Goal: Information Seeking & Learning: Learn about a topic

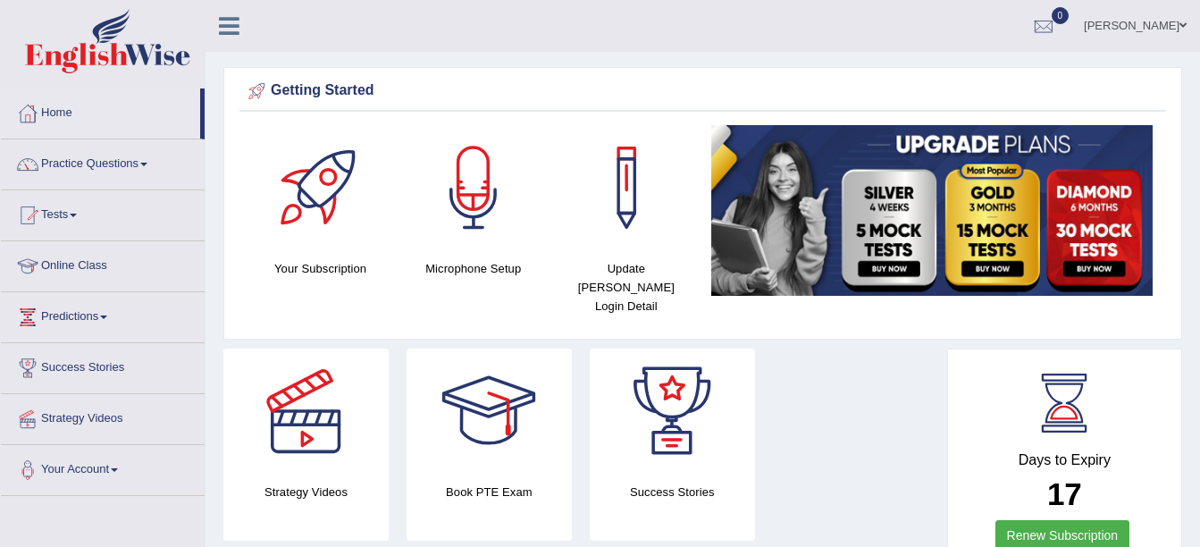
click at [86, 145] on link "Practice Questions" at bounding box center [103, 161] width 204 height 45
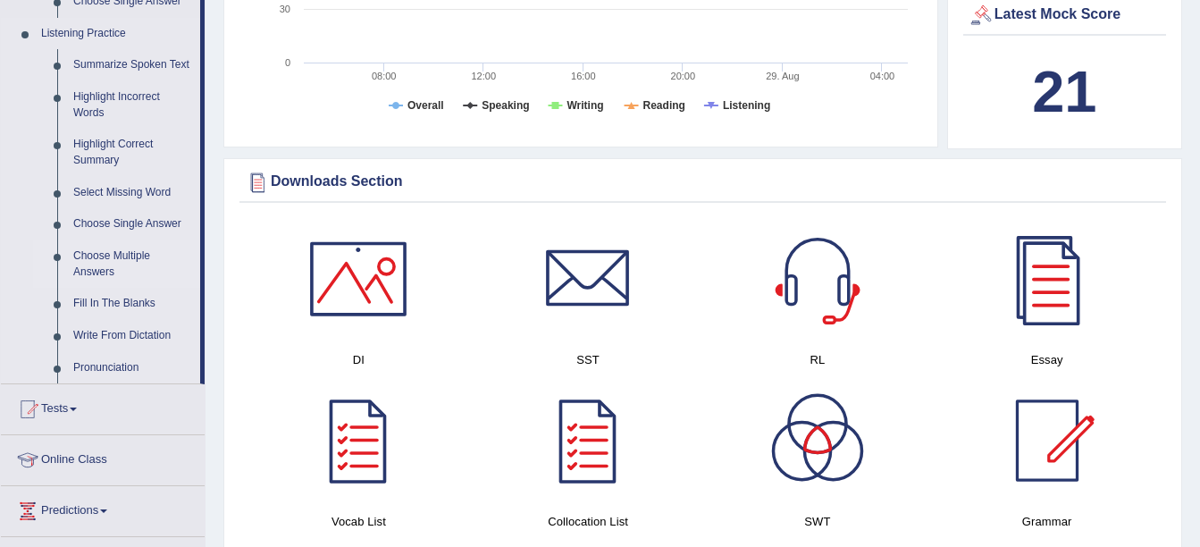
scroll to position [804, 0]
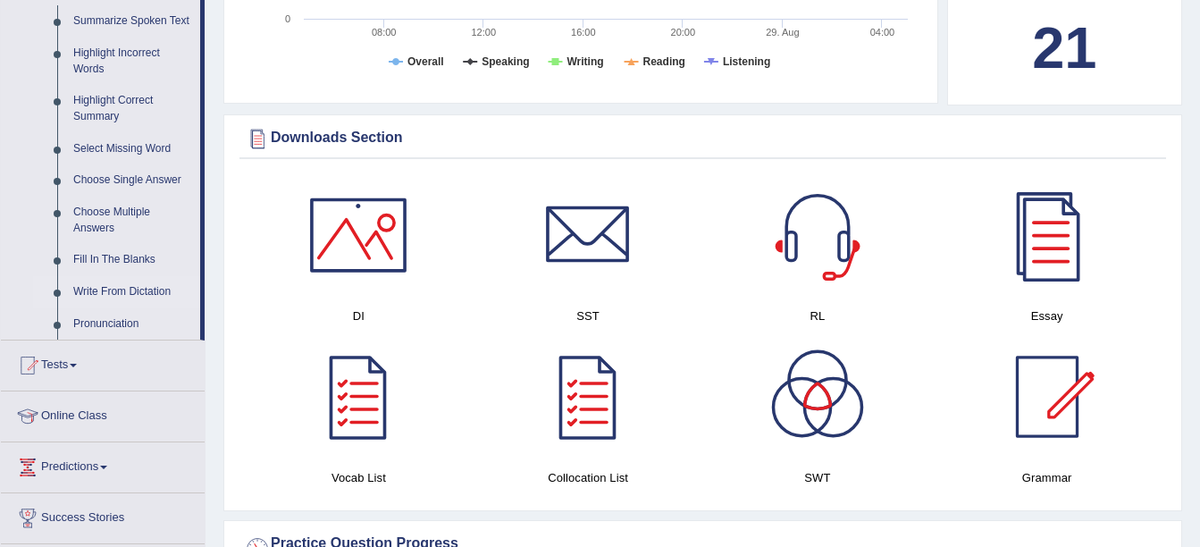
click at [109, 292] on link "Write From Dictation" at bounding box center [132, 292] width 135 height 32
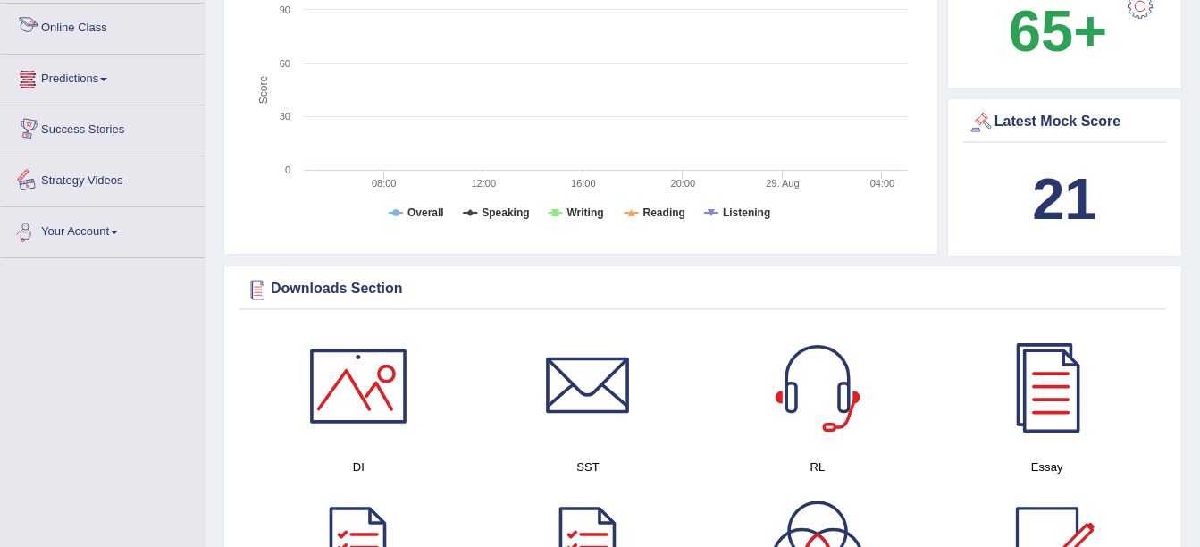
scroll to position [692, 0]
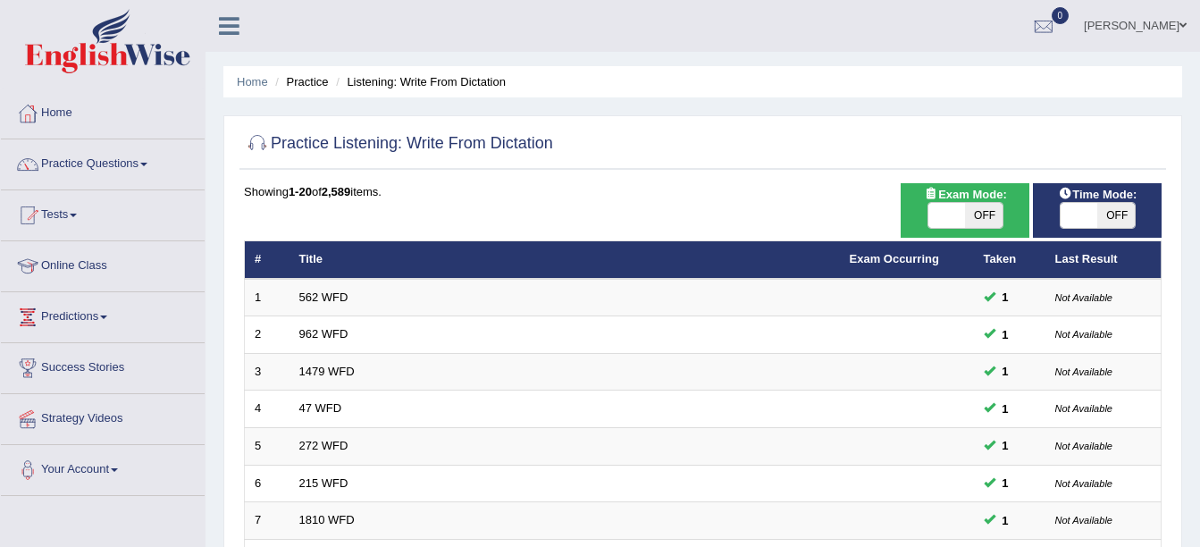
click at [966, 206] on span "OFF" at bounding box center [984, 215] width 38 height 25
checkbox input "true"
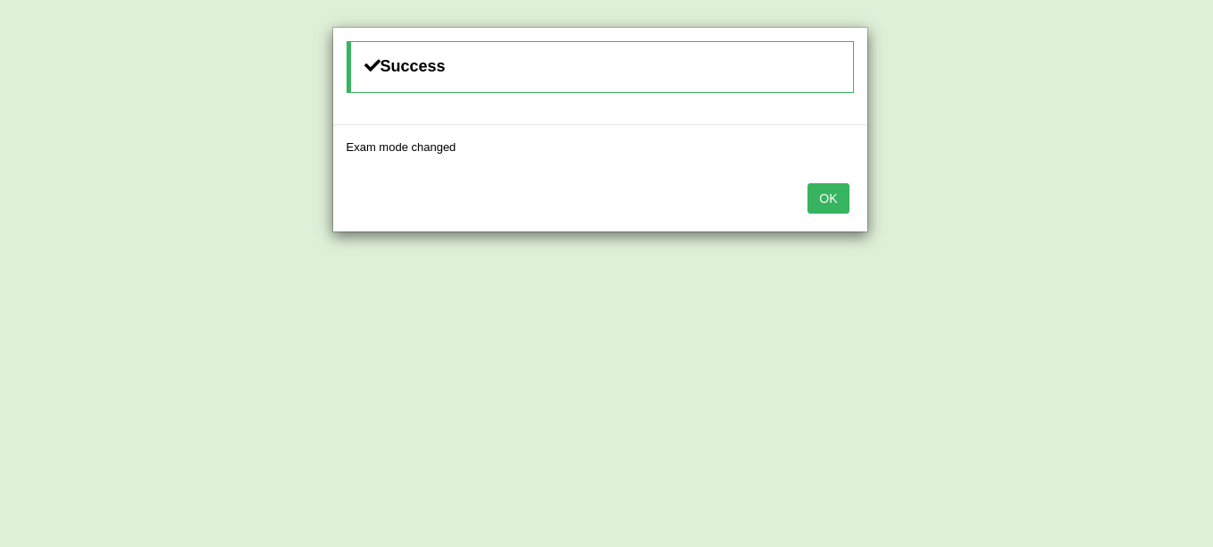
click at [825, 191] on button "OK" at bounding box center [828, 198] width 41 height 30
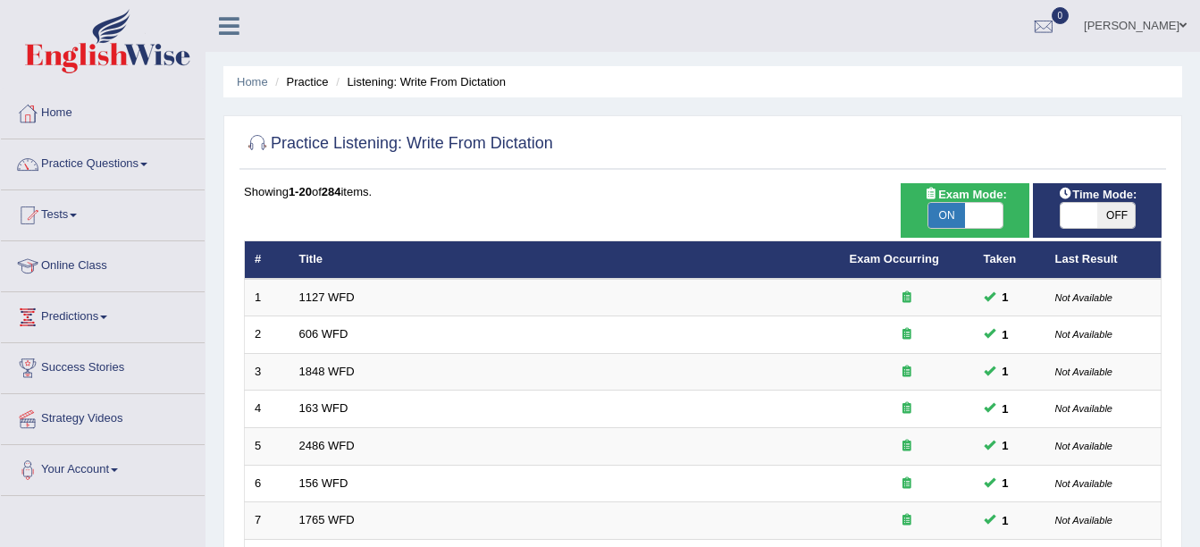
click at [1111, 218] on span "OFF" at bounding box center [1116, 215] width 38 height 25
checkbox input "true"
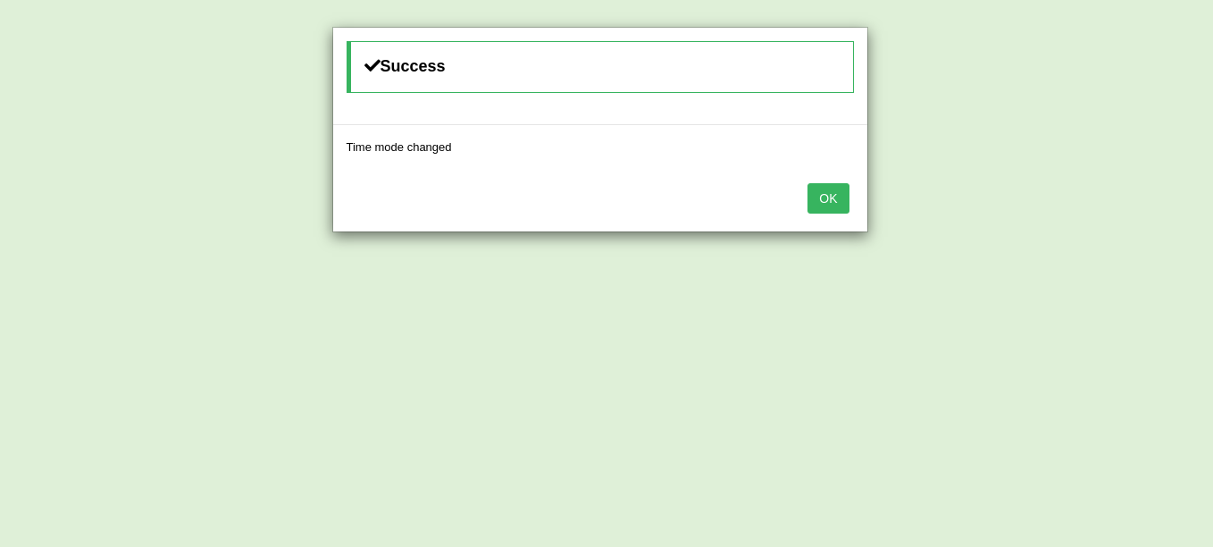
click at [826, 189] on button "OK" at bounding box center [828, 198] width 41 height 30
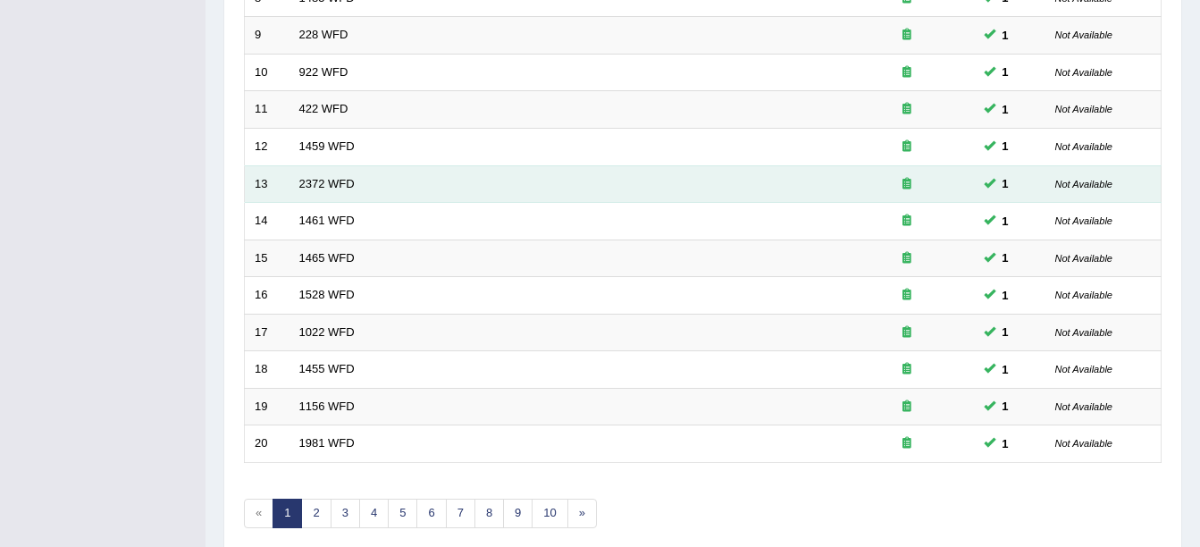
scroll to position [636, 0]
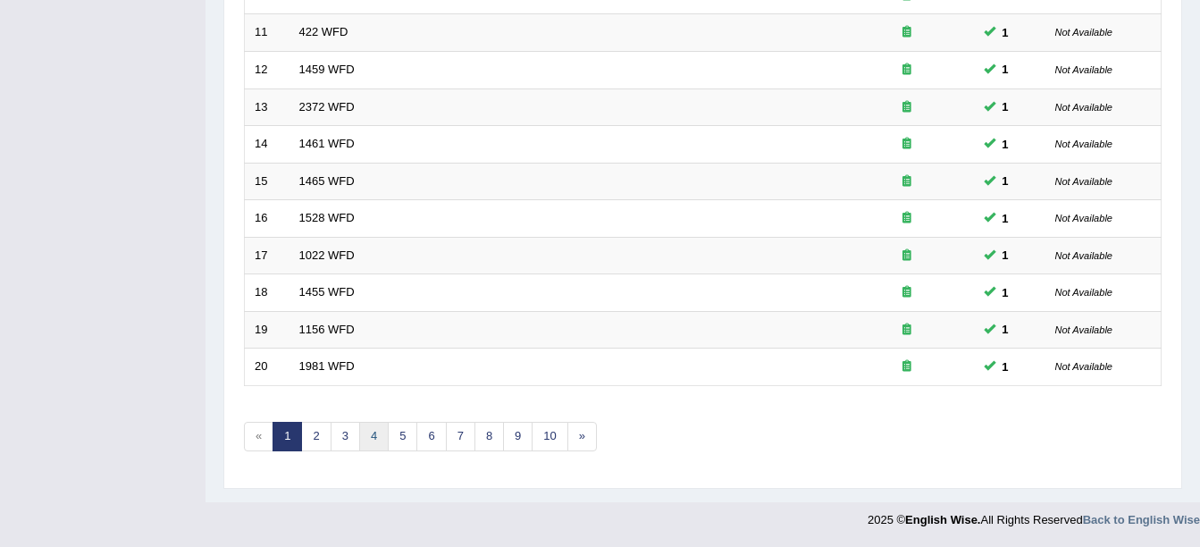
click at [371, 438] on link "4" at bounding box center [373, 436] width 29 height 29
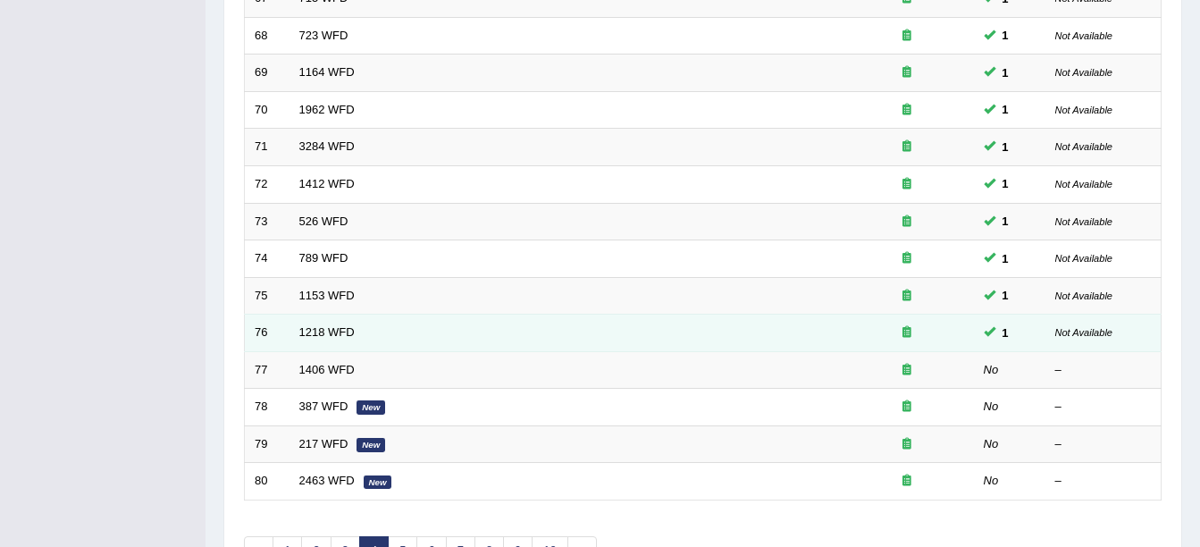
scroll to position [536, 0]
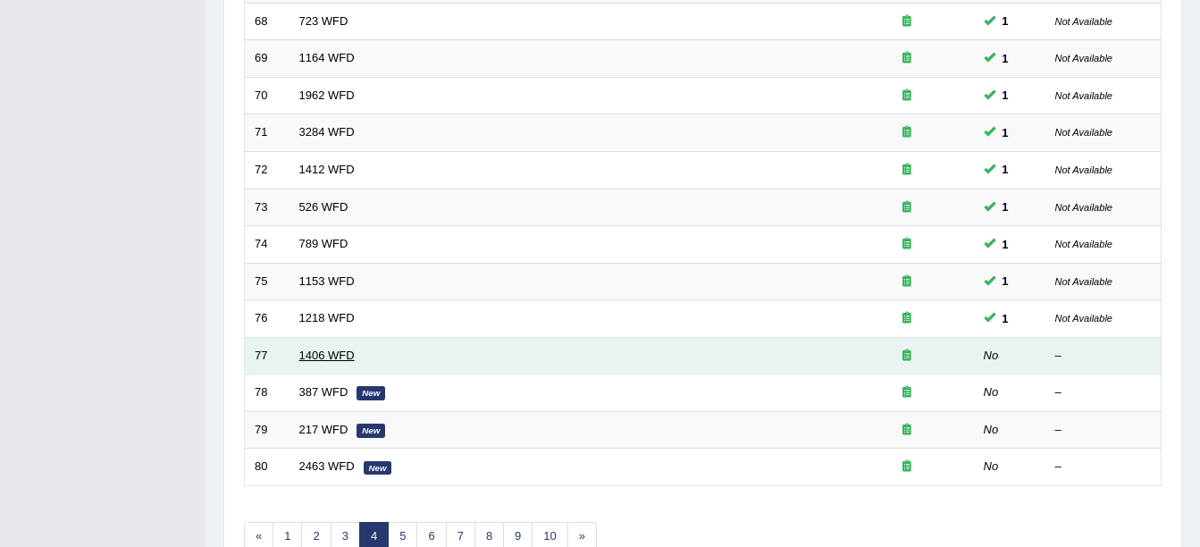
click at [314, 352] on link "1406 WFD" at bounding box center [326, 354] width 55 height 13
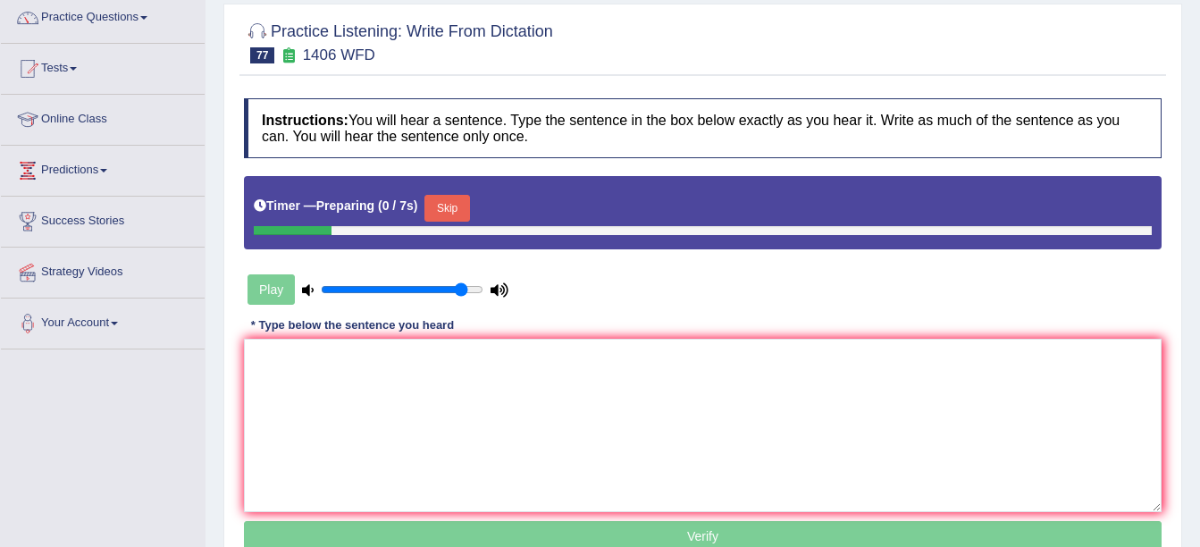
scroll to position [179, 0]
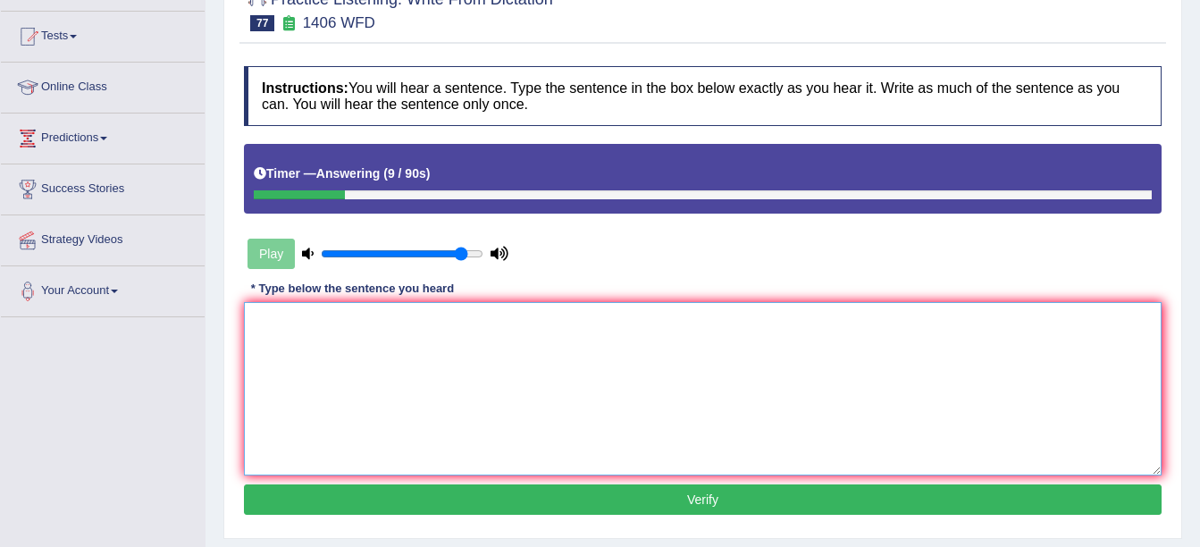
click at [602, 385] on textarea at bounding box center [703, 388] width 918 height 173
type textarea "m"
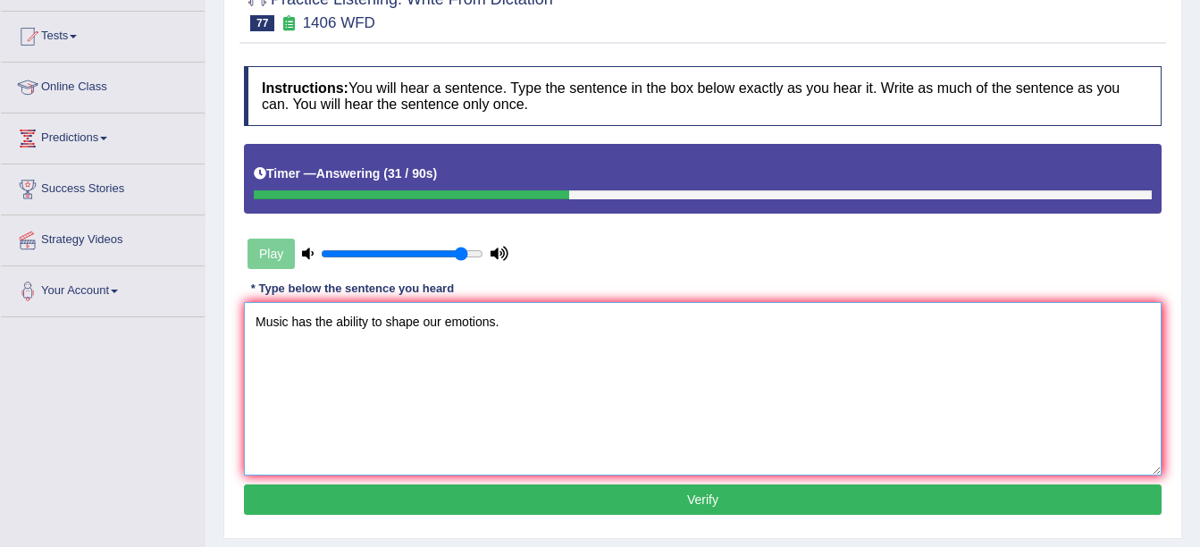
type textarea "Music has the ability to shape our emotions."
click at [583, 484] on button "Verify" at bounding box center [703, 499] width 918 height 30
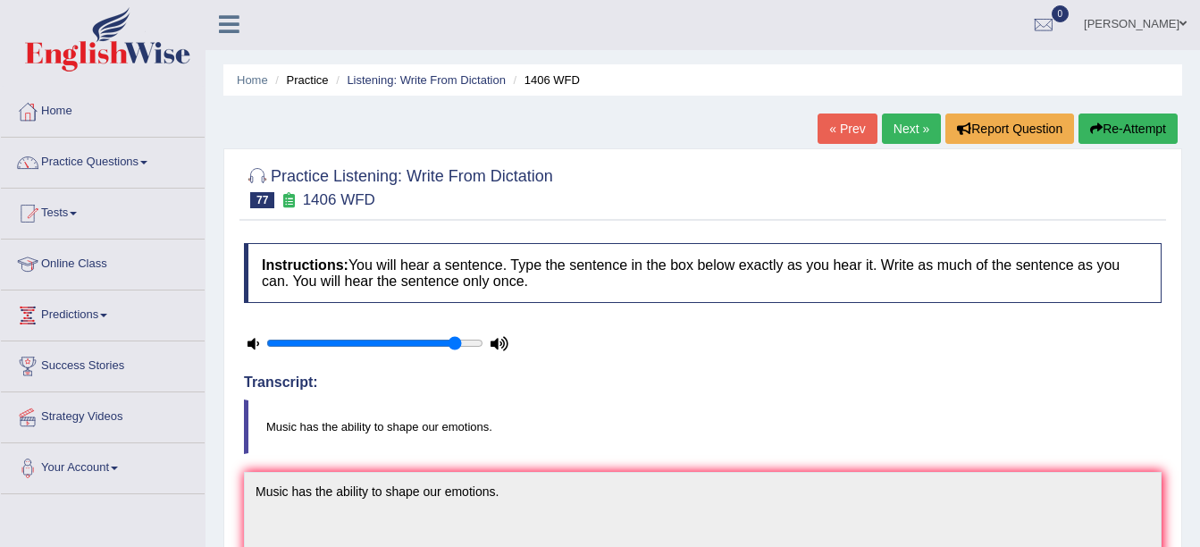
scroll to position [0, 0]
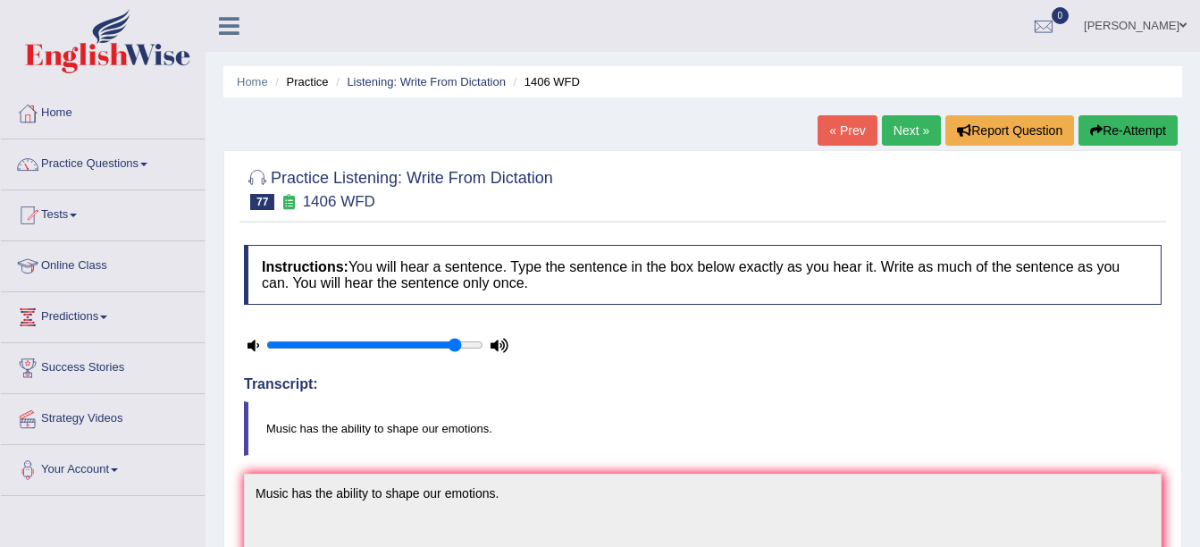
click at [906, 123] on link "Next »" at bounding box center [911, 130] width 59 height 30
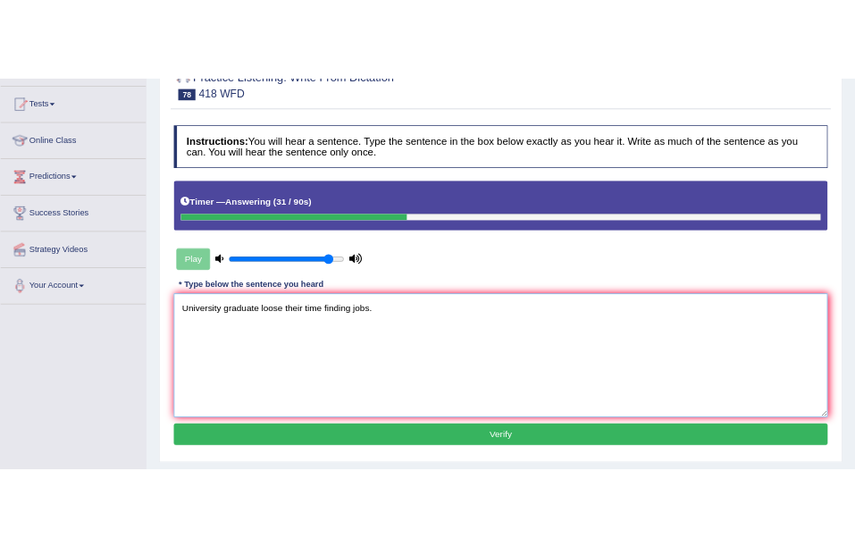
scroll to position [268, 0]
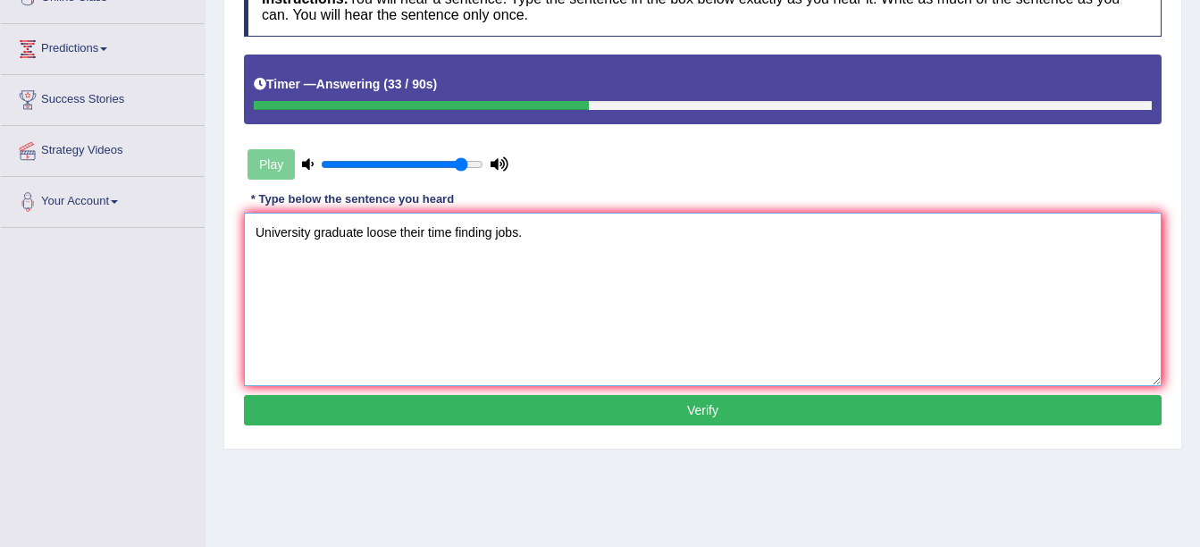
type textarea "University graduate loose their time finding jobs."
click at [356, 413] on button "Verify" at bounding box center [703, 410] width 918 height 30
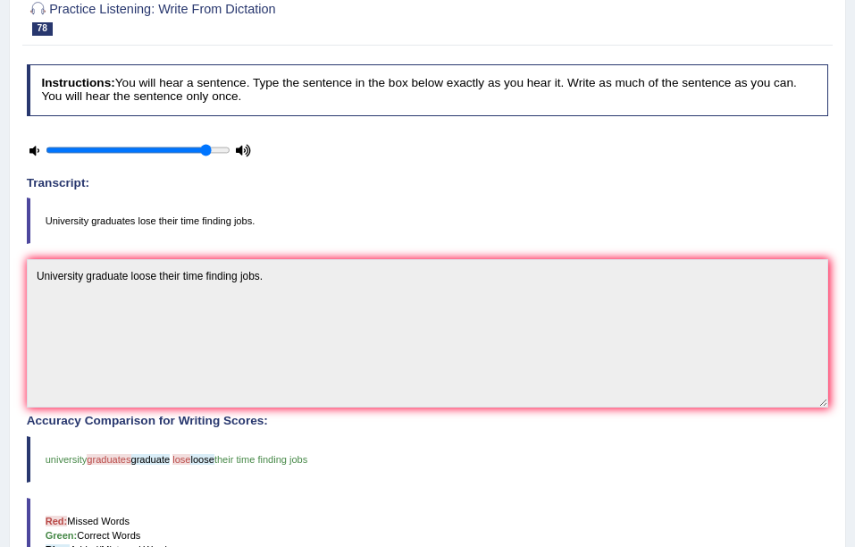
scroll to position [0, 0]
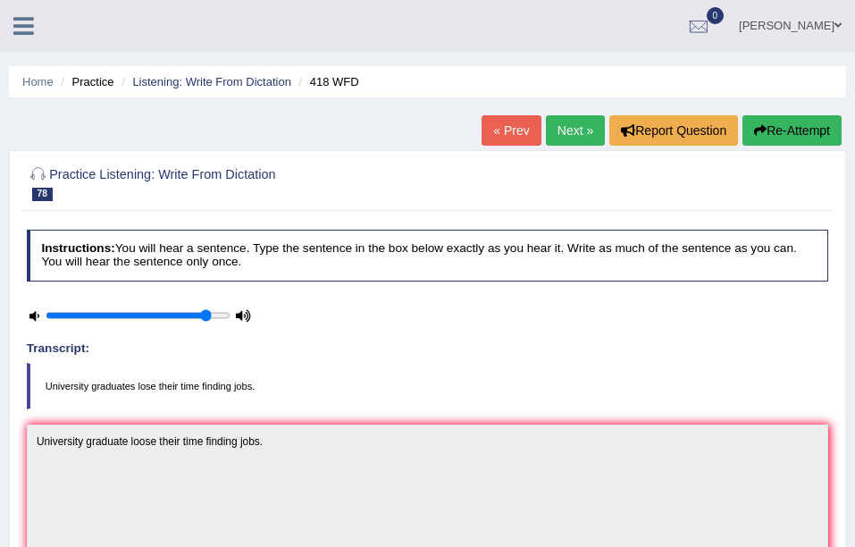
click at [577, 140] on link "Next »" at bounding box center [575, 130] width 59 height 30
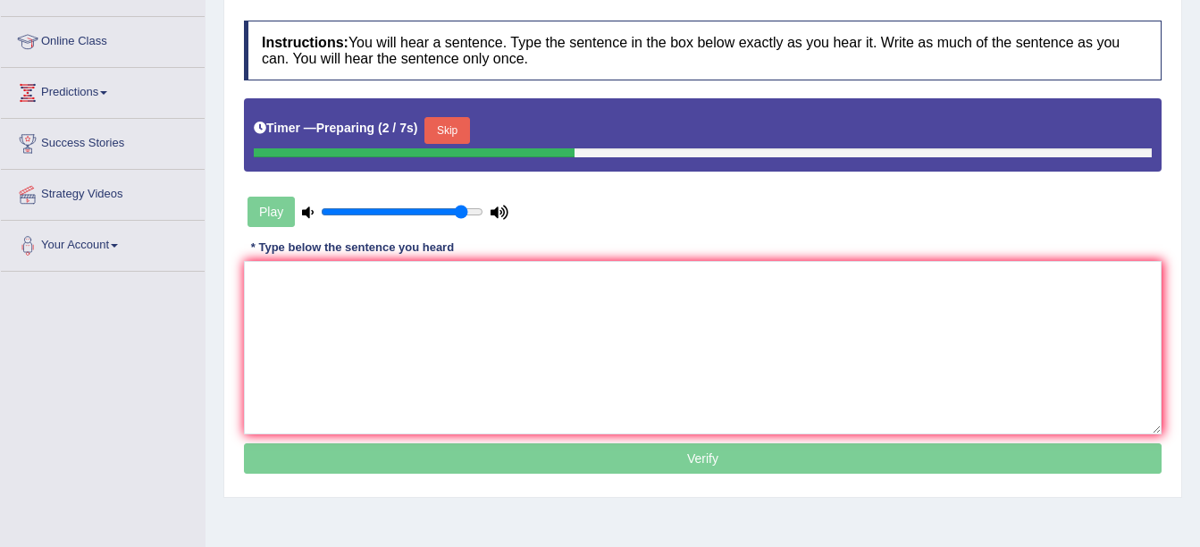
scroll to position [268, 0]
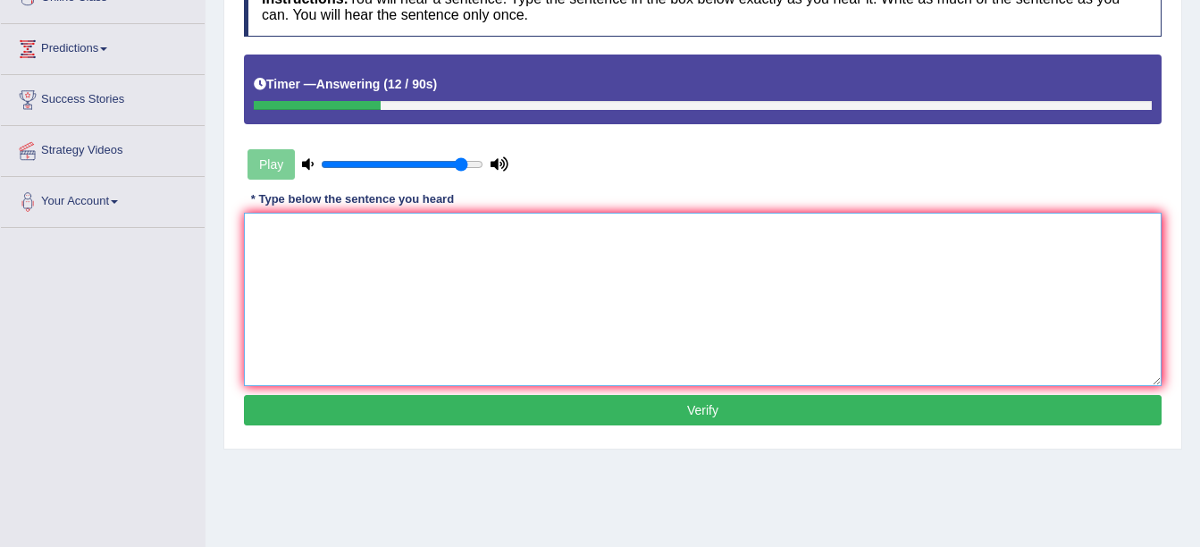
click at [574, 284] on textarea at bounding box center [703, 299] width 918 height 173
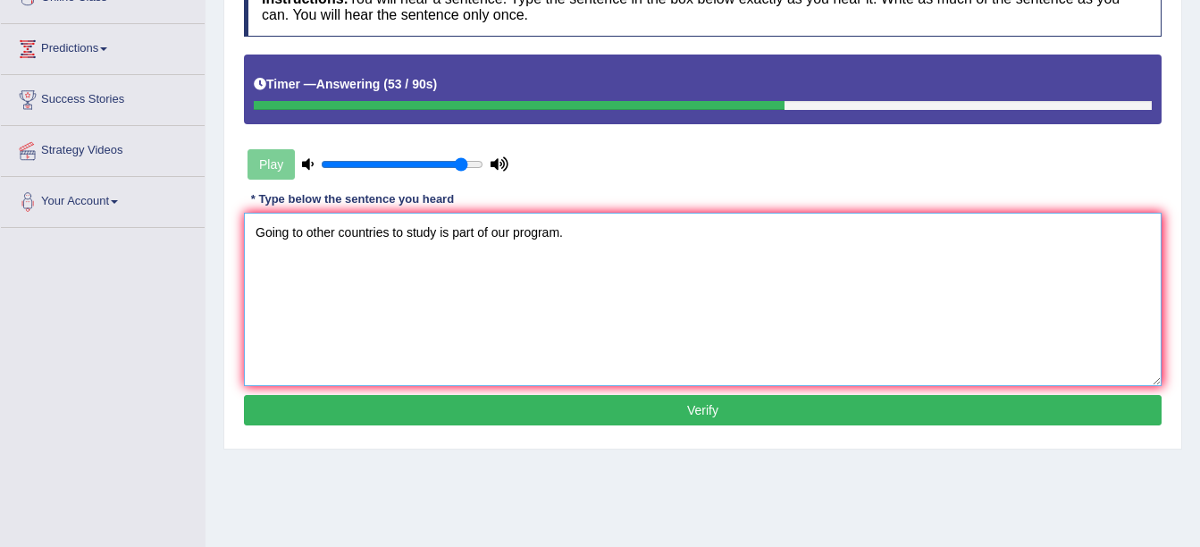
type textarea "Going to other countries to study is part of our program."
click at [522, 415] on button "Verify" at bounding box center [703, 410] width 918 height 30
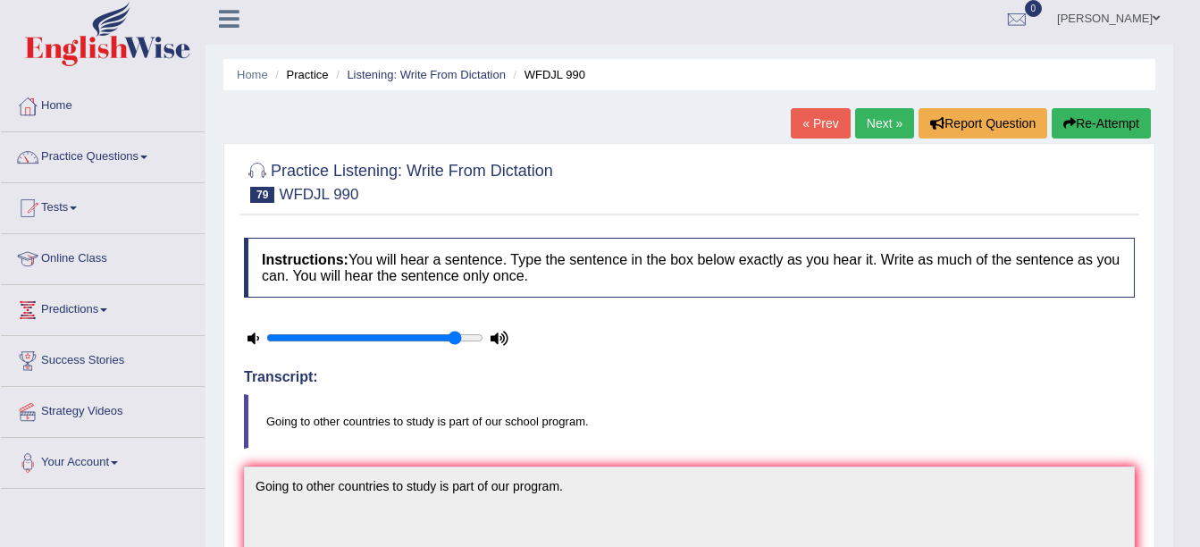
scroll to position [0, 0]
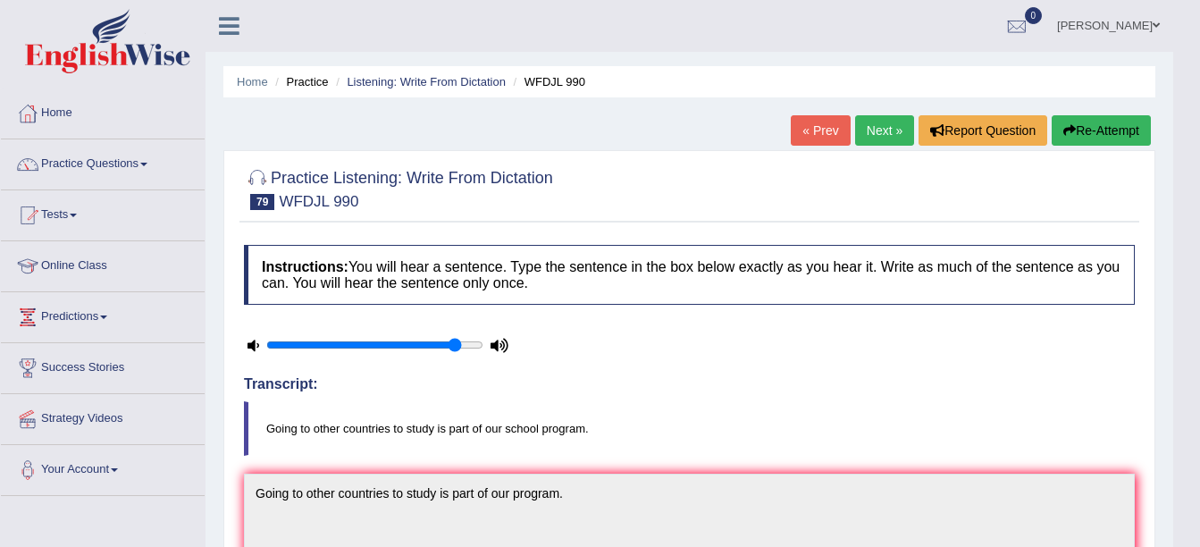
click at [854, 138] on link "Next »" at bounding box center [884, 130] width 59 height 30
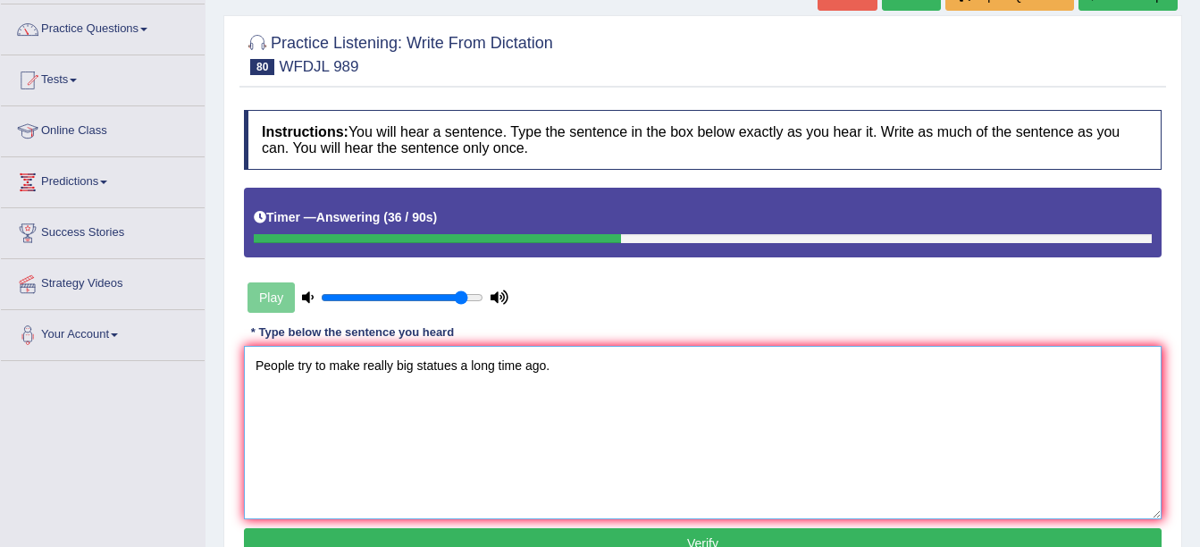
scroll to position [179, 0]
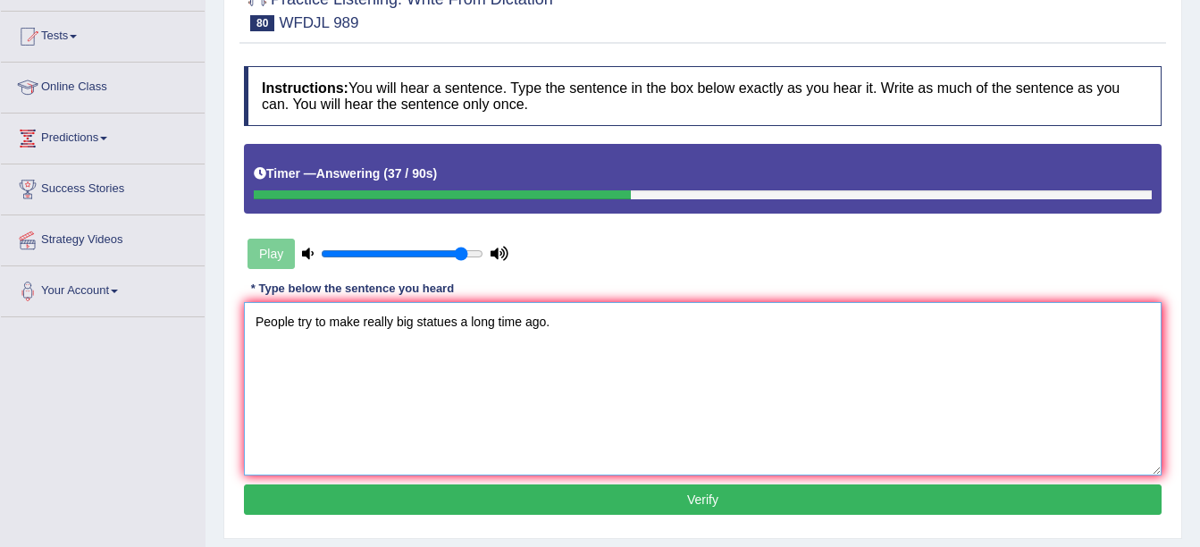
type textarea "People try to make really big statues a long time ago."
click at [439, 492] on button "Verify" at bounding box center [703, 499] width 918 height 30
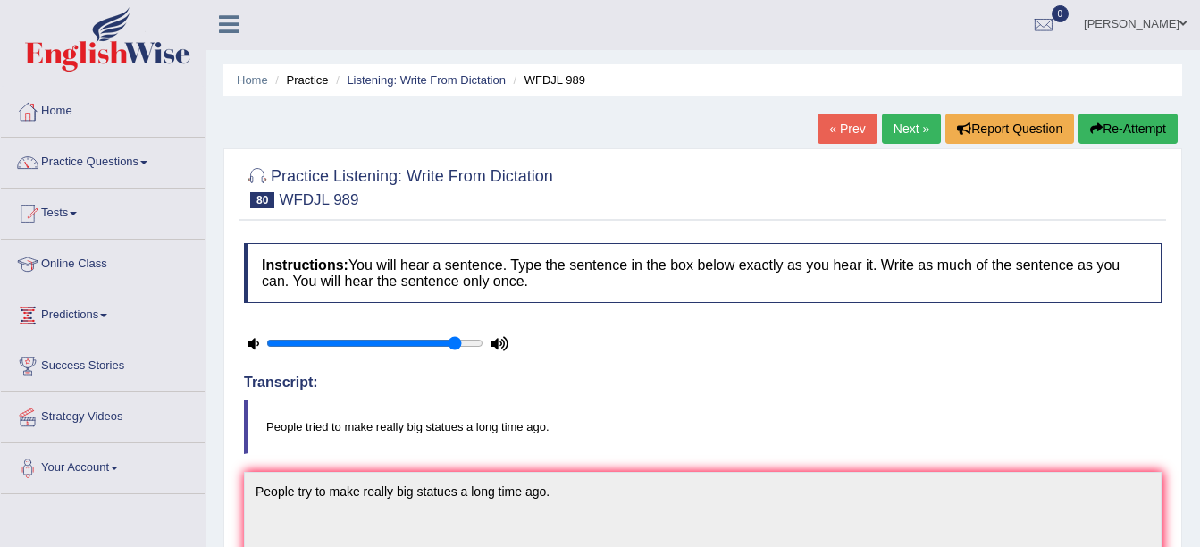
scroll to position [0, 0]
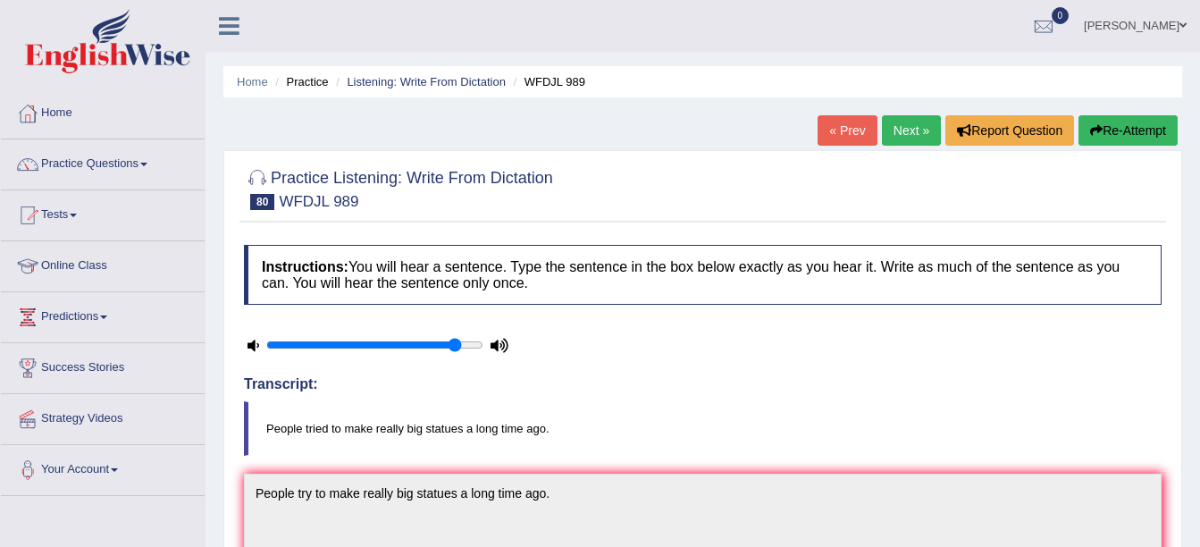
click at [904, 127] on link "Next »" at bounding box center [911, 130] width 59 height 30
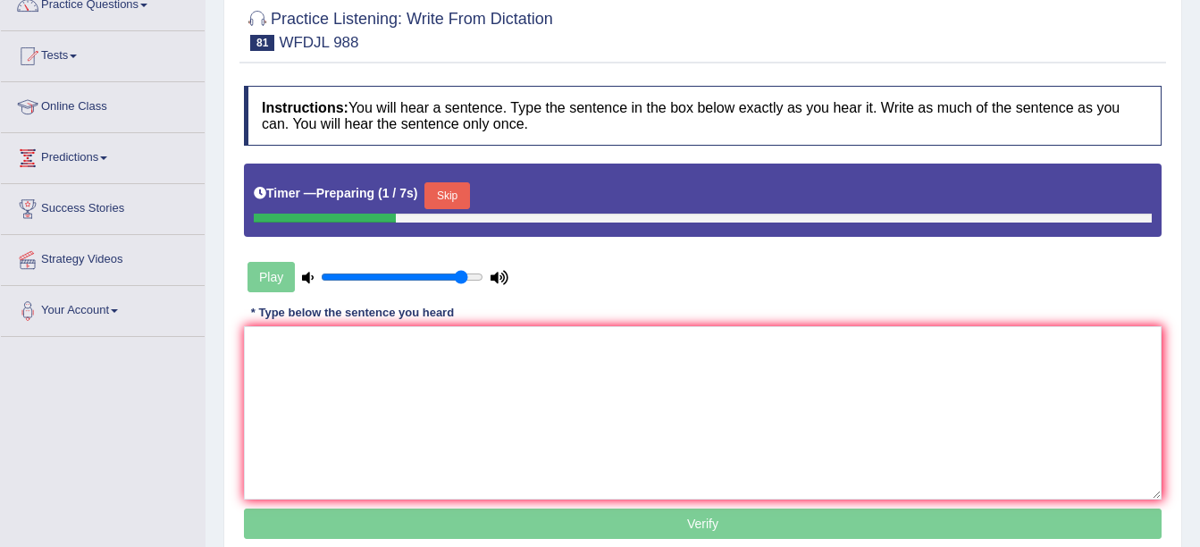
scroll to position [179, 0]
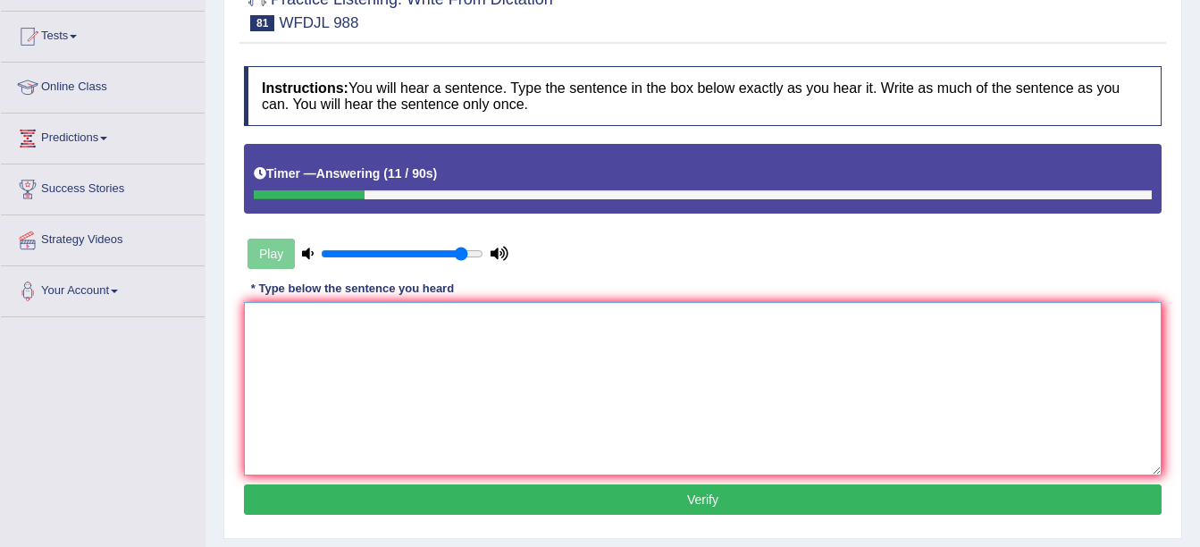
click at [584, 356] on textarea at bounding box center [703, 388] width 918 height 173
type textarea "O"
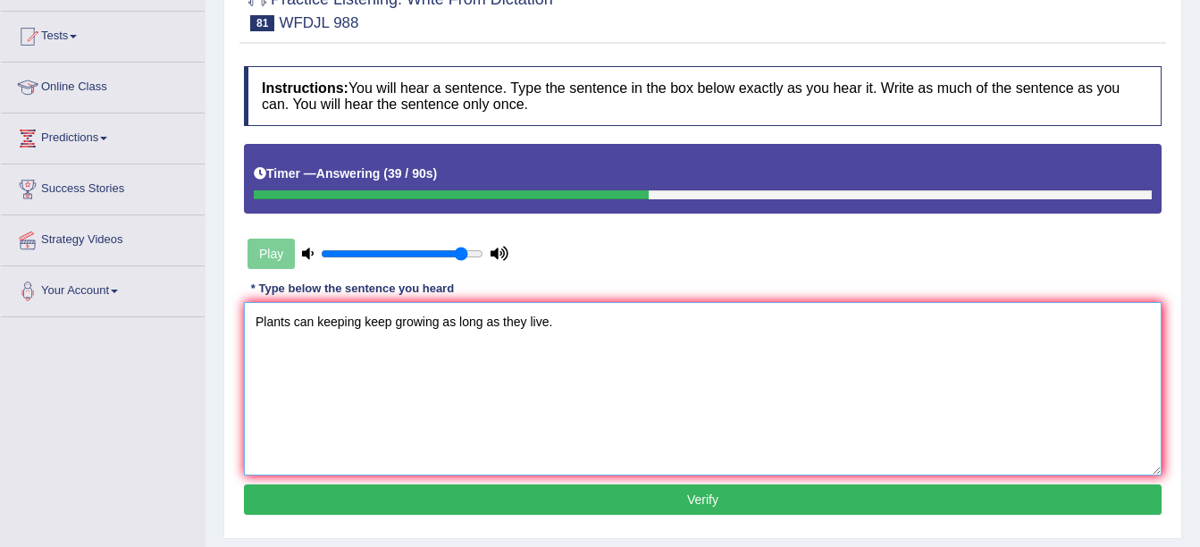
type textarea "Plants can keeping keep growing as long as they live."
click at [412, 500] on button "Verify" at bounding box center [703, 499] width 918 height 30
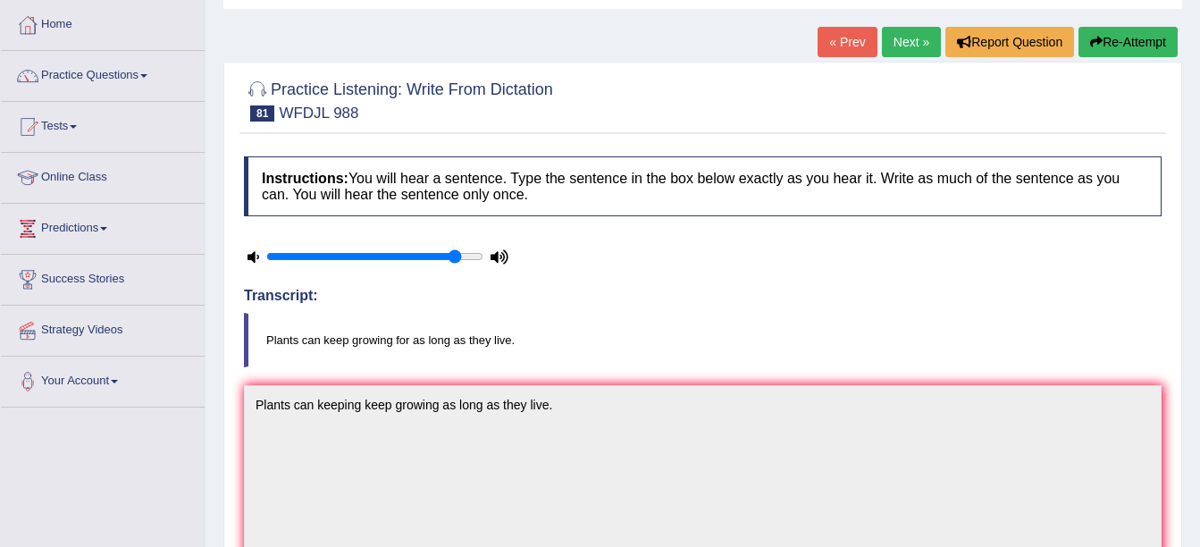
scroll to position [0, 0]
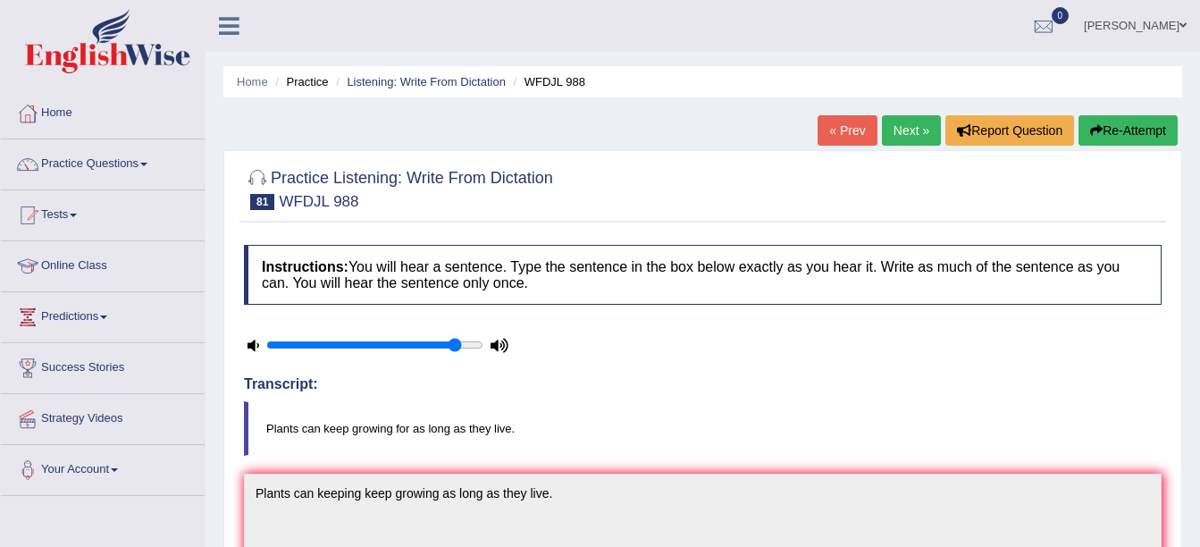
click at [894, 141] on link "Next »" at bounding box center [911, 130] width 59 height 30
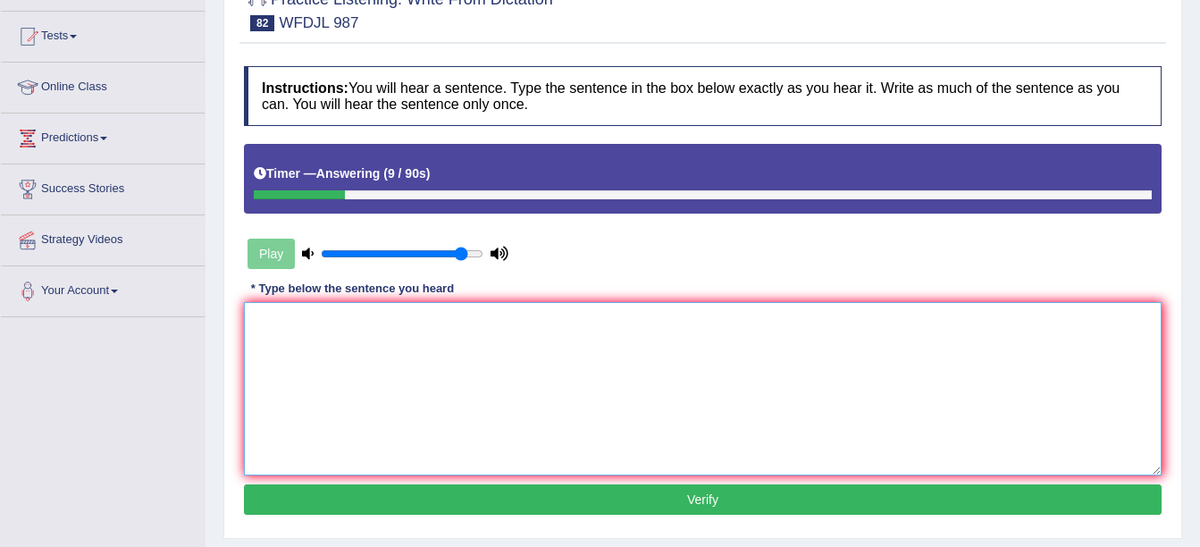
click at [627, 336] on textarea at bounding box center [703, 388] width 918 height 173
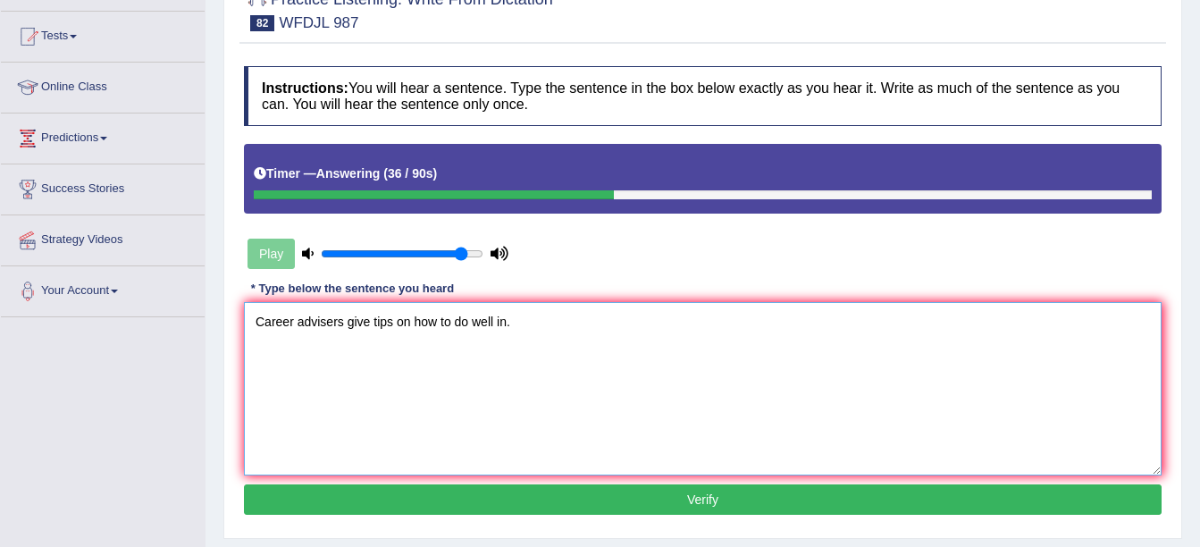
type textarea "Career advisers give tips on how to do well in."
click at [558, 499] on button "Verify" at bounding box center [703, 499] width 918 height 30
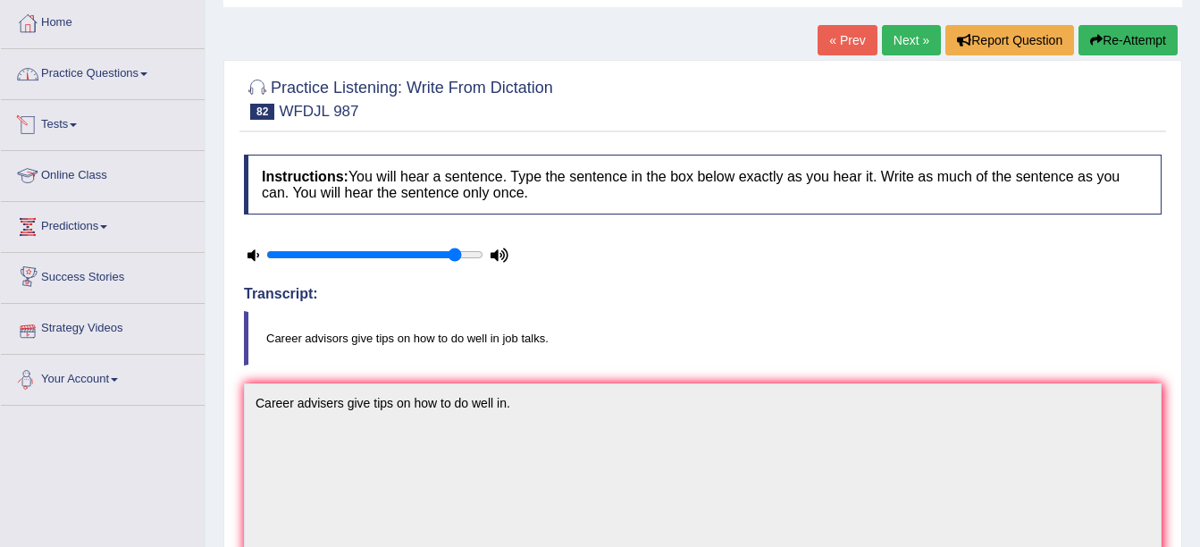
scroll to position [89, 0]
click at [130, 79] on link "Practice Questions" at bounding box center [103, 72] width 204 height 45
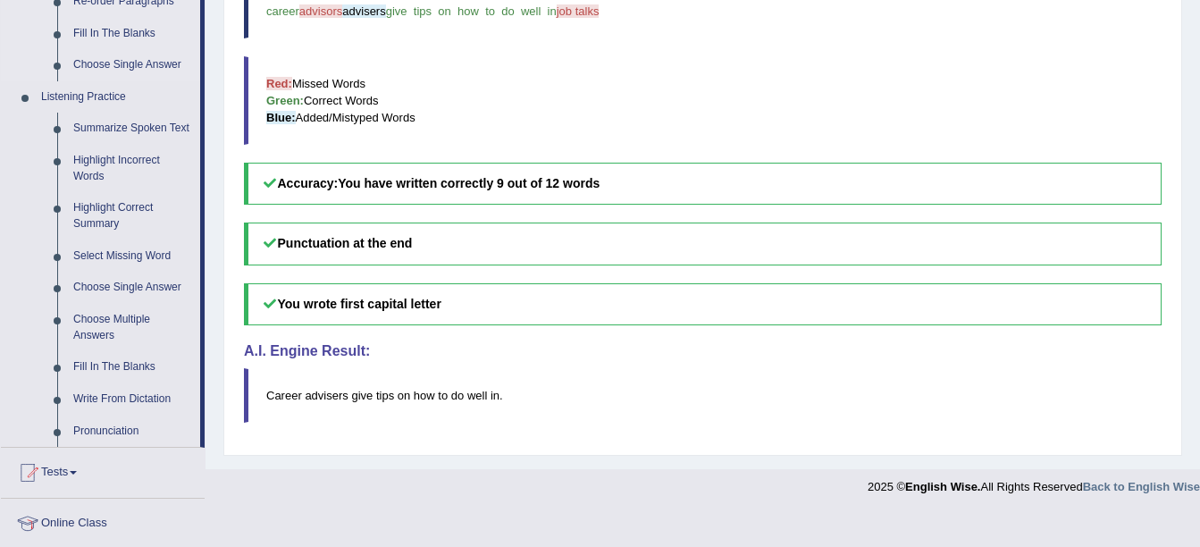
scroll to position [715, 0]
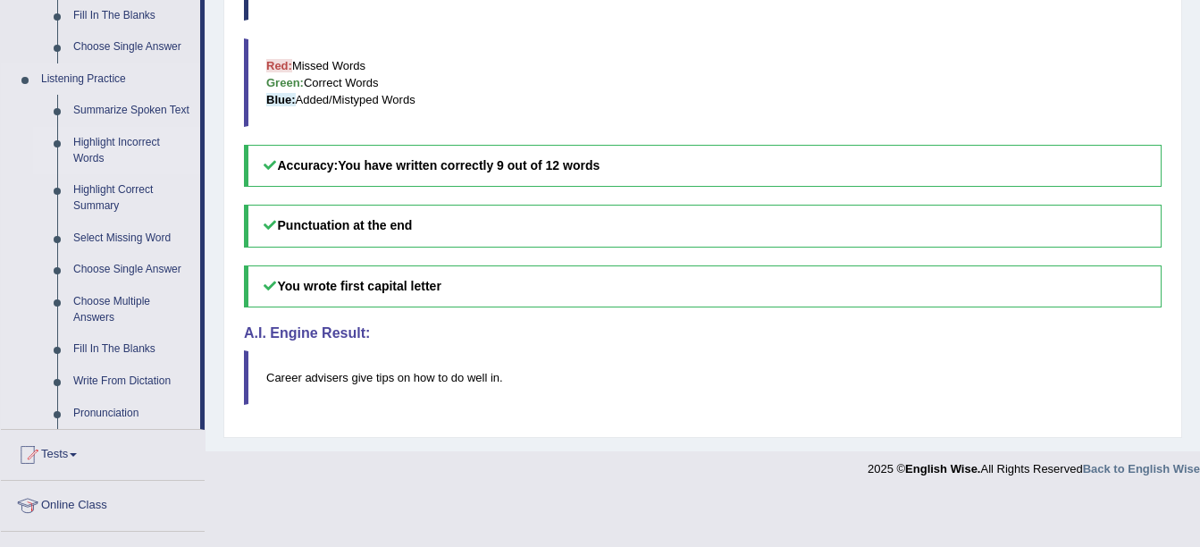
click at [113, 141] on link "Highlight Incorrect Words" at bounding box center [132, 150] width 135 height 47
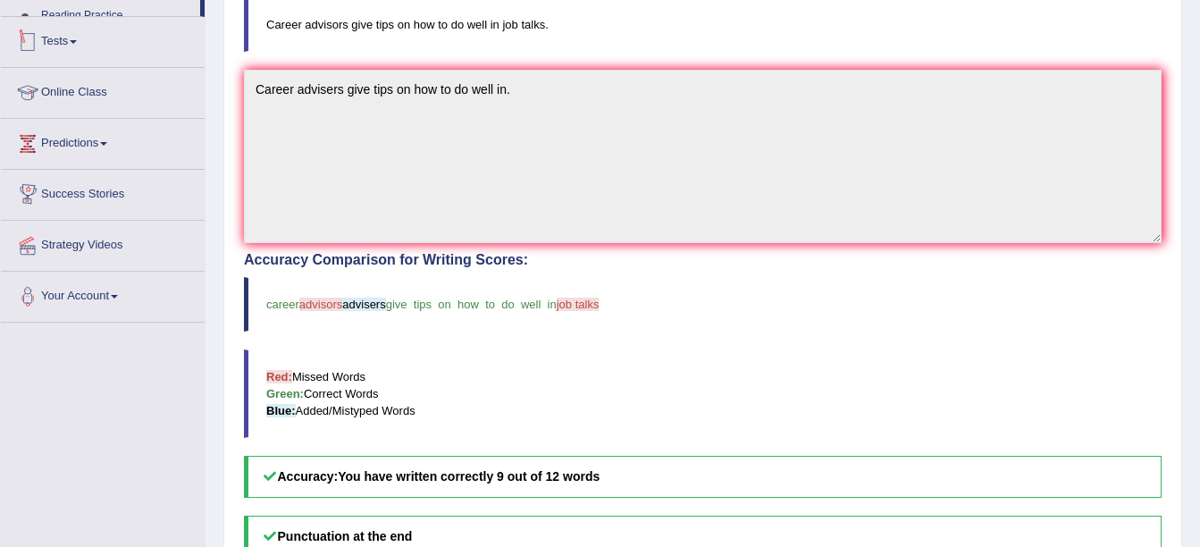
scroll to position [521, 0]
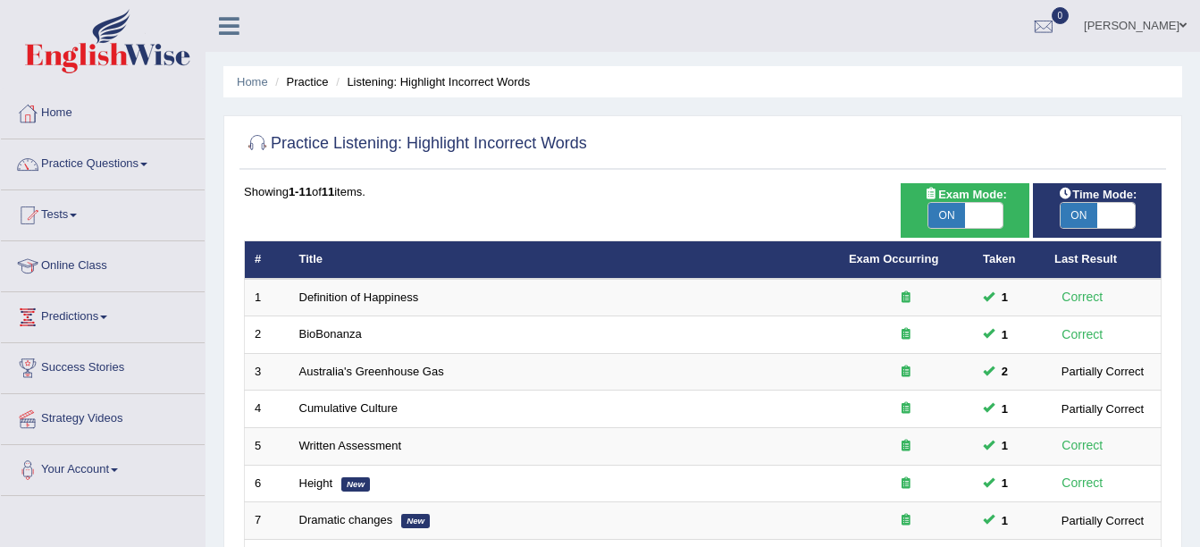
click at [947, 208] on span "ON" at bounding box center [947, 215] width 38 height 25
checkbox input "false"
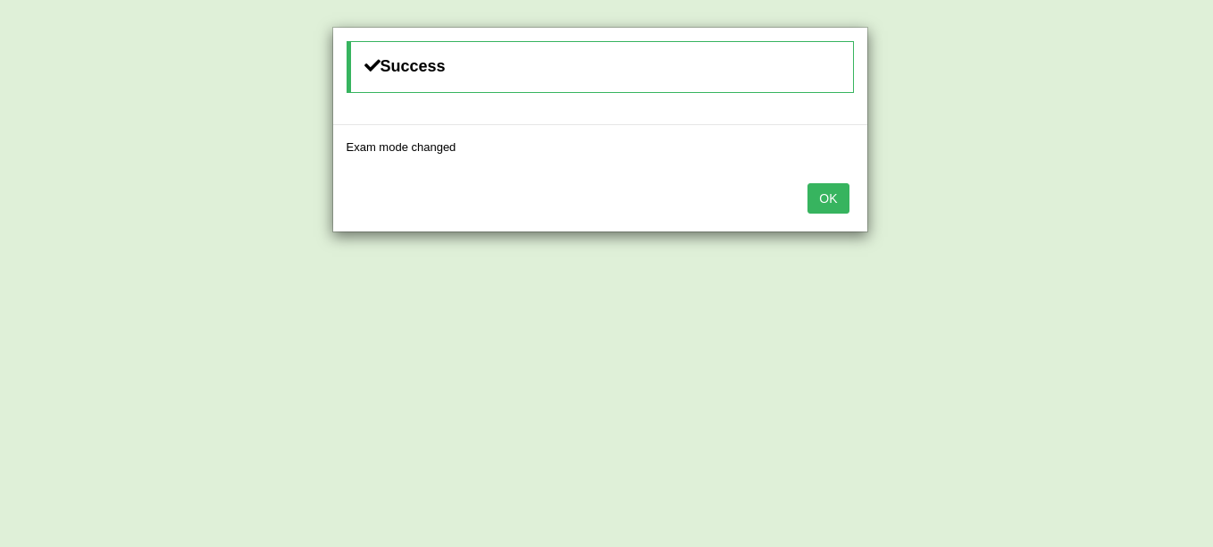
click at [817, 195] on button "OK" at bounding box center [828, 198] width 41 height 30
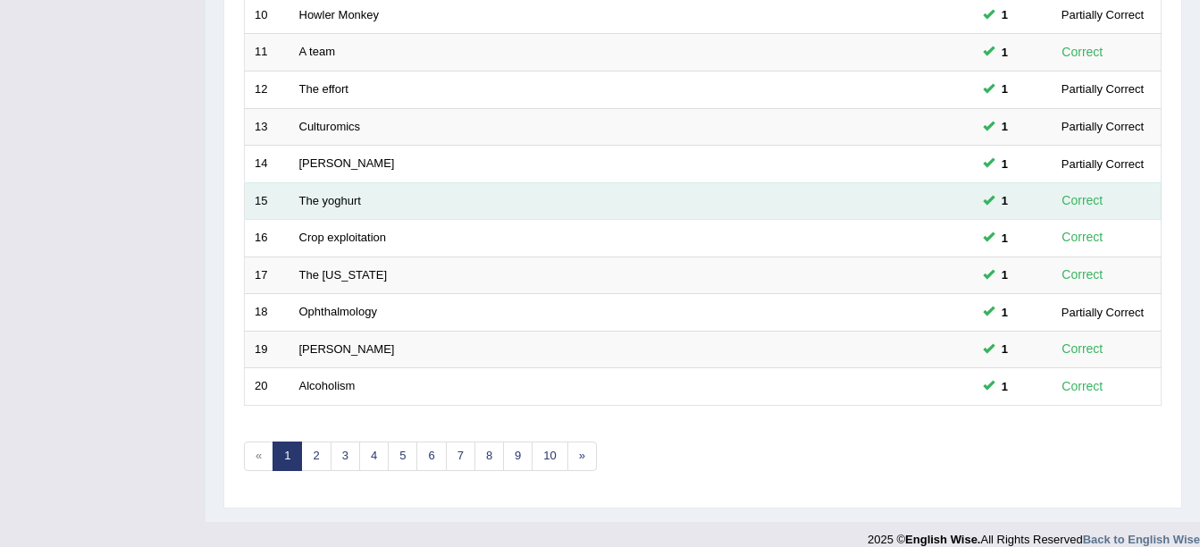
scroll to position [625, 0]
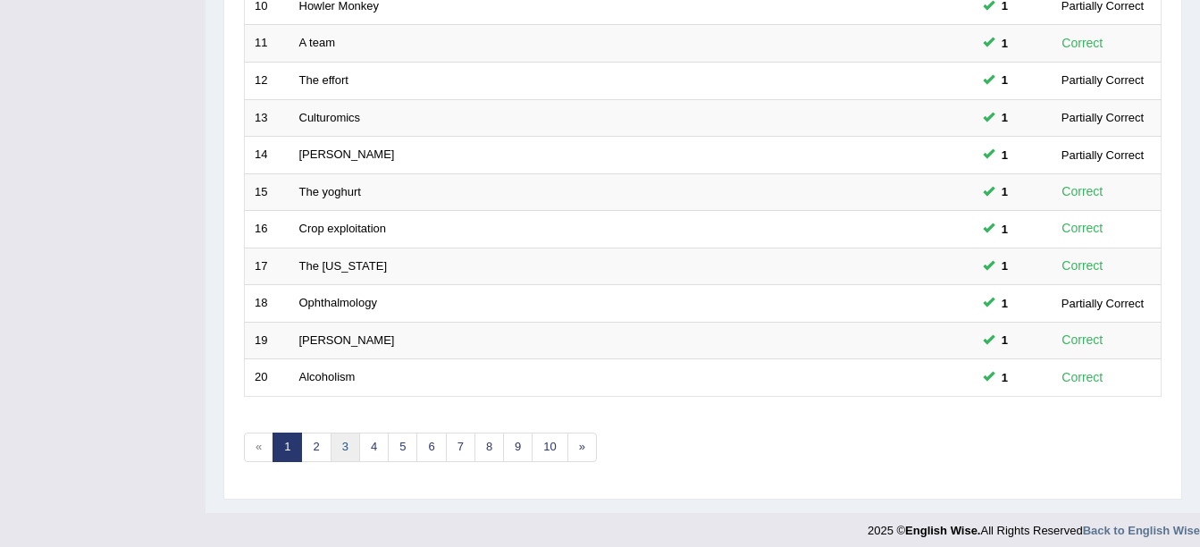
click at [346, 454] on link "3" at bounding box center [345, 446] width 29 height 29
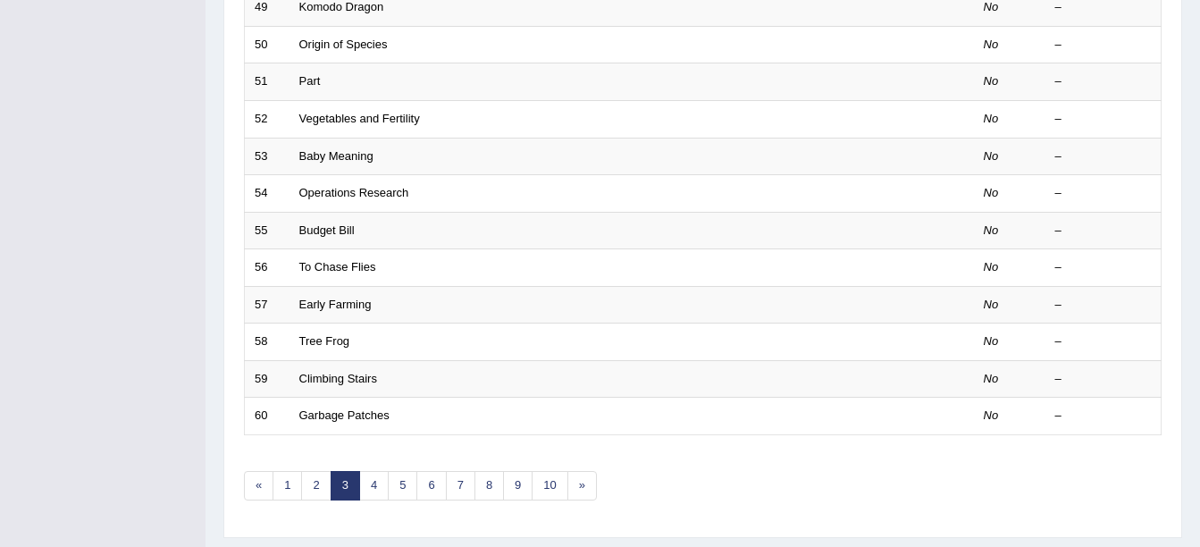
scroll to position [636, 0]
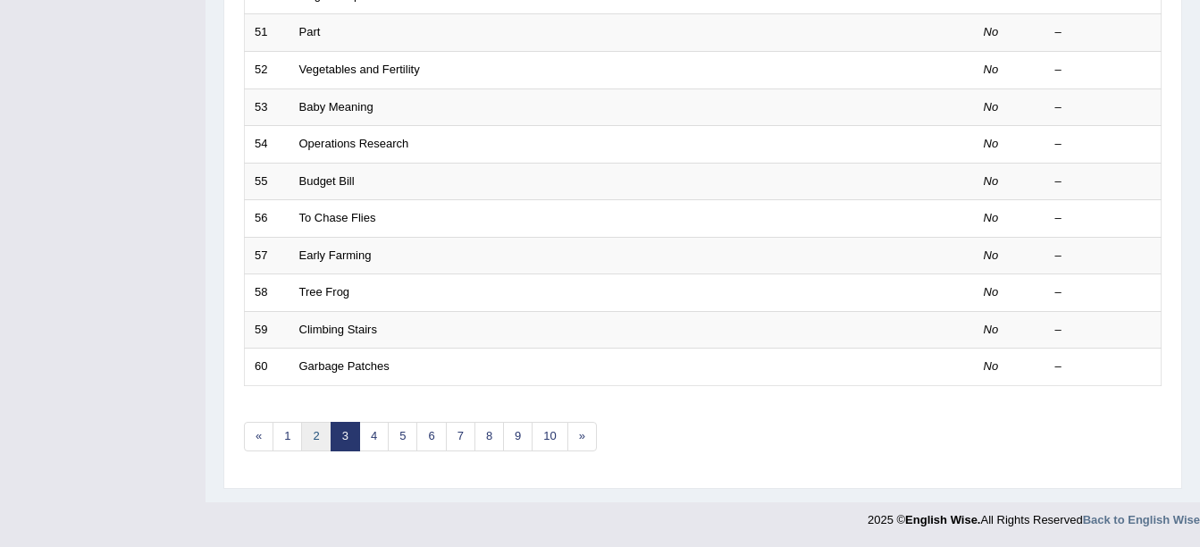
click at [319, 439] on link "2" at bounding box center [315, 436] width 29 height 29
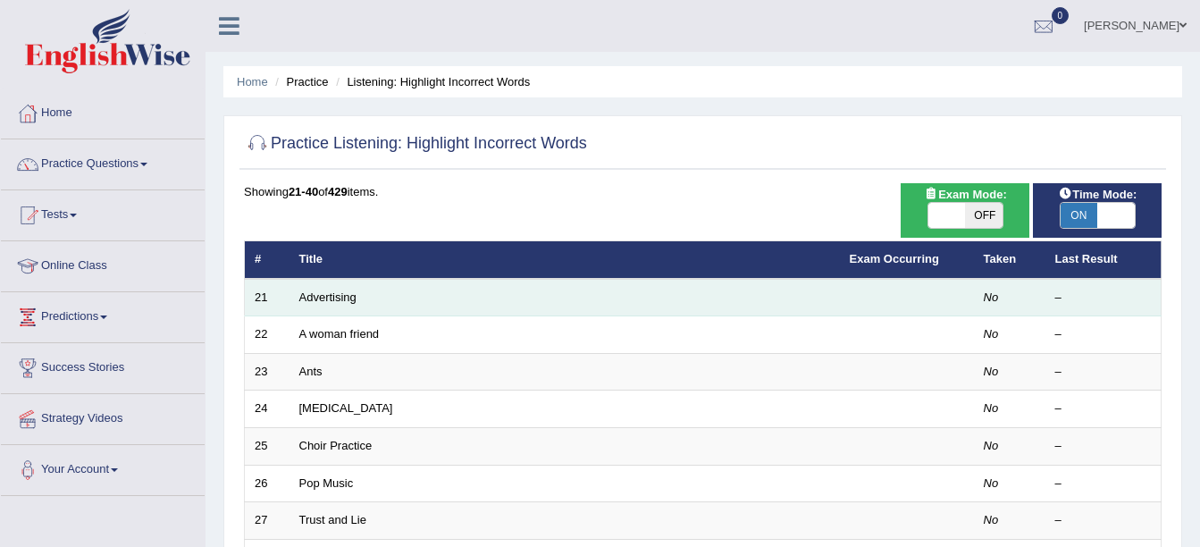
click at [298, 294] on td "Advertising" at bounding box center [564, 298] width 550 height 38
click at [297, 295] on td "Advertising" at bounding box center [564, 298] width 550 height 38
click at [309, 296] on link "Advertising" at bounding box center [327, 296] width 57 height 13
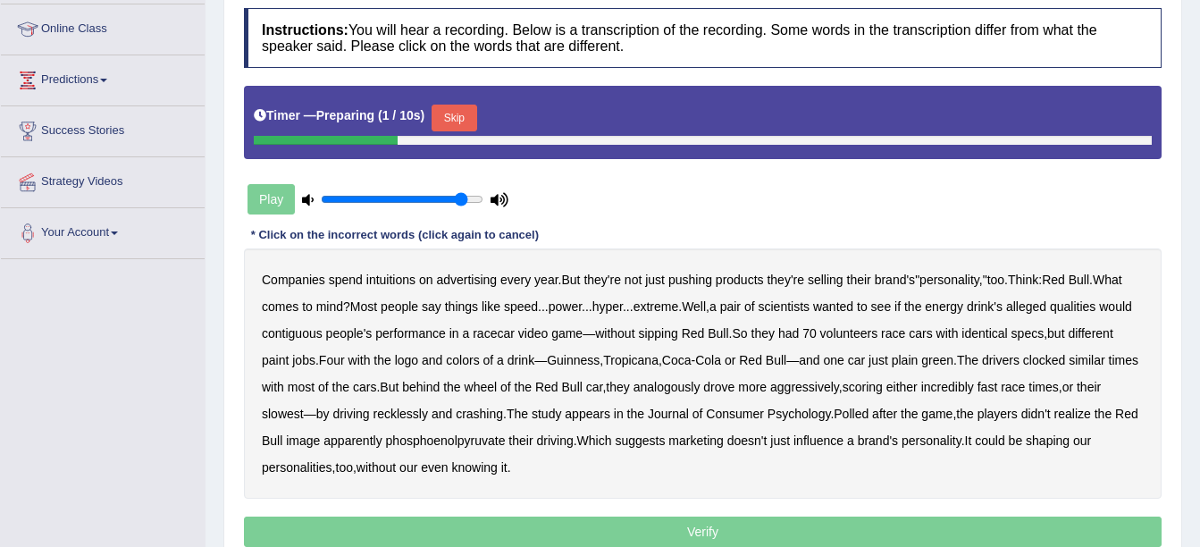
scroll to position [268, 0]
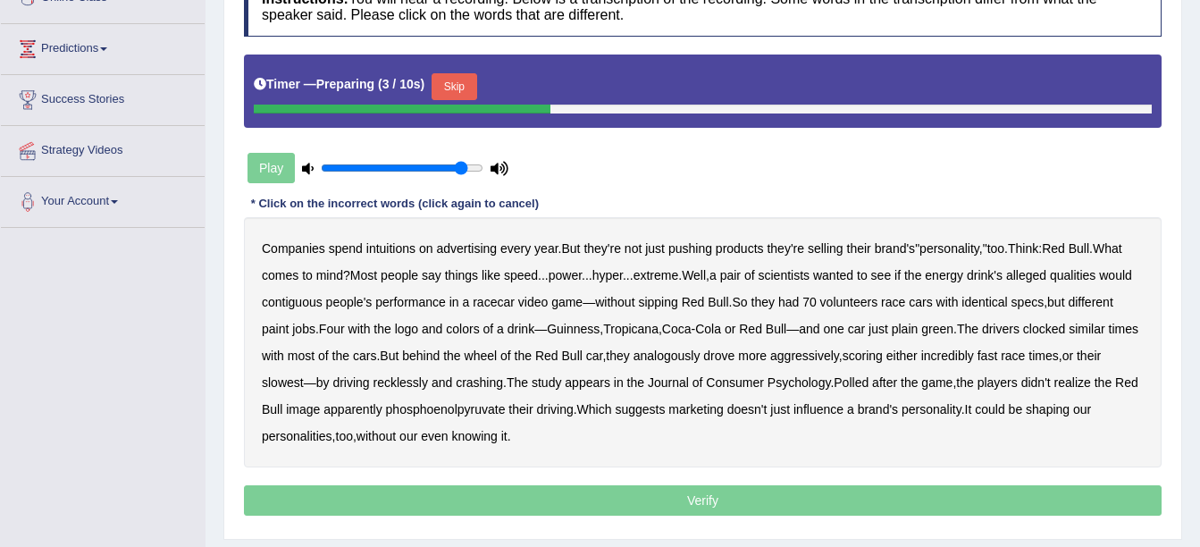
click at [440, 77] on button "Skip" at bounding box center [454, 86] width 45 height 27
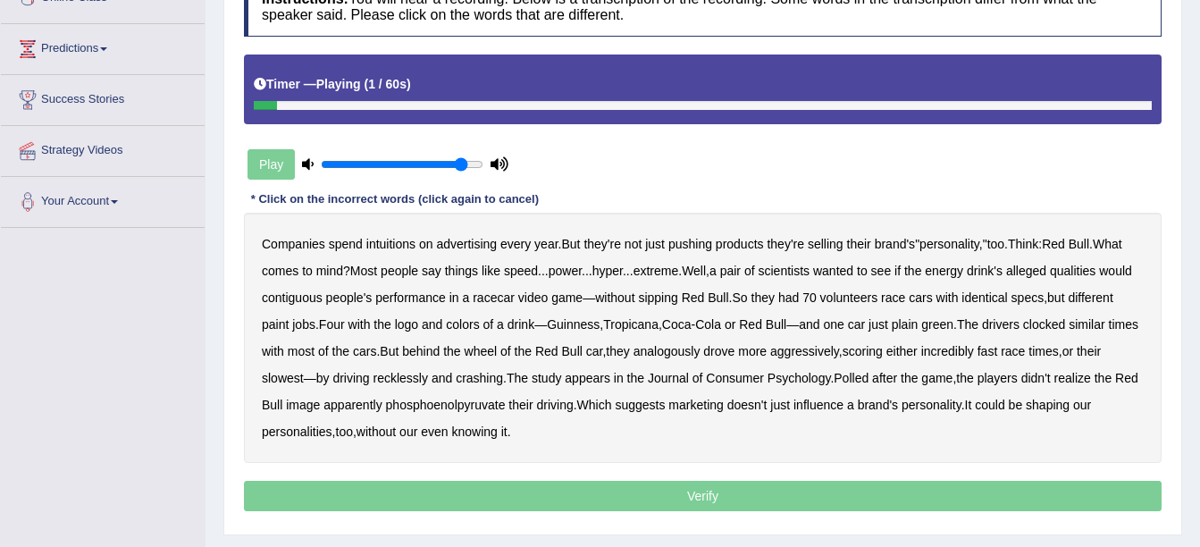
click at [383, 242] on b "intuitions" at bounding box center [390, 244] width 49 height 14
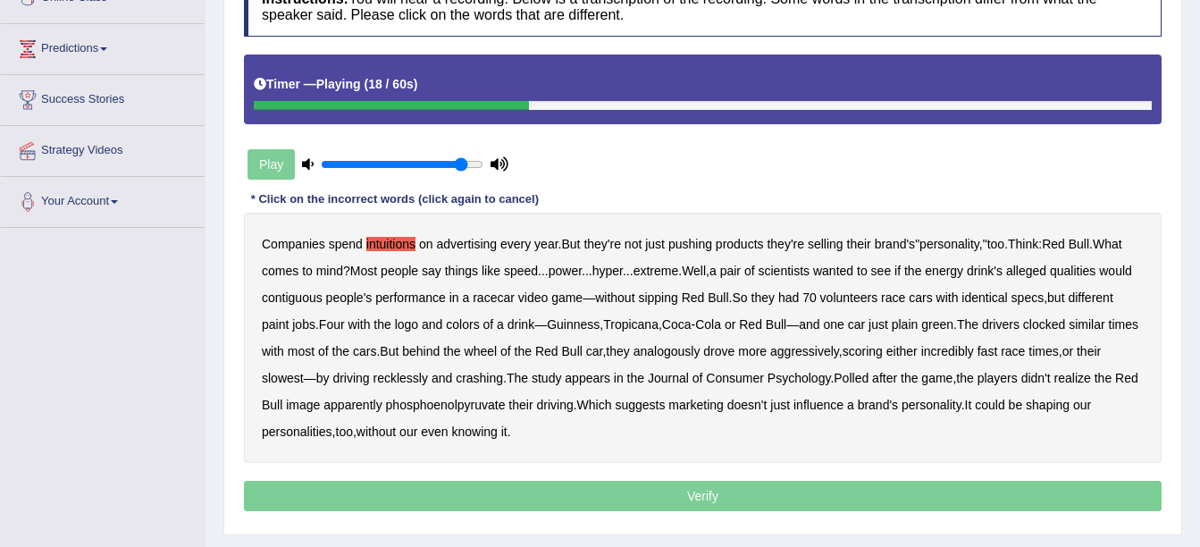
click at [300, 290] on b "contiguous" at bounding box center [292, 297] width 61 height 14
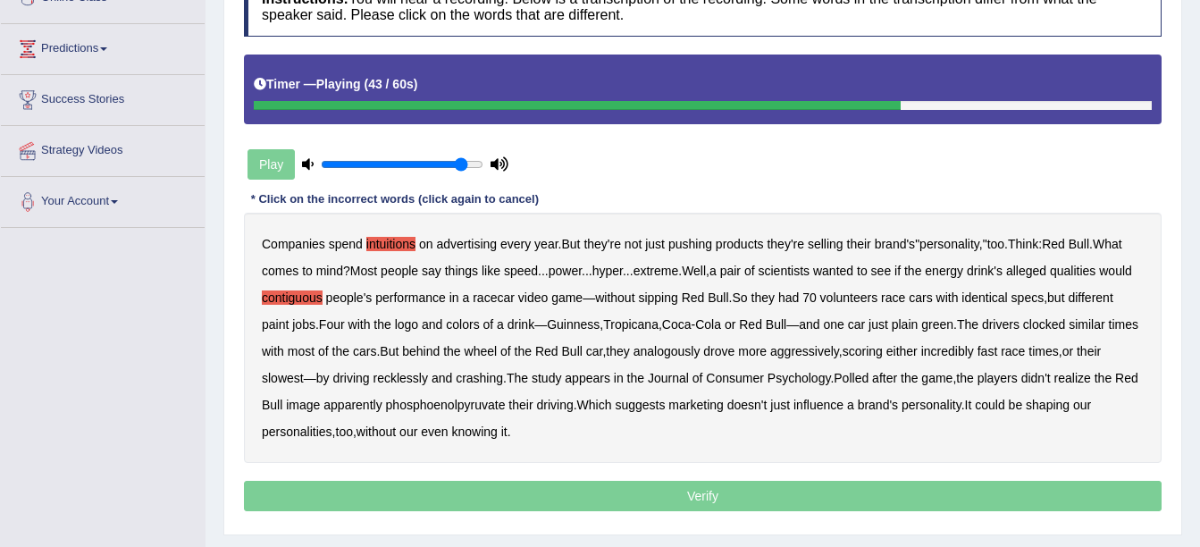
click at [666, 351] on b "analogously" at bounding box center [666, 351] width 67 height 14
click at [408, 399] on b "phosphoenolpyruvate" at bounding box center [446, 405] width 120 height 14
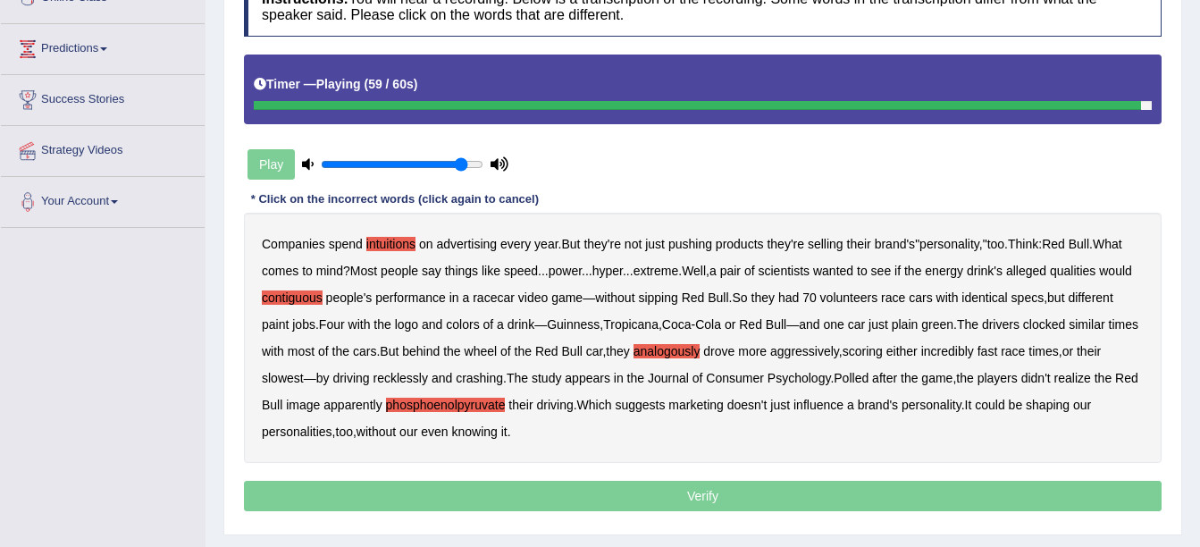
click at [423, 481] on div "Instructions: You will hear a recording. Below is a transcription of the record…" at bounding box center [702, 247] width 926 height 558
click at [426, 493] on p "Verify" at bounding box center [703, 496] width 918 height 30
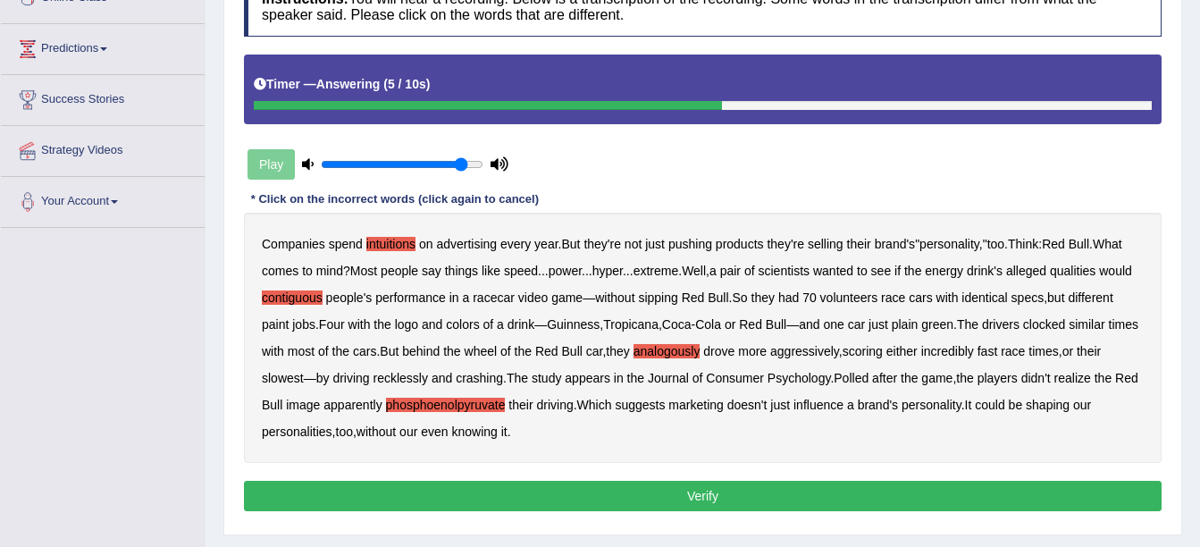
drag, startPoint x: 434, startPoint y: 476, endPoint x: 434, endPoint y: 490, distance: 13.4
click at [434, 486] on div "Instructions: You will hear a recording. Below is a transcription of the record…" at bounding box center [702, 247] width 926 height 558
click at [435, 492] on button "Verify" at bounding box center [703, 496] width 918 height 30
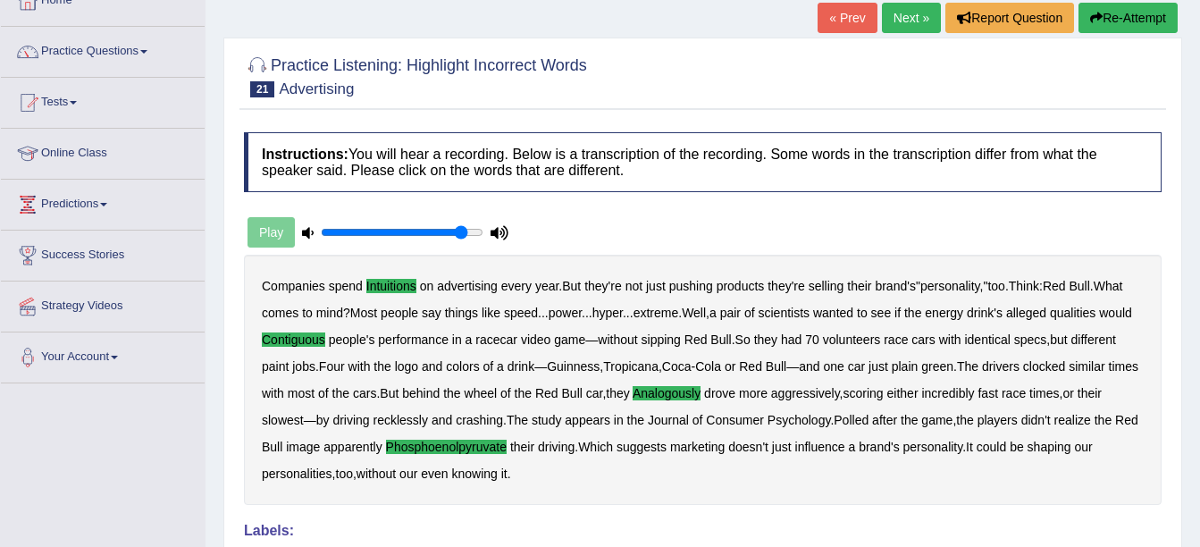
scroll to position [89, 0]
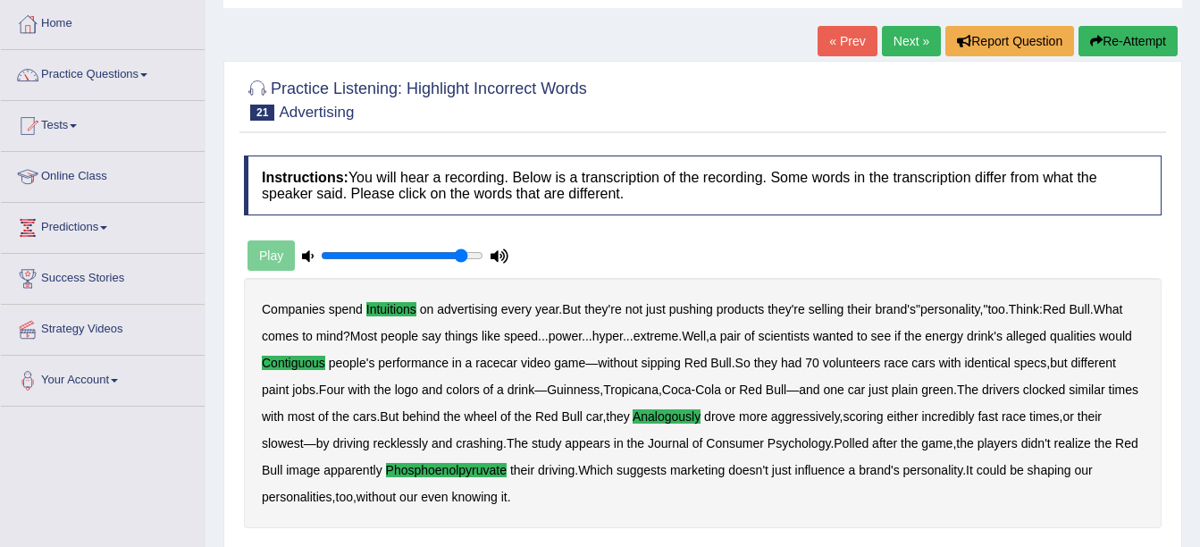
click at [910, 35] on link "Next »" at bounding box center [911, 41] width 59 height 30
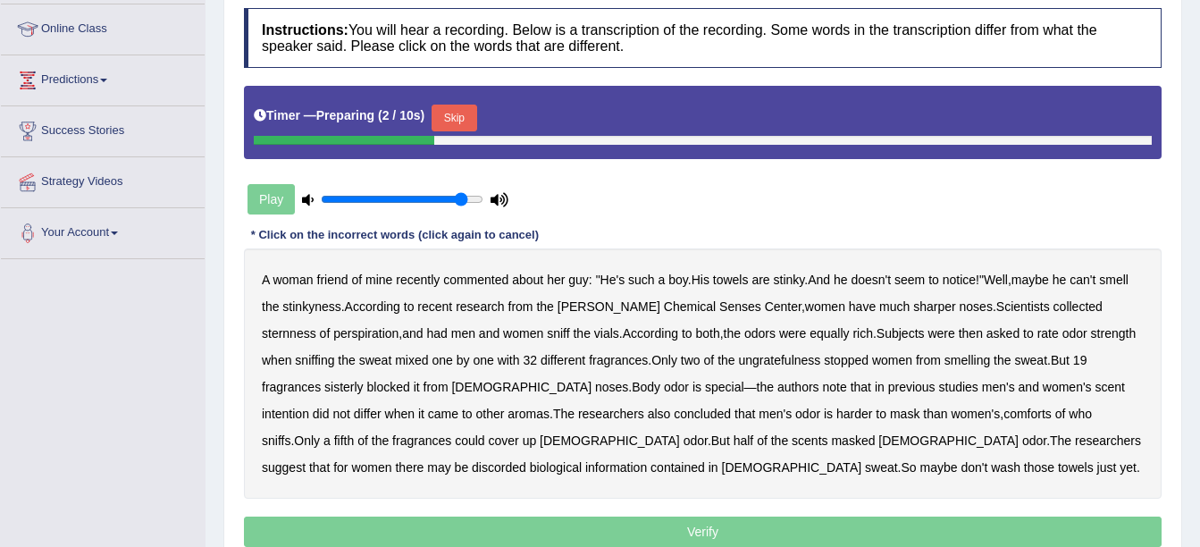
scroll to position [268, 0]
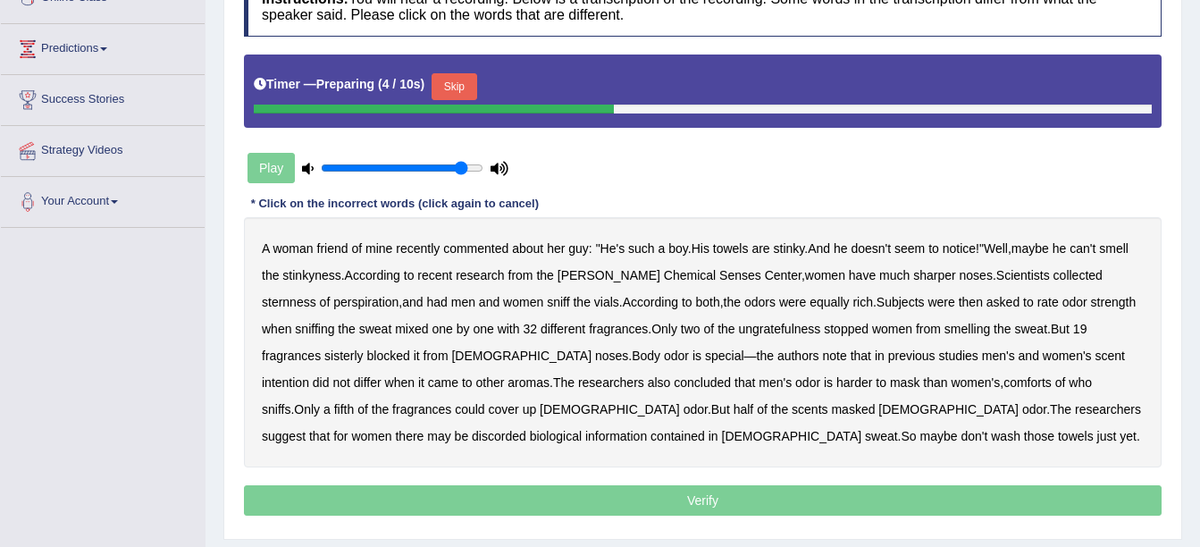
click at [444, 83] on button "Skip" at bounding box center [454, 86] width 45 height 27
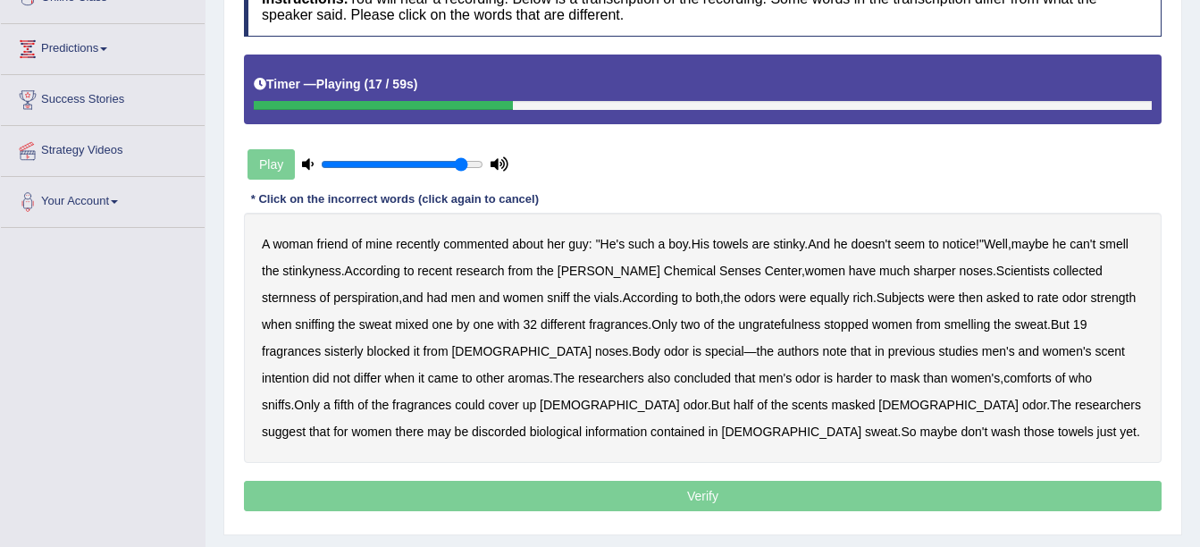
click at [316, 290] on b "sternness" at bounding box center [289, 297] width 54 height 14
click at [750, 324] on b "ungratefulness" at bounding box center [779, 324] width 82 height 14
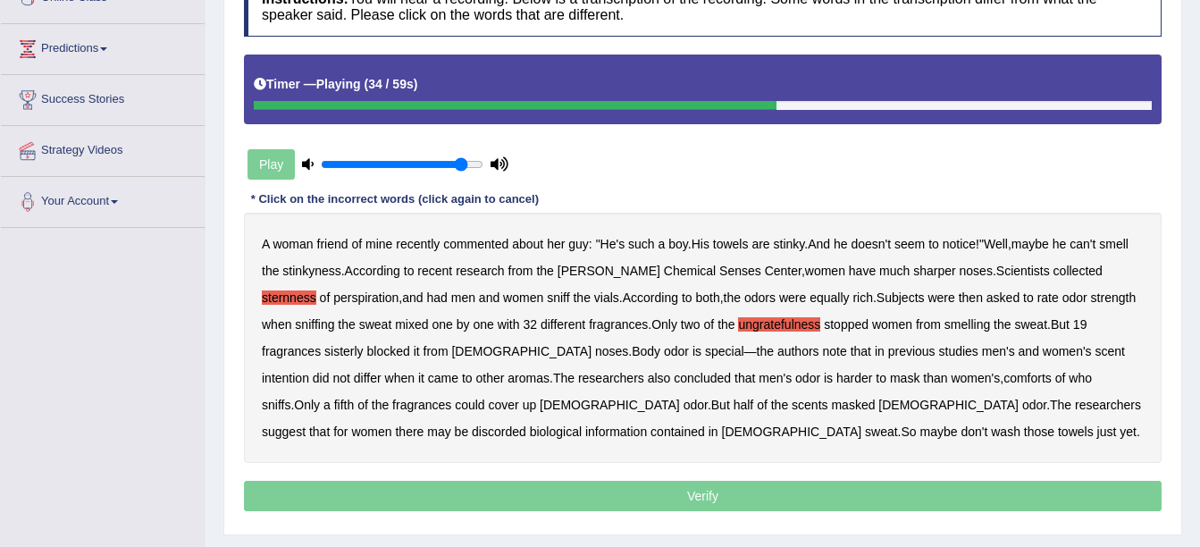
click at [324, 345] on b "sisterly" at bounding box center [343, 351] width 39 height 14
click at [1003, 378] on b "comforts" at bounding box center [1027, 378] width 48 height 14
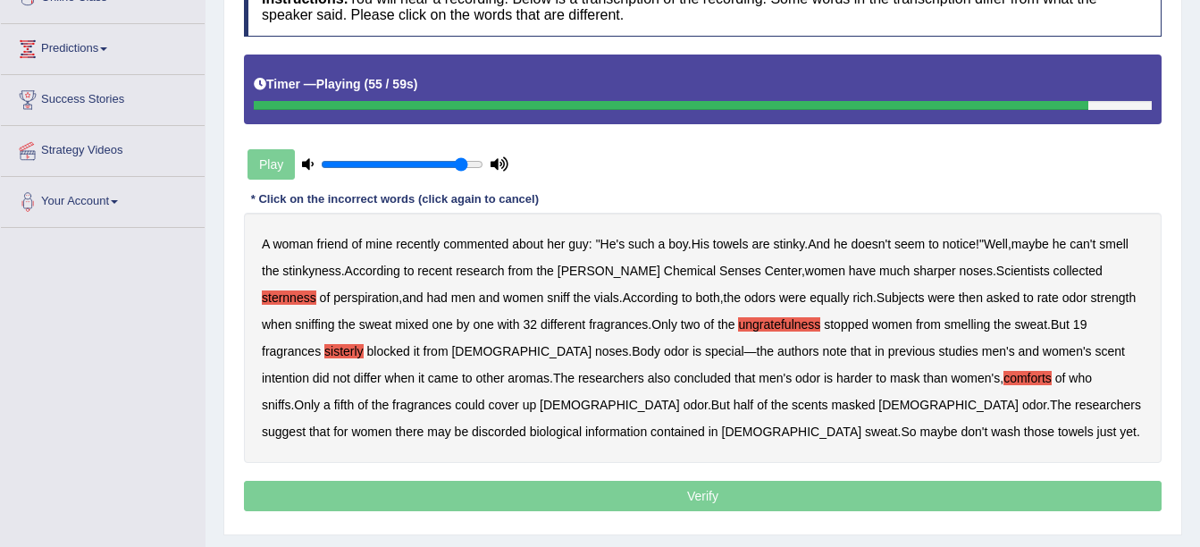
click at [526, 424] on b "discorded" at bounding box center [499, 431] width 54 height 14
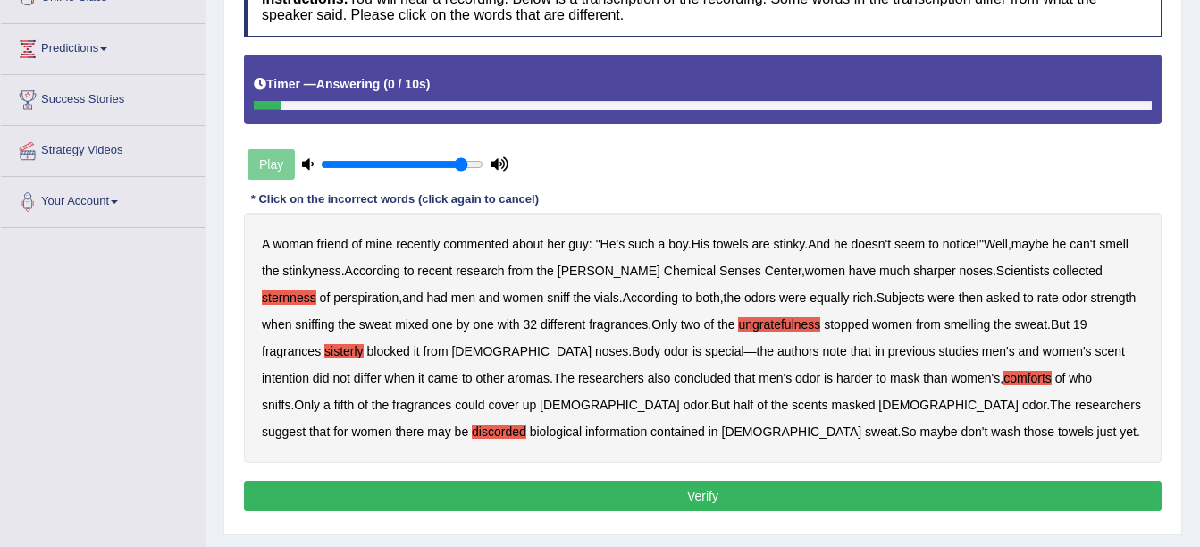
click at [681, 495] on button "Verify" at bounding box center [703, 496] width 918 height 30
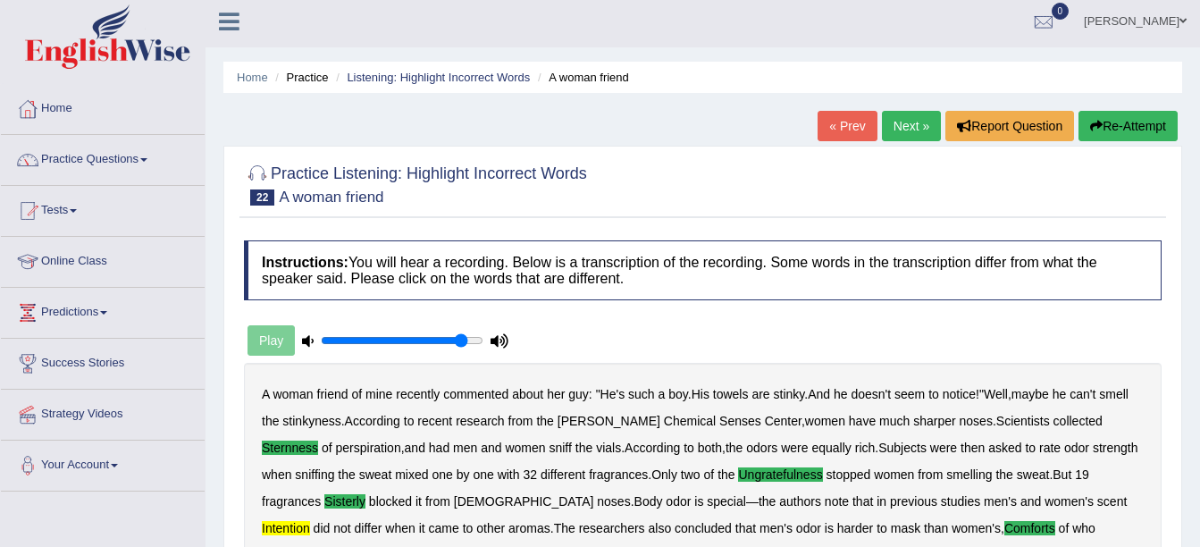
scroll to position [0, 0]
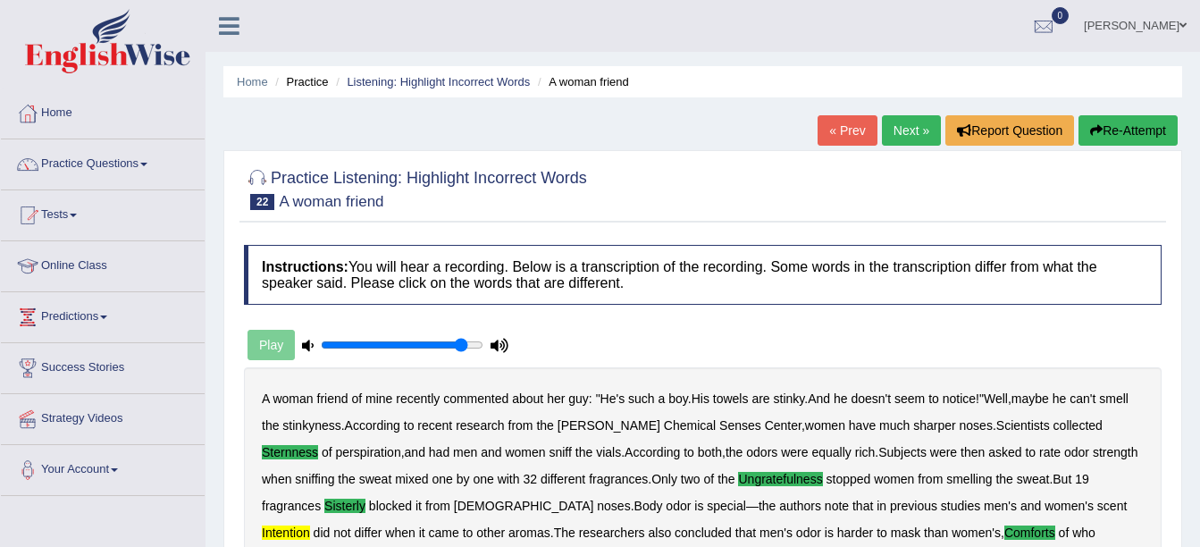
click at [1122, 124] on button "Re-Attempt" at bounding box center [1127, 130] width 99 height 30
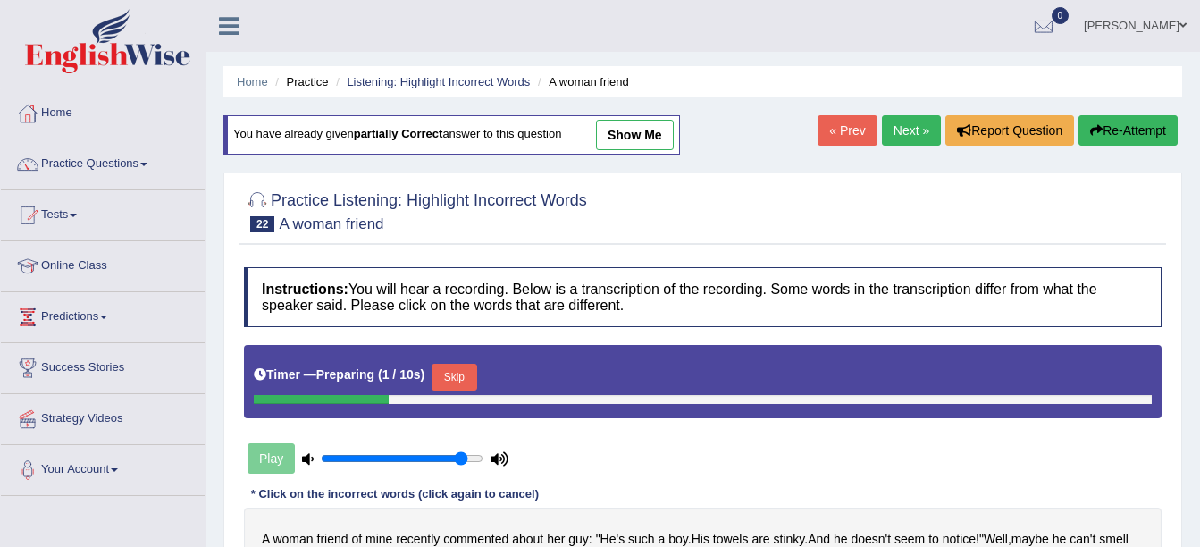
click at [454, 369] on button "Skip" at bounding box center [454, 377] width 45 height 27
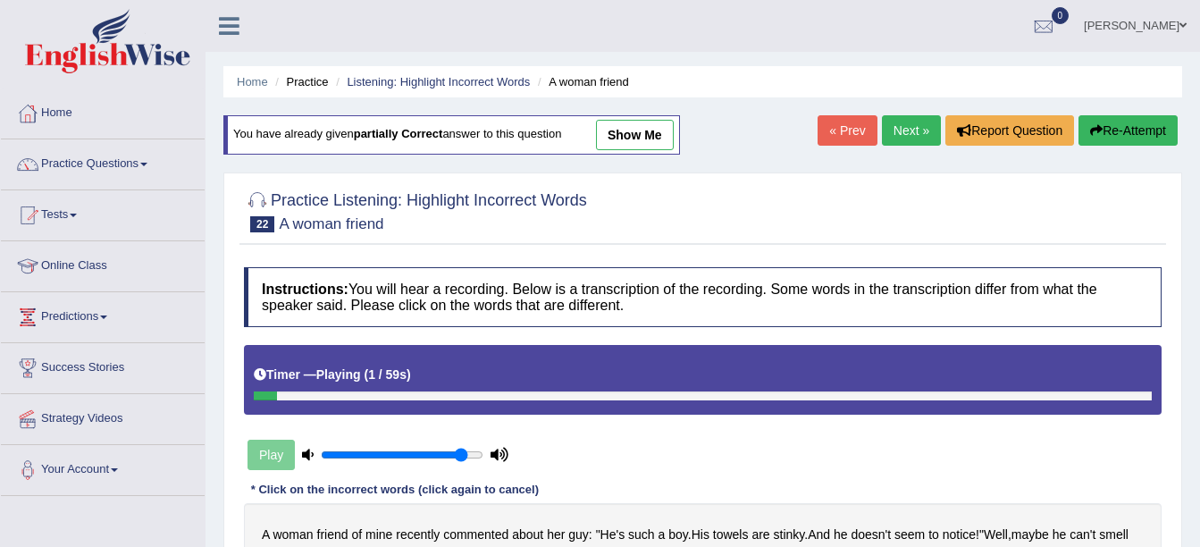
click at [653, 143] on link "show me" at bounding box center [635, 135] width 78 height 30
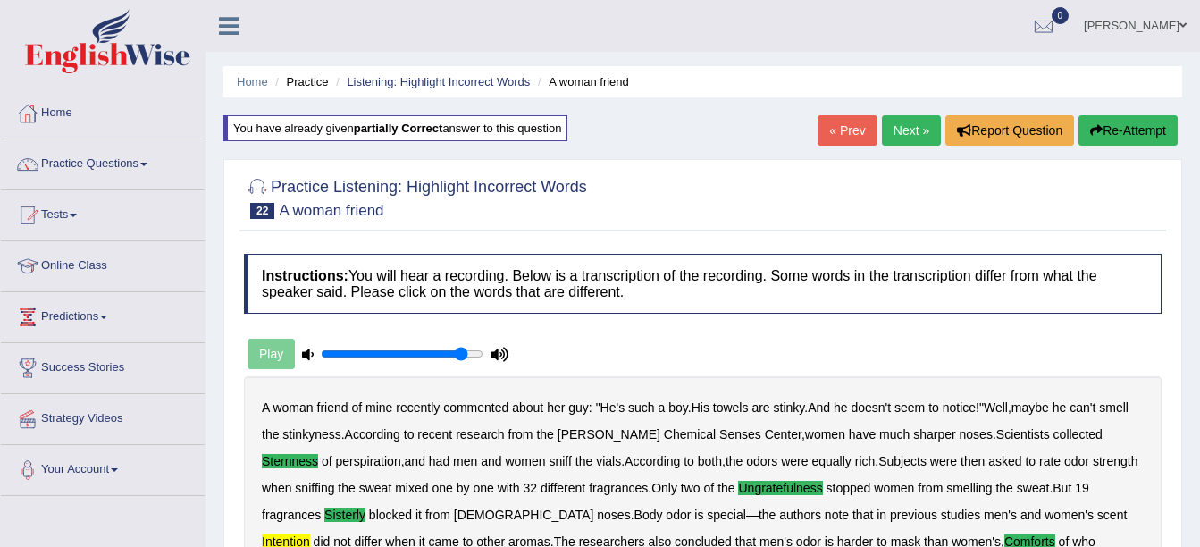
click at [902, 141] on link "Next »" at bounding box center [911, 130] width 59 height 30
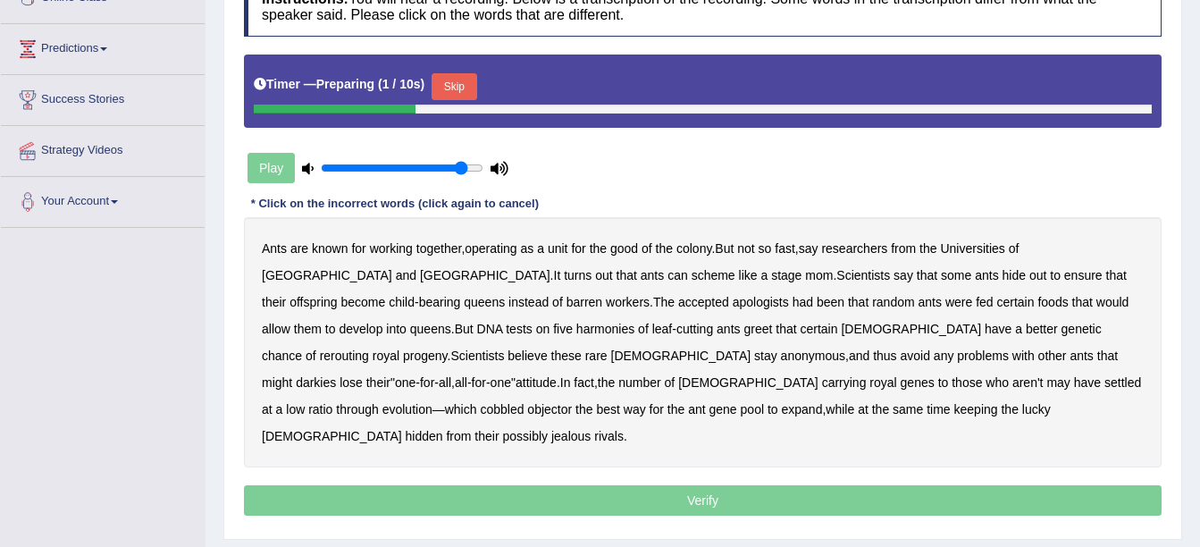
click at [460, 85] on button "Skip" at bounding box center [454, 86] width 45 height 27
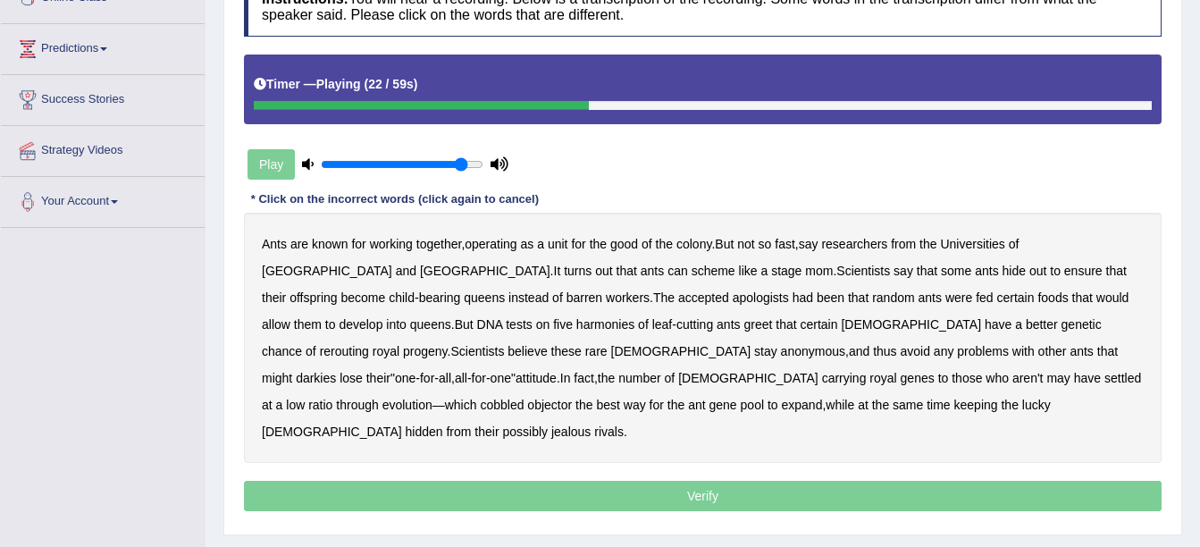
click at [733, 301] on b "apologists" at bounding box center [761, 297] width 56 height 14
click at [576, 327] on b "harmonies" at bounding box center [605, 324] width 58 height 14
click at [743, 329] on b "greet" at bounding box center [757, 324] width 29 height 14
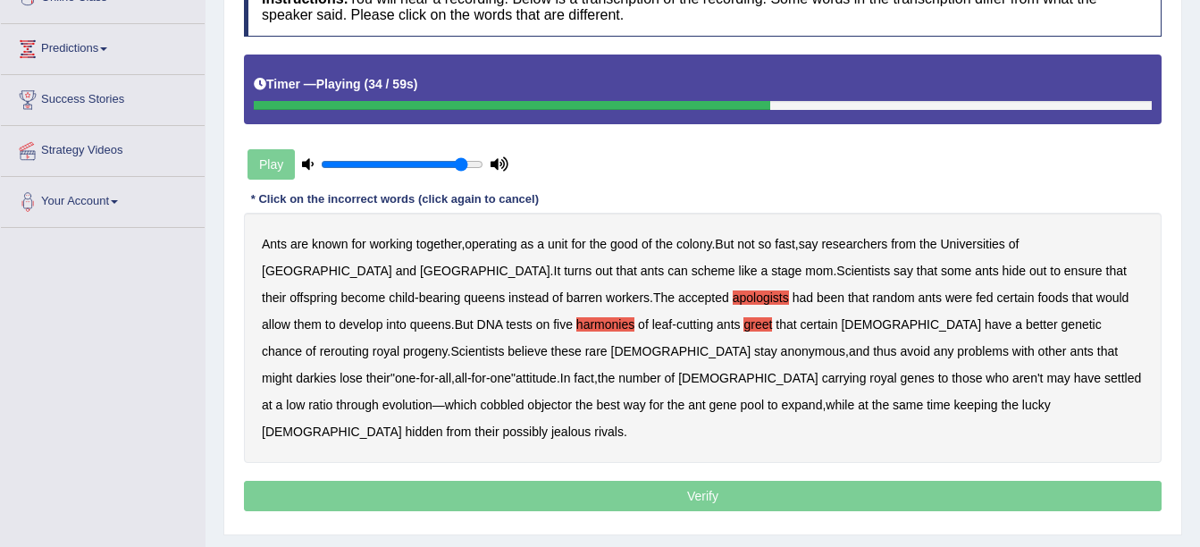
click at [369, 344] on b "rerouting" at bounding box center [344, 351] width 49 height 14
click at [336, 371] on b "darkies" at bounding box center [316, 378] width 40 height 14
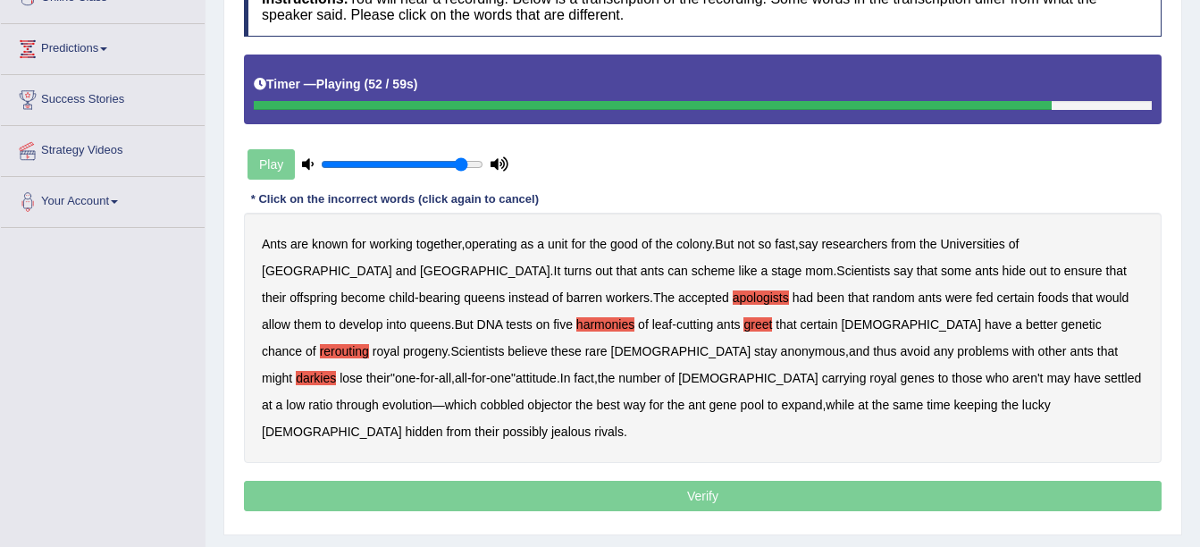
click at [572, 398] on b "objector" at bounding box center [549, 405] width 45 height 14
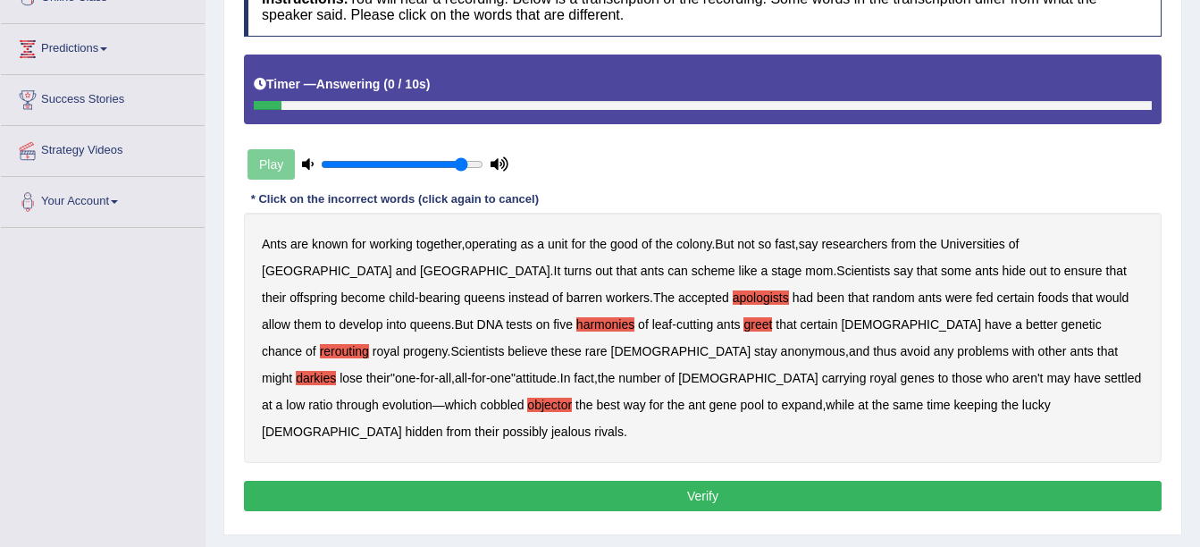
click at [735, 481] on button "Verify" at bounding box center [703, 496] width 918 height 30
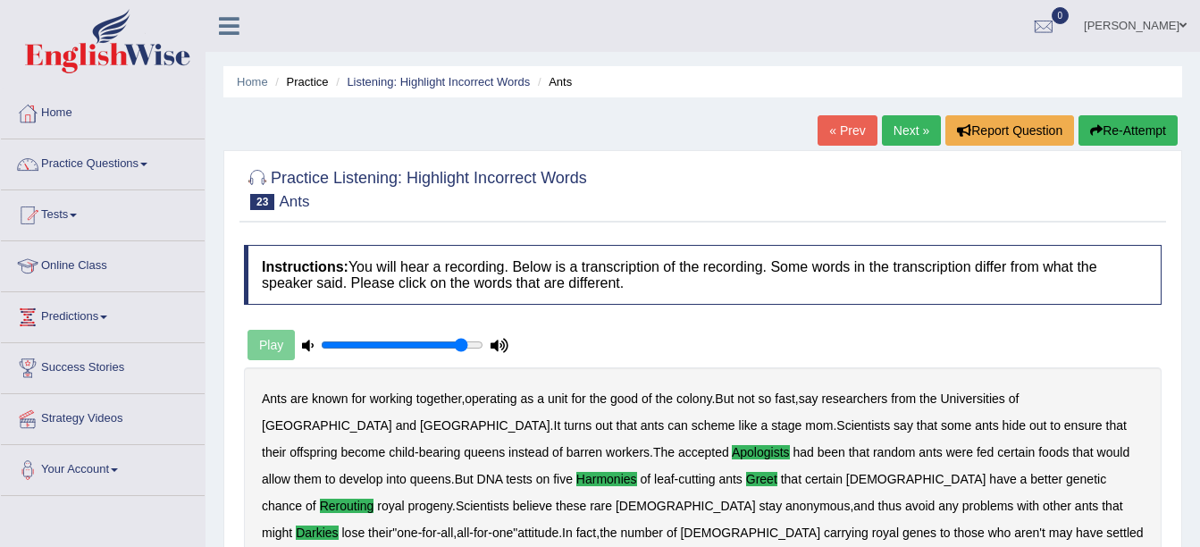
click at [894, 133] on link "Next »" at bounding box center [911, 130] width 59 height 30
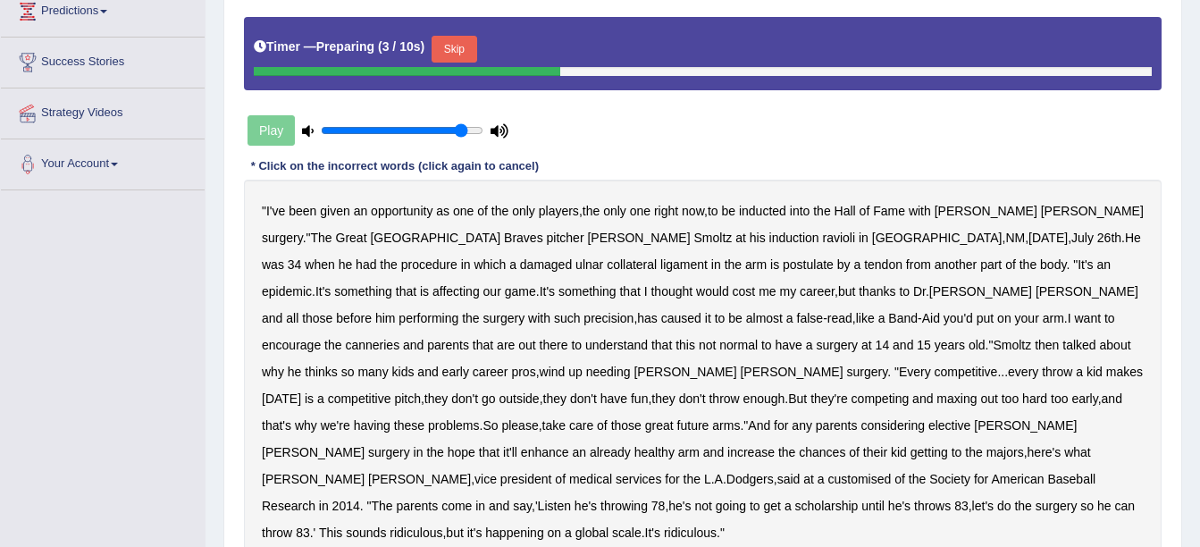
scroll to position [337, 0]
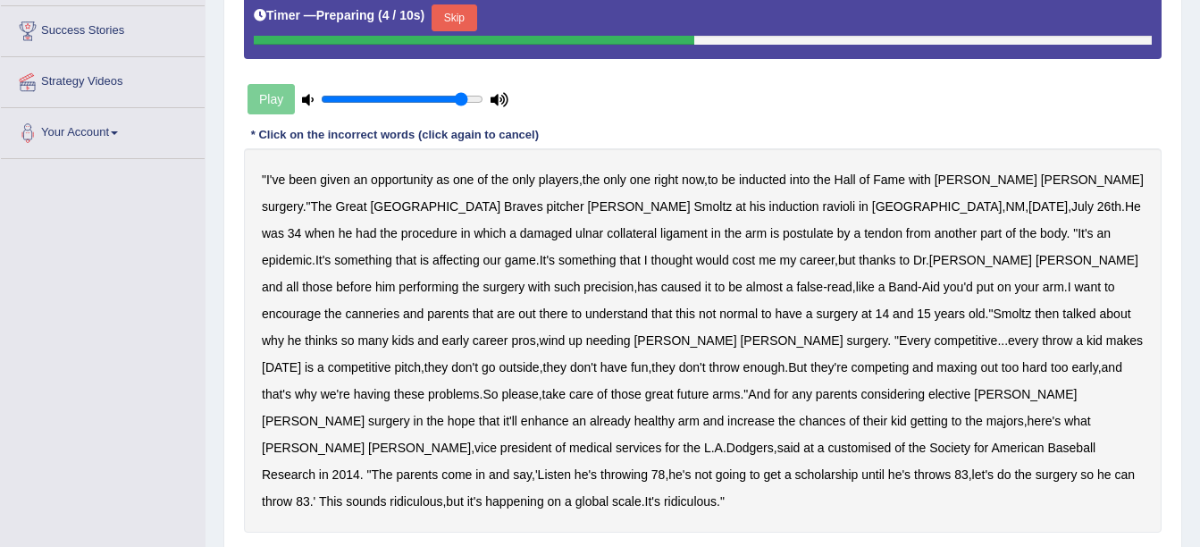
drag, startPoint x: 444, startPoint y: 12, endPoint x: 443, endPoint y: 29, distance: 17.9
click at [444, 13] on button "Skip" at bounding box center [454, 17] width 45 height 27
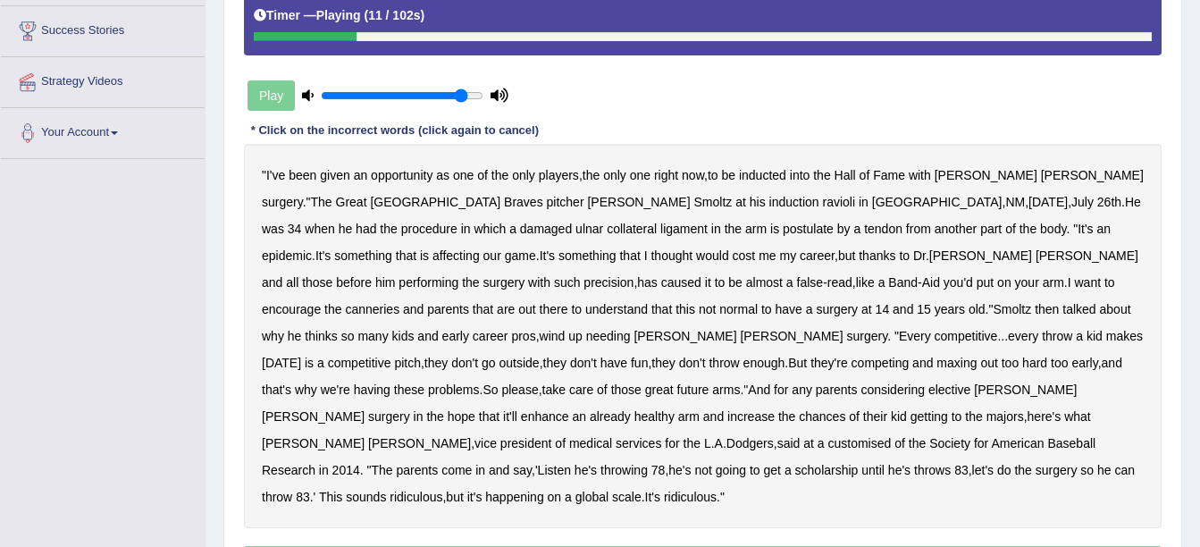
click at [822, 208] on b "ravioli" at bounding box center [838, 202] width 33 height 14
click at [783, 226] on b "postulate" at bounding box center [808, 229] width 51 height 14
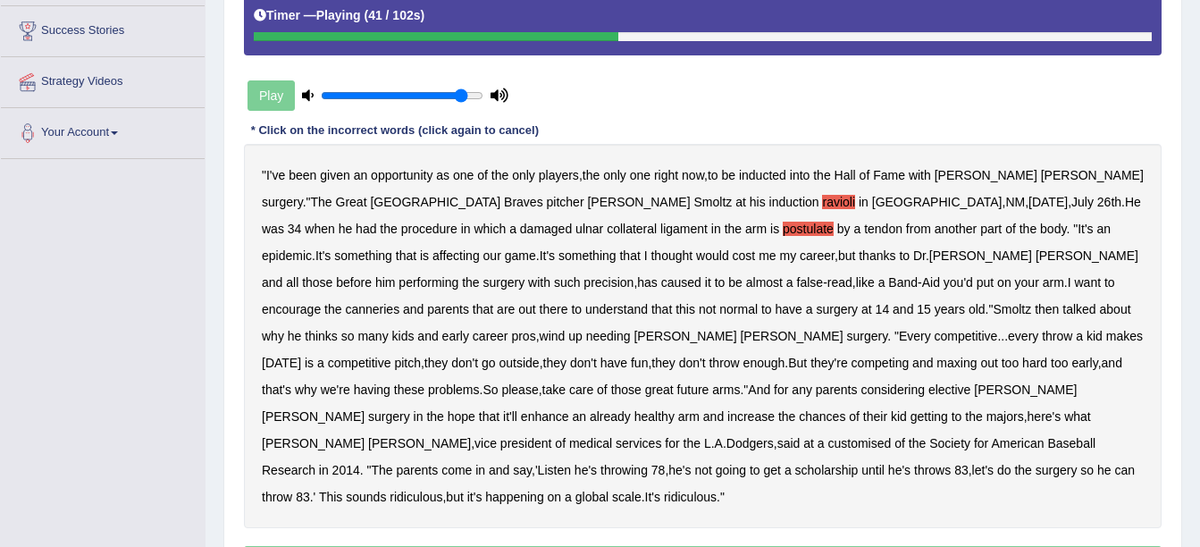
click at [399, 302] on b "canneries" at bounding box center [372, 309] width 54 height 14
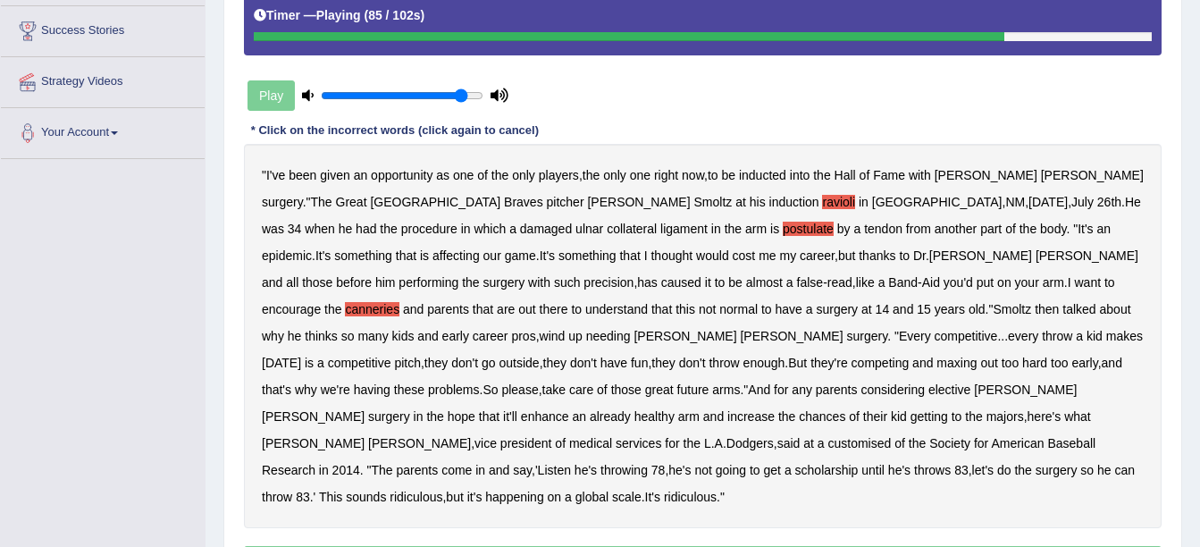
drag, startPoint x: 864, startPoint y: 410, endPoint x: 866, endPoint y: 419, distance: 9.1
click at [864, 436] on b "customised" at bounding box center [858, 443] width 63 height 14
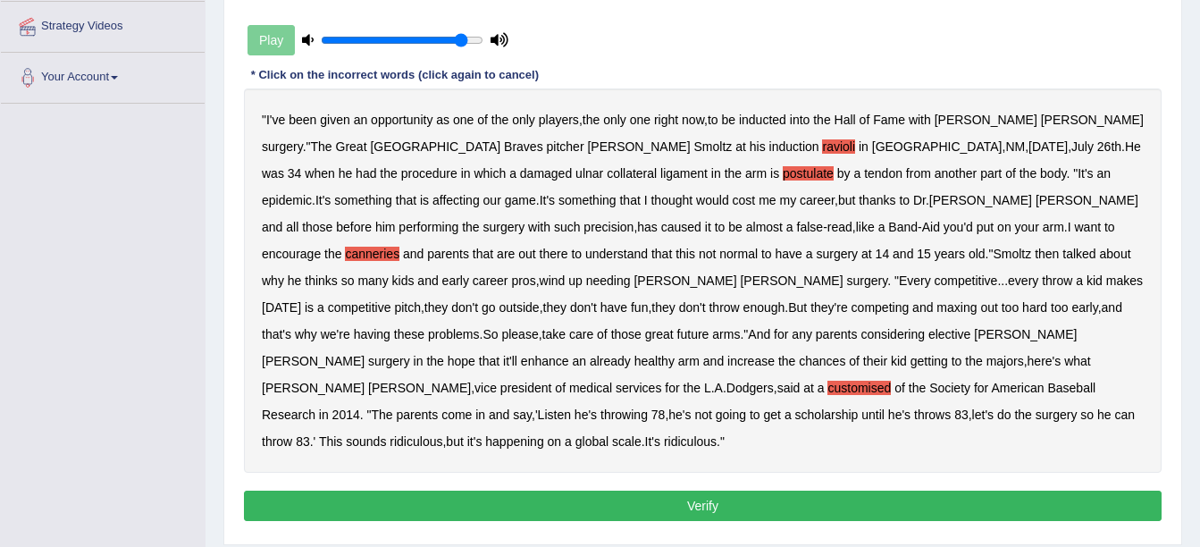
scroll to position [422, 0]
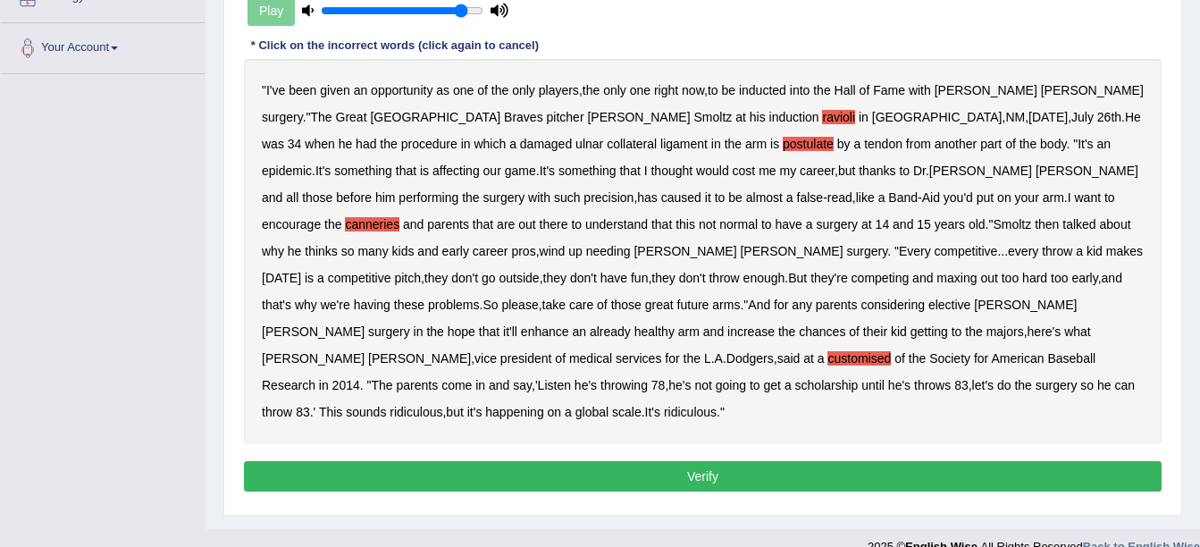
click at [687, 461] on button "Verify" at bounding box center [703, 476] width 918 height 30
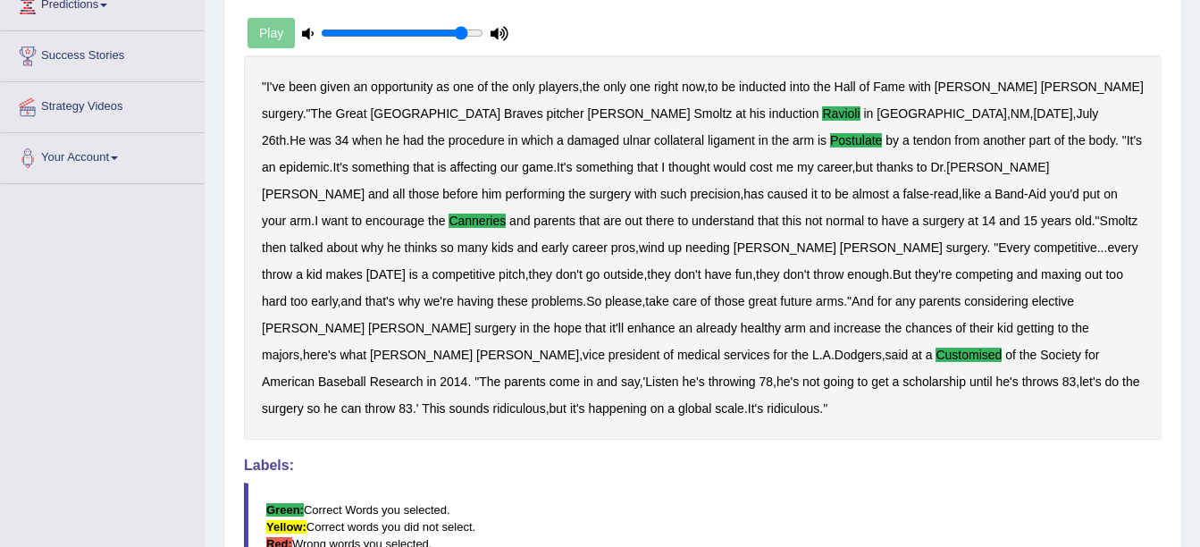
scroll to position [34, 0]
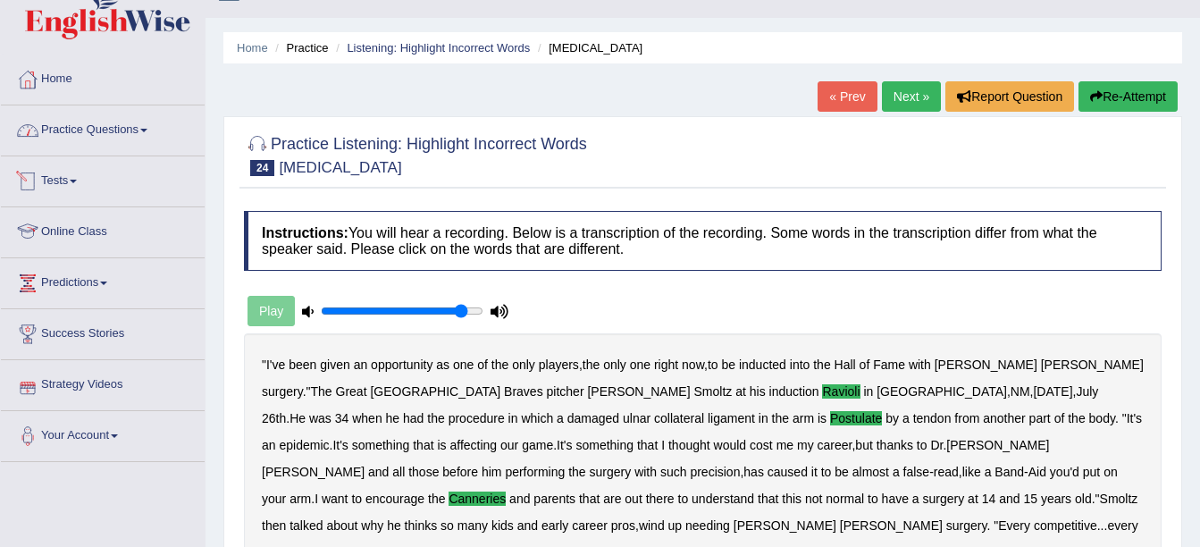
click at [79, 128] on link "Practice Questions" at bounding box center [103, 127] width 204 height 45
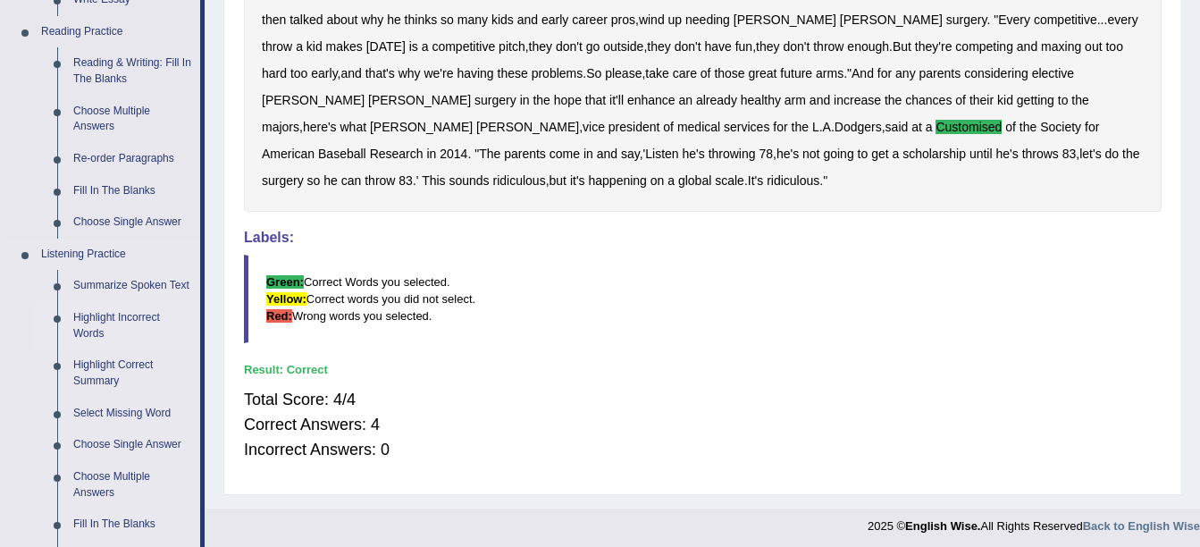
scroll to position [659, 0]
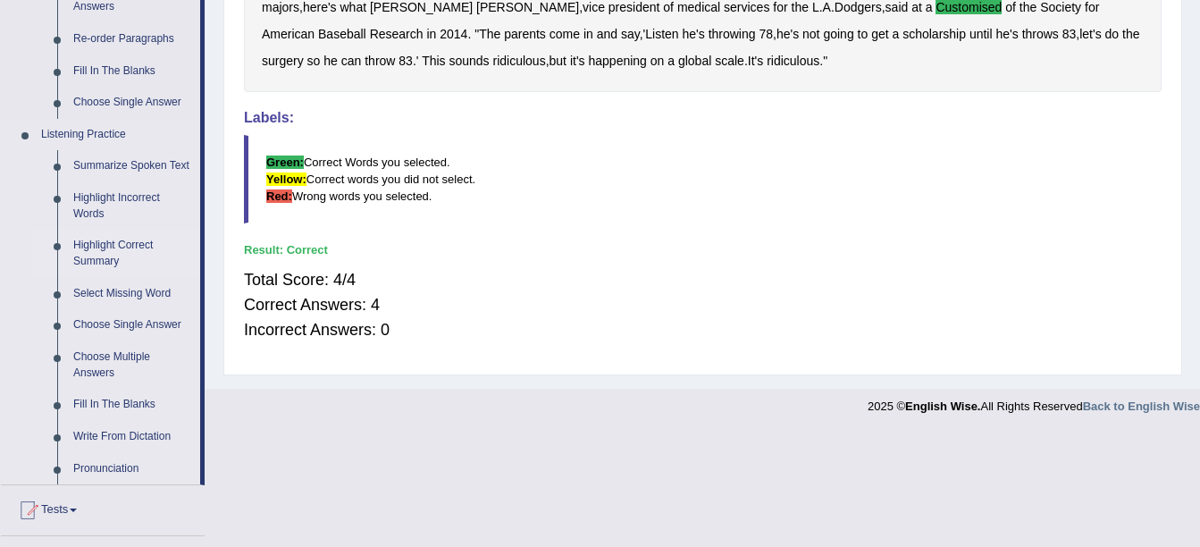
click at [105, 250] on link "Highlight Correct Summary" at bounding box center [132, 253] width 135 height 47
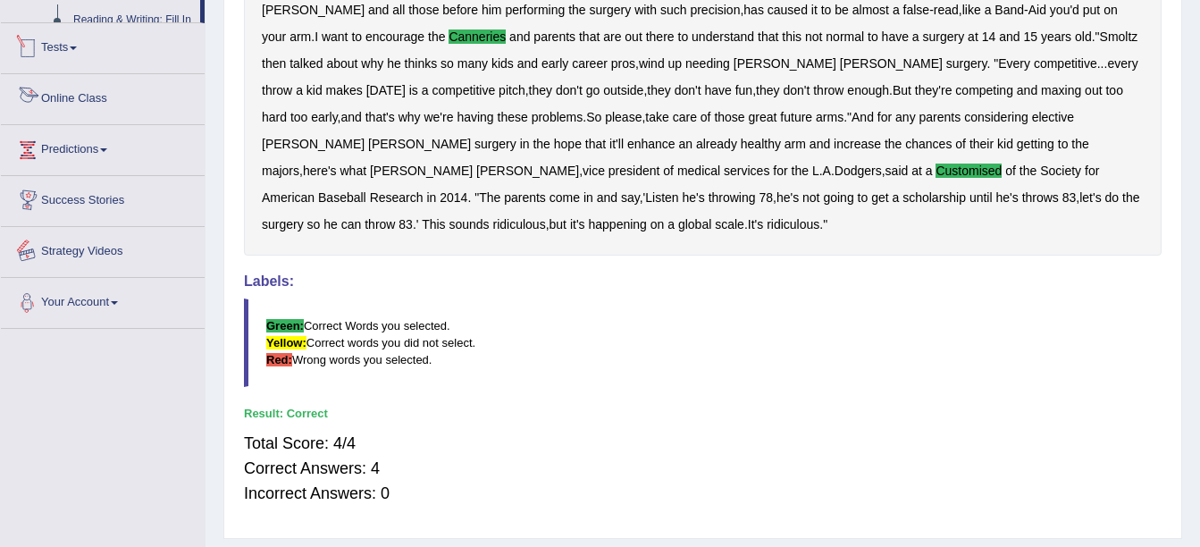
scroll to position [519, 0]
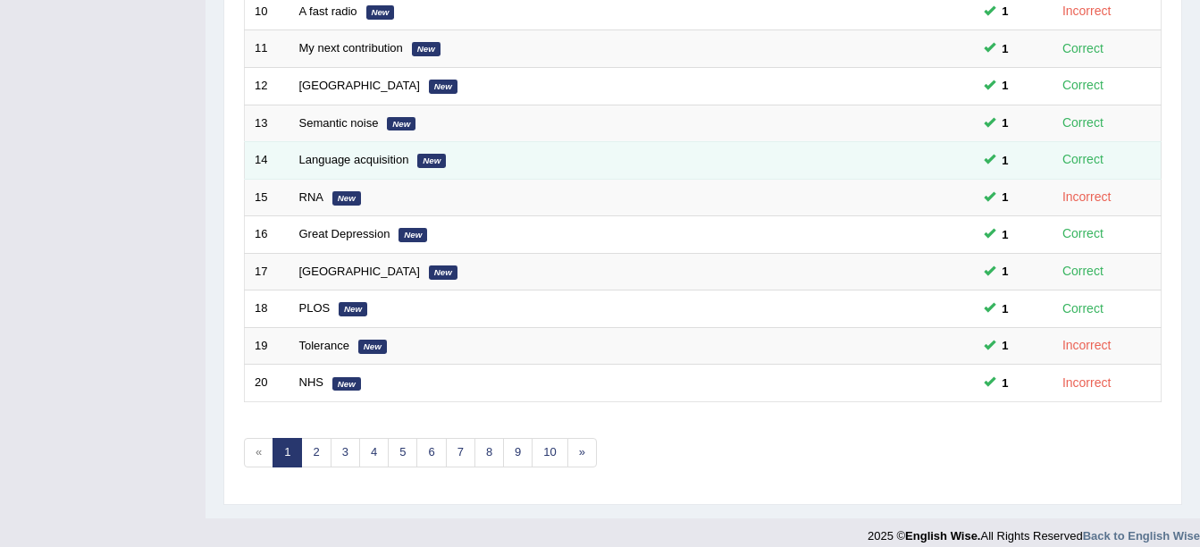
scroll to position [625, 0]
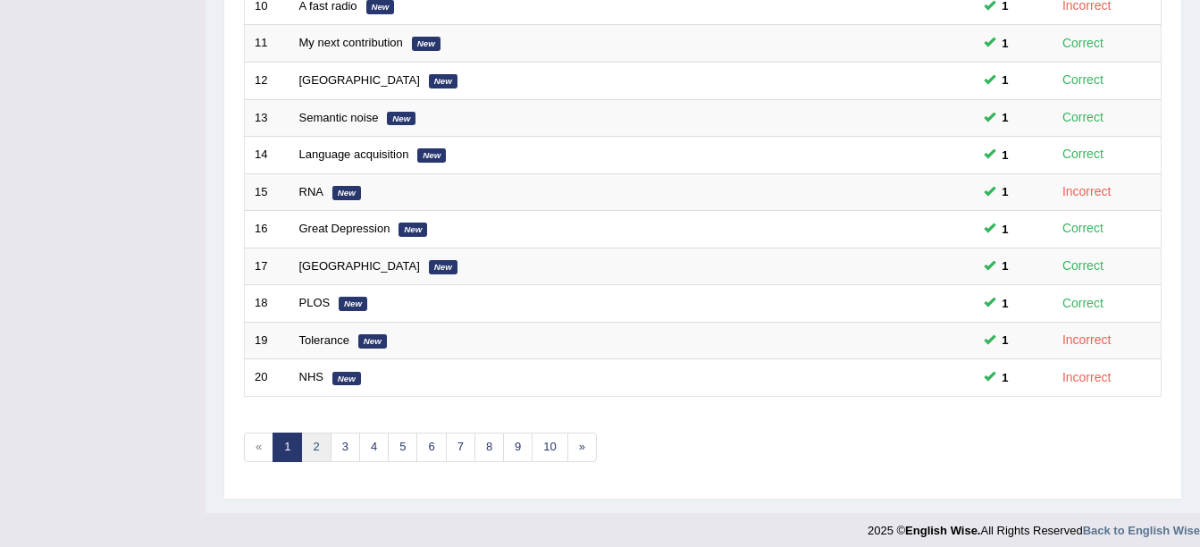
click at [320, 448] on link "2" at bounding box center [315, 446] width 29 height 29
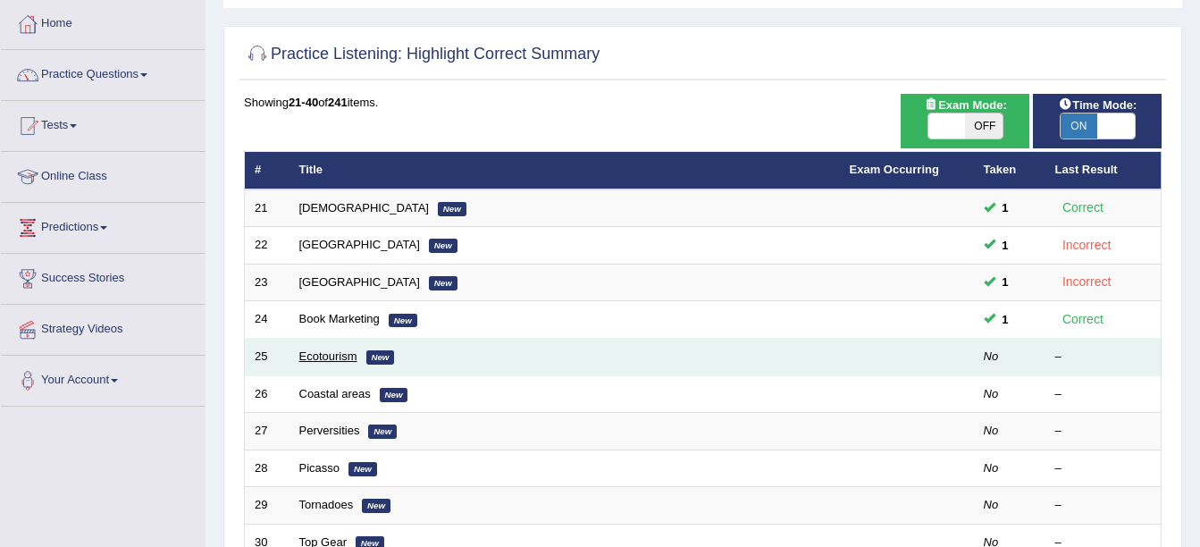
click at [325, 351] on link "Ecotourism" at bounding box center [328, 355] width 58 height 13
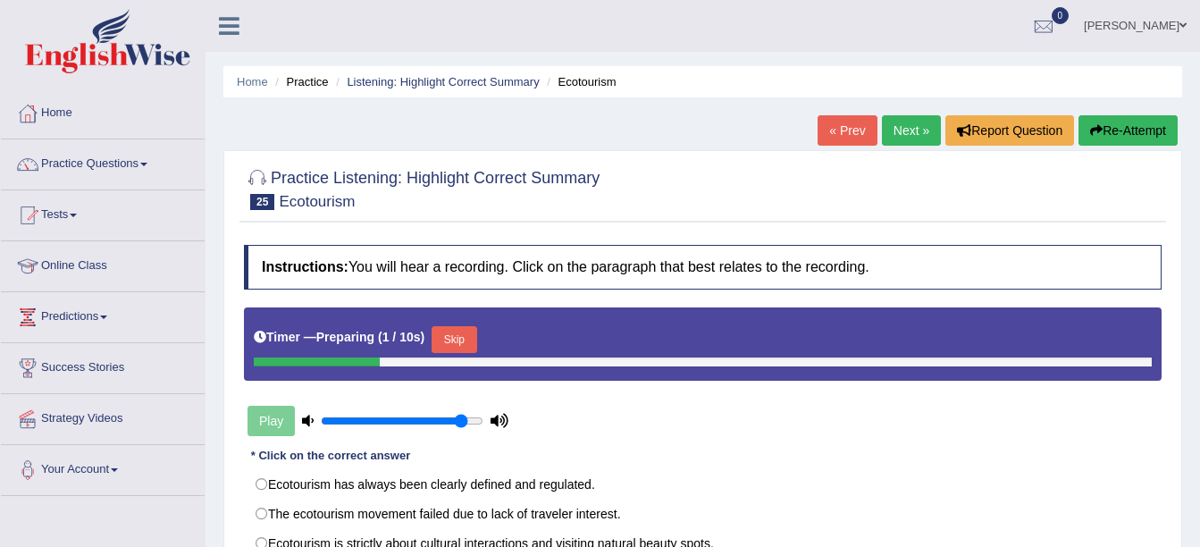
click at [448, 332] on button "Skip" at bounding box center [454, 339] width 45 height 27
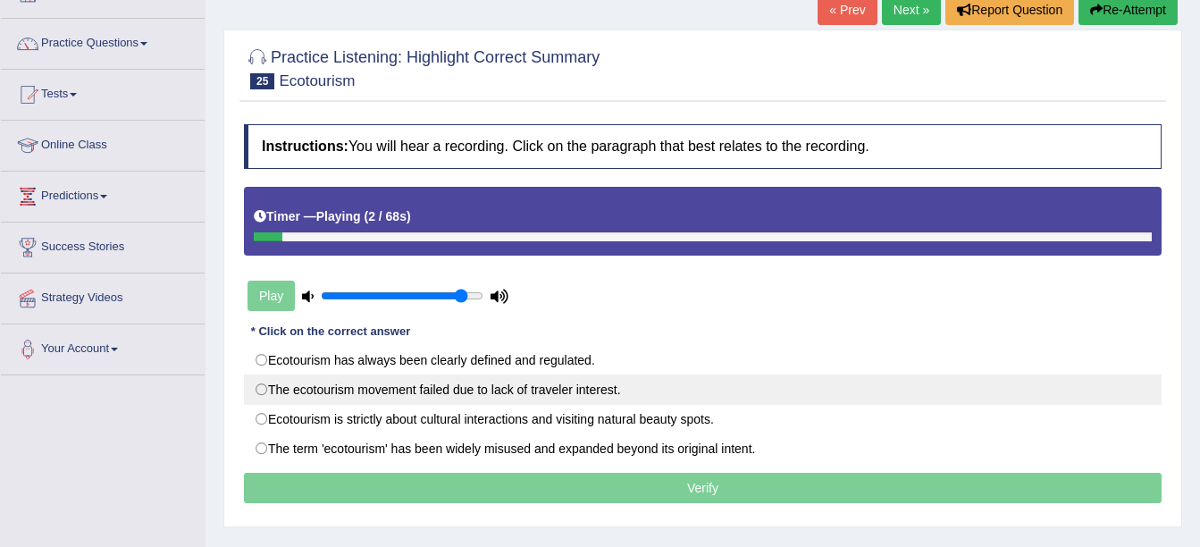
scroll to position [89, 0]
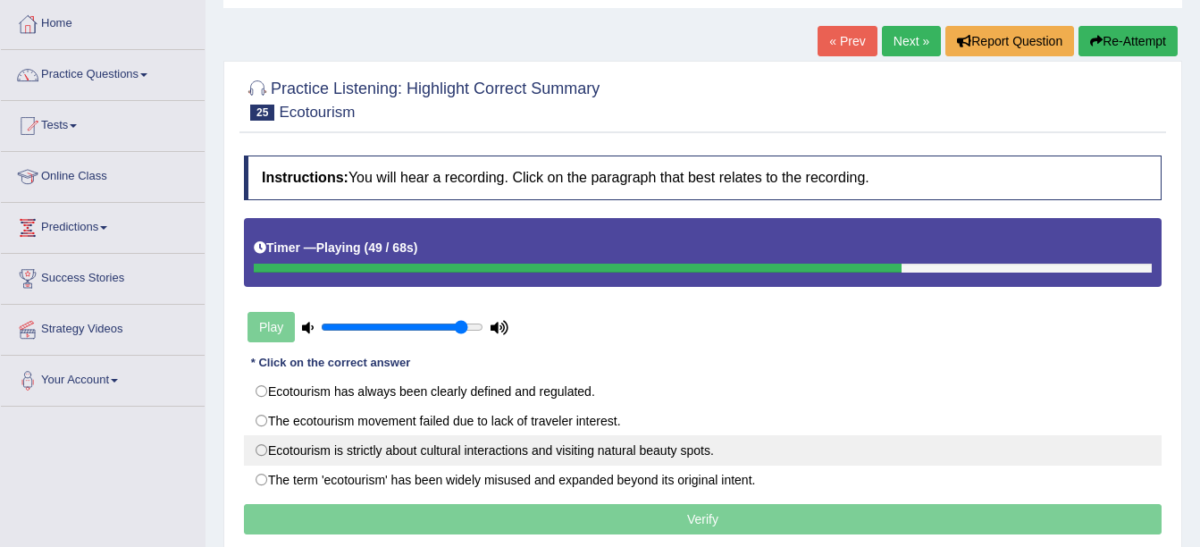
click at [304, 455] on label "Ecotourism is strictly about cultural interactions and visiting natural beauty …" at bounding box center [703, 450] width 918 height 30
radio input "true"
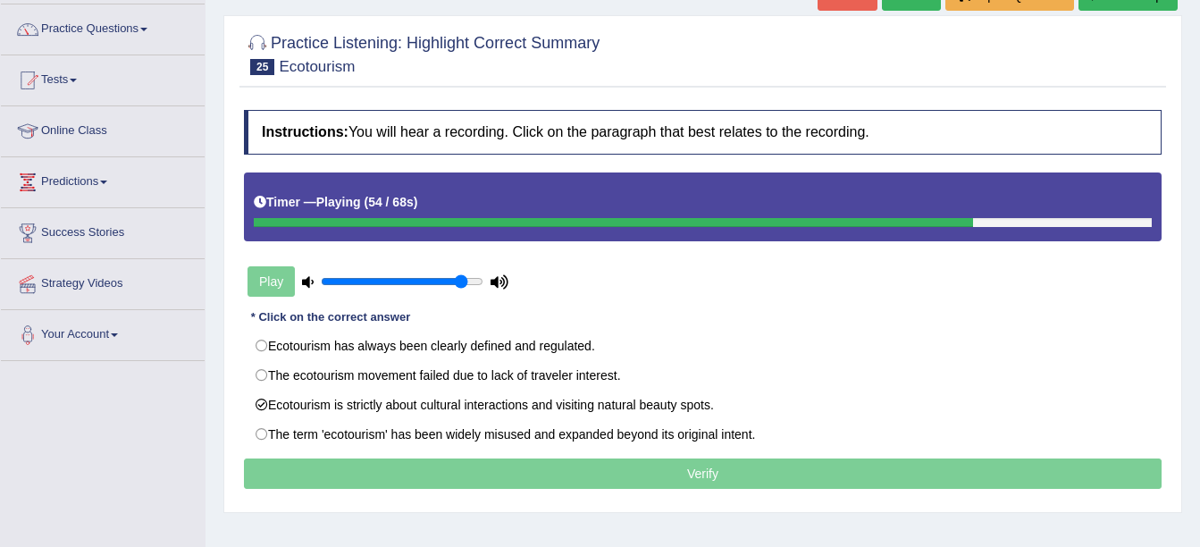
scroll to position [179, 0]
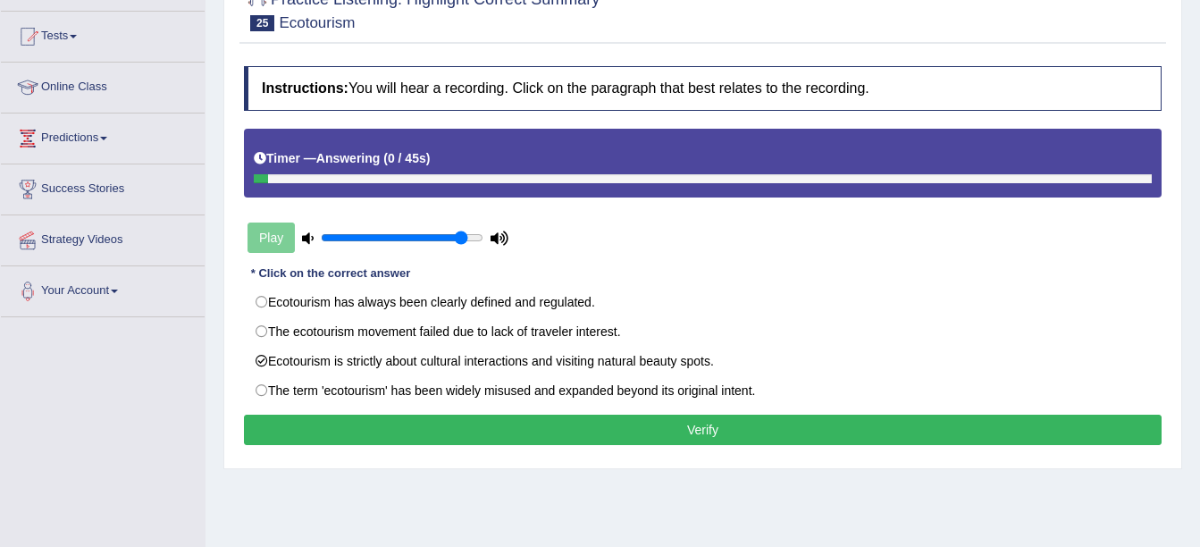
click at [549, 438] on button "Verify" at bounding box center [703, 430] width 918 height 30
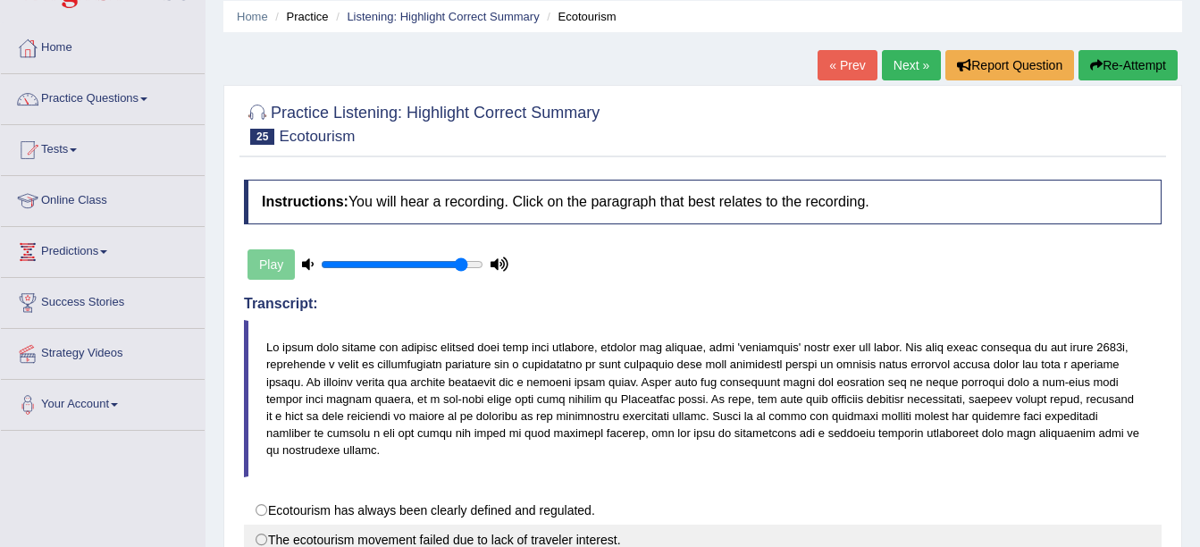
scroll to position [0, 0]
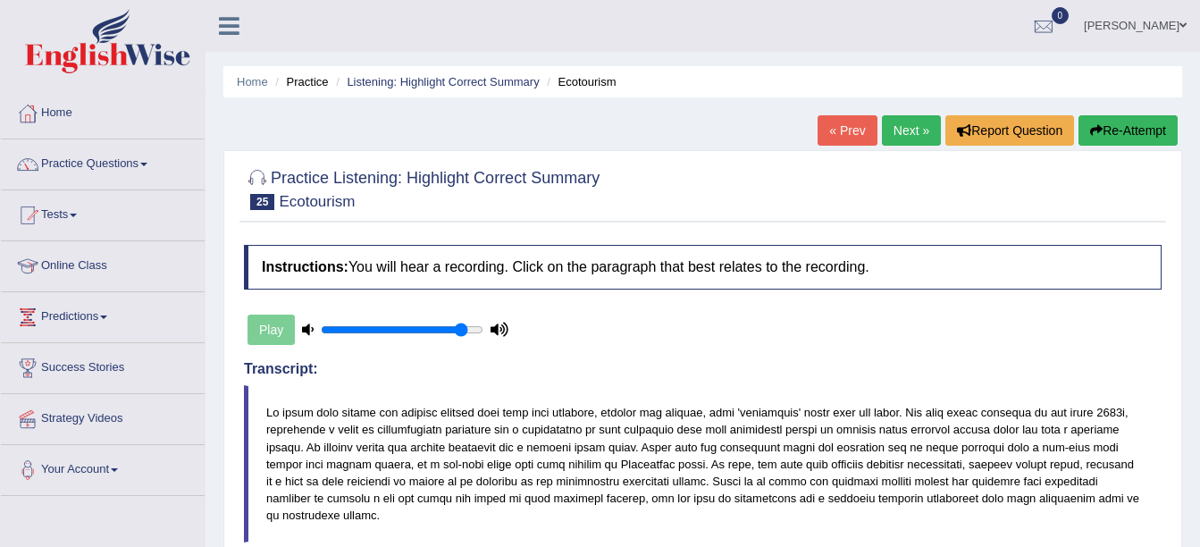
click at [72, 119] on link "Home" at bounding box center [103, 110] width 204 height 45
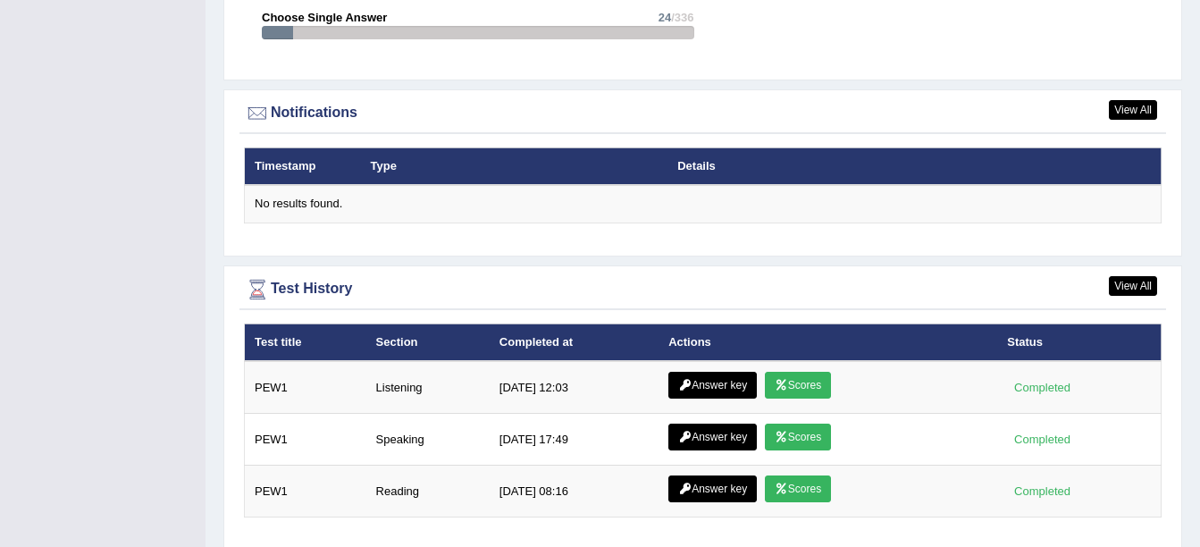
scroll to position [2144, 0]
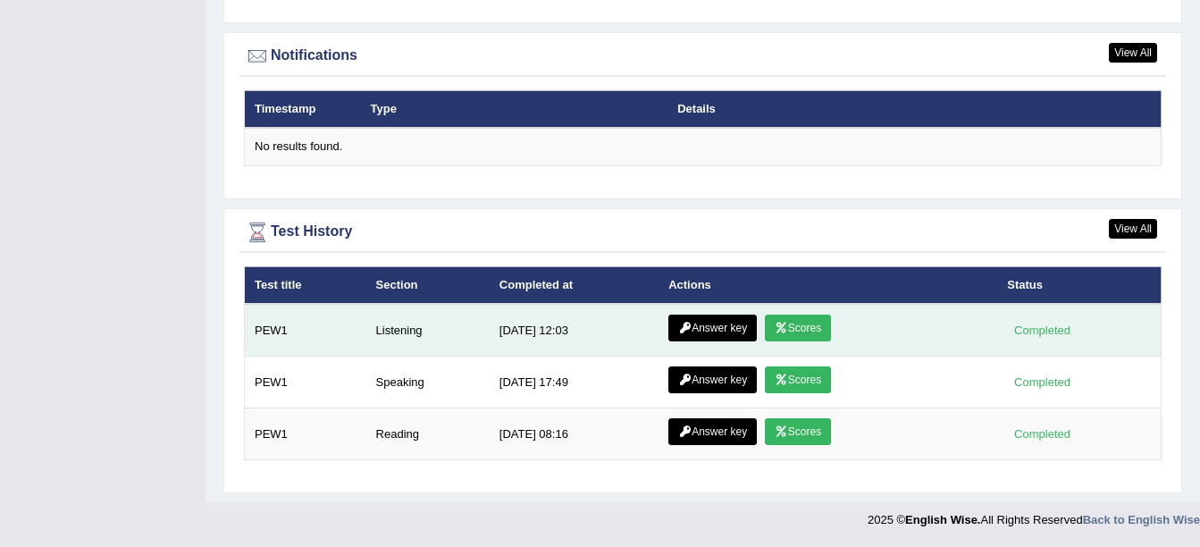
click at [776, 323] on icon at bounding box center [781, 328] width 13 height 11
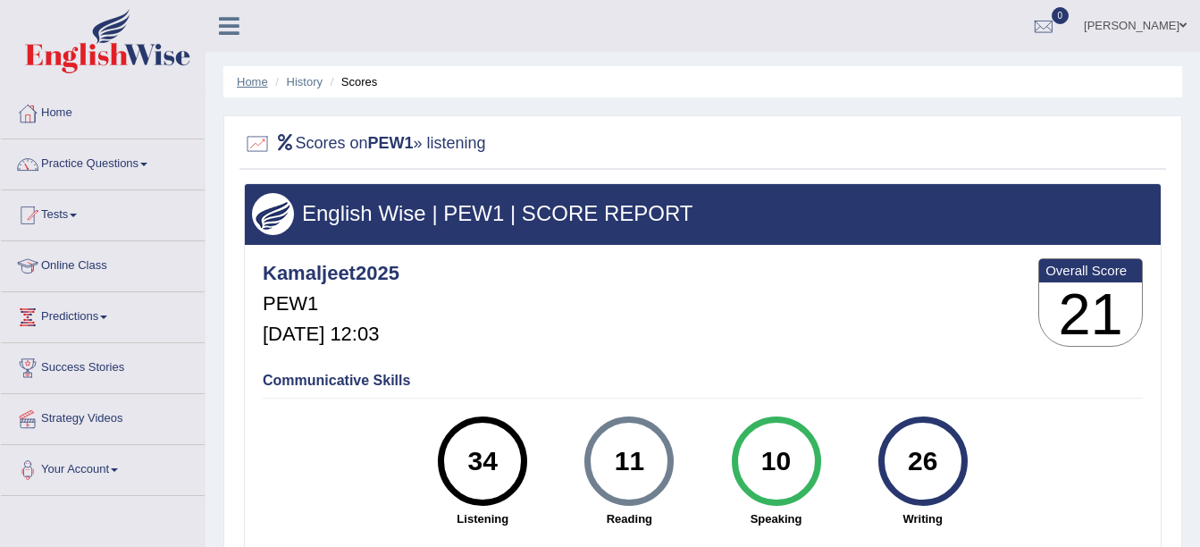
click at [243, 80] on link "Home" at bounding box center [252, 81] width 31 height 13
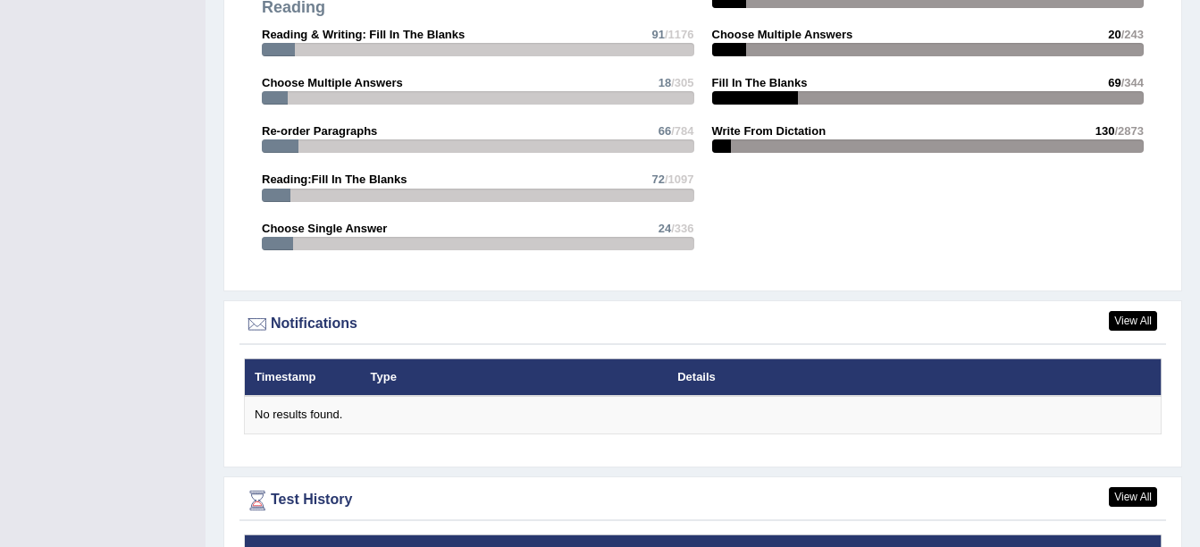
scroll to position [2144, 0]
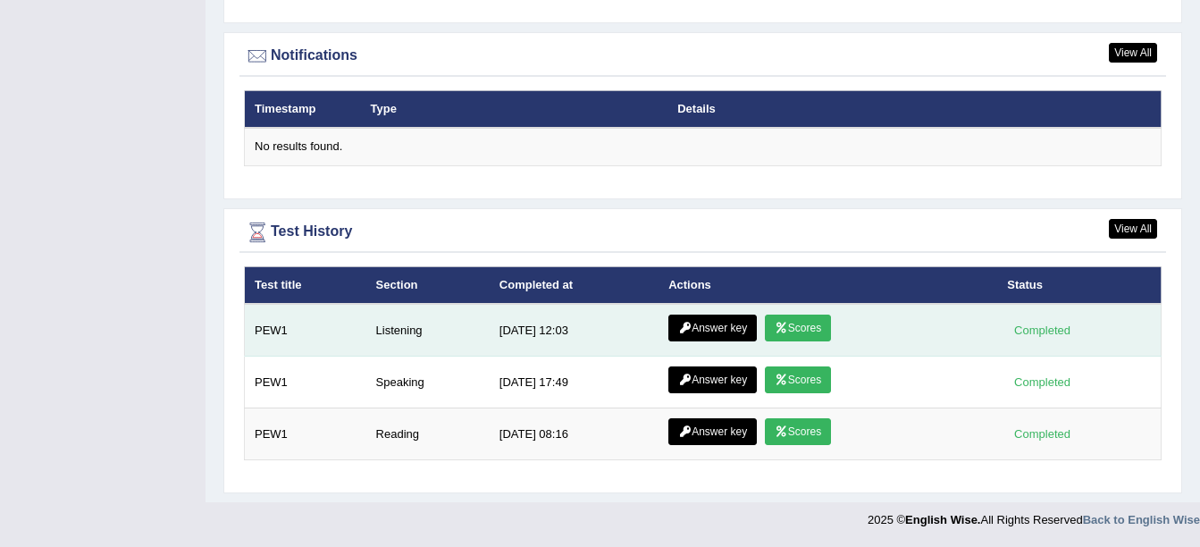
click at [723, 318] on link "Answer key" at bounding box center [712, 327] width 88 height 27
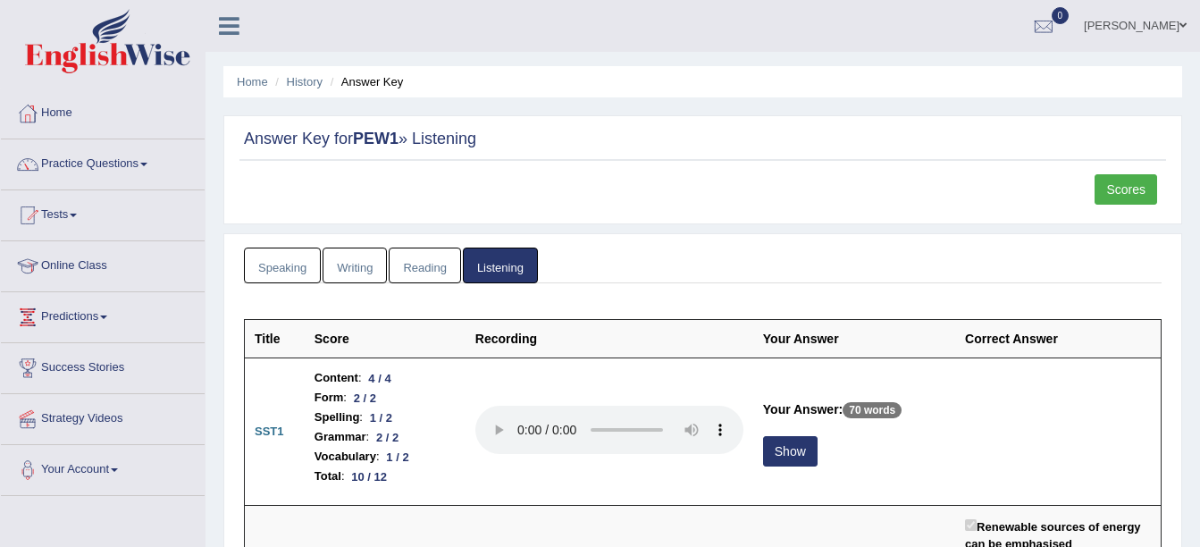
click at [349, 273] on link "Writing" at bounding box center [355, 265] width 64 height 37
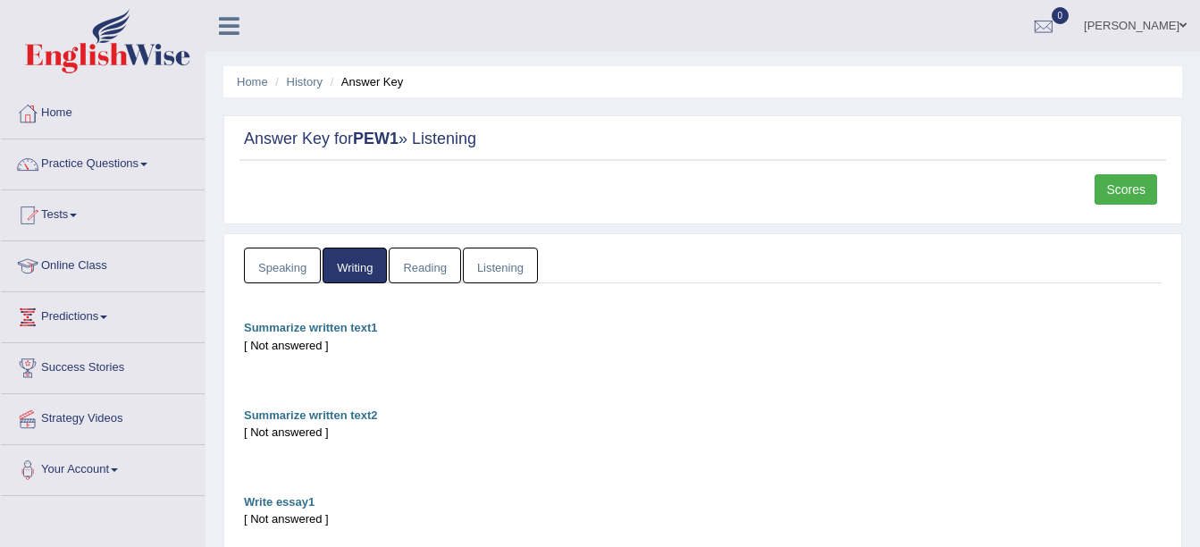
click at [482, 269] on link "Listening" at bounding box center [500, 265] width 75 height 37
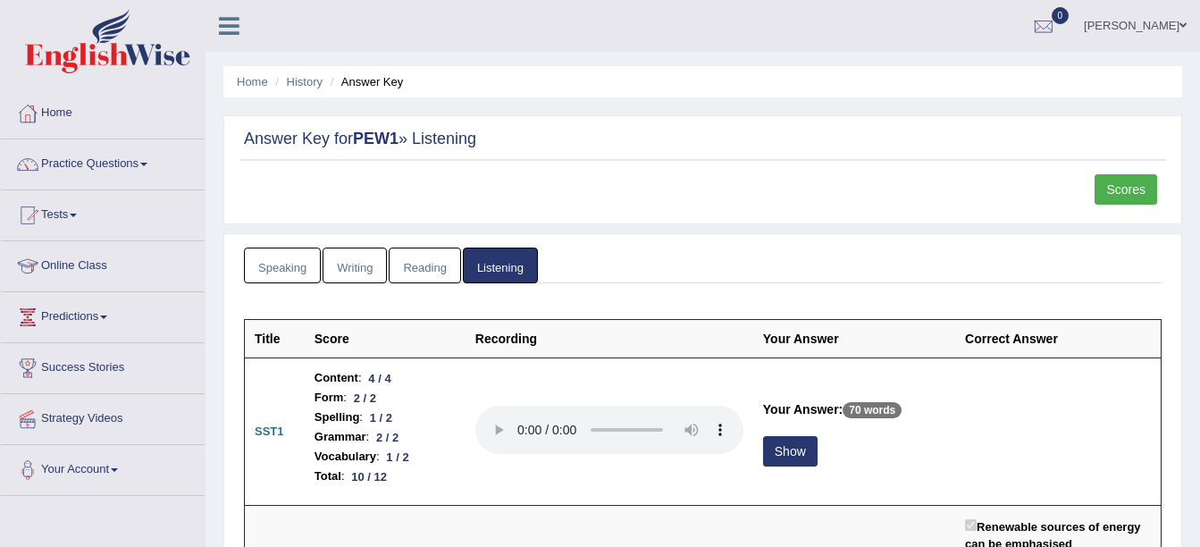
click at [1127, 170] on div "Answer Key for PEW1 » Listening Scores" at bounding box center [702, 169] width 959 height 109
click at [1128, 189] on link "Scores" at bounding box center [1125, 189] width 63 height 30
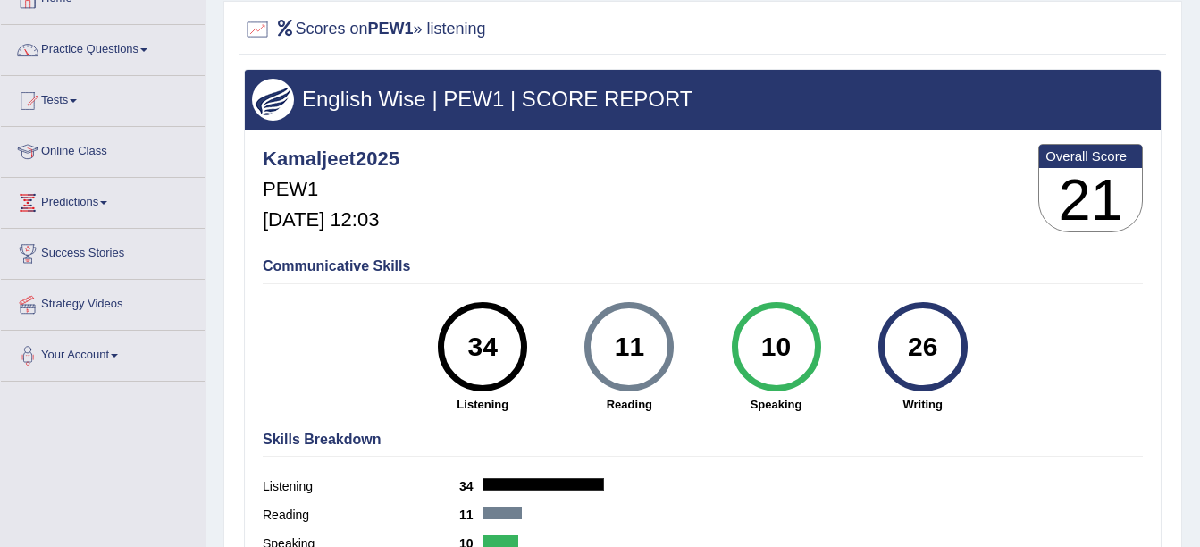
scroll to position [89, 0]
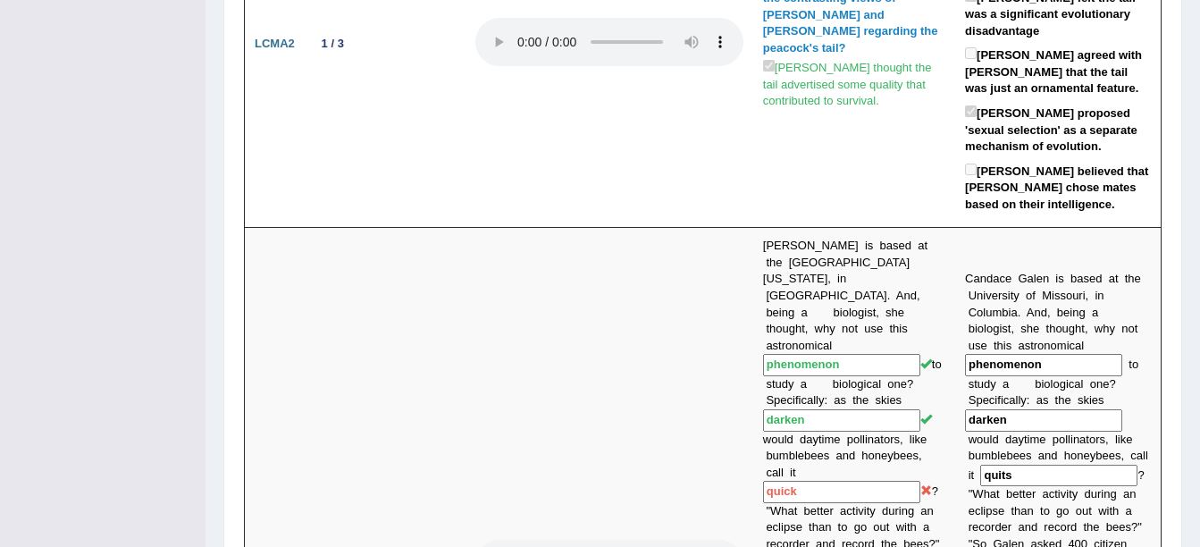
scroll to position [776, 0]
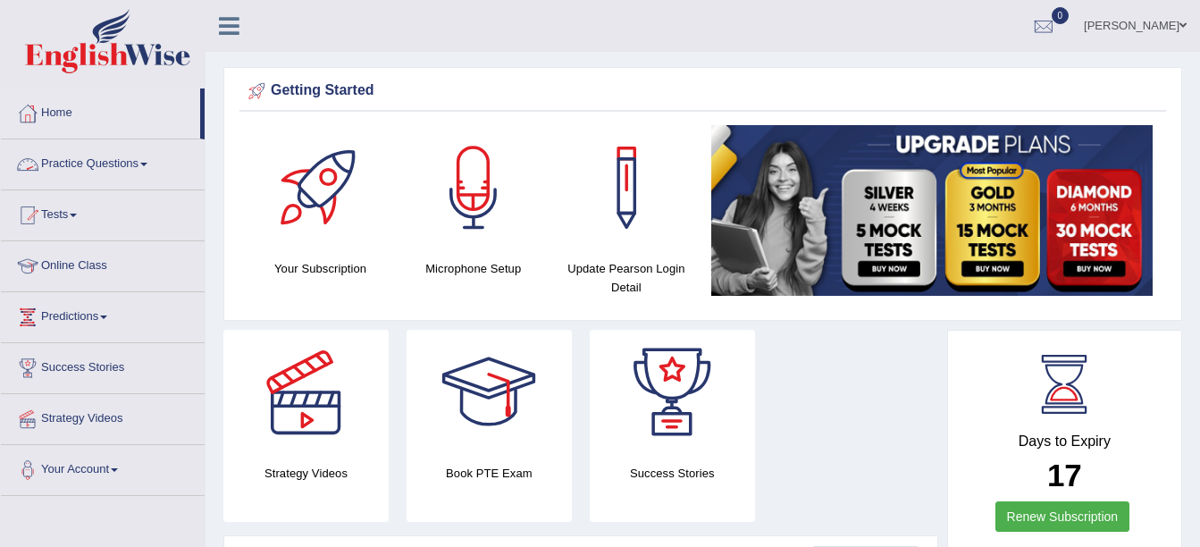
click at [126, 157] on link "Practice Questions" at bounding box center [103, 161] width 204 height 45
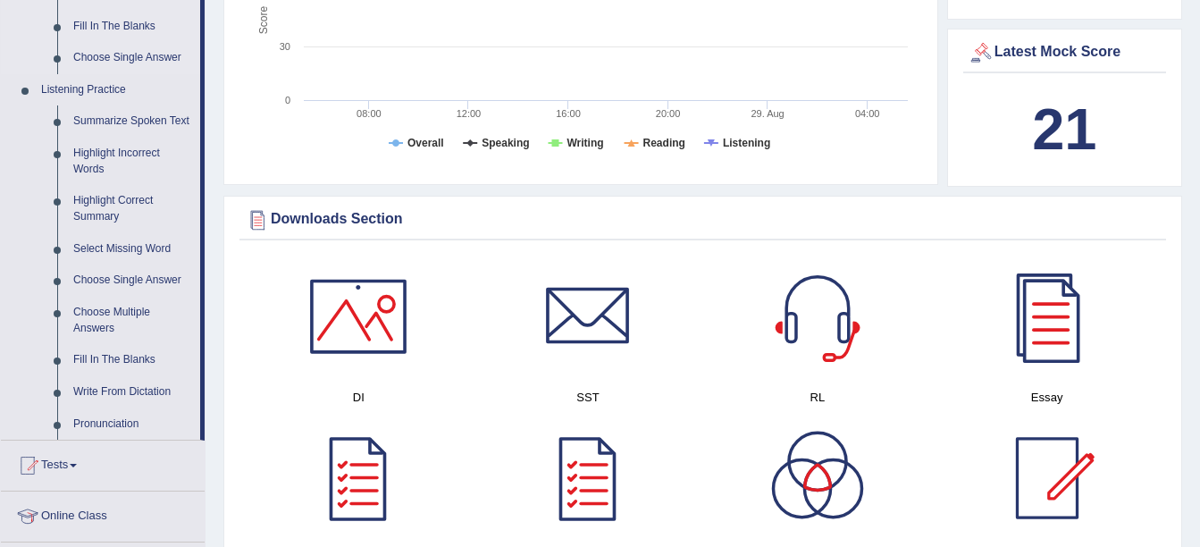
scroll to position [715, 0]
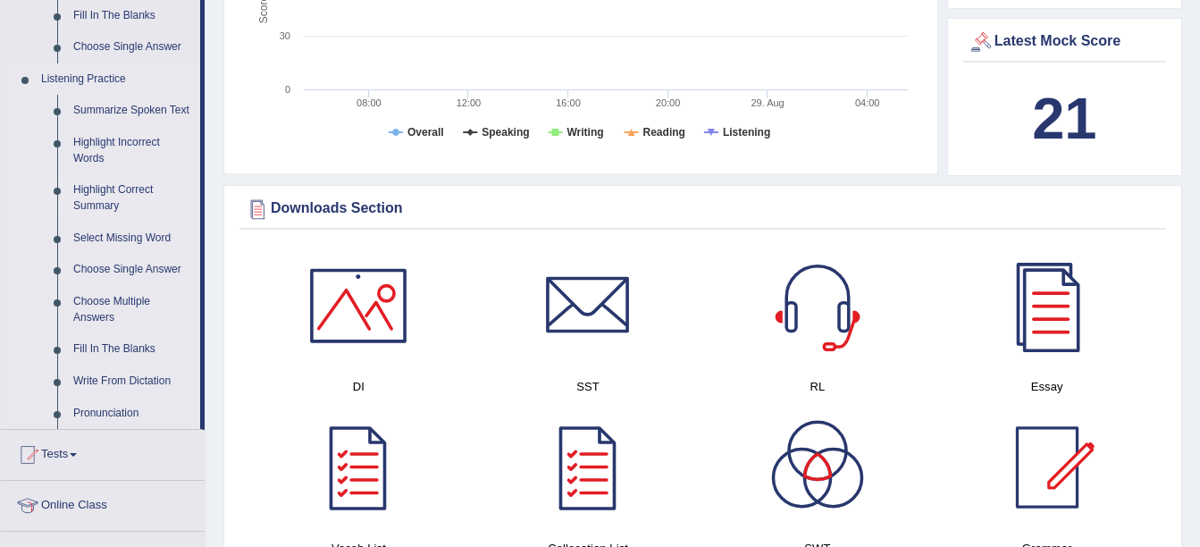
click at [93, 197] on link "Highlight Correct Summary" at bounding box center [132, 197] width 135 height 47
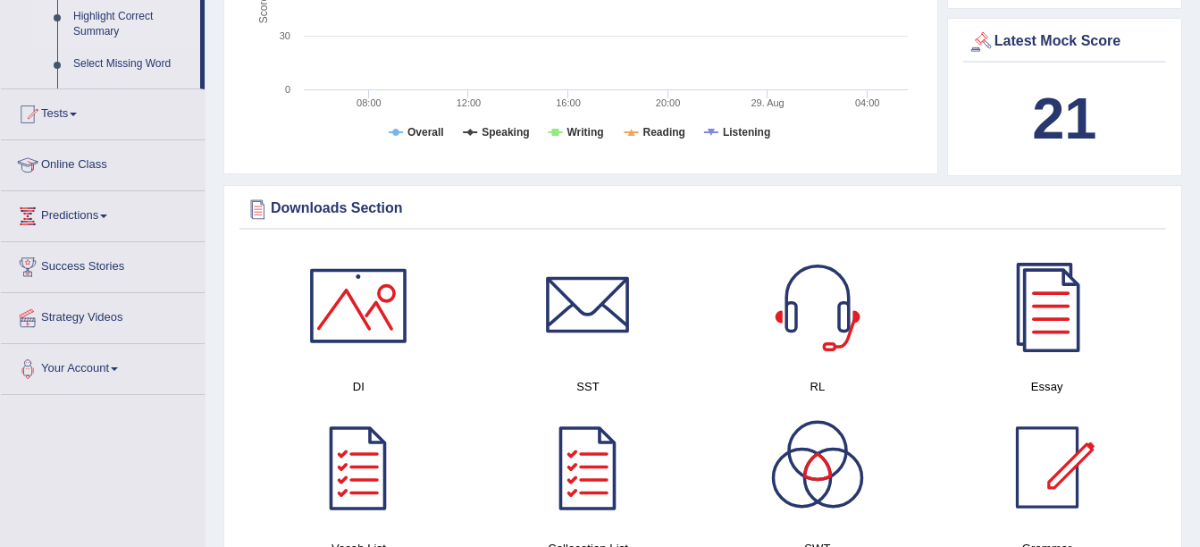
scroll to position [298, 0]
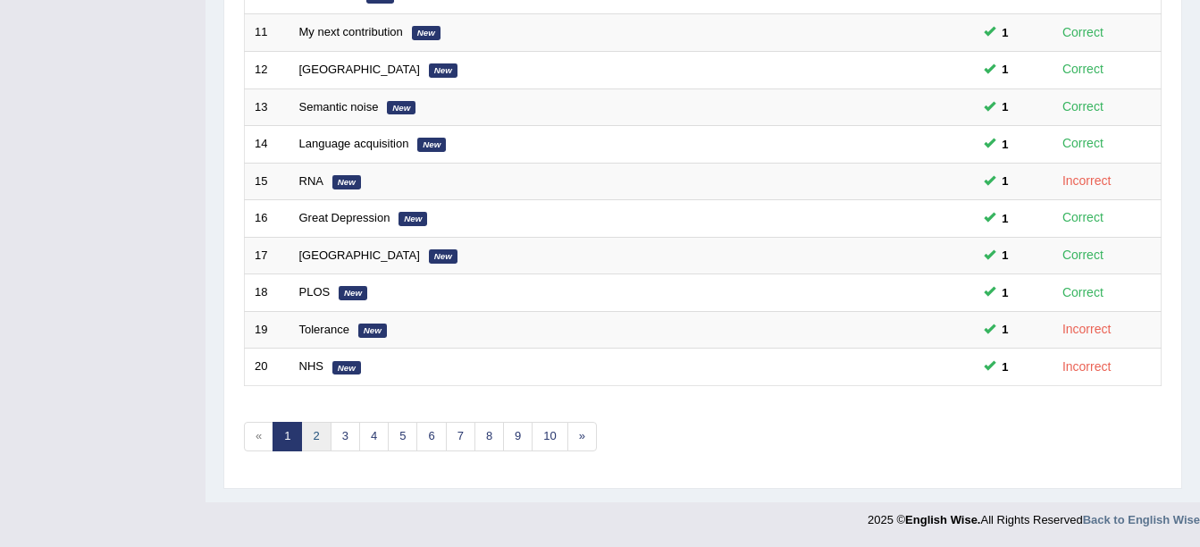
click at [318, 439] on link "2" at bounding box center [315, 436] width 29 height 29
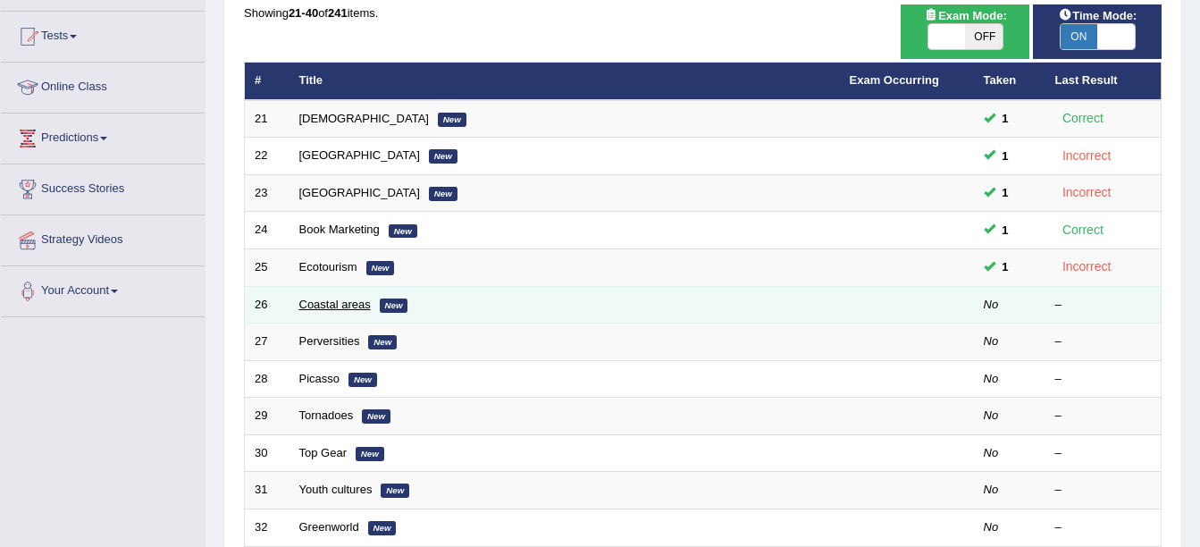
click at [314, 298] on link "Coastal areas" at bounding box center [334, 304] width 71 height 13
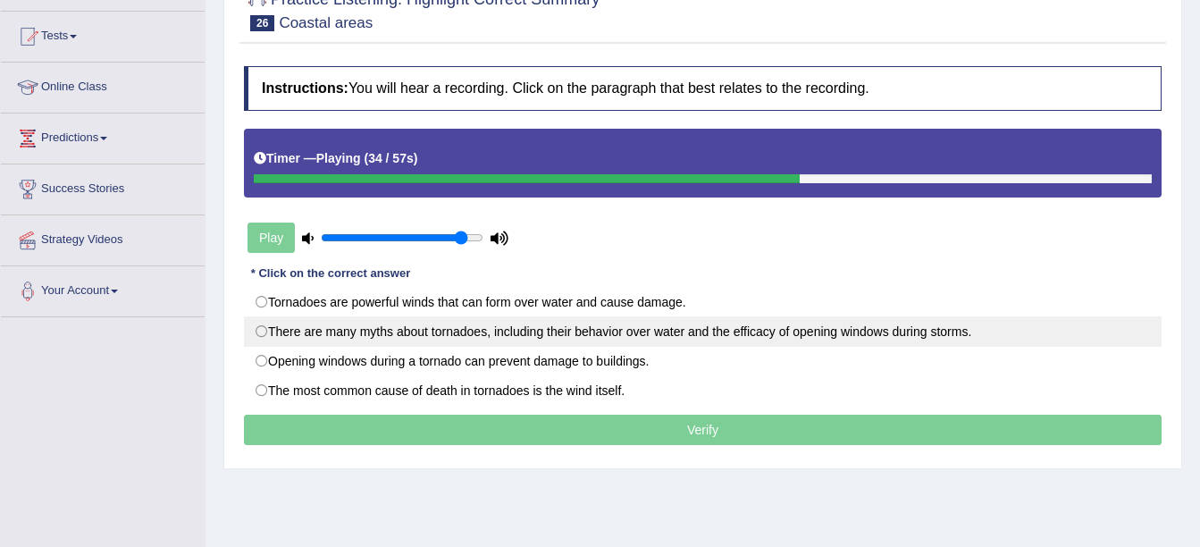
click at [585, 342] on label "There are many myths about tornadoes, including their behavior over water and t…" at bounding box center [703, 331] width 918 height 30
radio input "true"
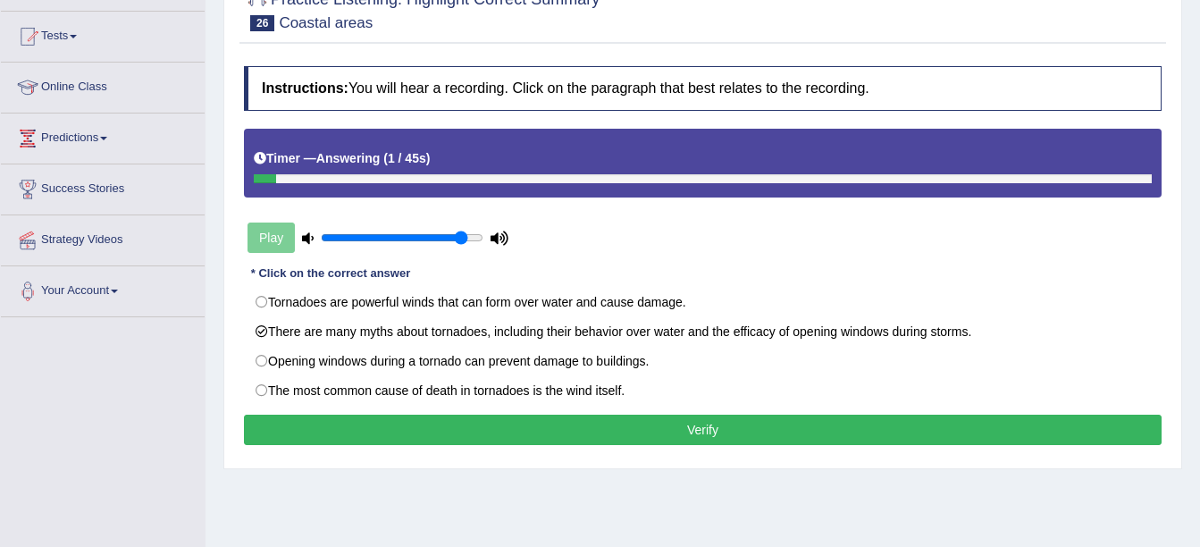
click at [717, 443] on button "Verify" at bounding box center [703, 430] width 918 height 30
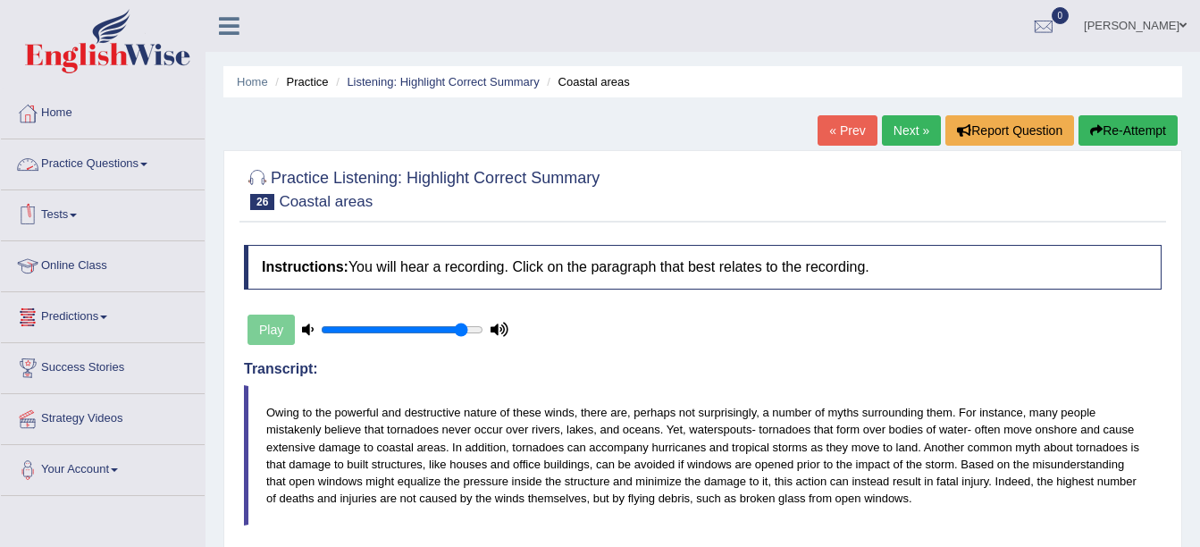
click at [102, 161] on link "Practice Questions" at bounding box center [103, 161] width 204 height 45
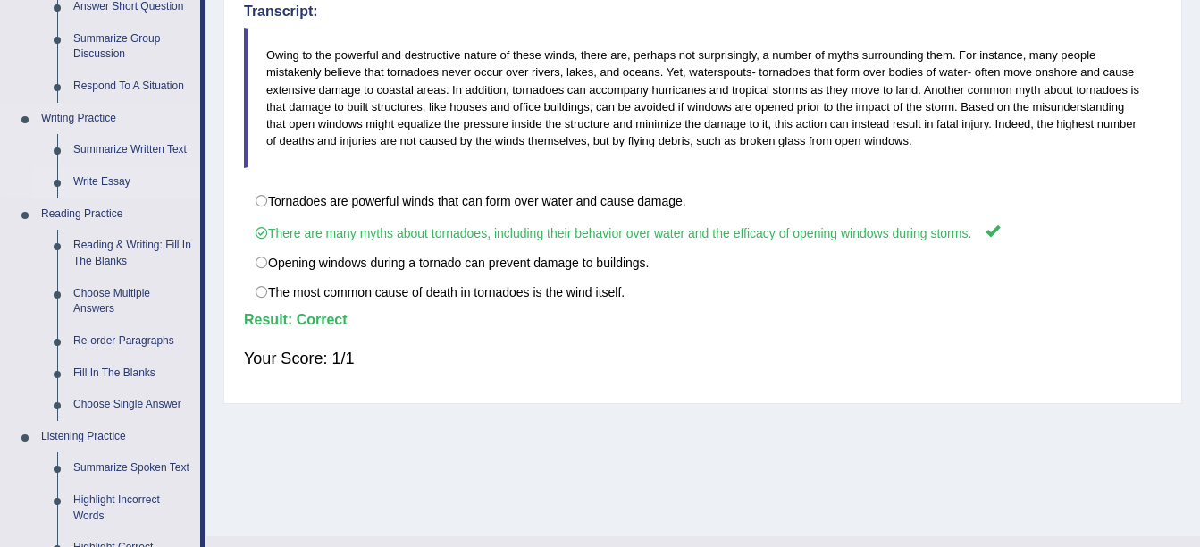
scroll to position [625, 0]
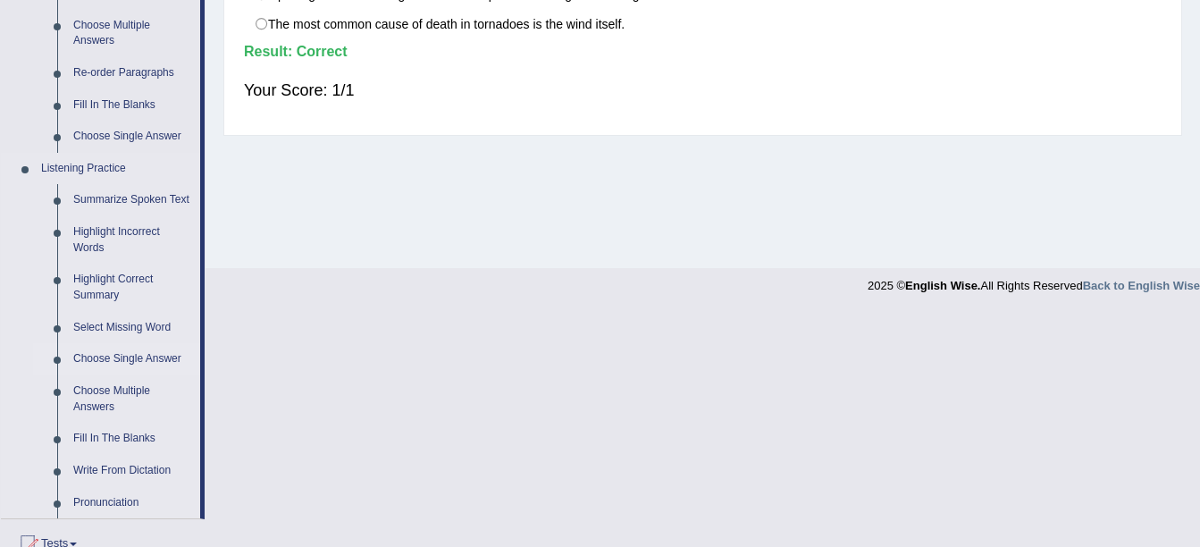
click at [105, 357] on link "Choose Single Answer" at bounding box center [132, 359] width 135 height 32
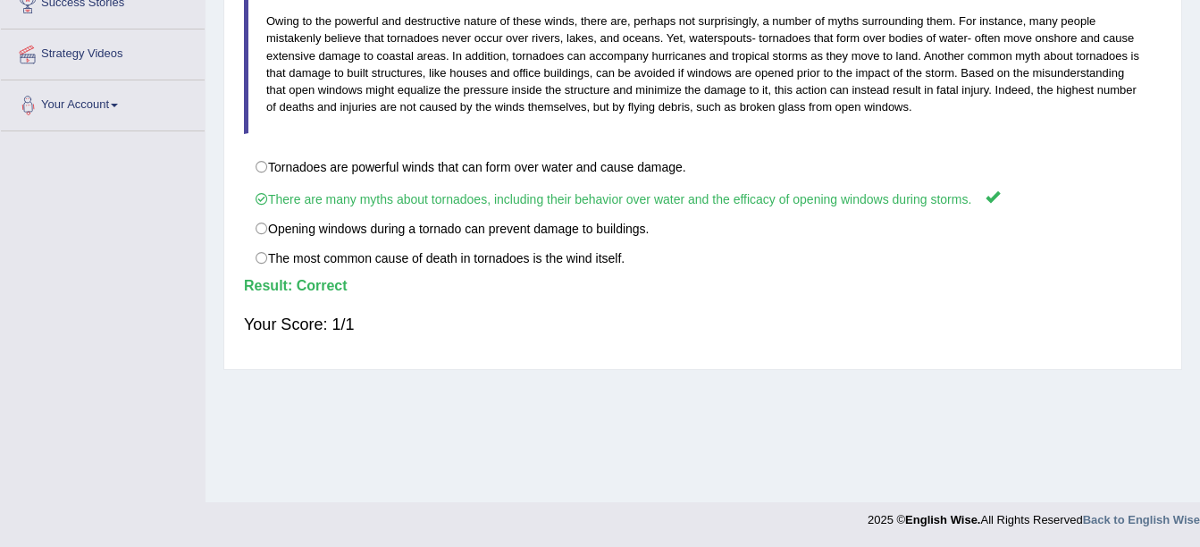
scroll to position [216, 0]
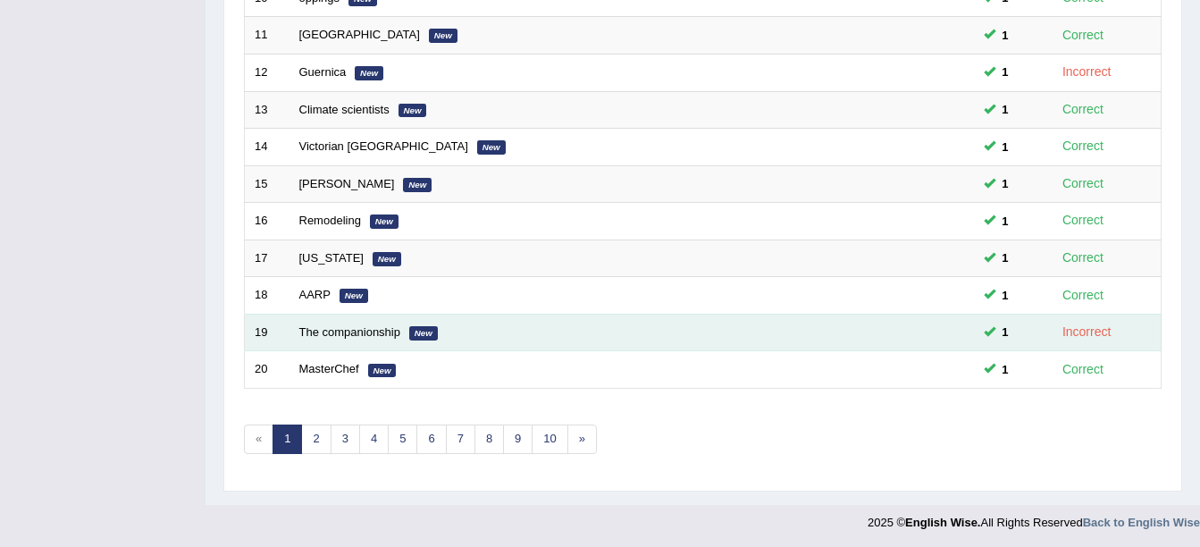
scroll to position [636, 0]
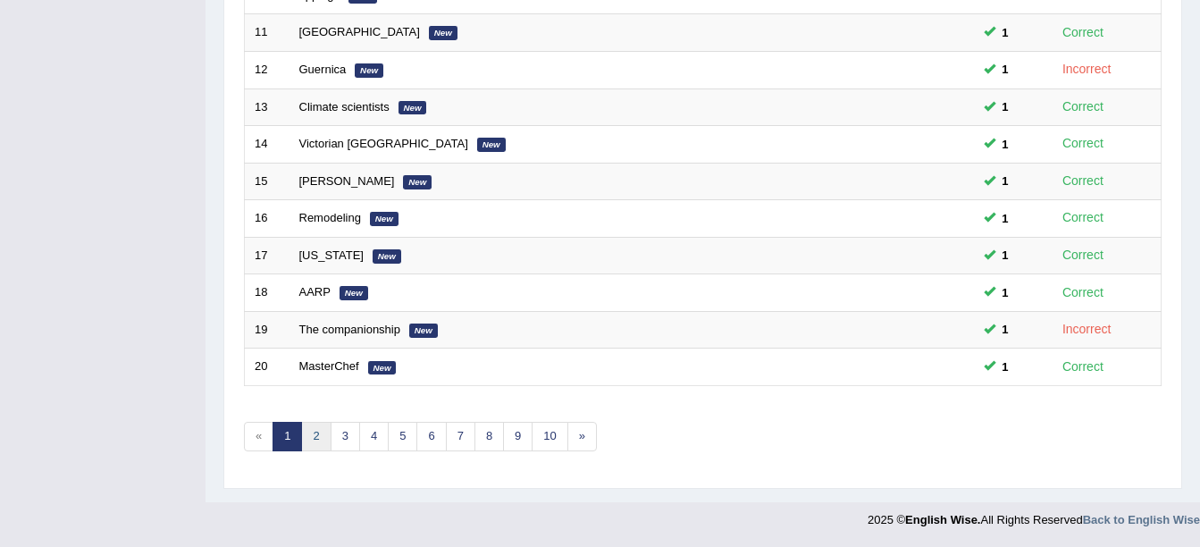
click at [320, 429] on link "2" at bounding box center [315, 436] width 29 height 29
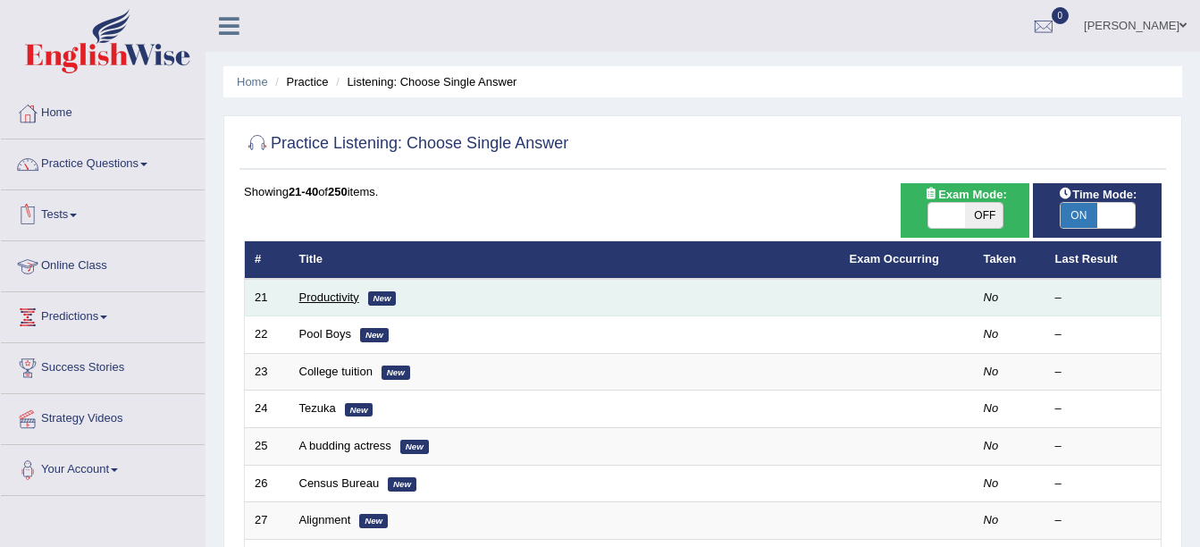
click at [302, 298] on link "Productivity" at bounding box center [329, 296] width 60 height 13
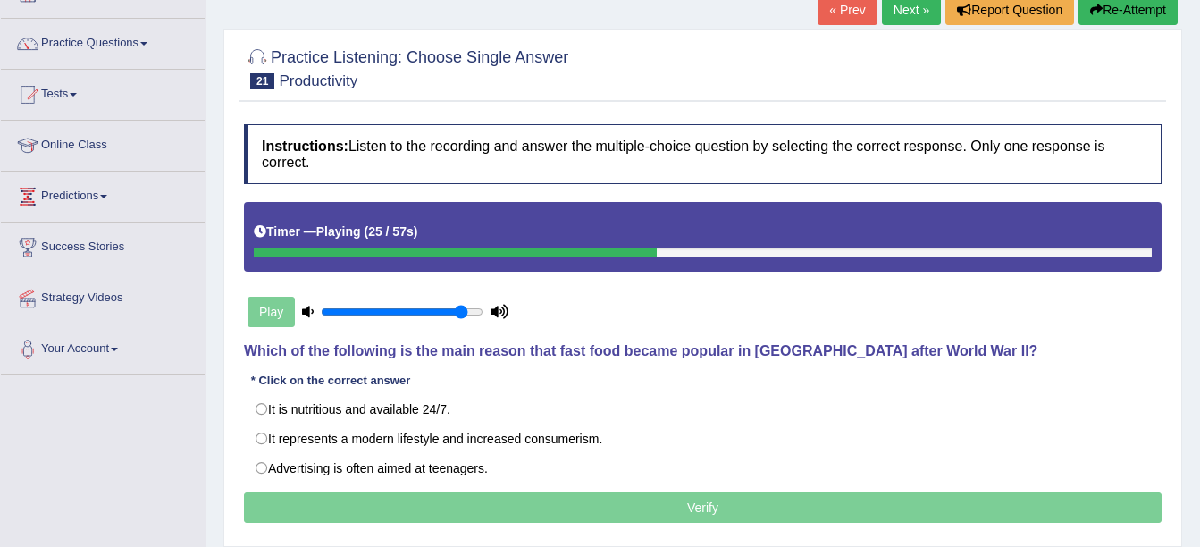
scroll to position [89, 0]
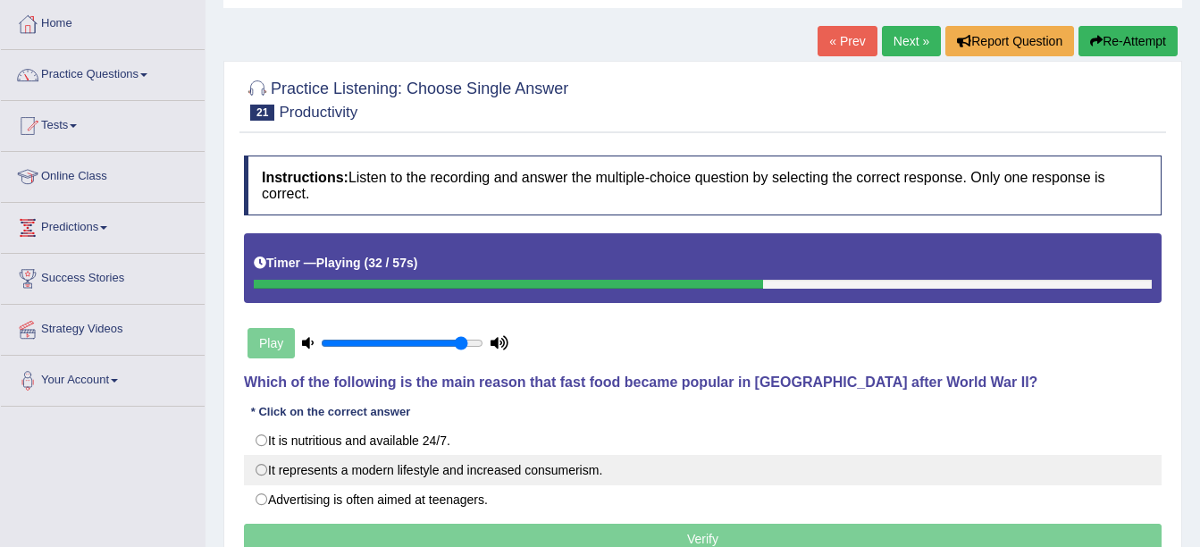
click at [293, 484] on label "It represents a modern lifestyle and increased consumerism." at bounding box center [703, 470] width 918 height 30
radio input "true"
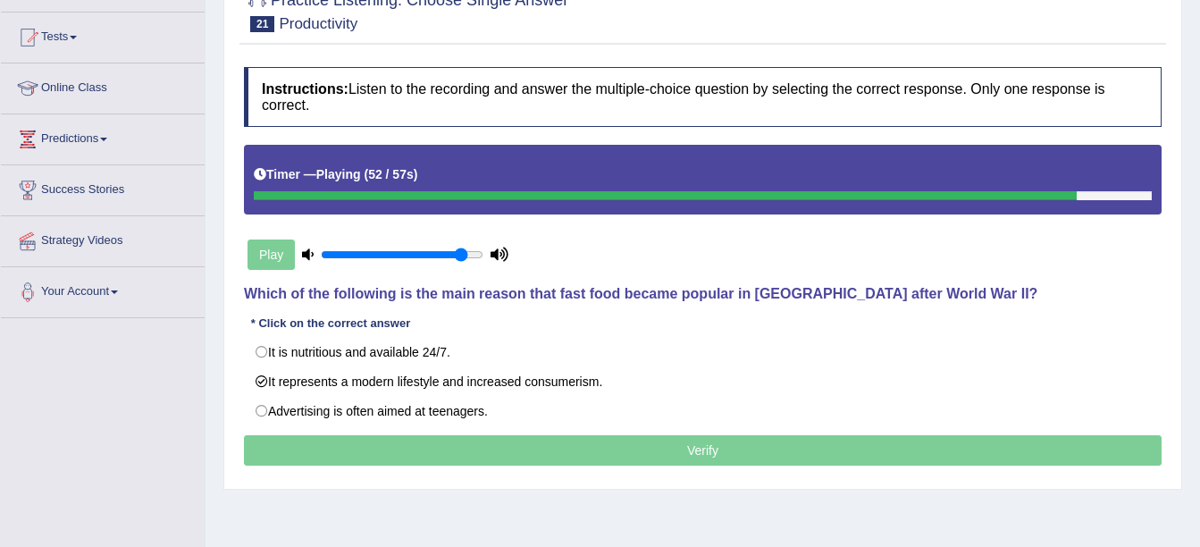
scroll to position [179, 0]
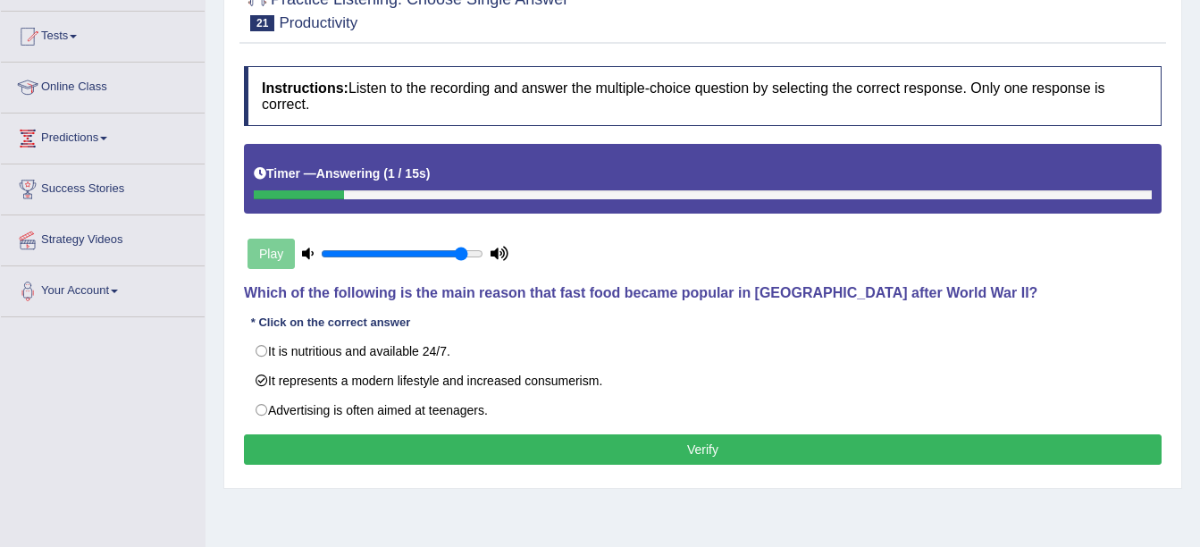
click at [497, 459] on button "Verify" at bounding box center [703, 449] width 918 height 30
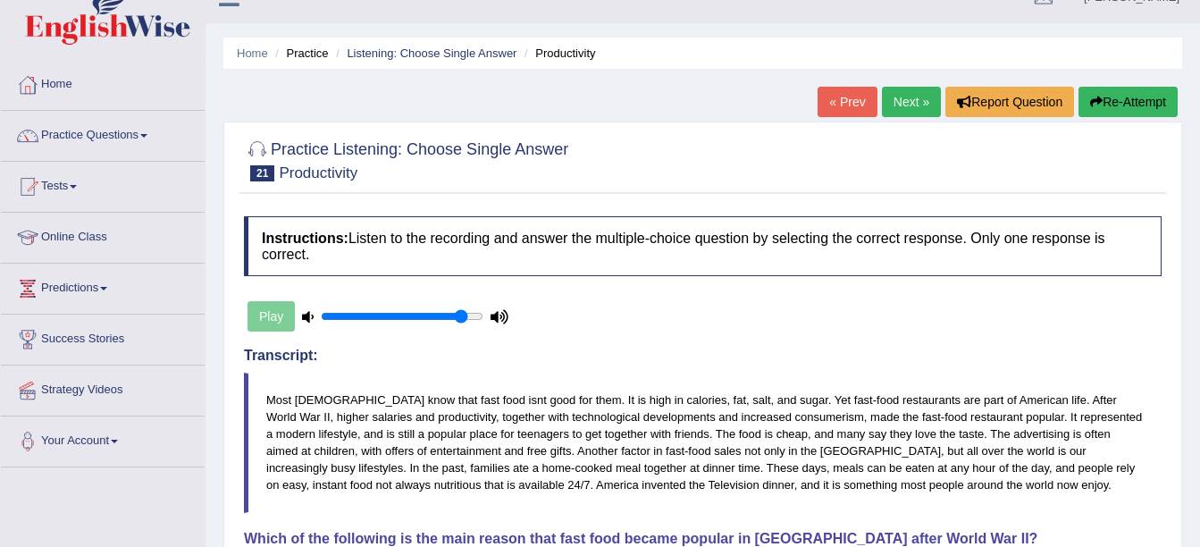
scroll to position [0, 0]
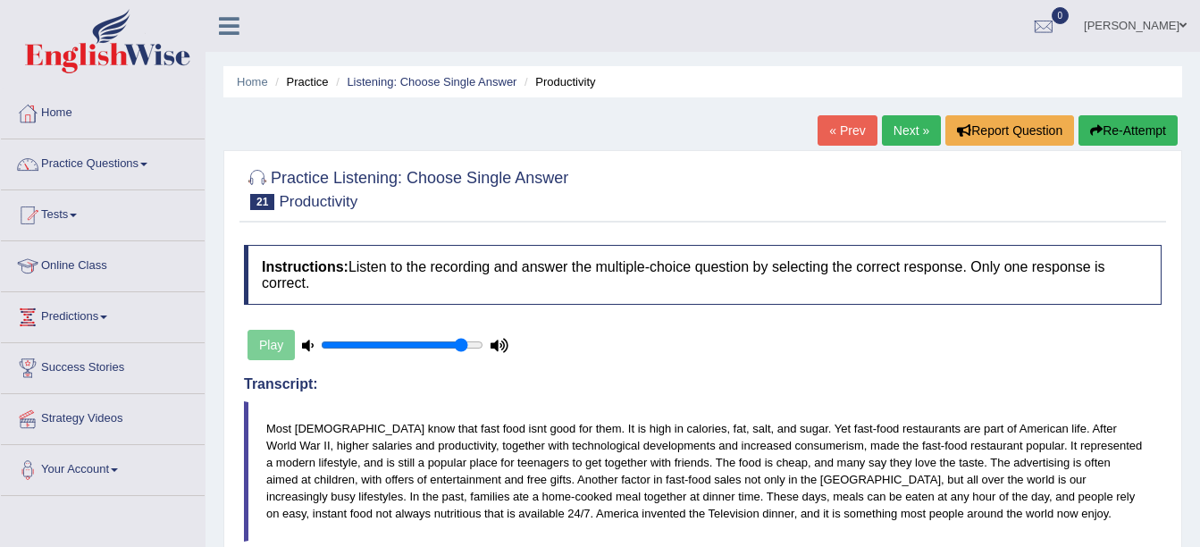
click at [904, 139] on link "Next »" at bounding box center [911, 130] width 59 height 30
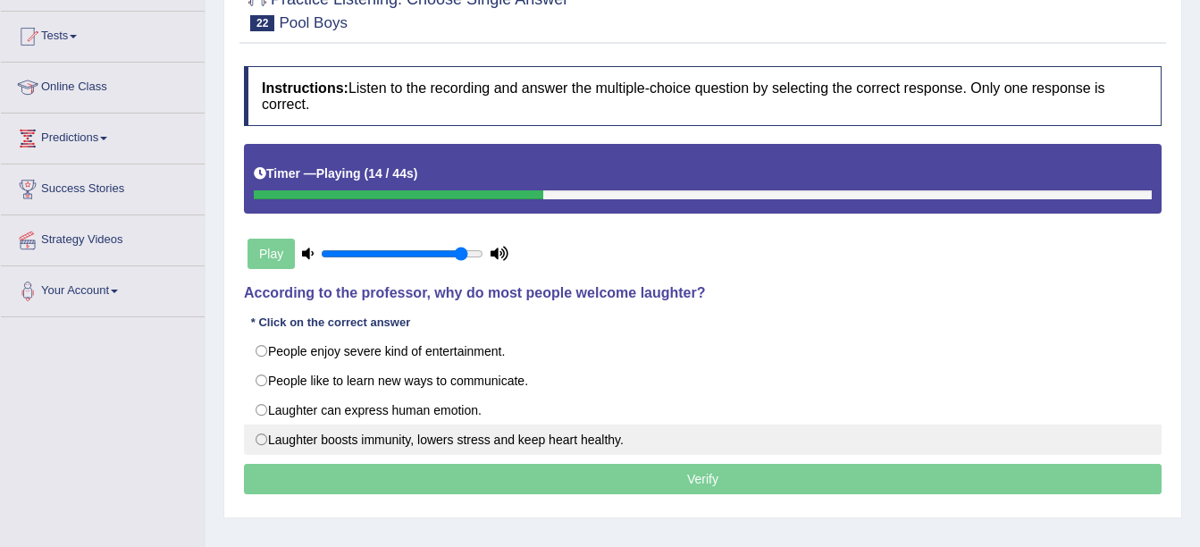
click at [444, 454] on label "Laughter boosts immunity, lowers stress and keep heart healthy." at bounding box center [703, 439] width 918 height 30
radio input "true"
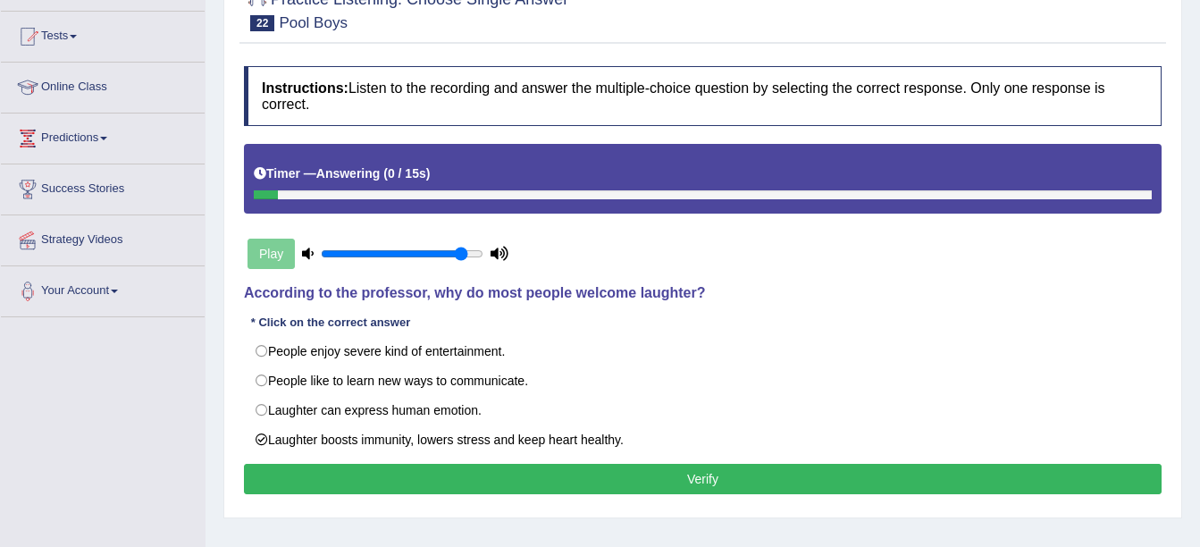
click at [422, 494] on button "Verify" at bounding box center [703, 479] width 918 height 30
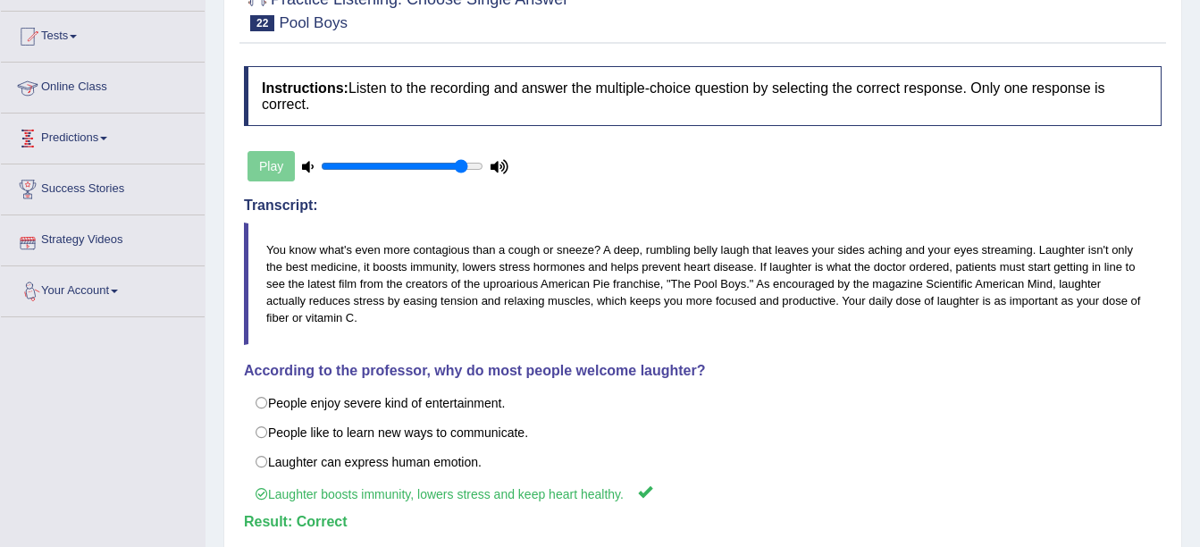
click at [110, 59] on li "Tests Take Practice Sectional Test Take Mock Test History" at bounding box center [103, 37] width 204 height 51
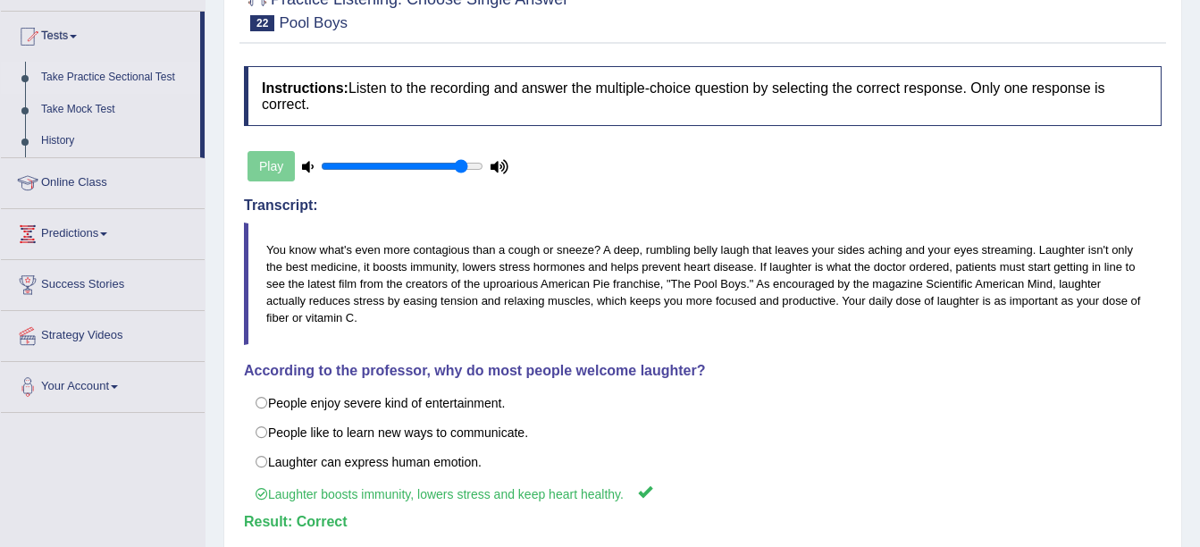
scroll to position [89, 0]
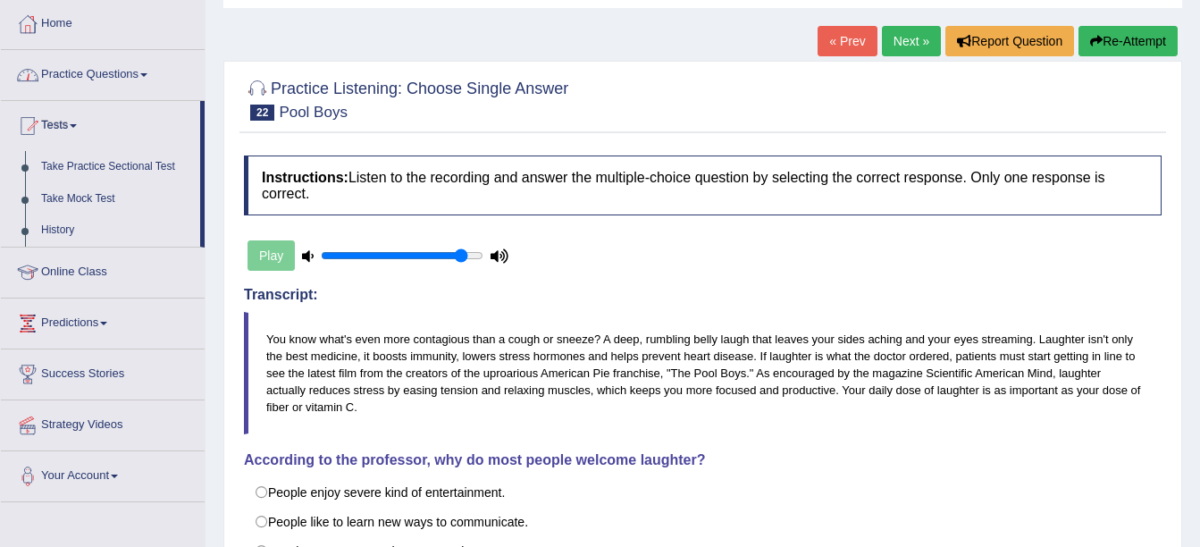
click at [96, 72] on link "Practice Questions" at bounding box center [103, 72] width 204 height 45
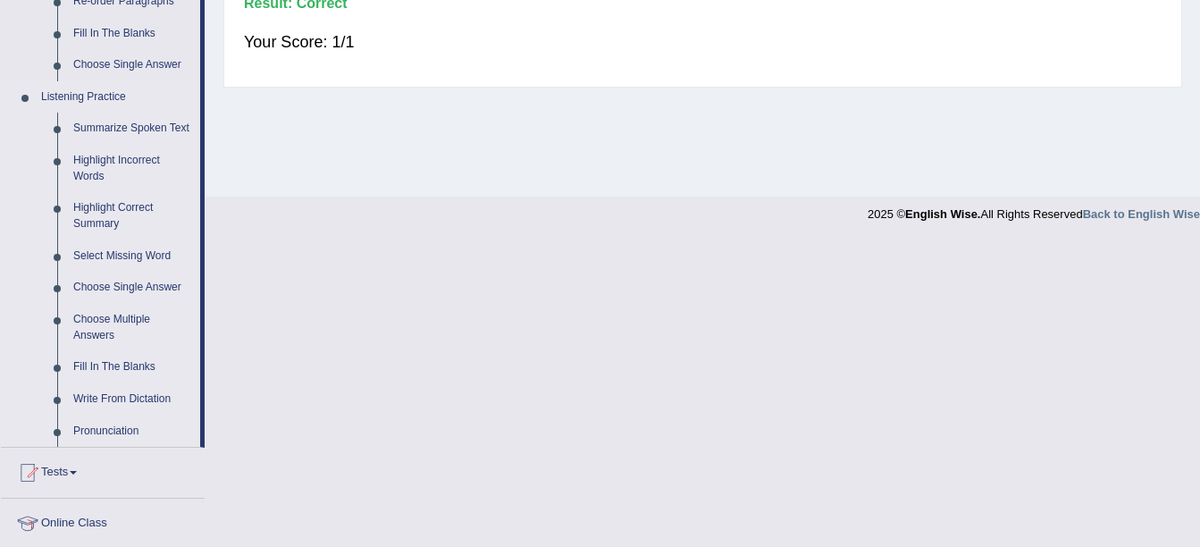
scroll to position [804, 0]
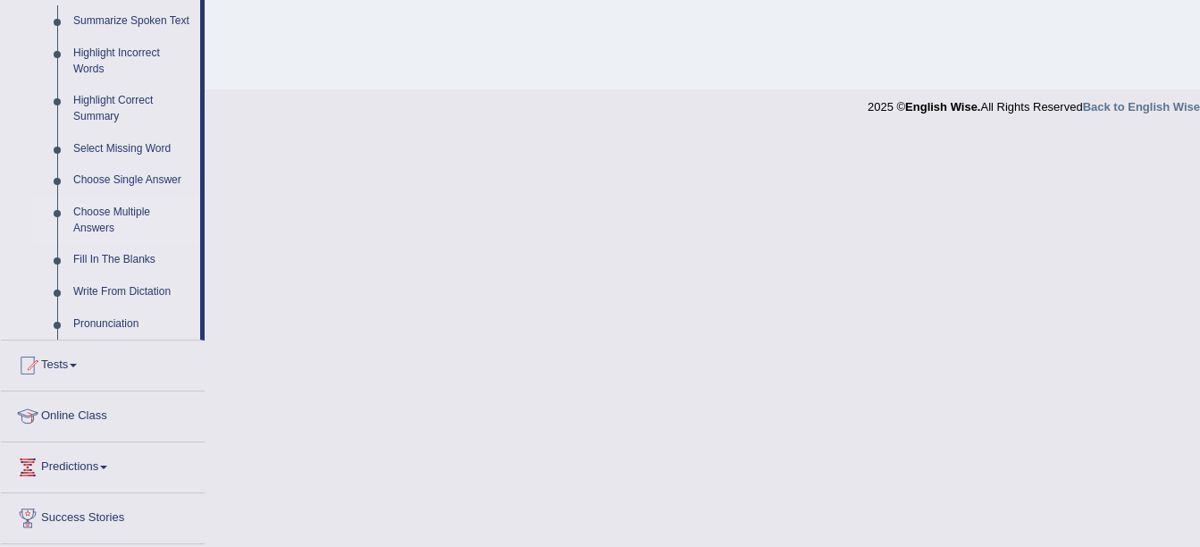
click at [110, 214] on link "Choose Multiple Answers" at bounding box center [132, 220] width 135 height 47
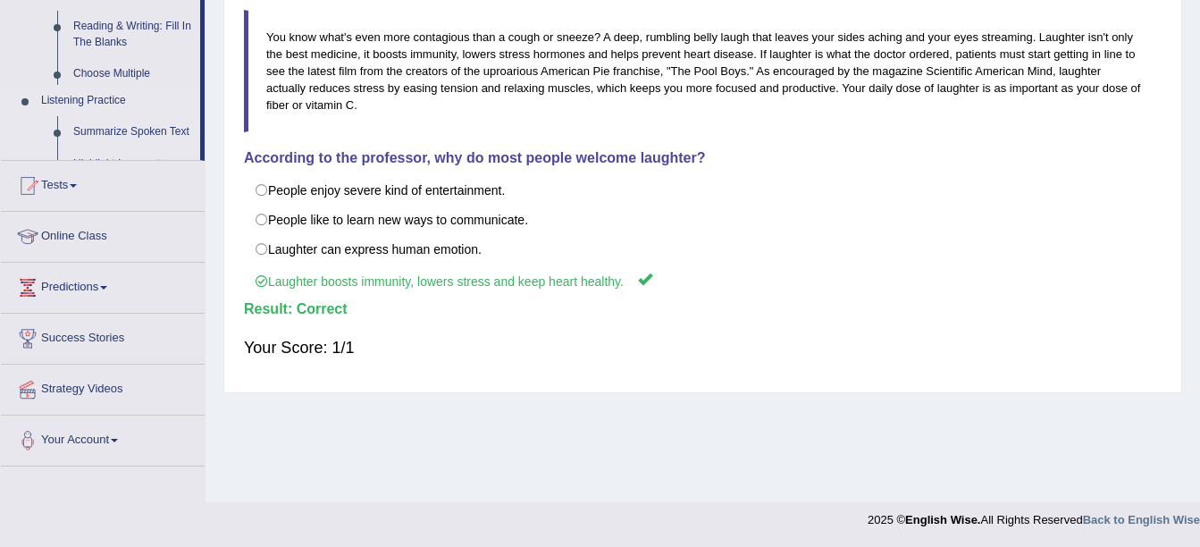
scroll to position [391, 0]
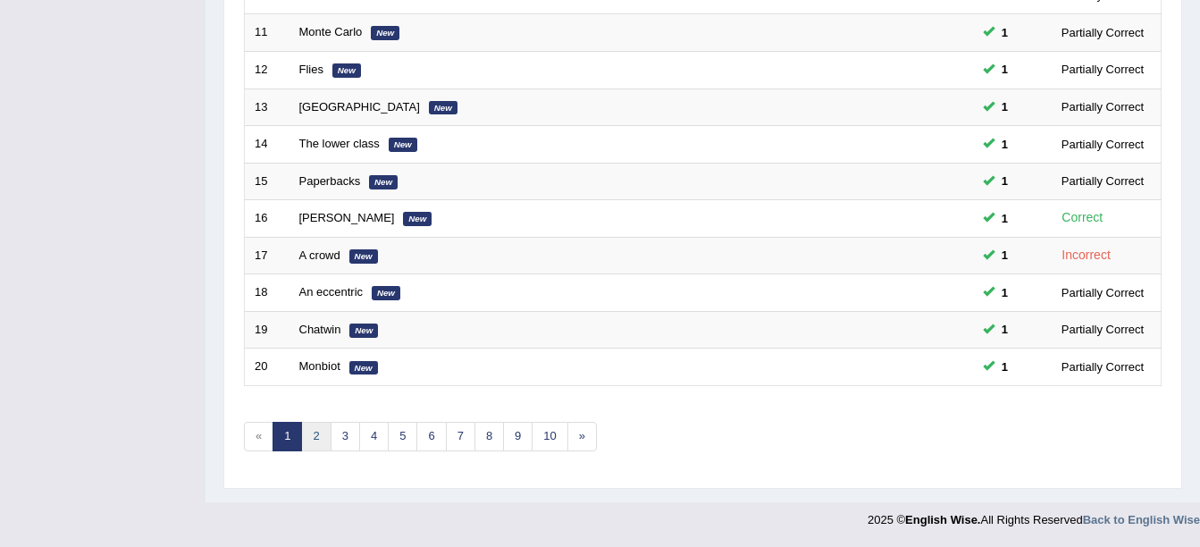
click at [308, 444] on link "2" at bounding box center [315, 436] width 29 height 29
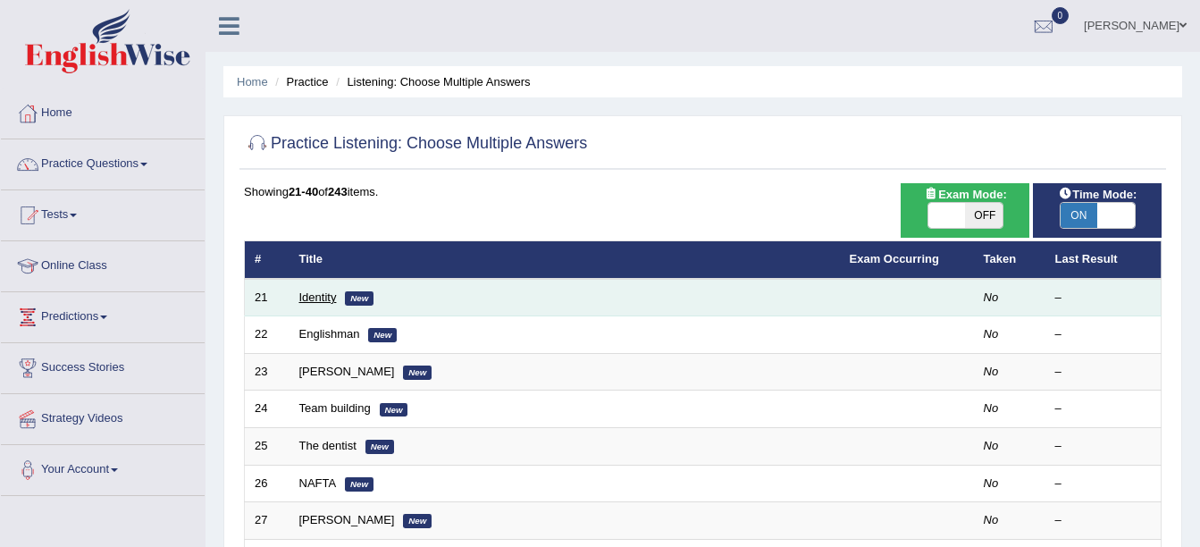
click at [313, 302] on link "Identity" at bounding box center [318, 296] width 38 height 13
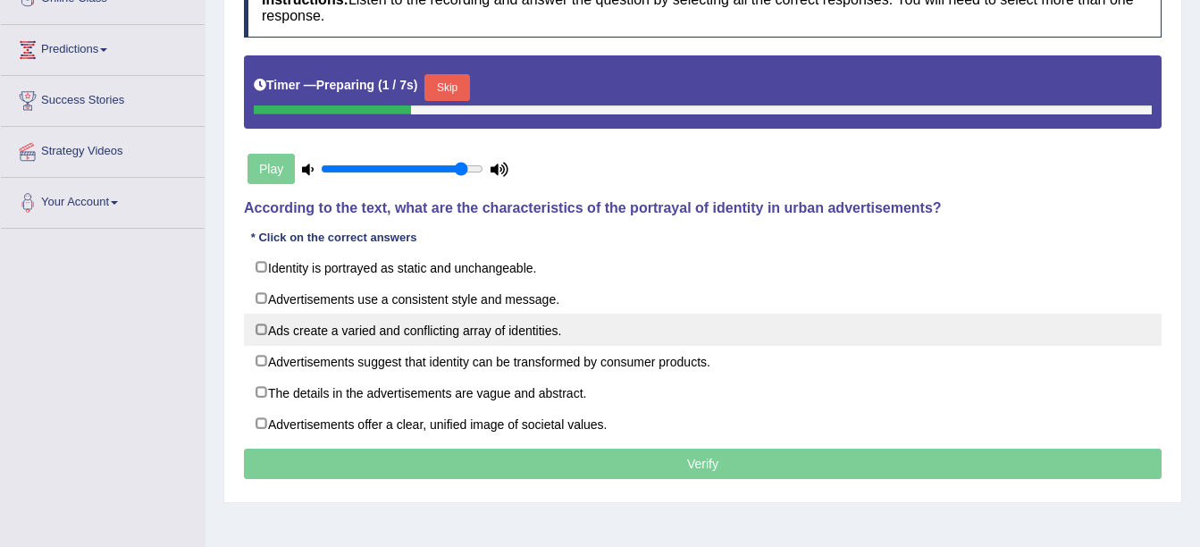
scroll to position [268, 0]
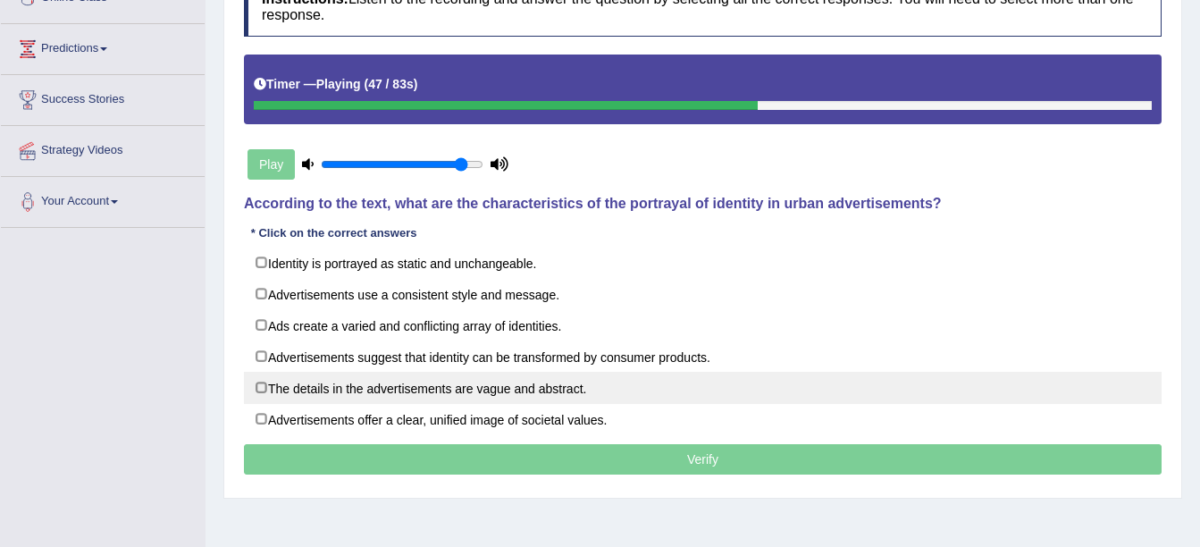
click at [407, 385] on label "The details in the advertisements are vague and abstract." at bounding box center [703, 388] width 918 height 32
checkbox input "true"
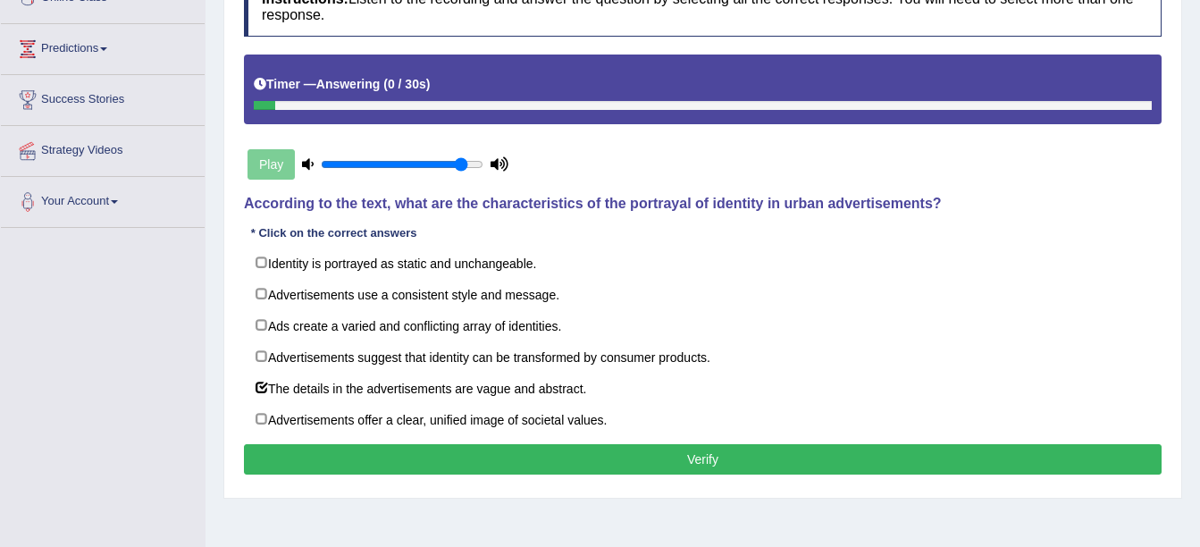
click at [565, 464] on button "Verify" at bounding box center [703, 459] width 918 height 30
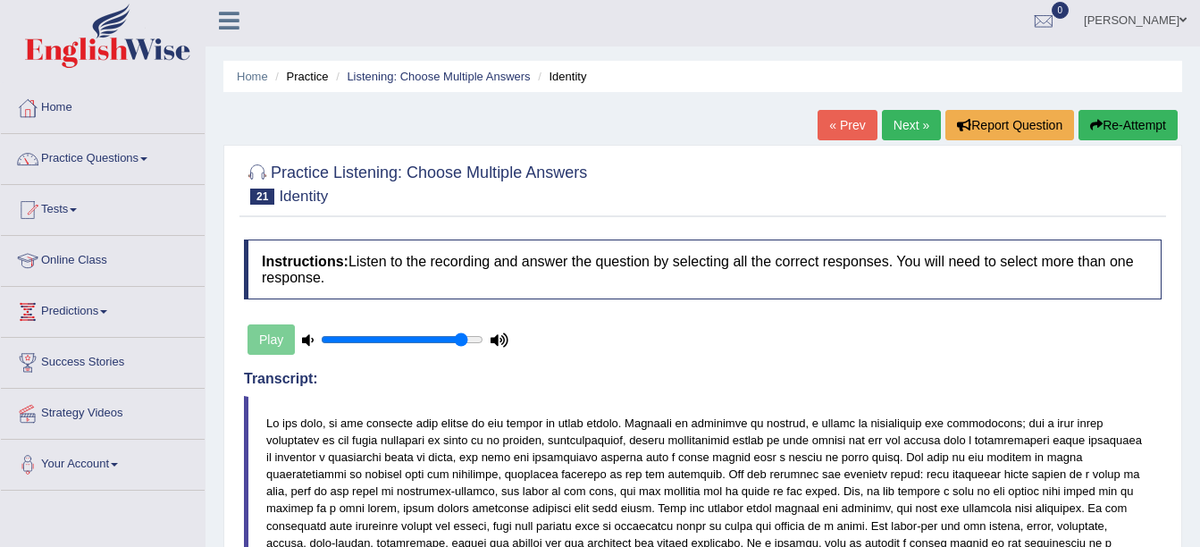
scroll to position [0, 0]
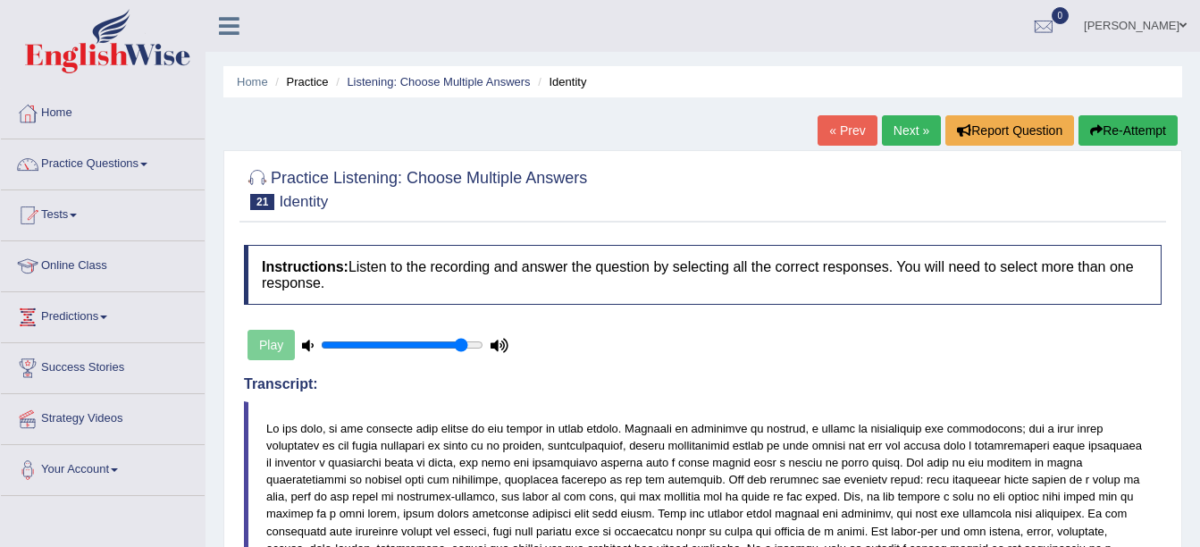
click at [893, 139] on link "Next »" at bounding box center [911, 130] width 59 height 30
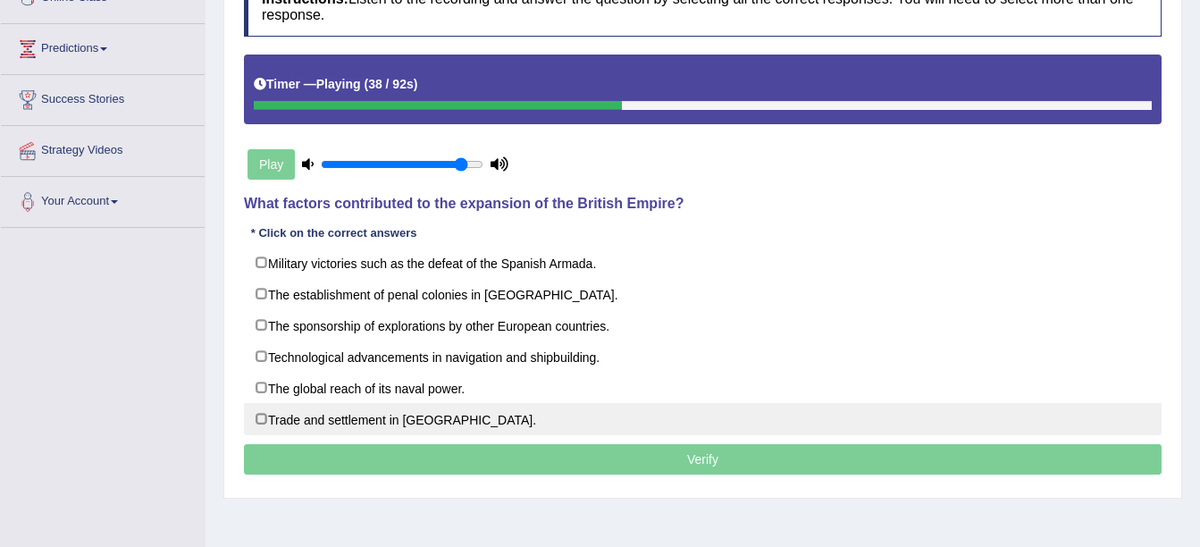
click at [455, 422] on label "Trade and settlement in new territories." at bounding box center [703, 419] width 918 height 32
checkbox input "true"
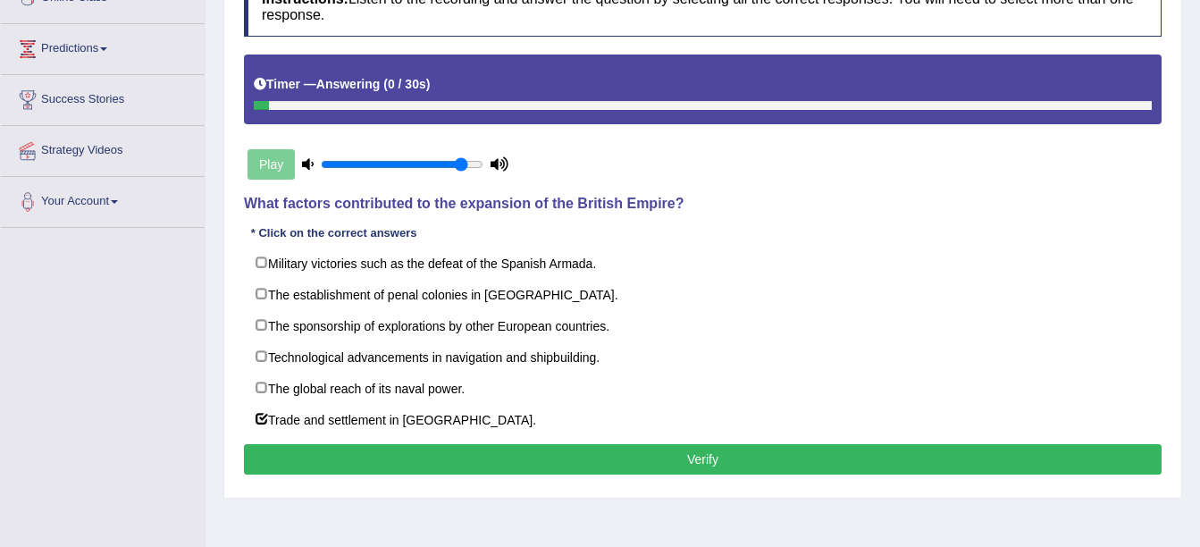
click at [555, 472] on button "Verify" at bounding box center [703, 459] width 918 height 30
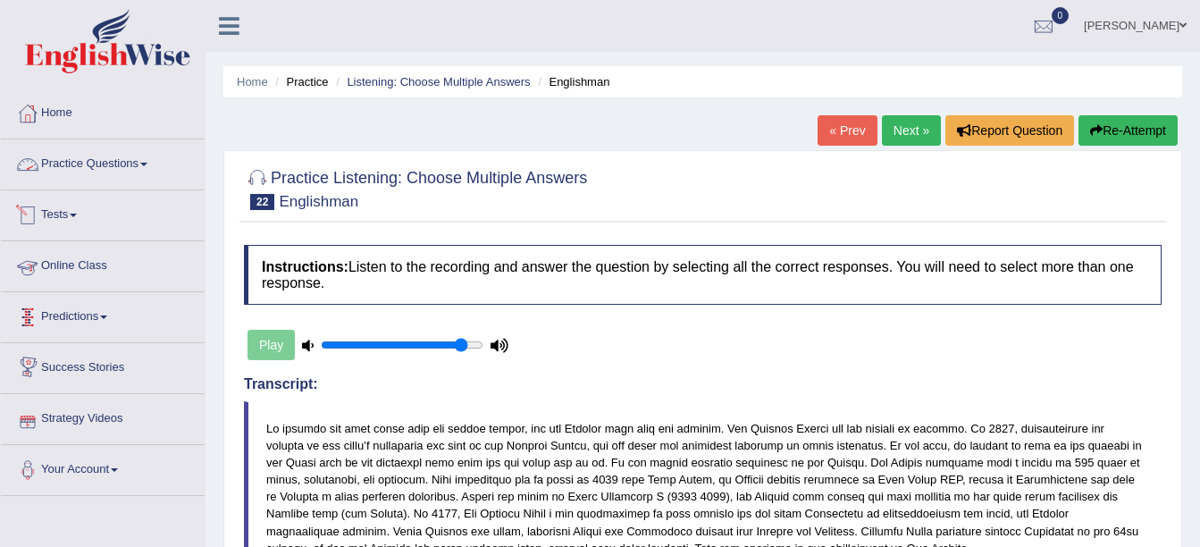
click at [69, 166] on link "Practice Questions" at bounding box center [103, 161] width 204 height 45
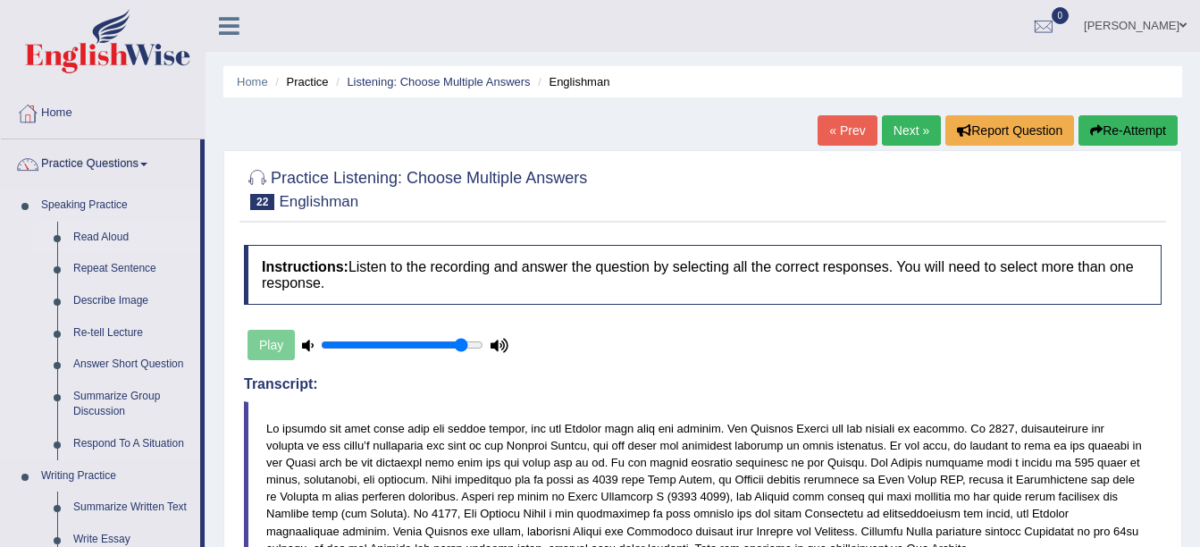
click at [96, 232] on link "Read Aloud" at bounding box center [132, 238] width 135 height 32
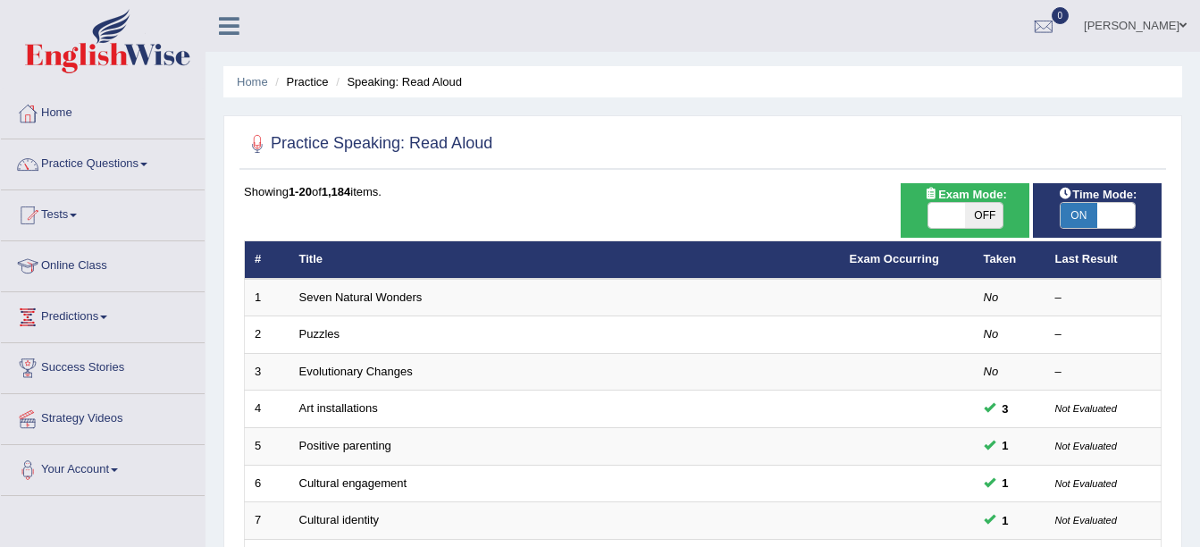
click at [981, 215] on span "OFF" at bounding box center [984, 215] width 38 height 25
checkbox input "true"
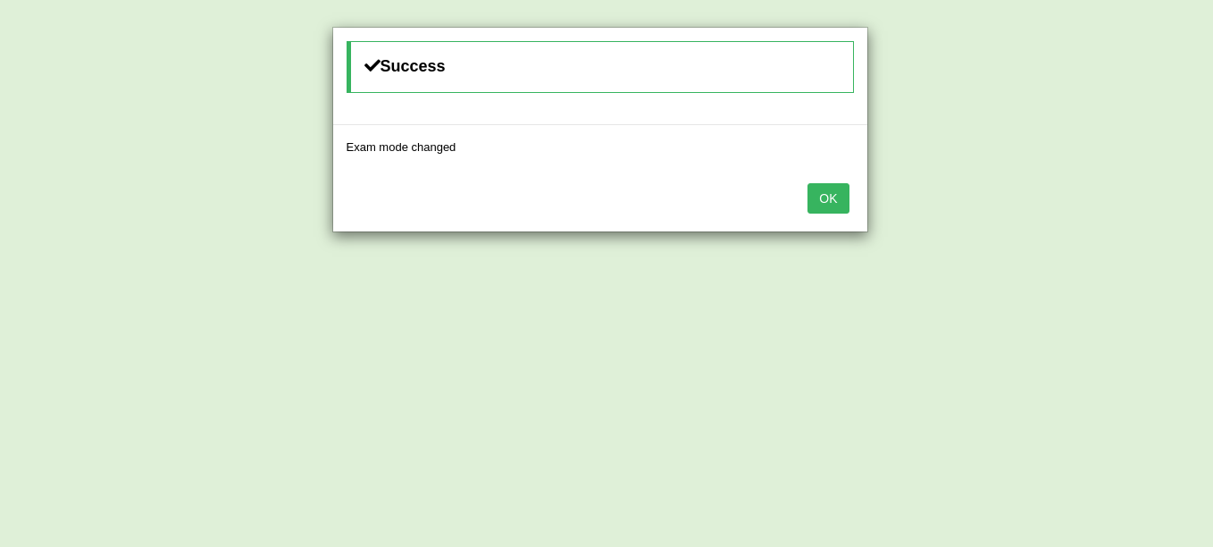
click at [828, 211] on button "OK" at bounding box center [828, 198] width 41 height 30
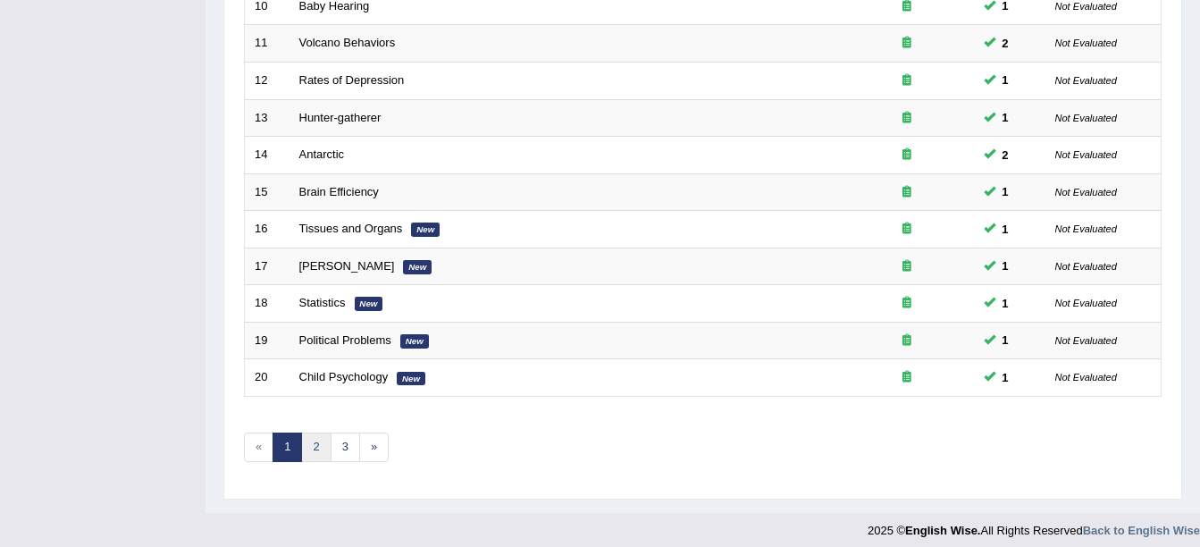
click at [322, 445] on link "2" at bounding box center [315, 446] width 29 height 29
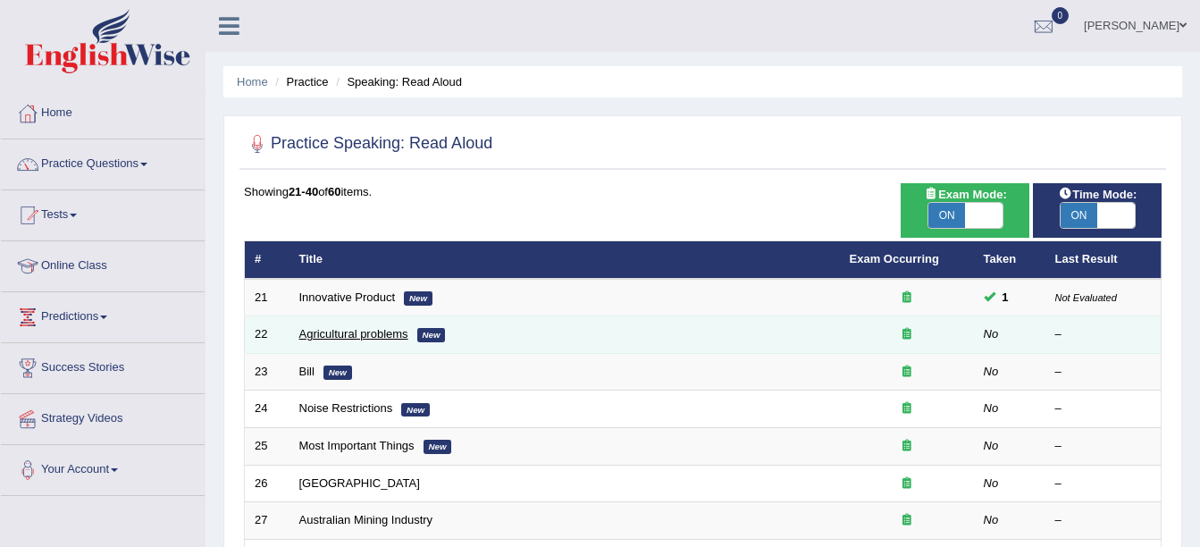
click at [329, 337] on link "Agricultural problems" at bounding box center [353, 333] width 109 height 13
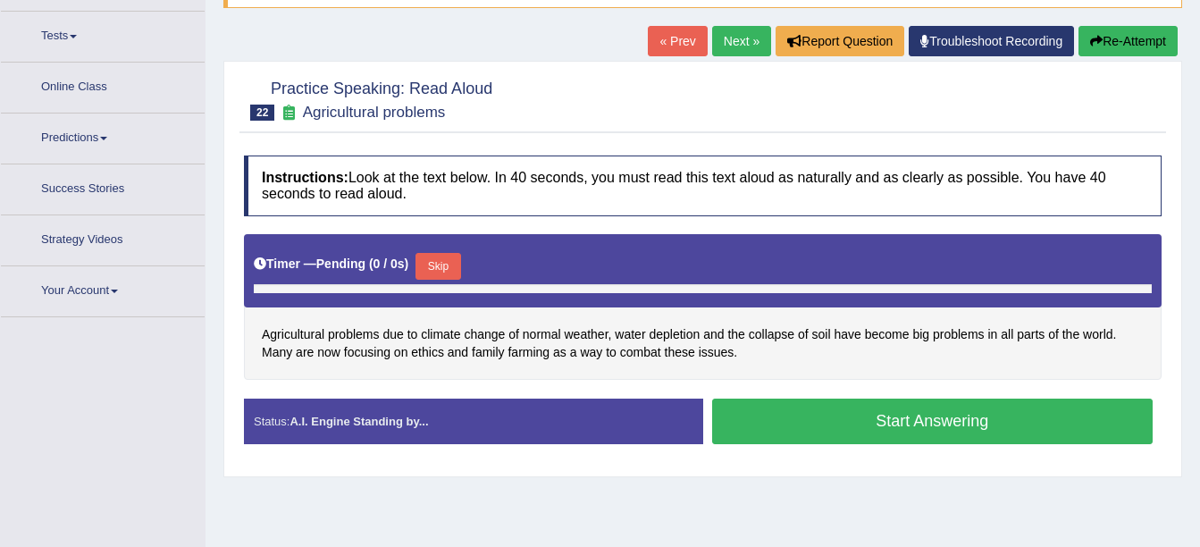
scroll to position [202, 0]
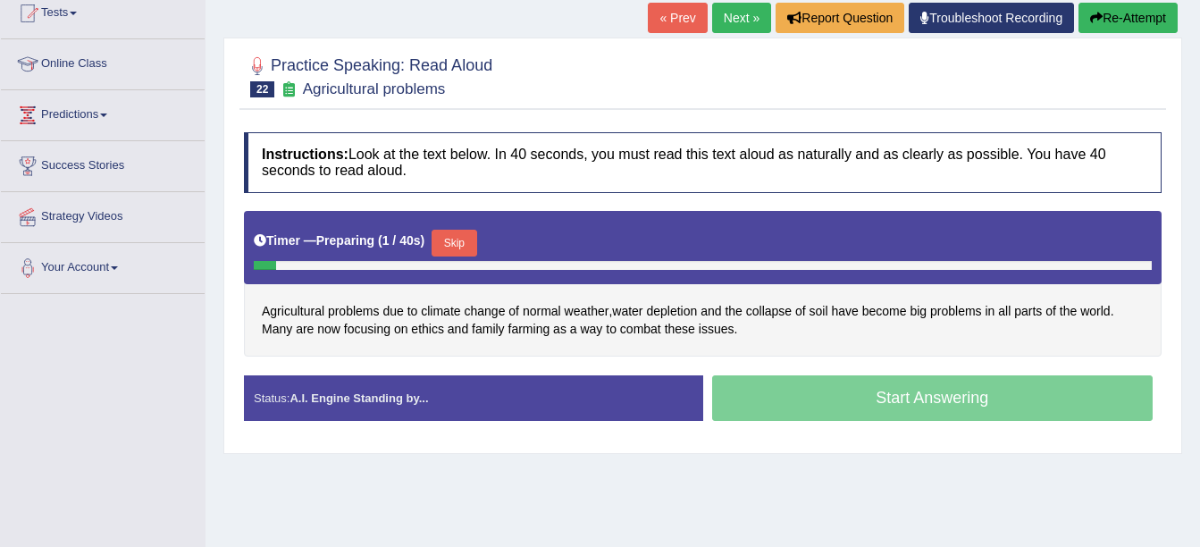
click at [438, 242] on button "Skip" at bounding box center [454, 243] width 45 height 27
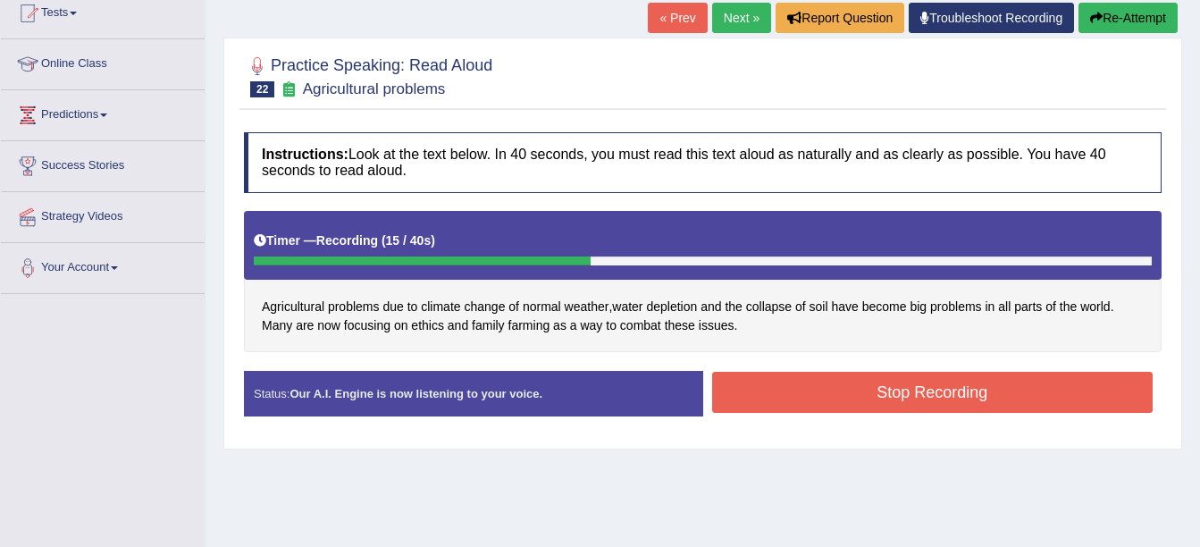
click at [858, 395] on button "Stop Recording" at bounding box center [932, 392] width 441 height 41
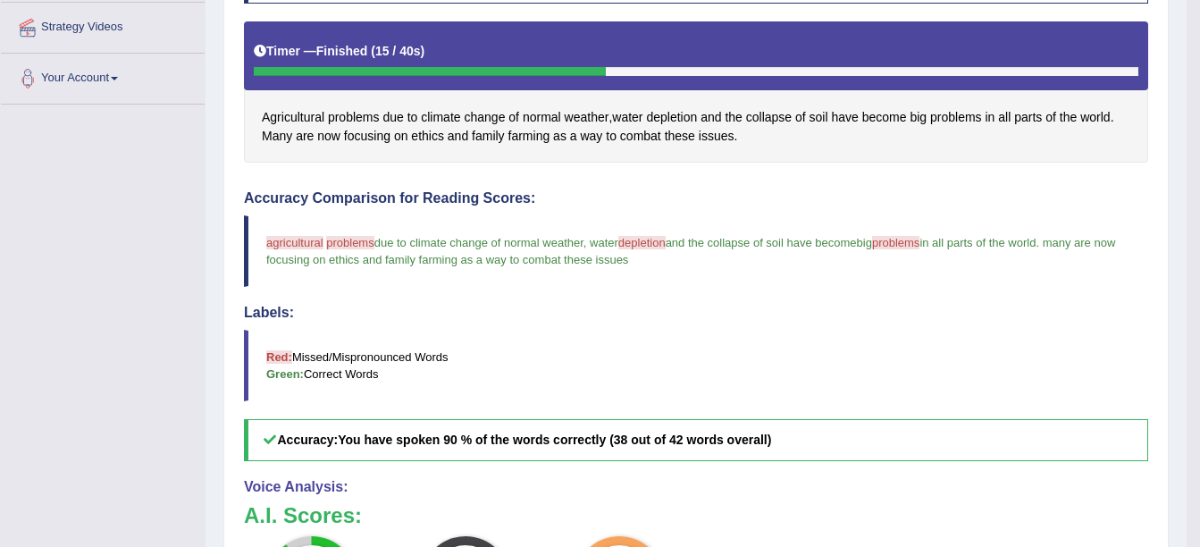
scroll to position [113, 0]
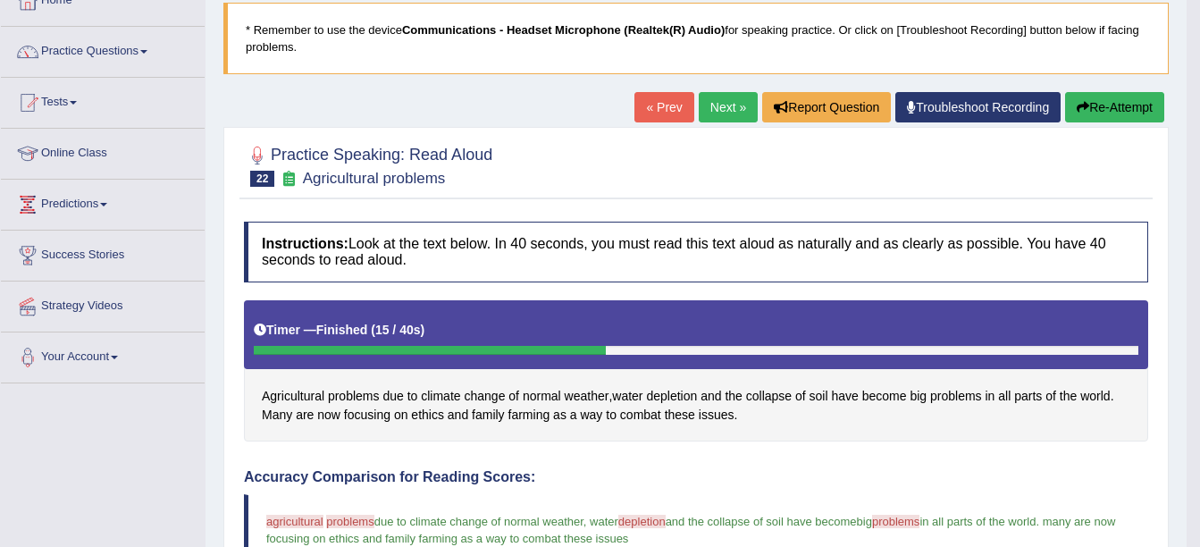
click at [738, 113] on link "Next »" at bounding box center [728, 107] width 59 height 30
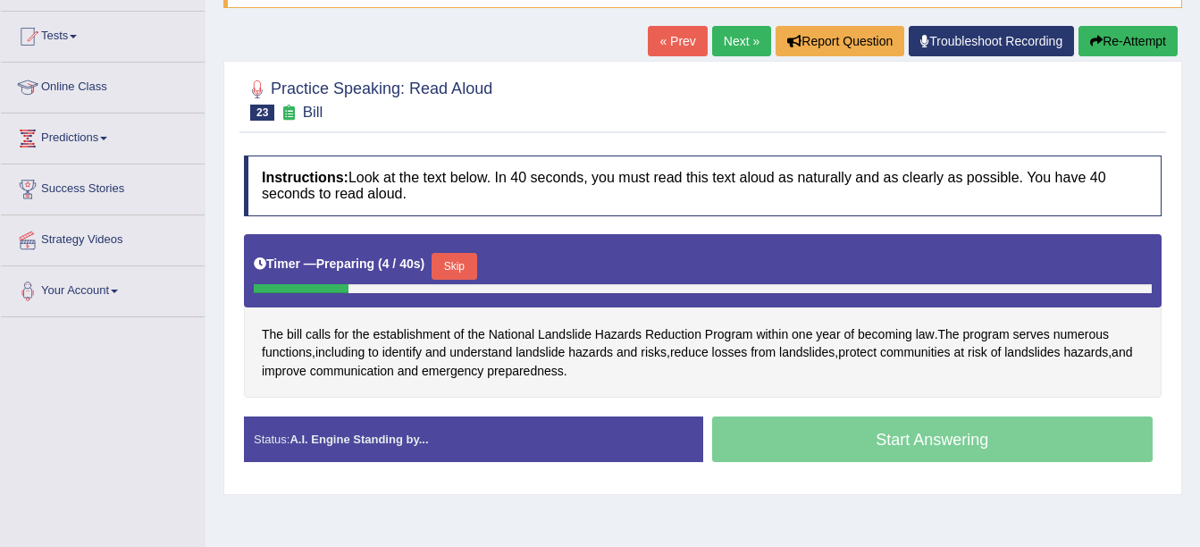
click at [464, 258] on button "Skip" at bounding box center [454, 266] width 45 height 27
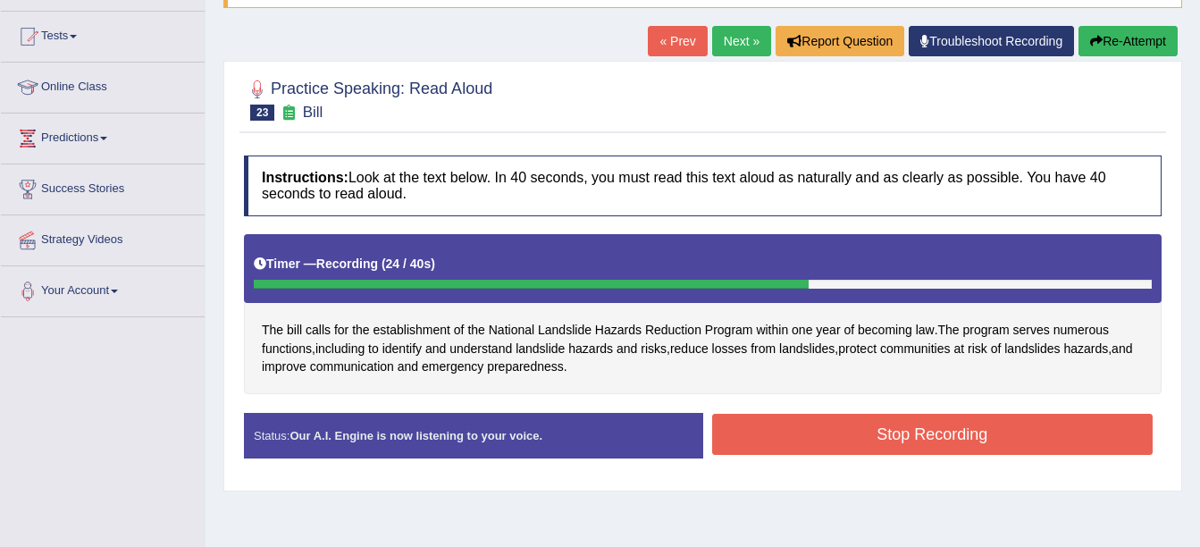
click at [752, 438] on button "Stop Recording" at bounding box center [932, 434] width 441 height 41
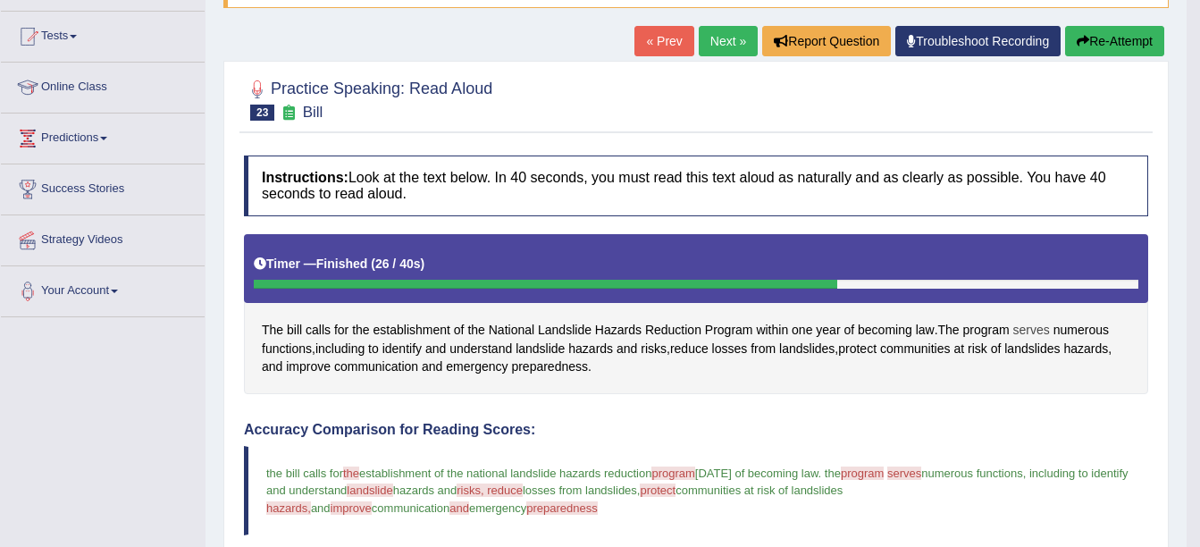
click at [1035, 333] on span "serves" at bounding box center [1031, 330] width 37 height 19
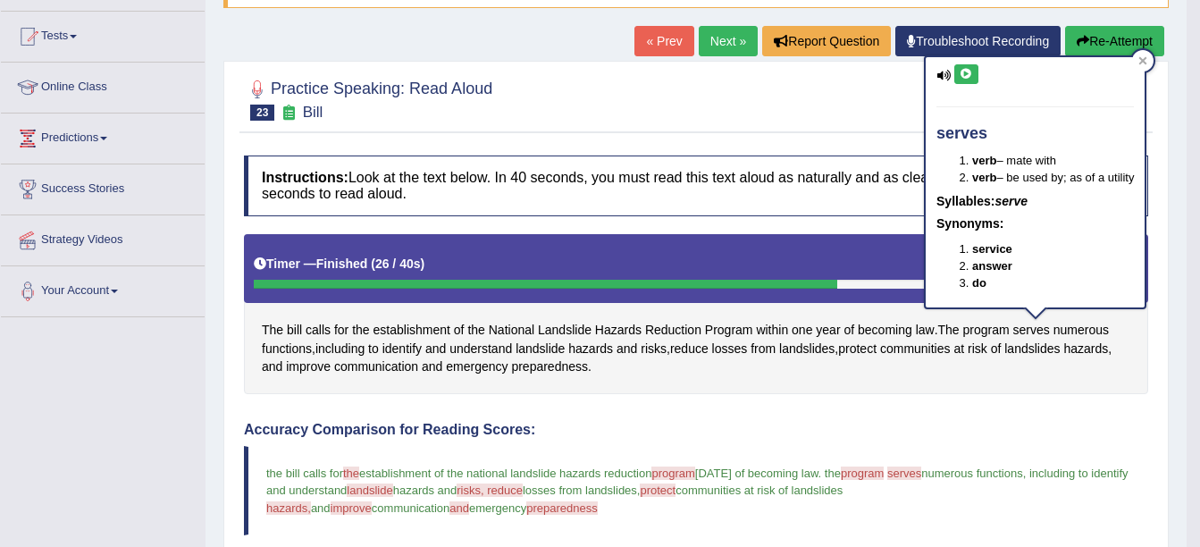
click at [968, 76] on icon at bounding box center [966, 74] width 13 height 11
click at [961, 69] on icon at bounding box center [966, 74] width 13 height 11
click at [961, 71] on icon at bounding box center [966, 74] width 13 height 11
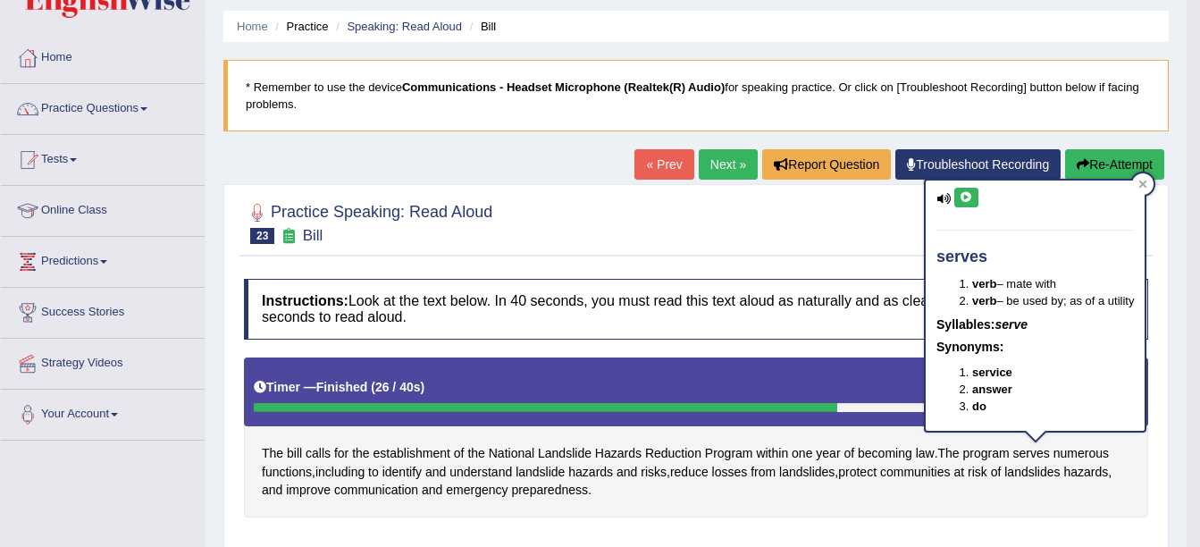
scroll to position [28, 0]
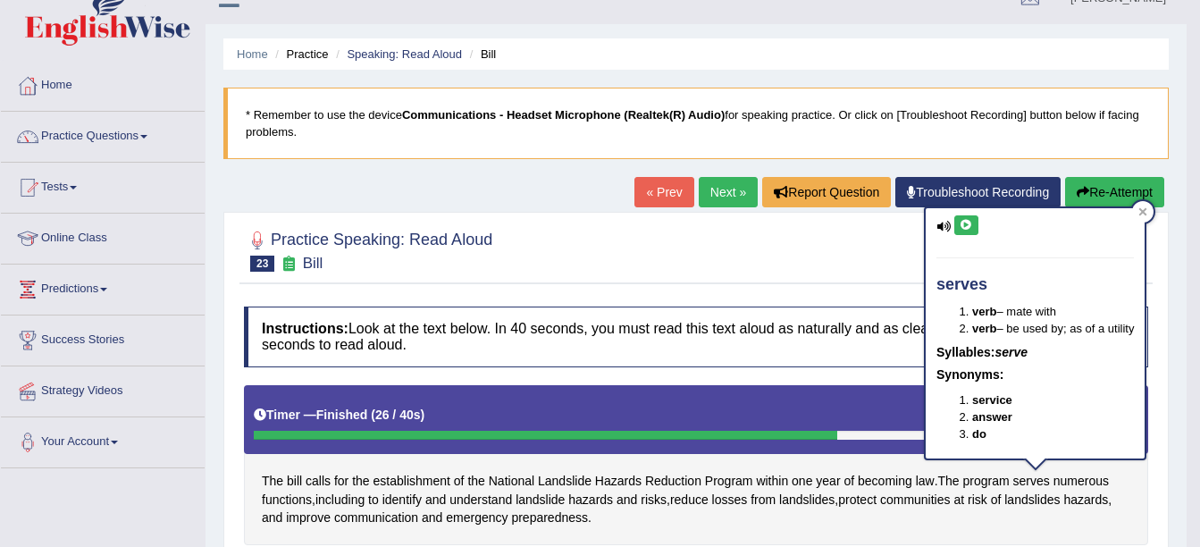
click at [1116, 187] on button "Re-Attempt" at bounding box center [1114, 192] width 99 height 30
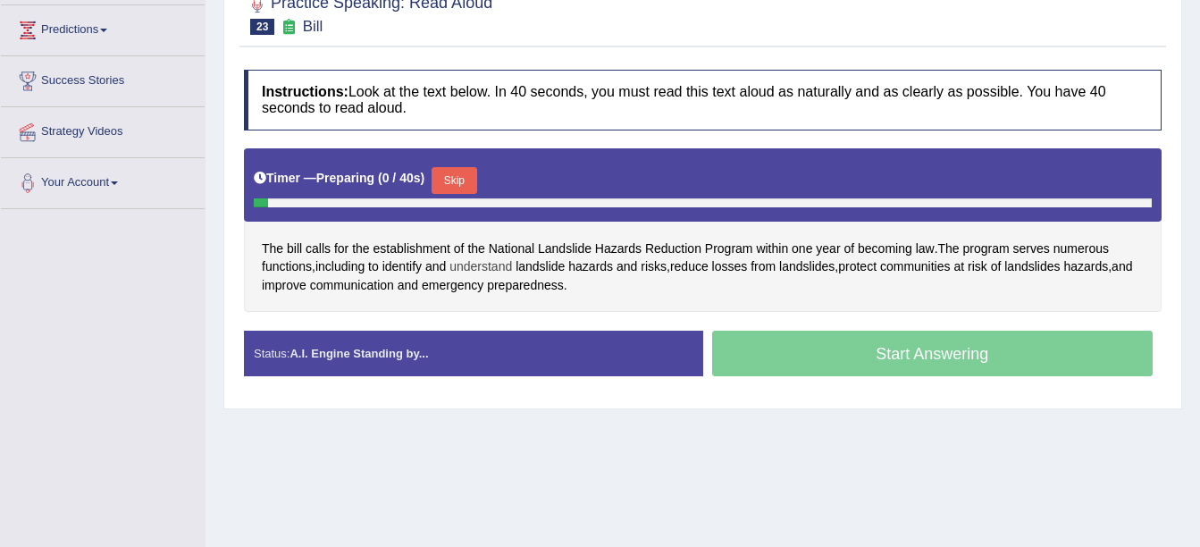
scroll to position [296, 0]
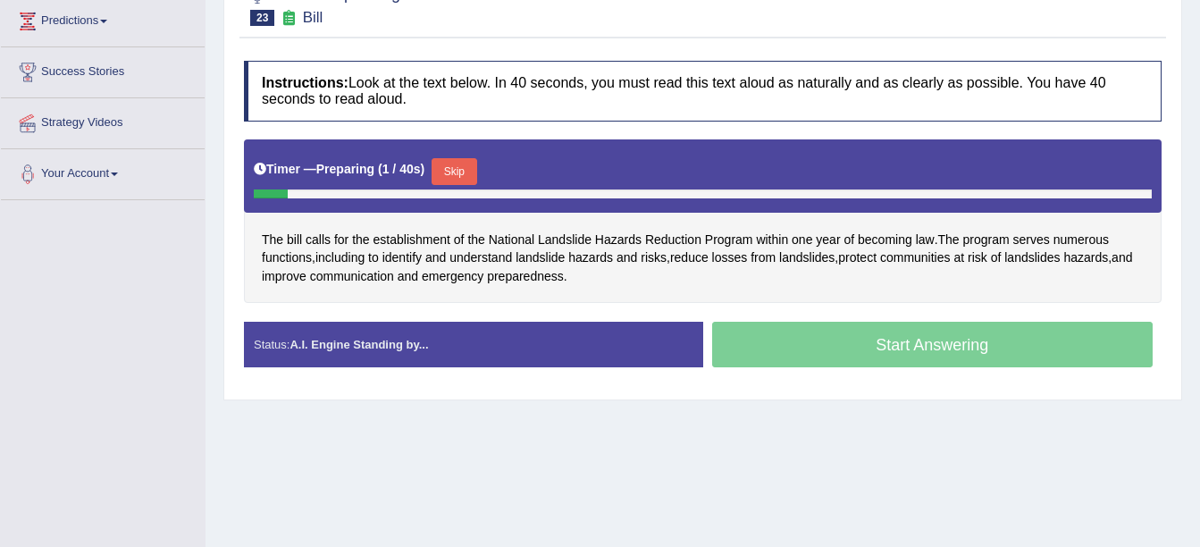
click at [450, 161] on div "Timer — Preparing ( 1 / 40s ) Skip" at bounding box center [703, 172] width 898 height 36
click at [451, 163] on button "Skip" at bounding box center [454, 171] width 45 height 27
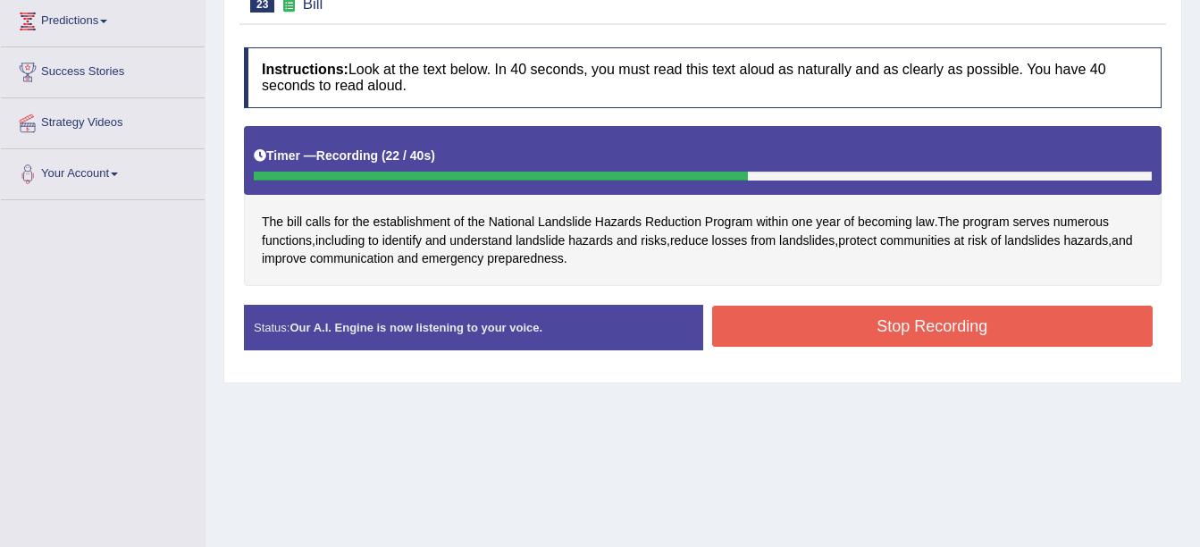
click at [784, 336] on button "Stop Recording" at bounding box center [932, 326] width 441 height 41
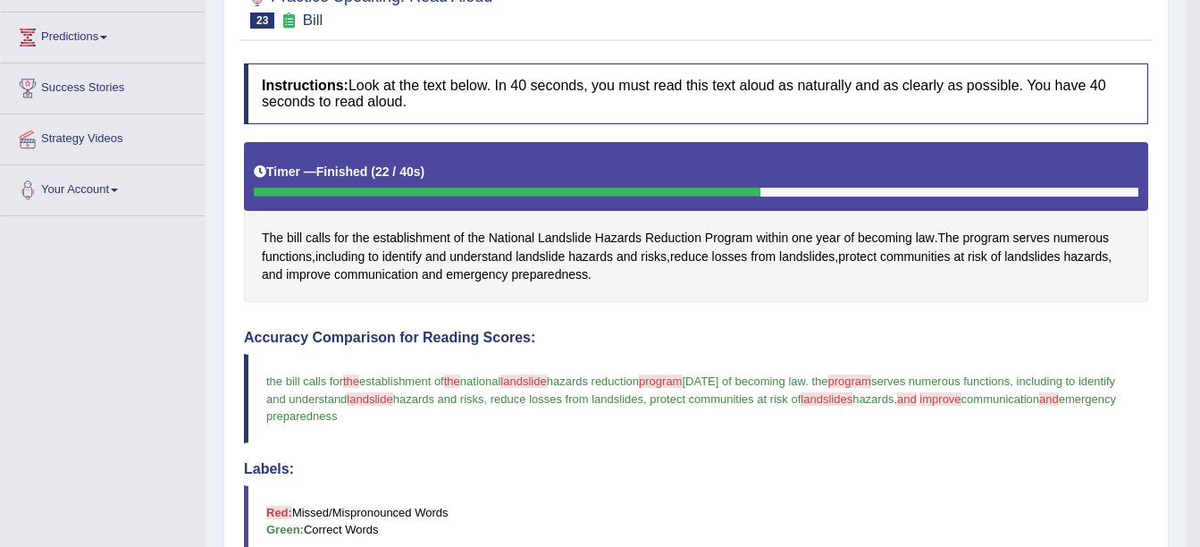
scroll to position [117, 0]
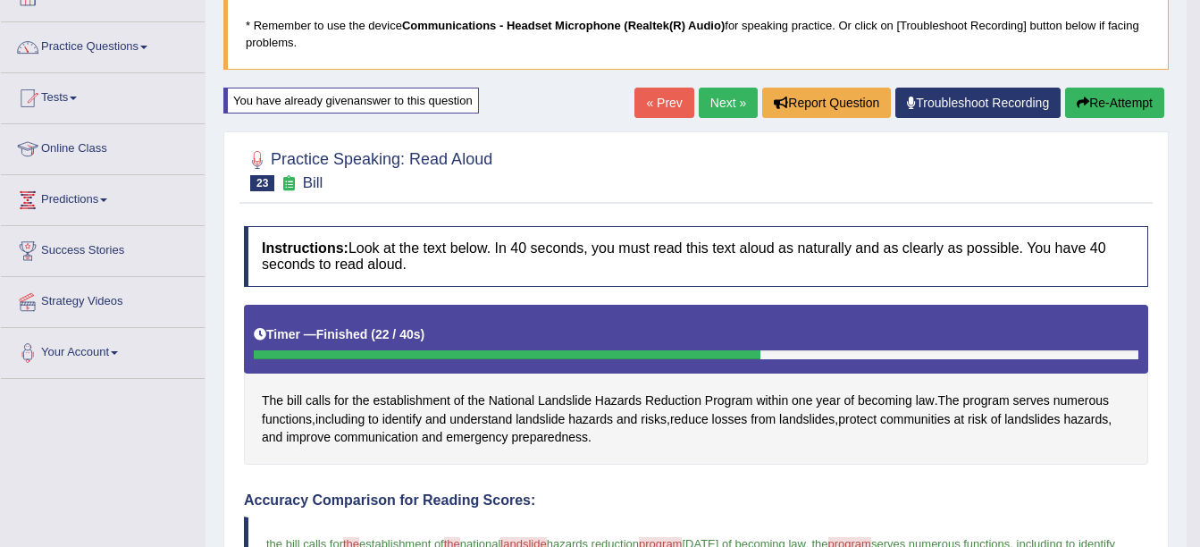
click at [724, 98] on link "Next »" at bounding box center [728, 103] width 59 height 30
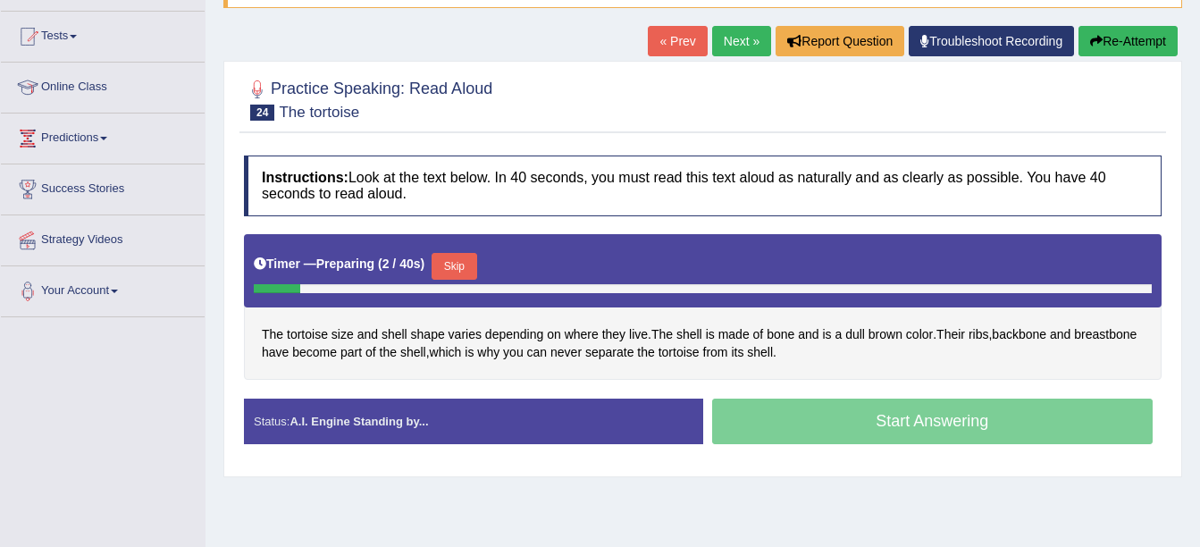
click at [445, 272] on button "Skip" at bounding box center [454, 266] width 45 height 27
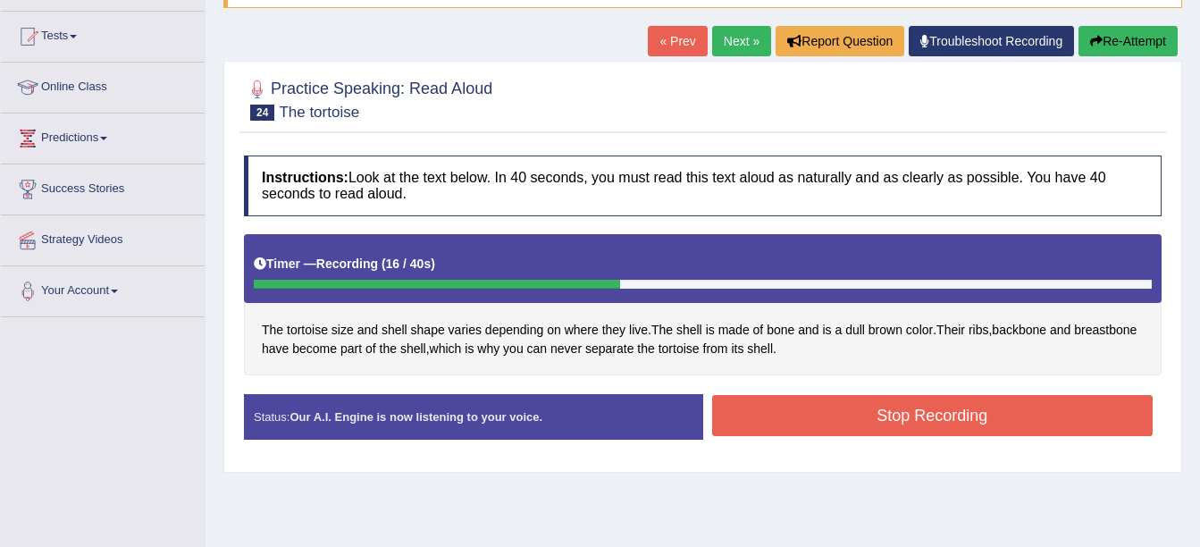
click at [794, 411] on button "Stop Recording" at bounding box center [932, 415] width 441 height 41
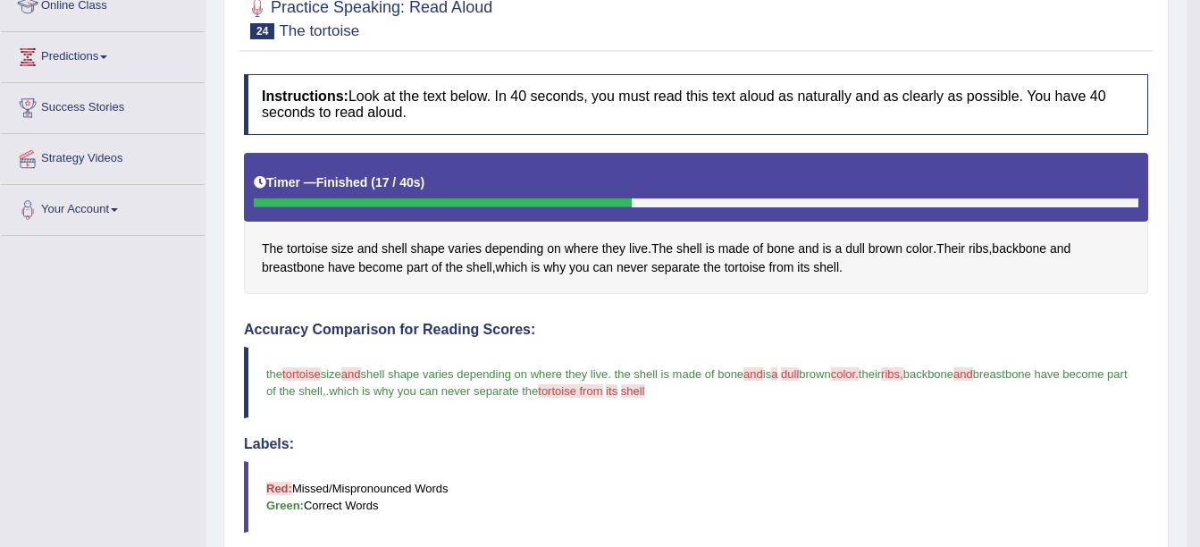
scroll to position [81, 0]
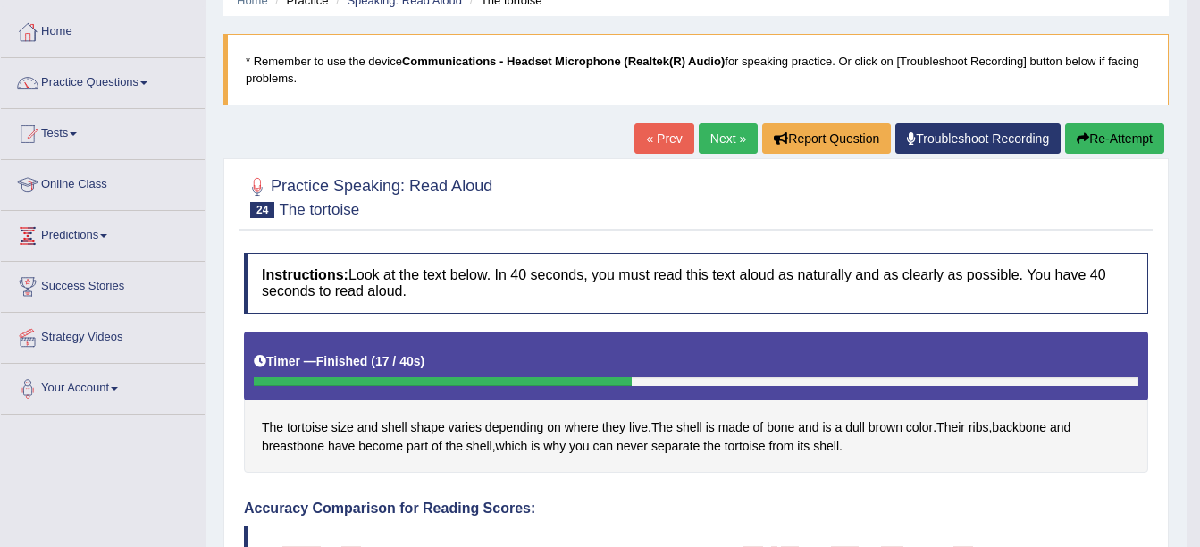
click at [714, 142] on link "Next »" at bounding box center [728, 138] width 59 height 30
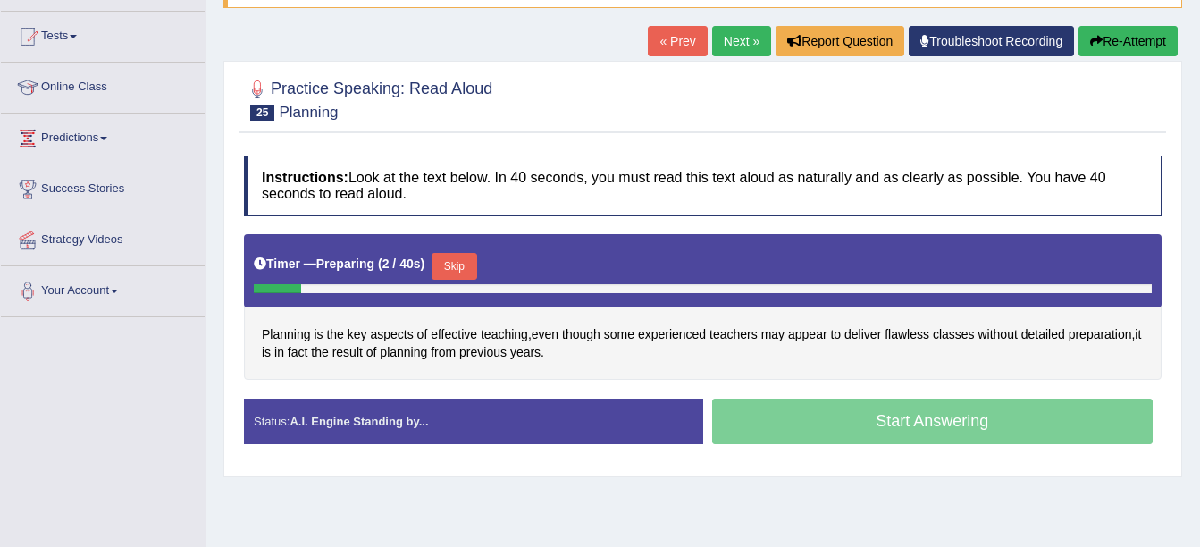
click at [437, 263] on button "Skip" at bounding box center [454, 266] width 45 height 27
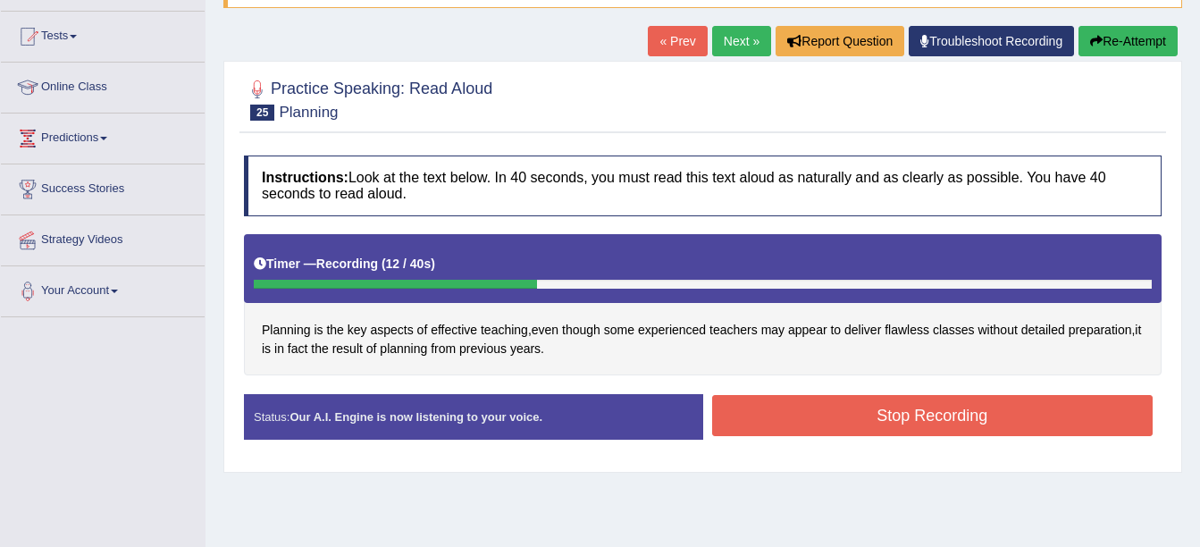
click at [744, 434] on button "Stop Recording" at bounding box center [932, 415] width 441 height 41
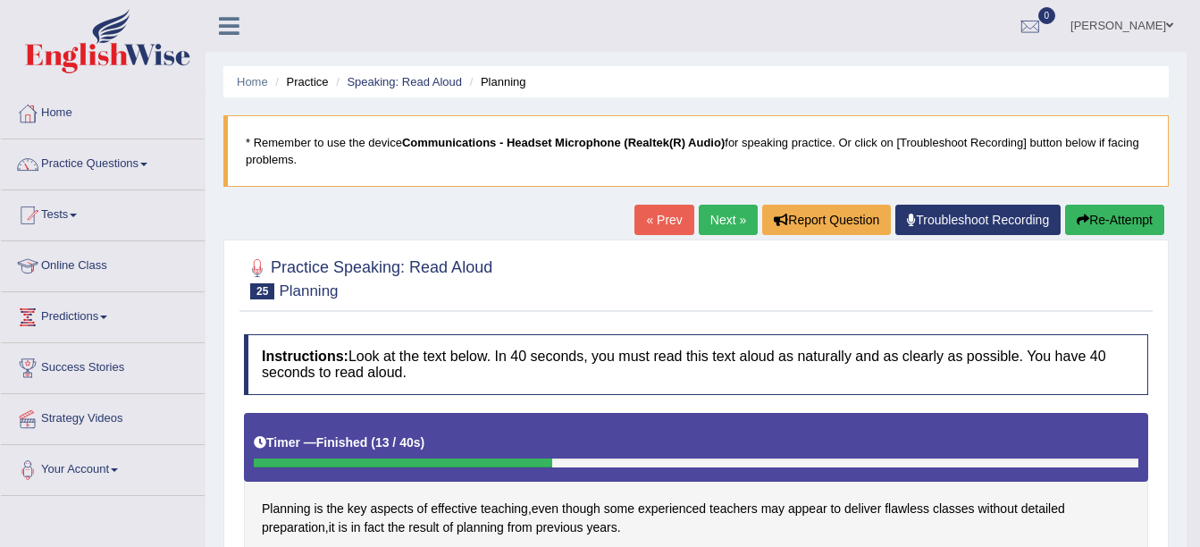
click at [732, 233] on link "Next »" at bounding box center [728, 220] width 59 height 30
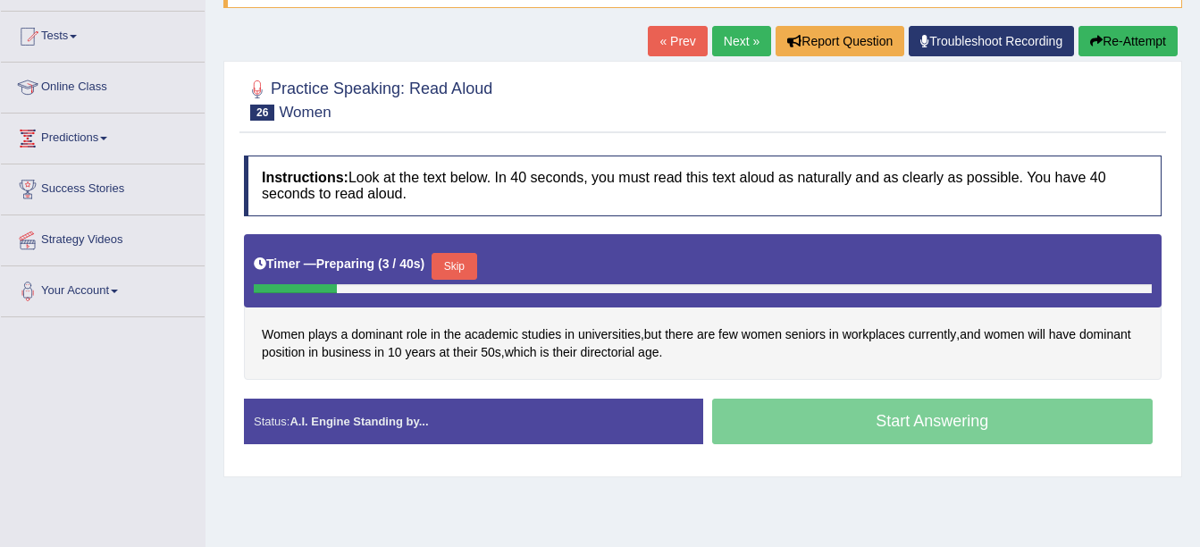
click at [453, 275] on button "Skip" at bounding box center [454, 266] width 45 height 27
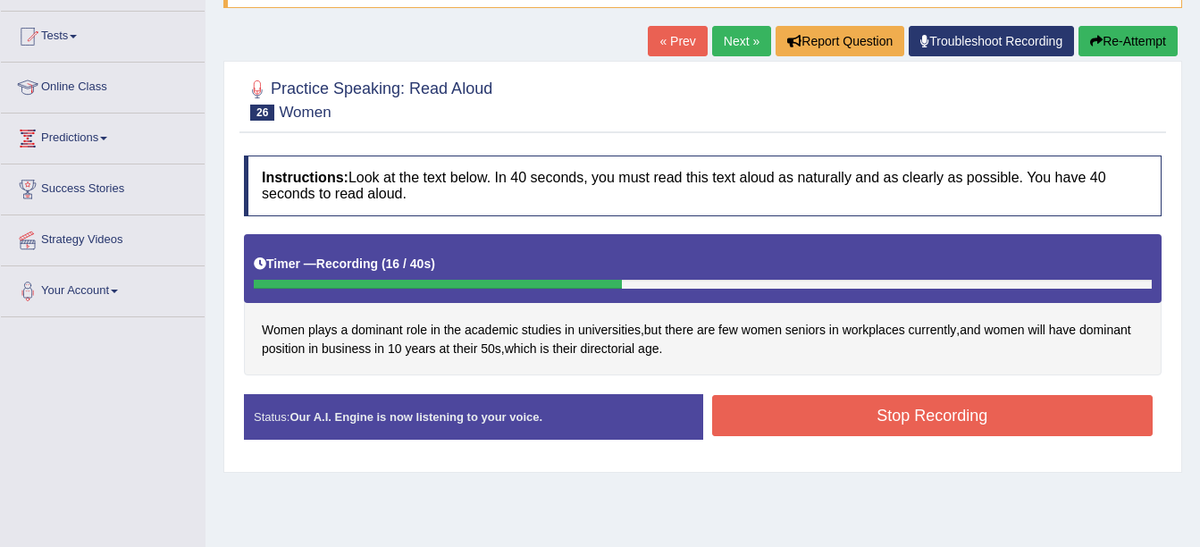
click at [823, 429] on button "Stop Recording" at bounding box center [932, 415] width 441 height 41
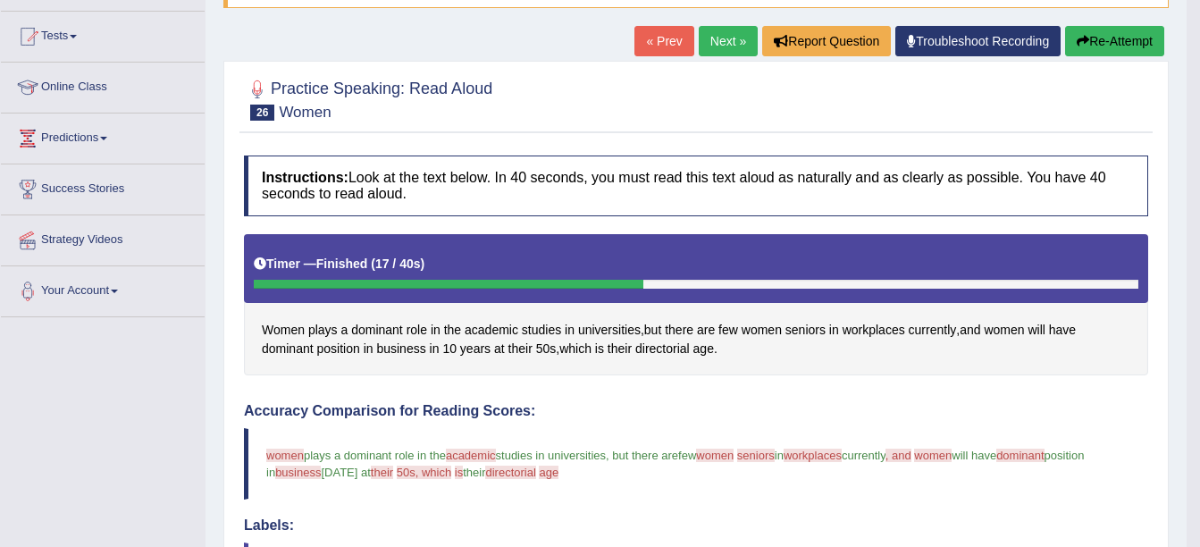
drag, startPoint x: -4, startPoint y: 452, endPoint x: 600, endPoint y: 490, distance: 605.1
click at [600, 490] on blockquote "women woman plays a dominant role in the academic akademik studies in universit…" at bounding box center [696, 463] width 904 height 71
click at [722, 55] on link "Next »" at bounding box center [728, 41] width 59 height 30
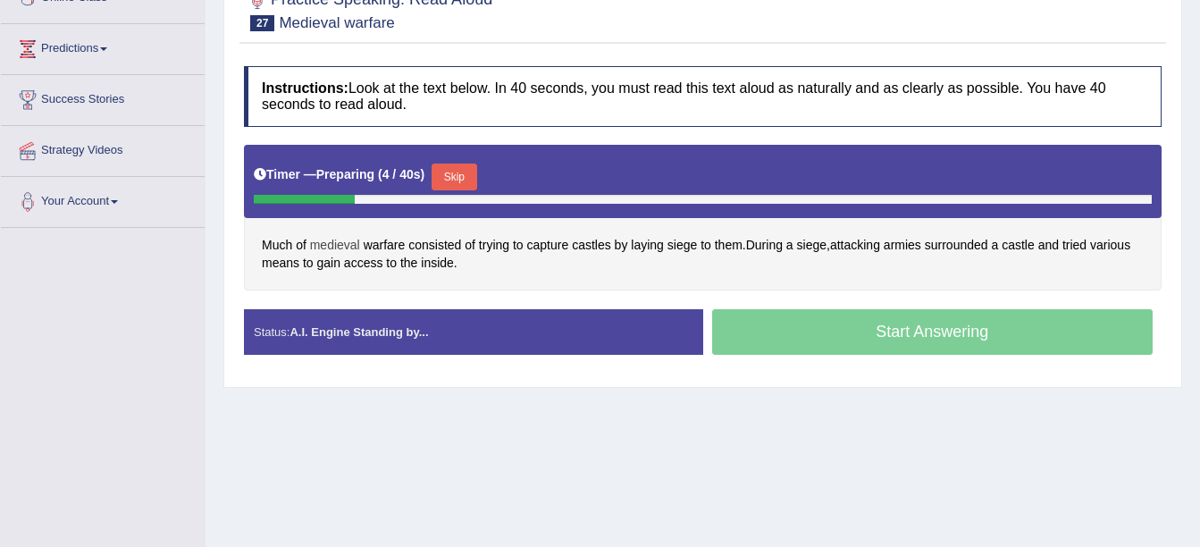
click at [356, 239] on span "medieval" at bounding box center [335, 245] width 50 height 19
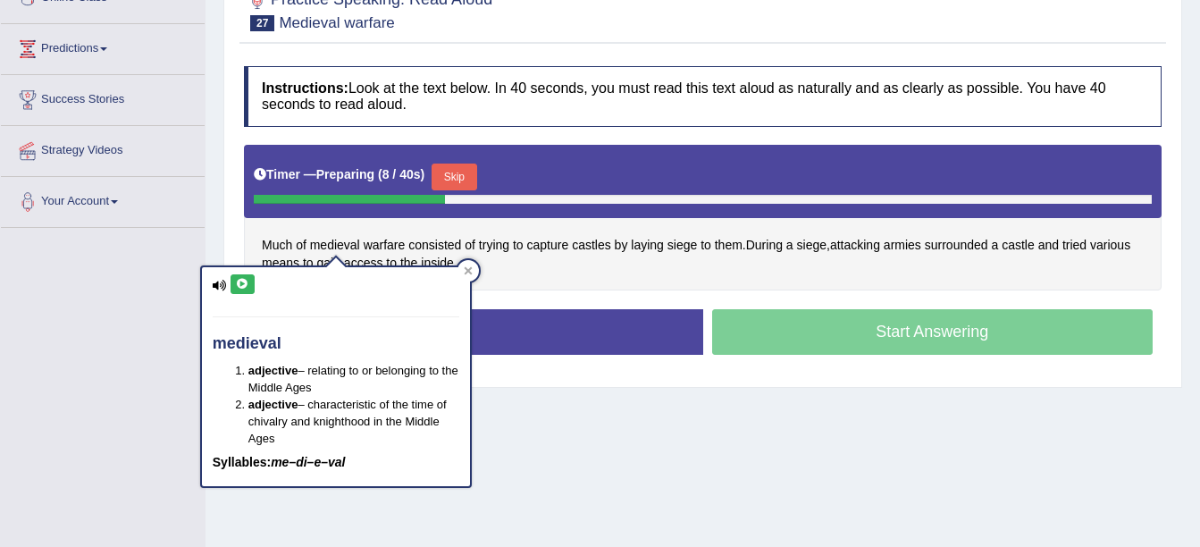
click at [240, 283] on icon at bounding box center [242, 284] width 13 height 11
click at [462, 266] on div at bounding box center [467, 270] width 21 height 21
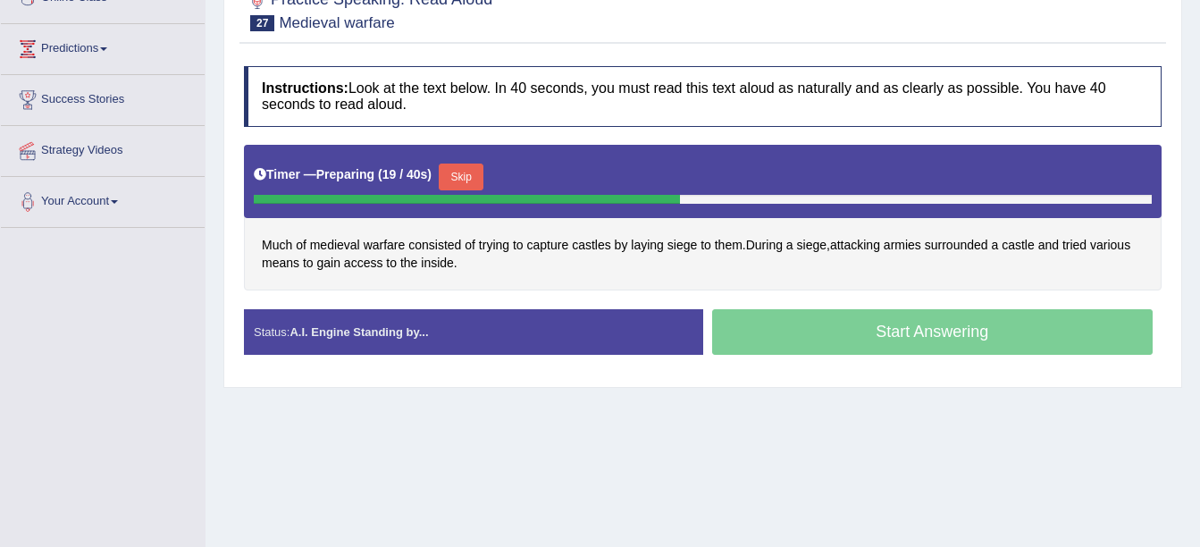
click at [457, 167] on button "Skip" at bounding box center [461, 176] width 45 height 27
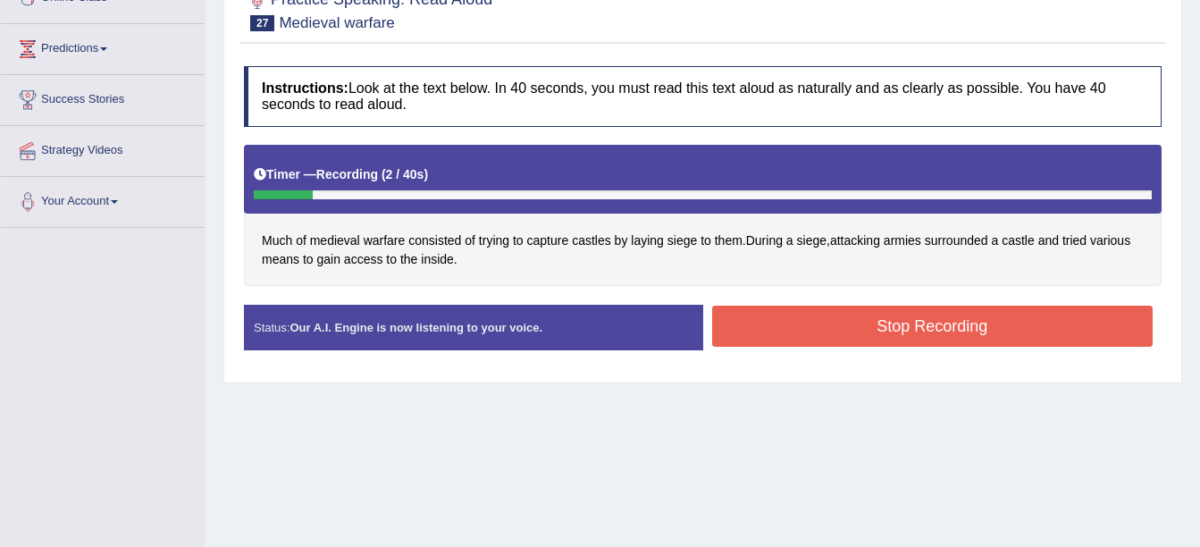
click at [862, 333] on button "Stop Recording" at bounding box center [932, 326] width 441 height 41
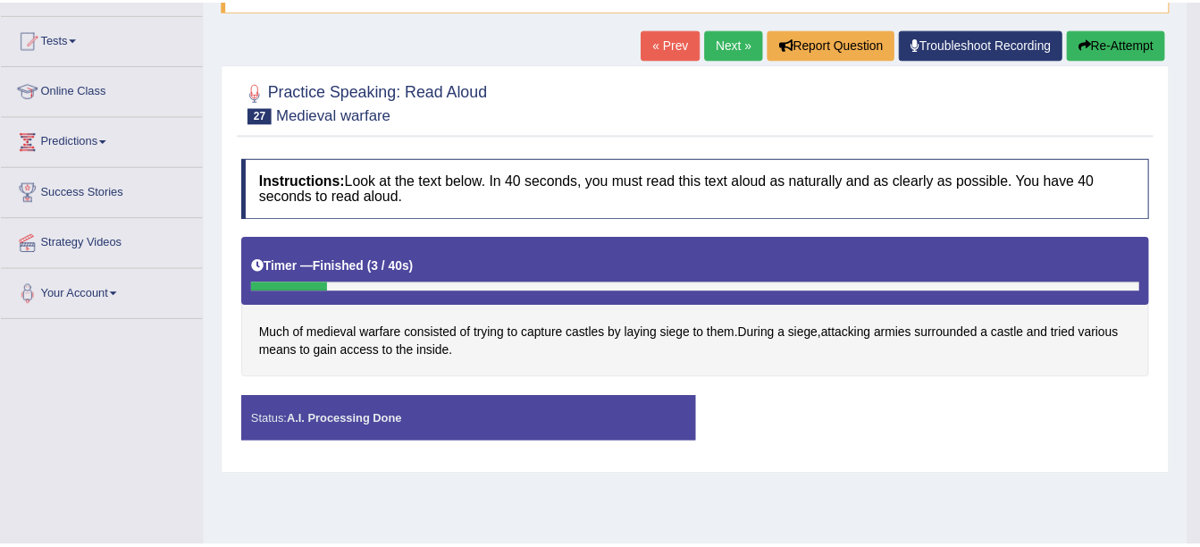
scroll to position [89, 0]
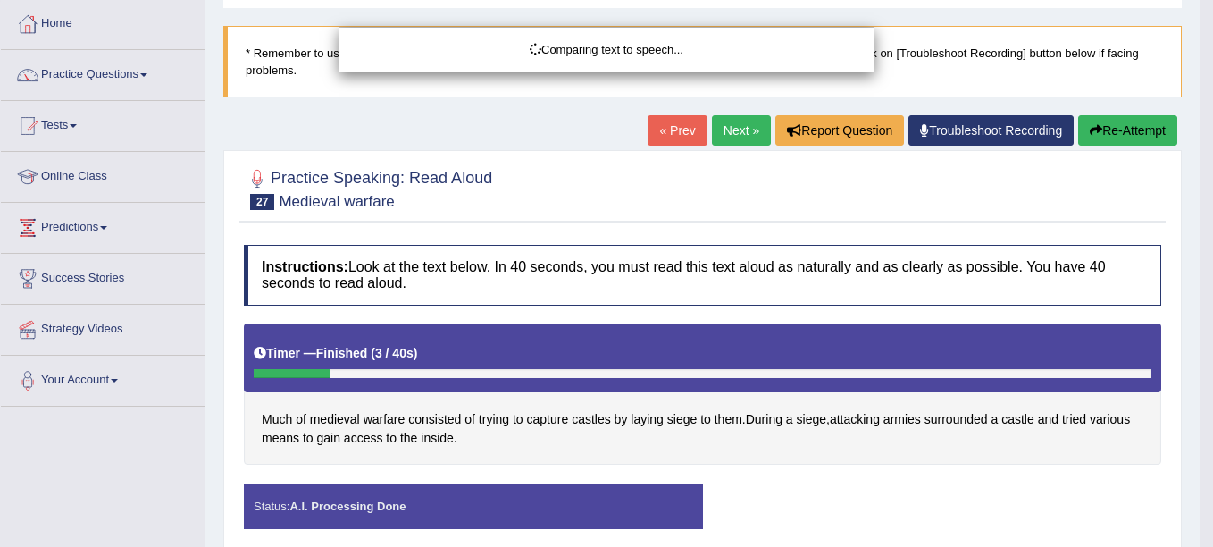
click at [1136, 130] on body "Toggle navigation Home Practice Questions Speaking Practice Read Aloud Repeat S…" at bounding box center [606, 184] width 1213 height 547
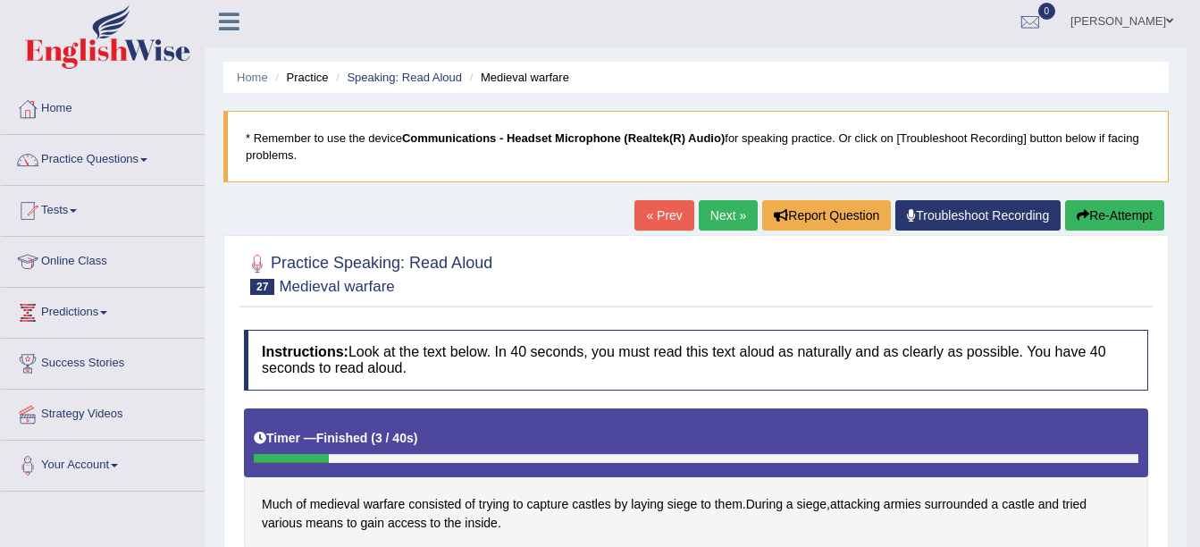
scroll to position [0, 0]
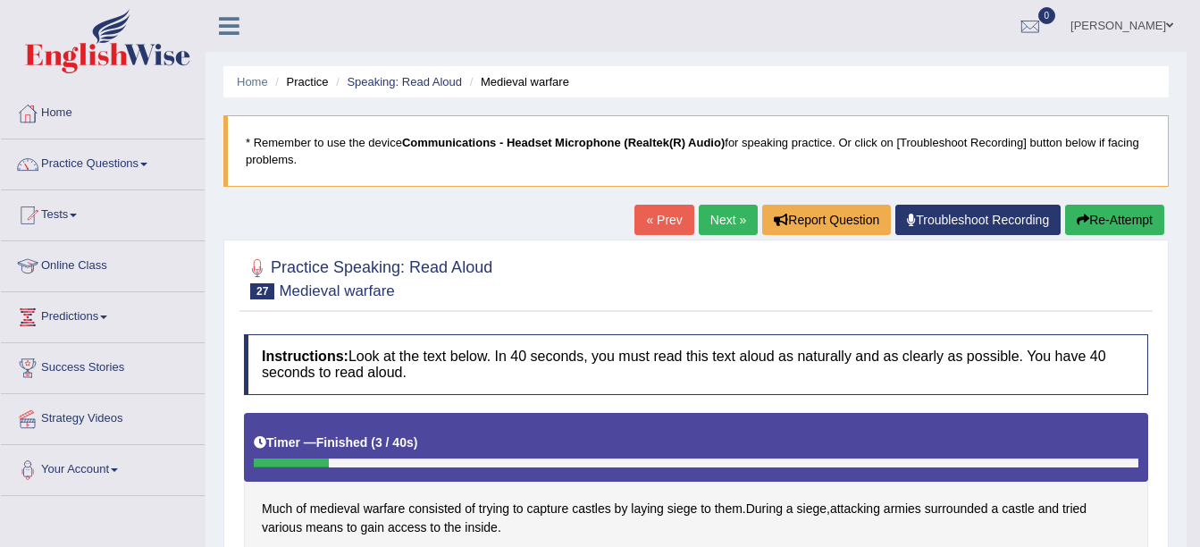
drag, startPoint x: 1102, startPoint y: 221, endPoint x: 1084, endPoint y: 214, distance: 19.2
click at [1101, 219] on button "Re-Attempt" at bounding box center [1114, 220] width 99 height 30
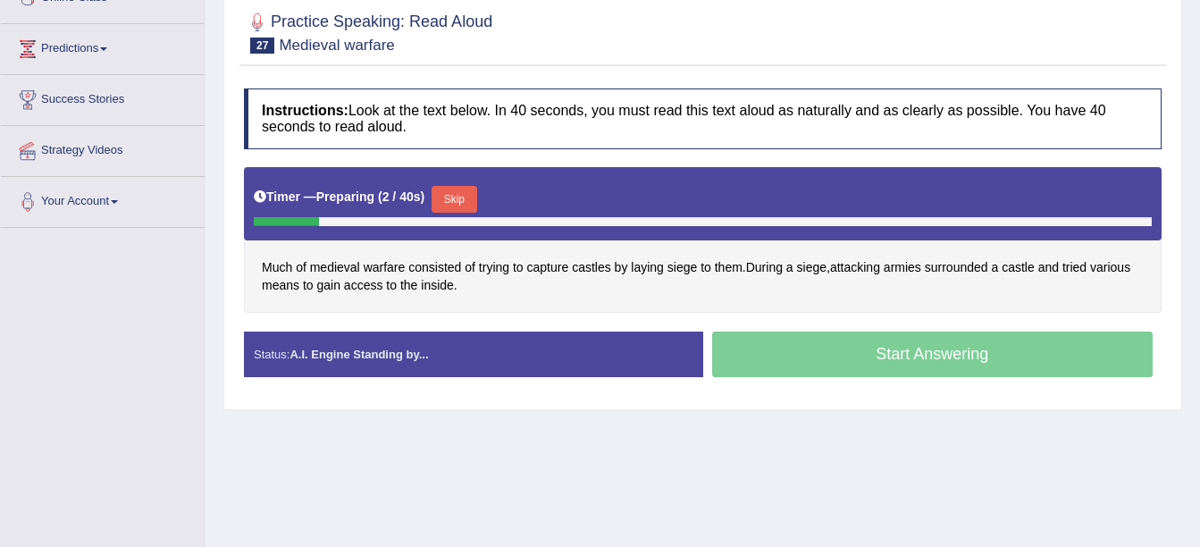
click at [459, 193] on button "Skip" at bounding box center [454, 199] width 45 height 27
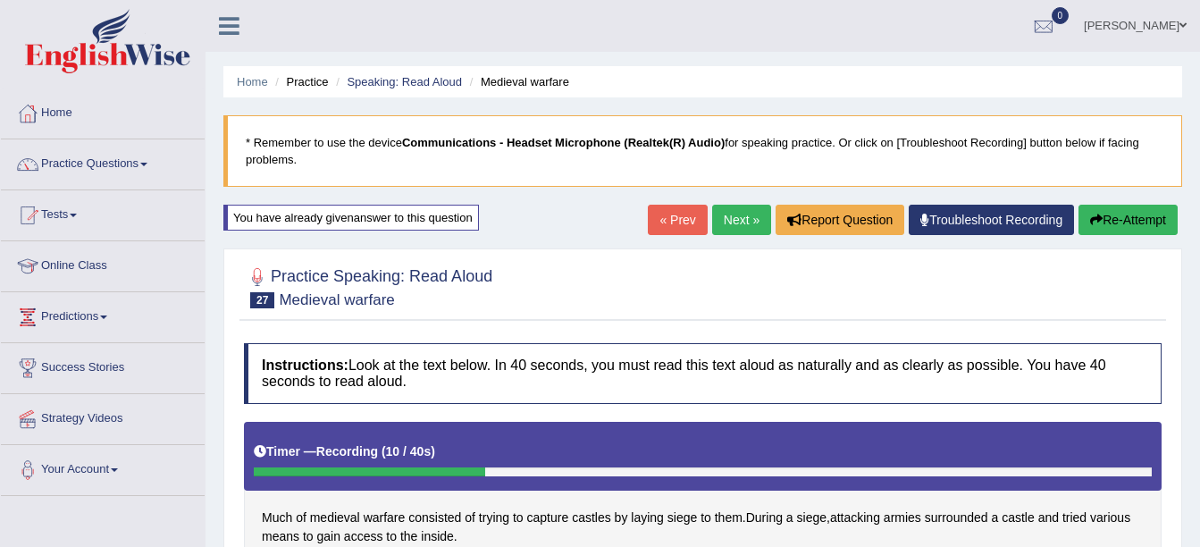
click at [1111, 212] on button "Re-Attempt" at bounding box center [1127, 220] width 99 height 30
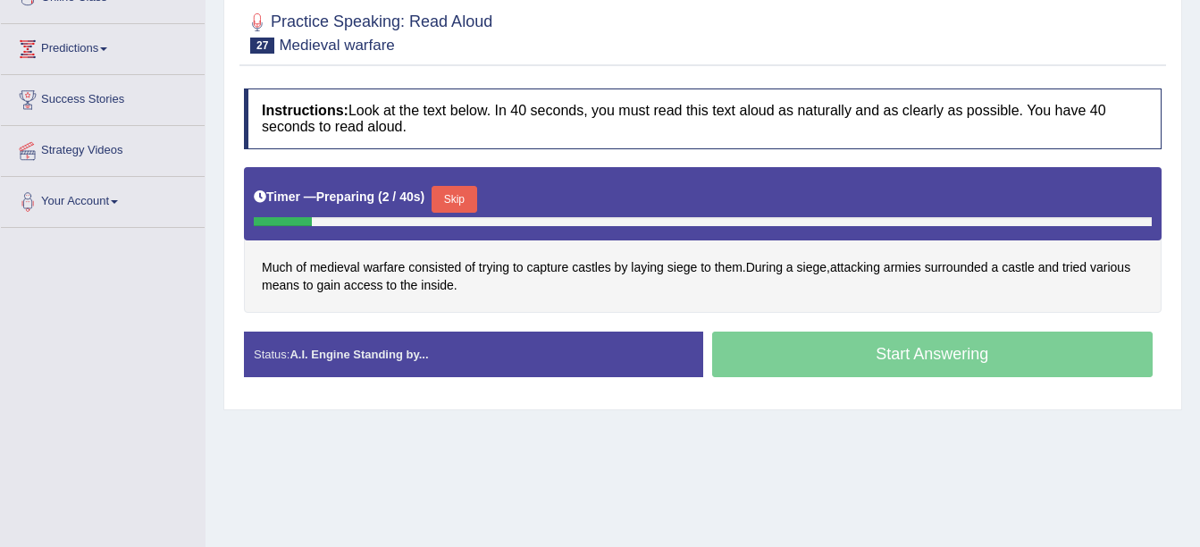
click at [446, 207] on button "Skip" at bounding box center [454, 199] width 45 height 27
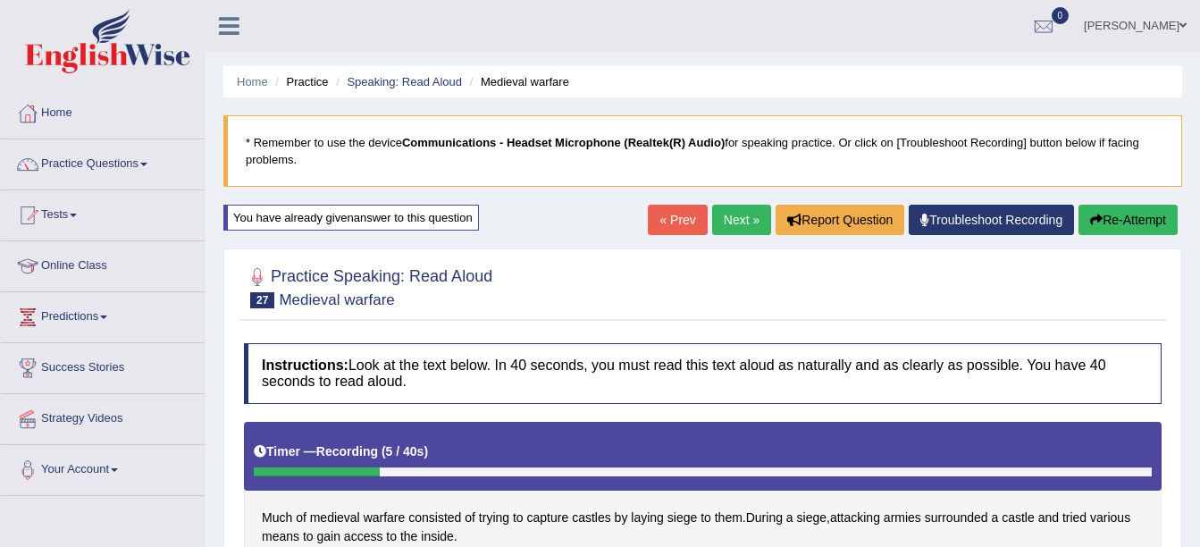
click at [1095, 232] on button "Re-Attempt" at bounding box center [1127, 220] width 99 height 30
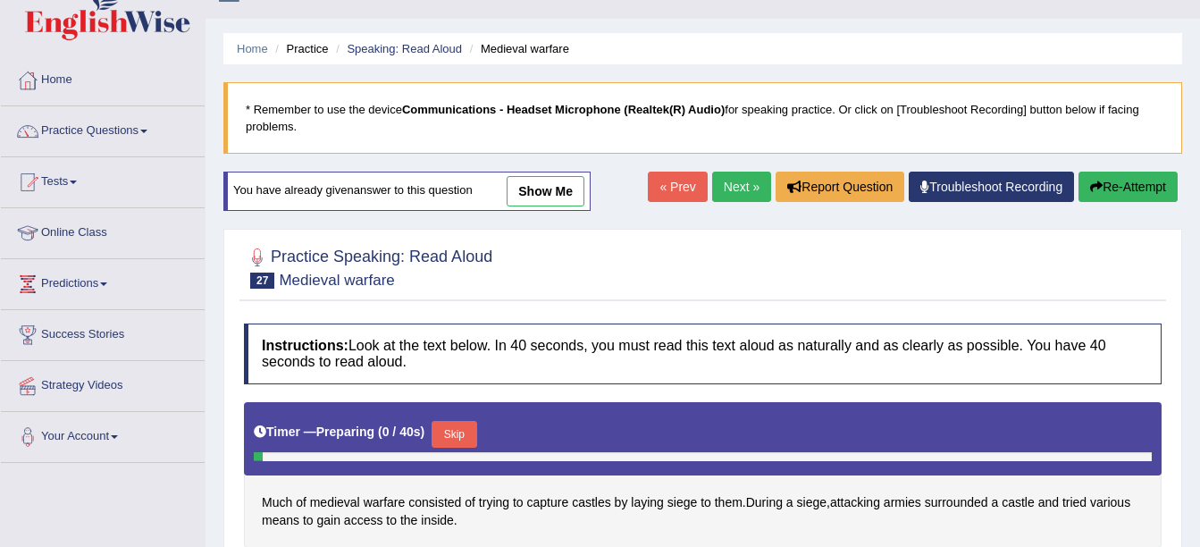
scroll to position [179, 0]
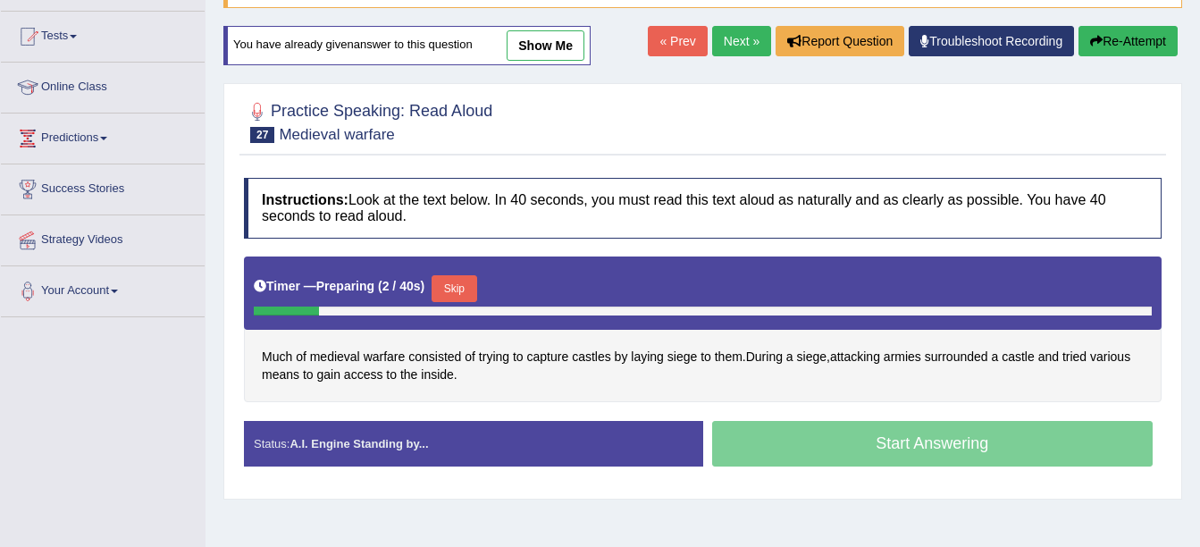
click at [440, 290] on button "Skip" at bounding box center [454, 288] width 45 height 27
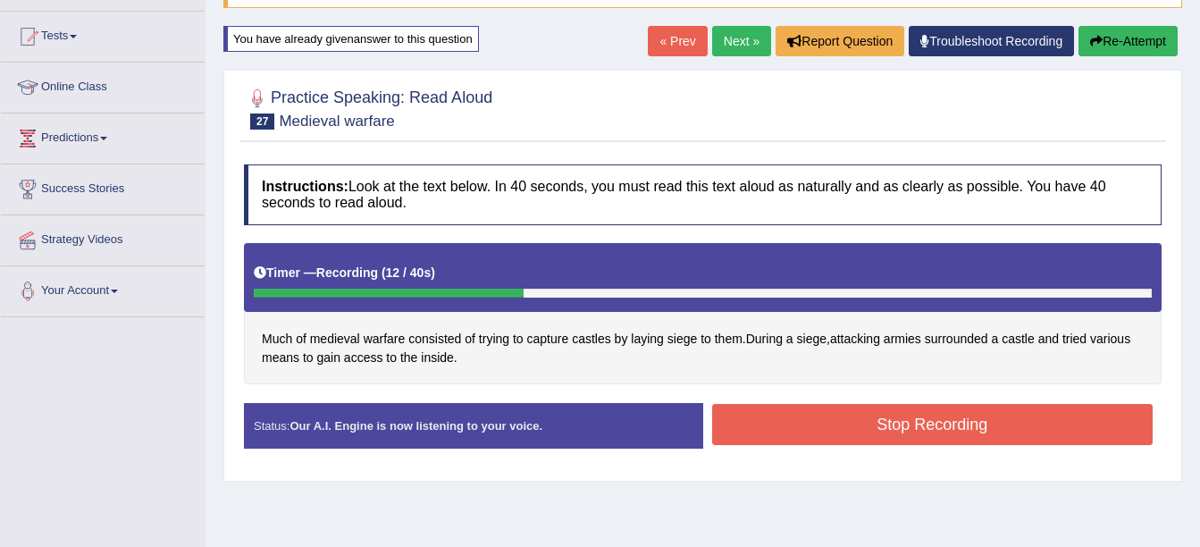
click at [886, 445] on button "Stop Recording" at bounding box center [932, 424] width 441 height 41
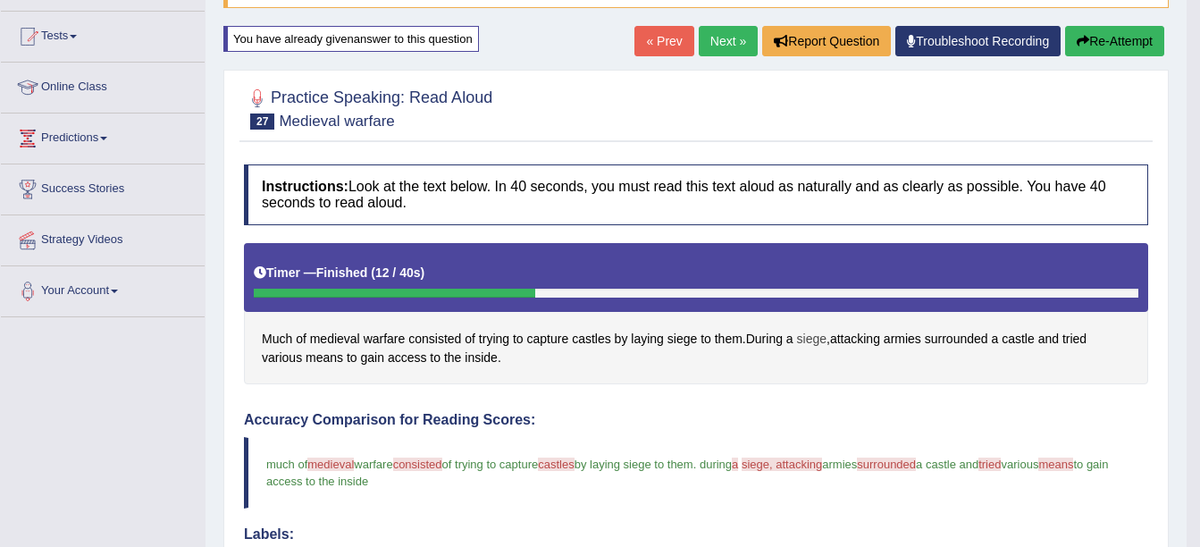
click at [812, 341] on span "siege" at bounding box center [811, 339] width 29 height 19
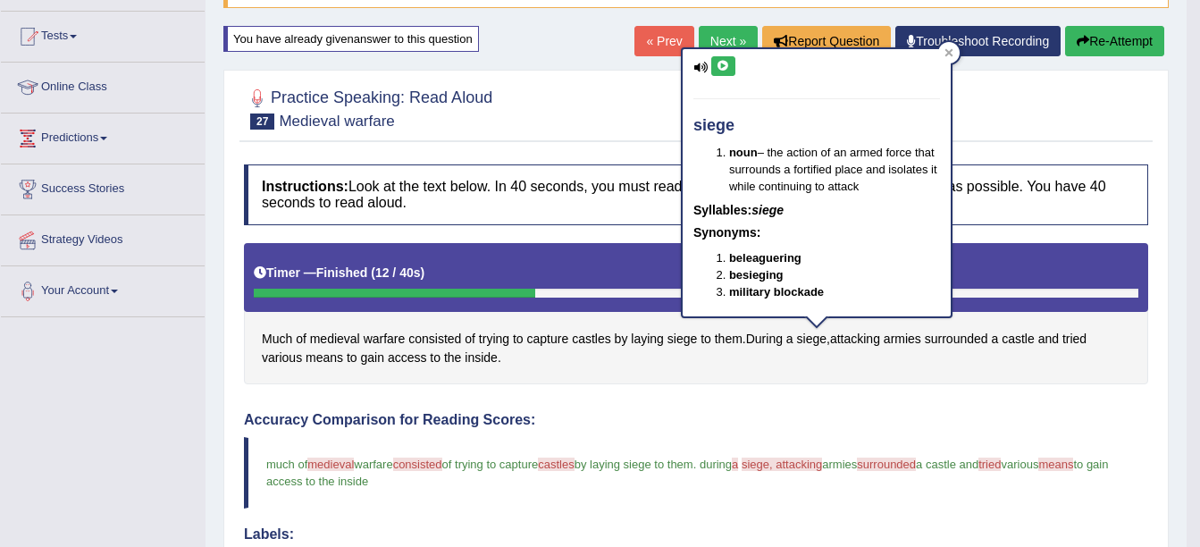
click at [731, 63] on button at bounding box center [723, 66] width 24 height 20
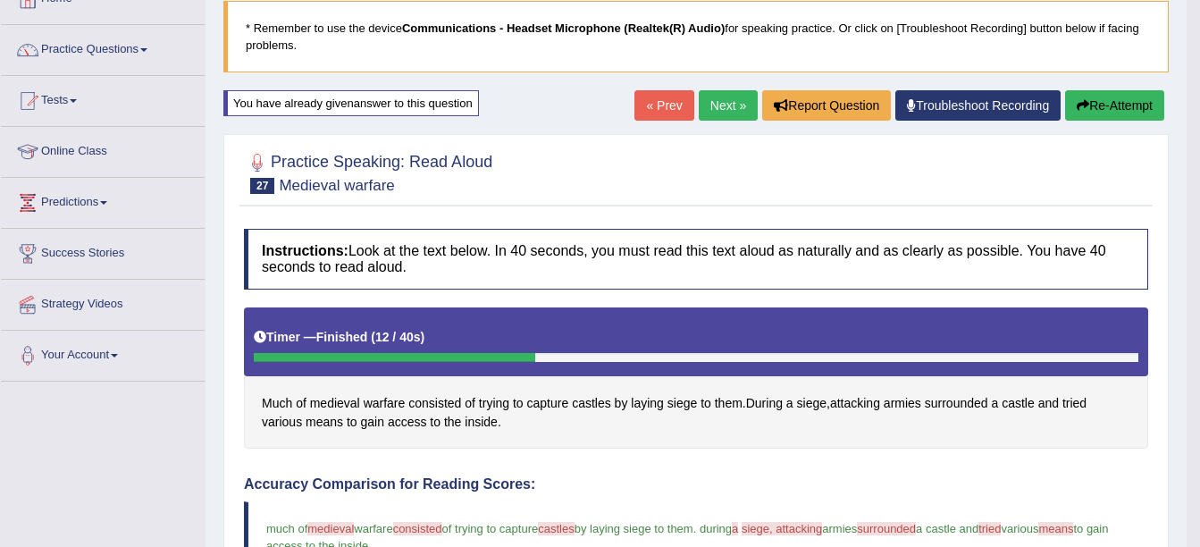
scroll to position [89, 0]
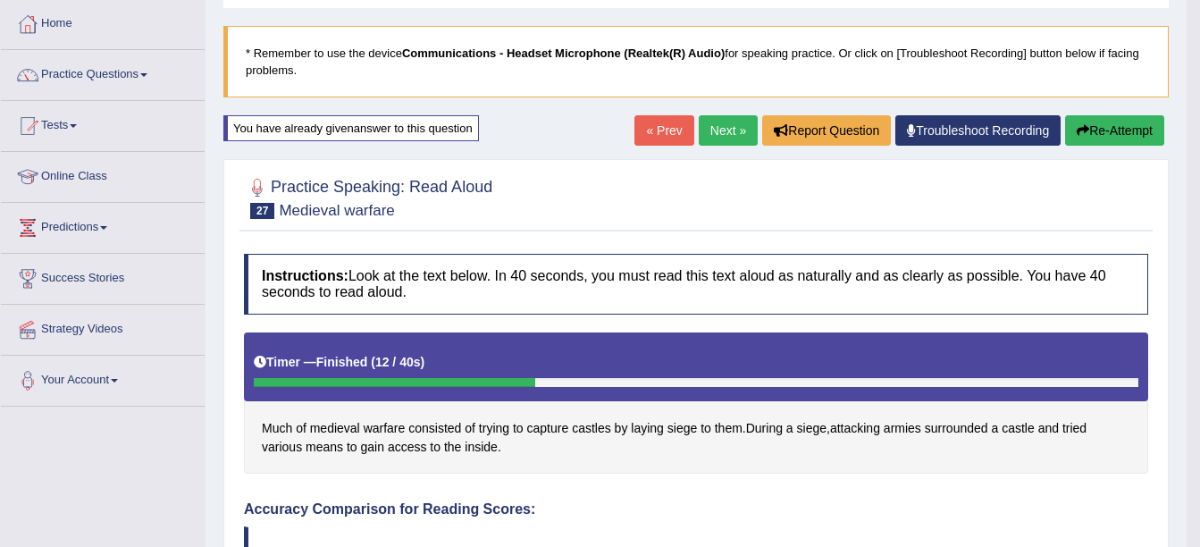
click at [730, 141] on link "Next »" at bounding box center [728, 130] width 59 height 30
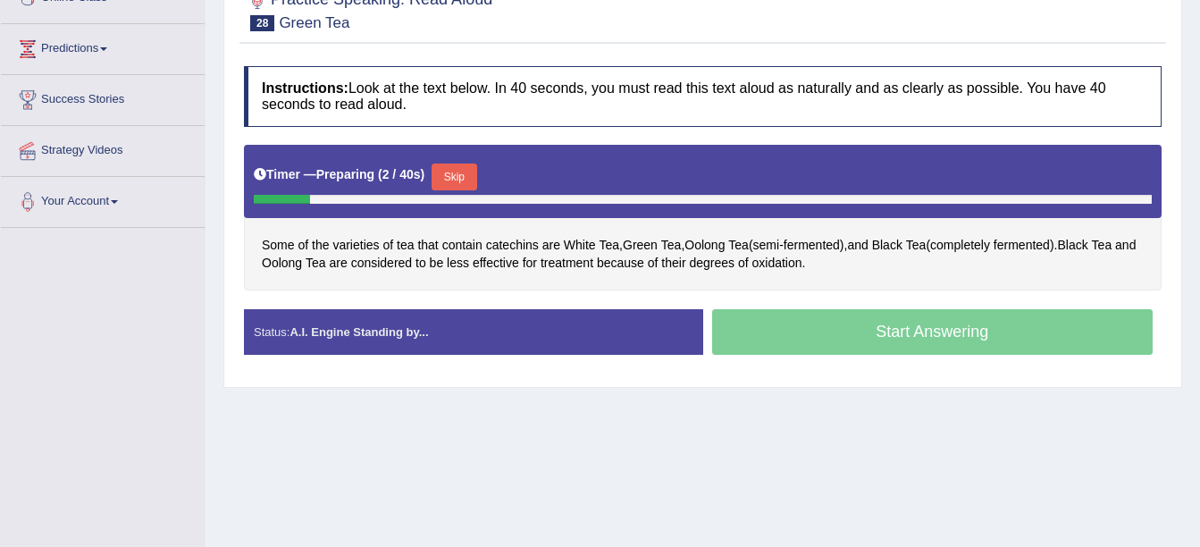
click at [463, 166] on button "Skip" at bounding box center [454, 176] width 45 height 27
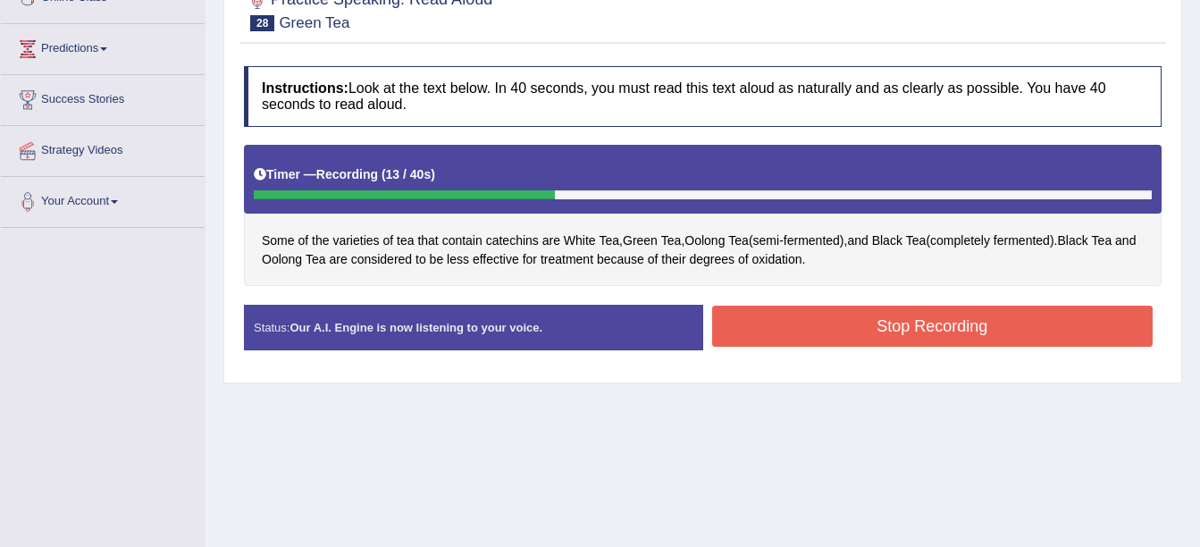
click at [759, 314] on button "Stop Recording" at bounding box center [932, 326] width 441 height 41
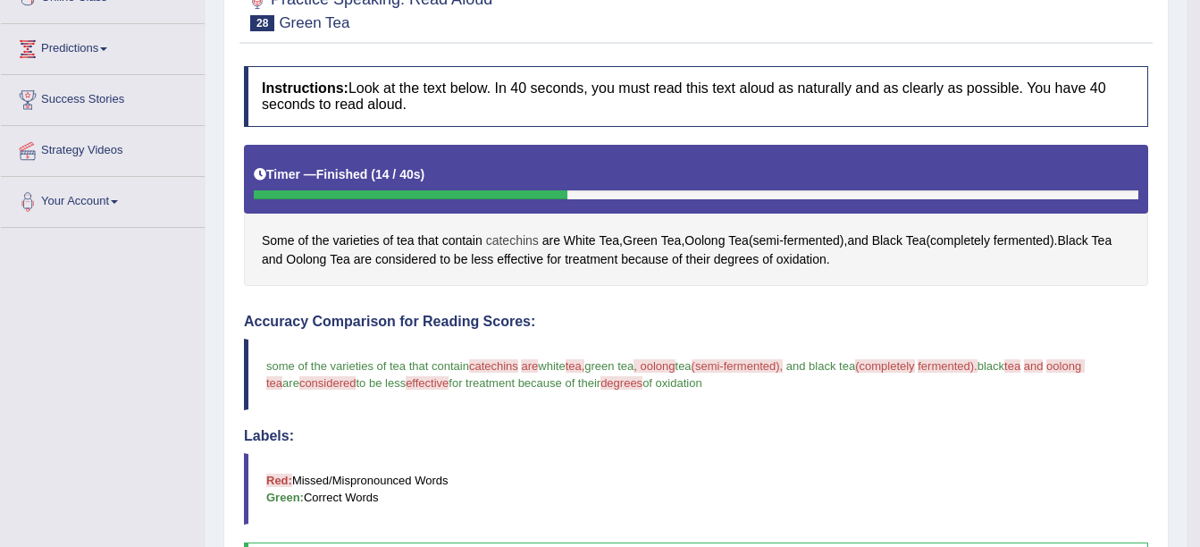
click at [503, 244] on span "catechins" at bounding box center [512, 240] width 53 height 19
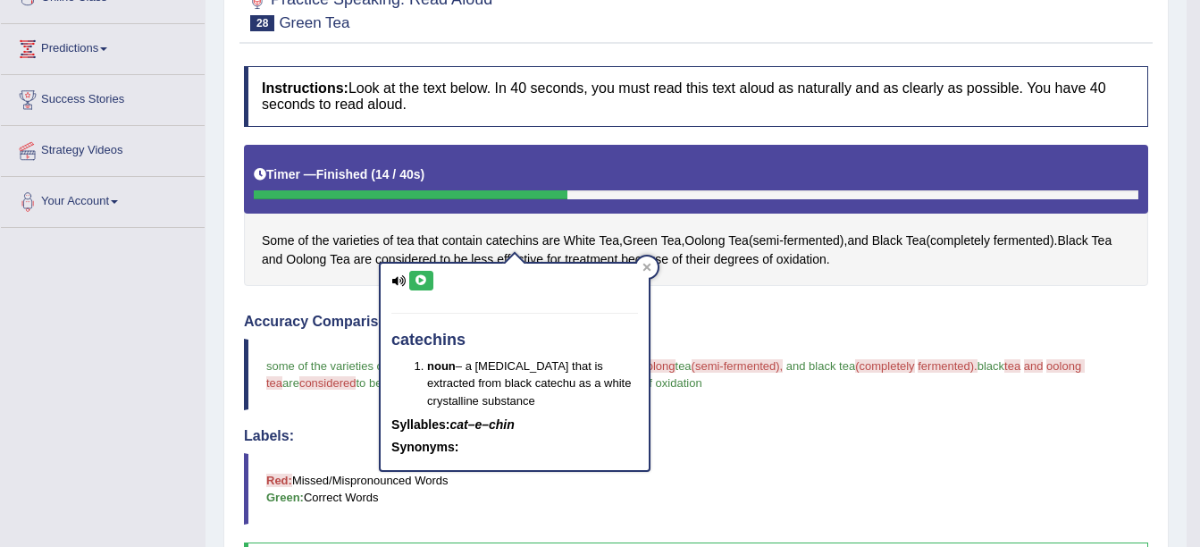
click at [421, 284] on icon at bounding box center [421, 280] width 13 height 11
click at [537, 217] on div "Some of the varieties of tea that contain catechins are White Tea , Green Tea ,…" at bounding box center [696, 216] width 904 height 142
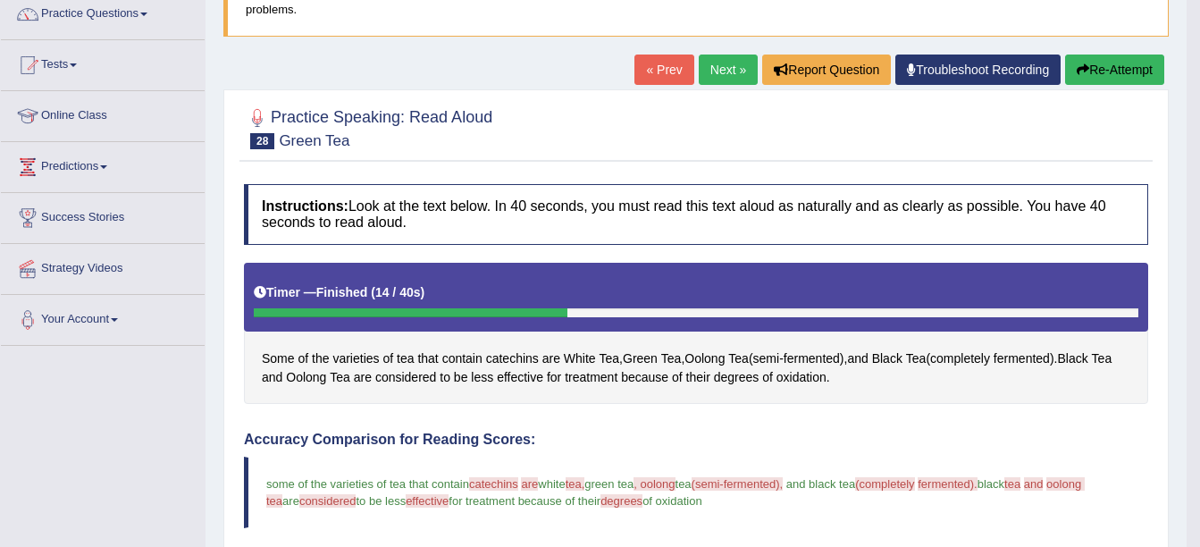
scroll to position [89, 0]
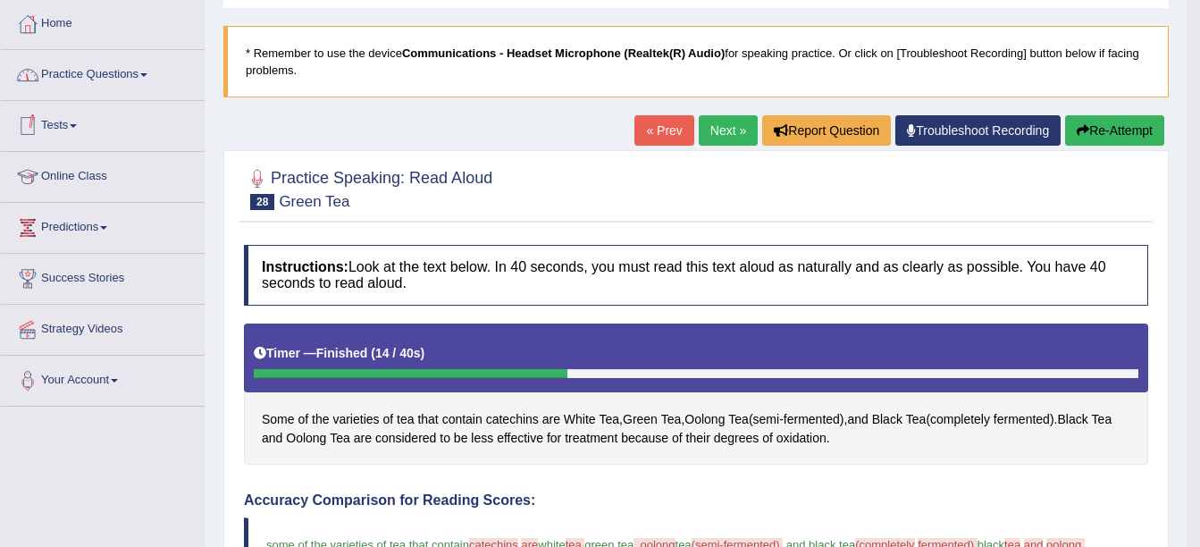
drag, startPoint x: 65, startPoint y: 80, endPoint x: 78, endPoint y: 81, distance: 12.6
click at [66, 80] on link "Practice Questions" at bounding box center [103, 72] width 204 height 45
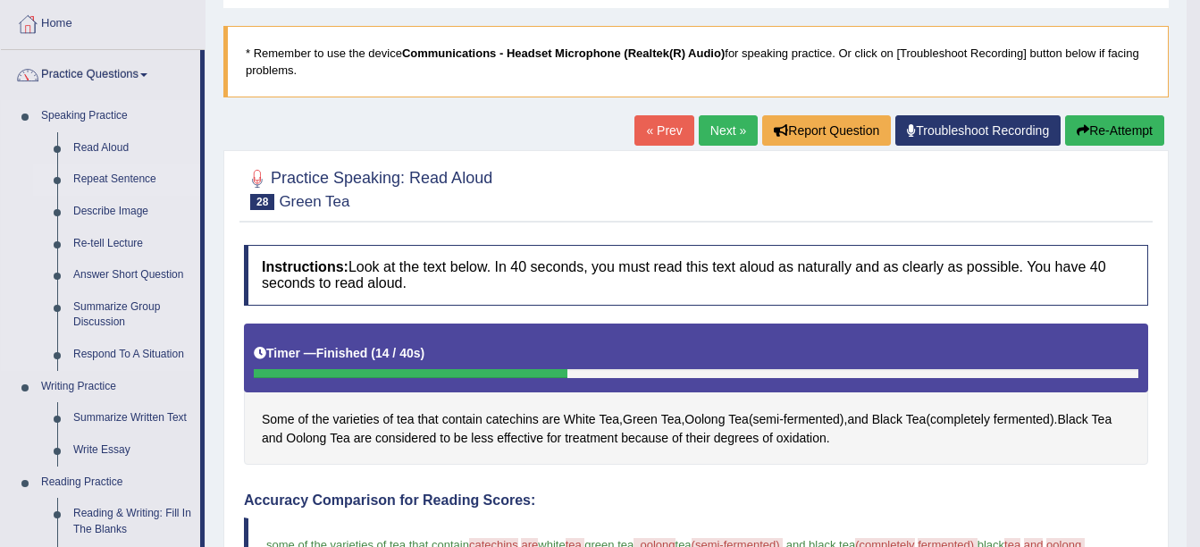
click at [98, 181] on link "Repeat Sentence" at bounding box center [132, 179] width 135 height 32
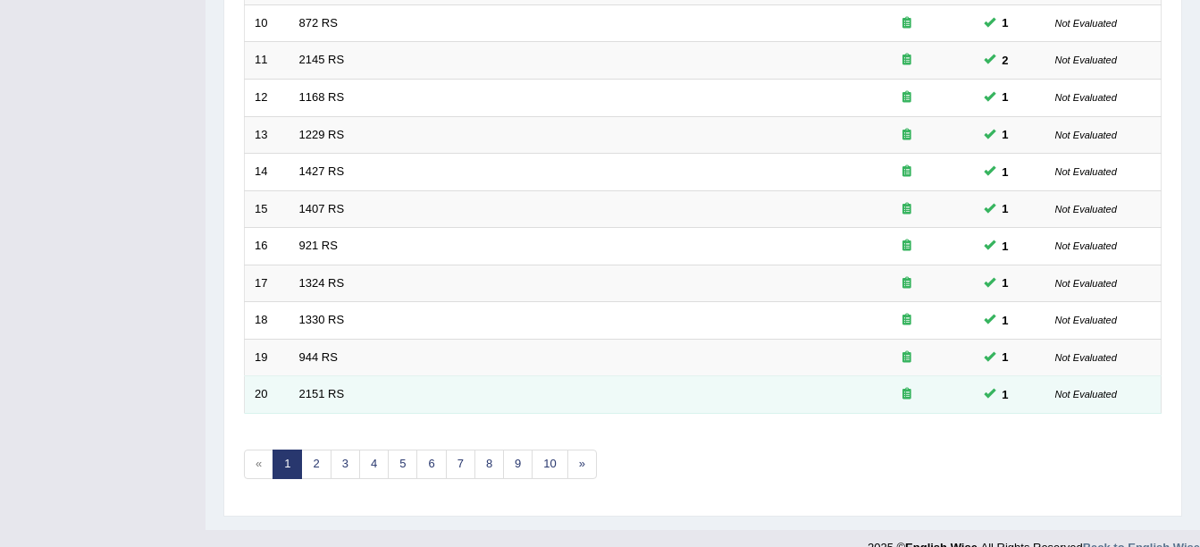
scroll to position [636, 0]
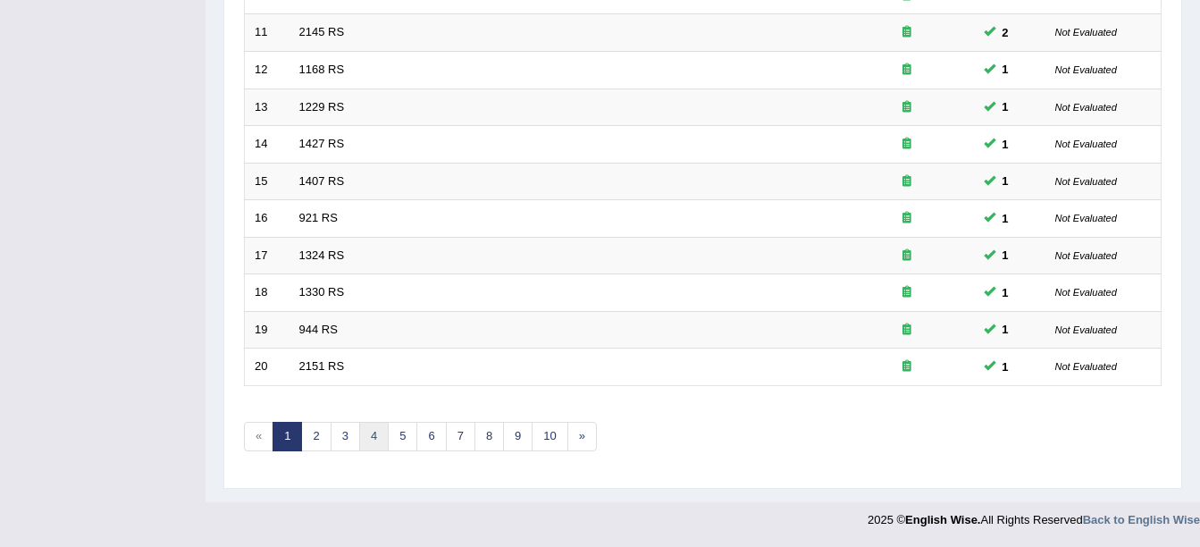
click at [378, 434] on link "4" at bounding box center [373, 436] width 29 height 29
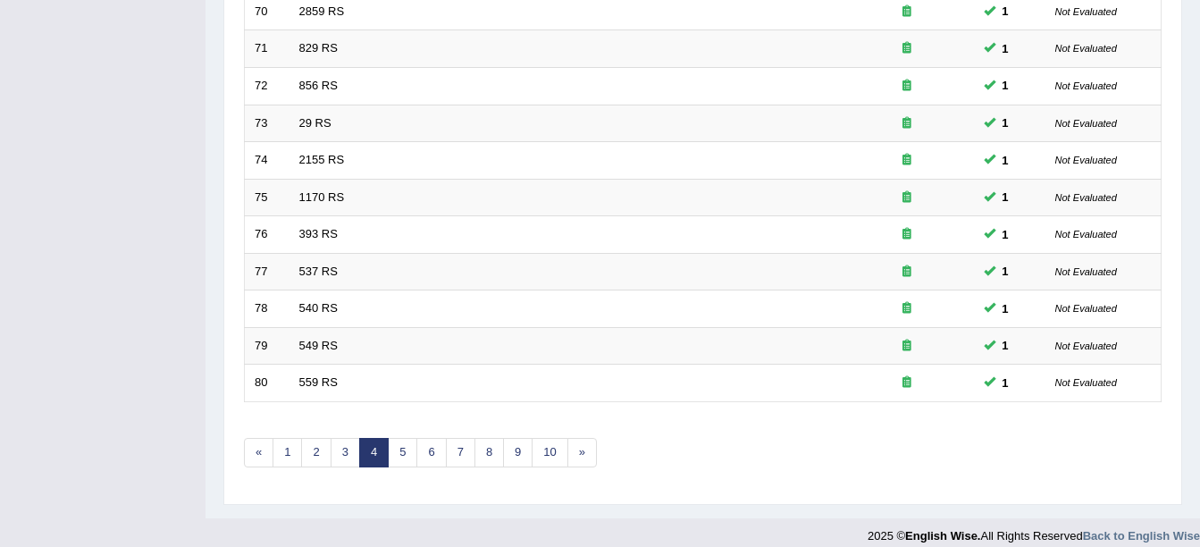
scroll to position [636, 0]
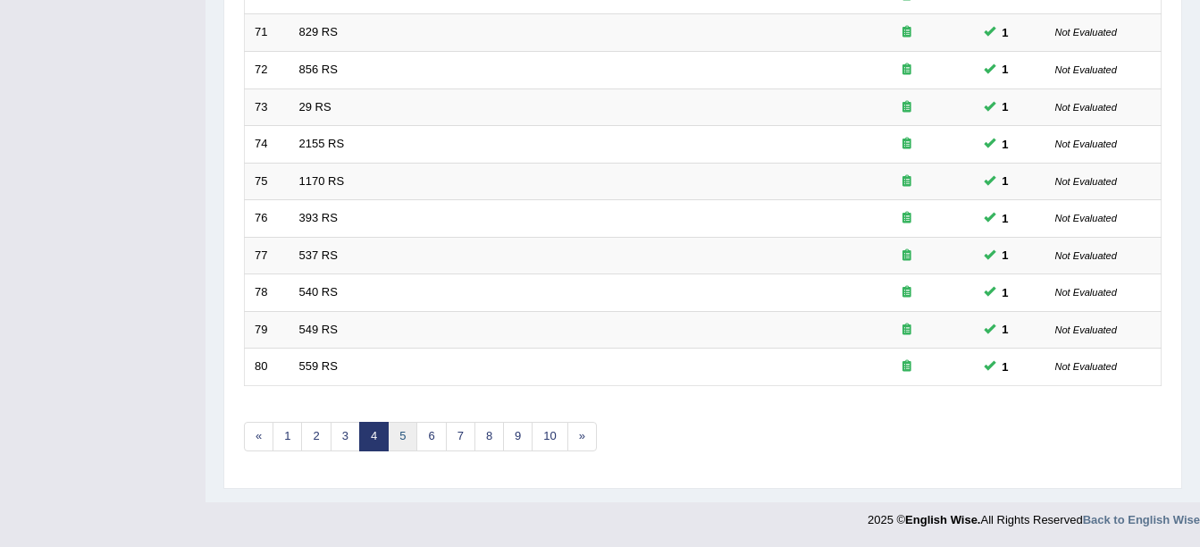
click at [398, 437] on link "5" at bounding box center [402, 436] width 29 height 29
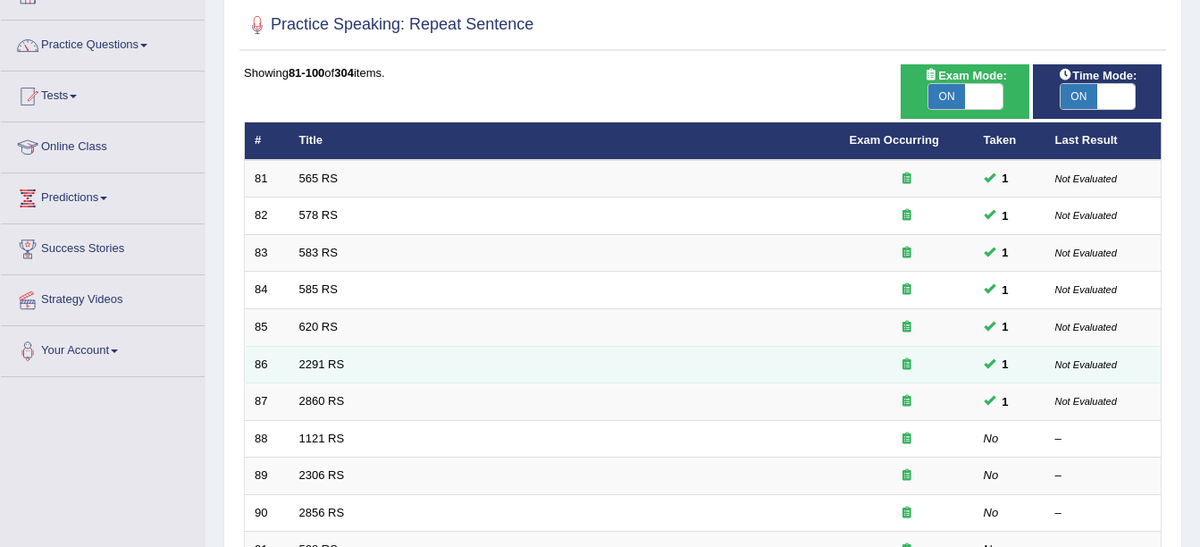
scroll to position [357, 0]
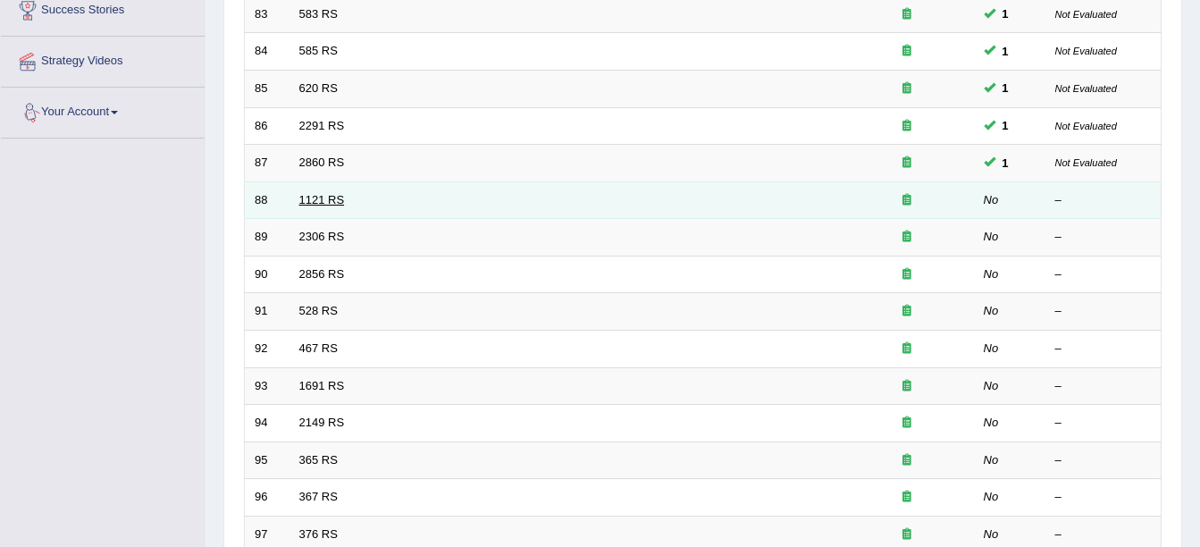
click at [311, 194] on link "1121 RS" at bounding box center [322, 199] width 46 height 13
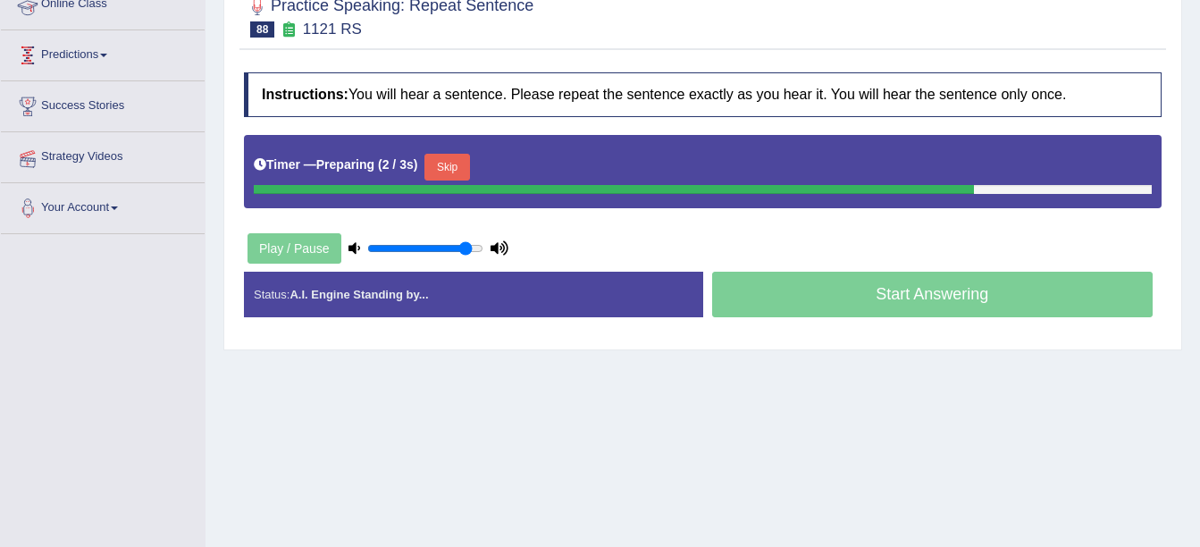
scroll to position [268, 0]
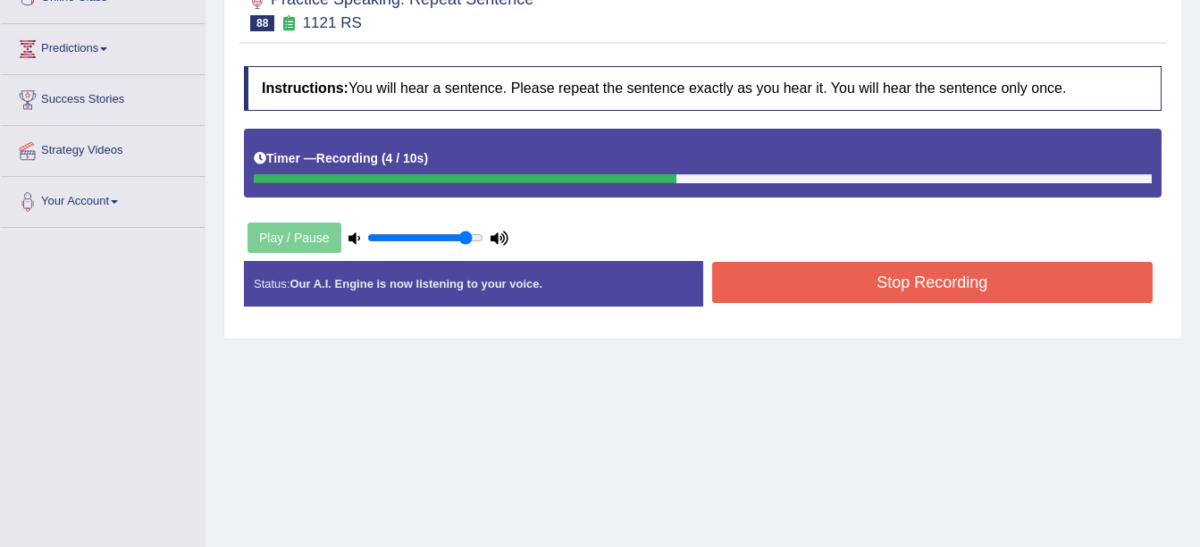
click at [788, 284] on button "Stop Recording" at bounding box center [932, 282] width 441 height 41
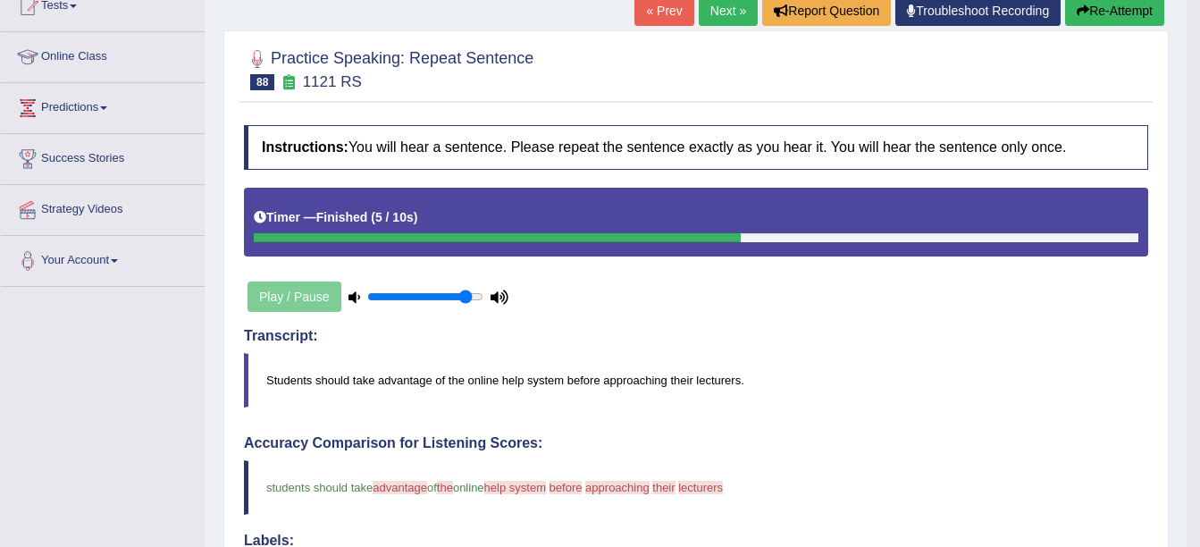
scroll to position [0, 0]
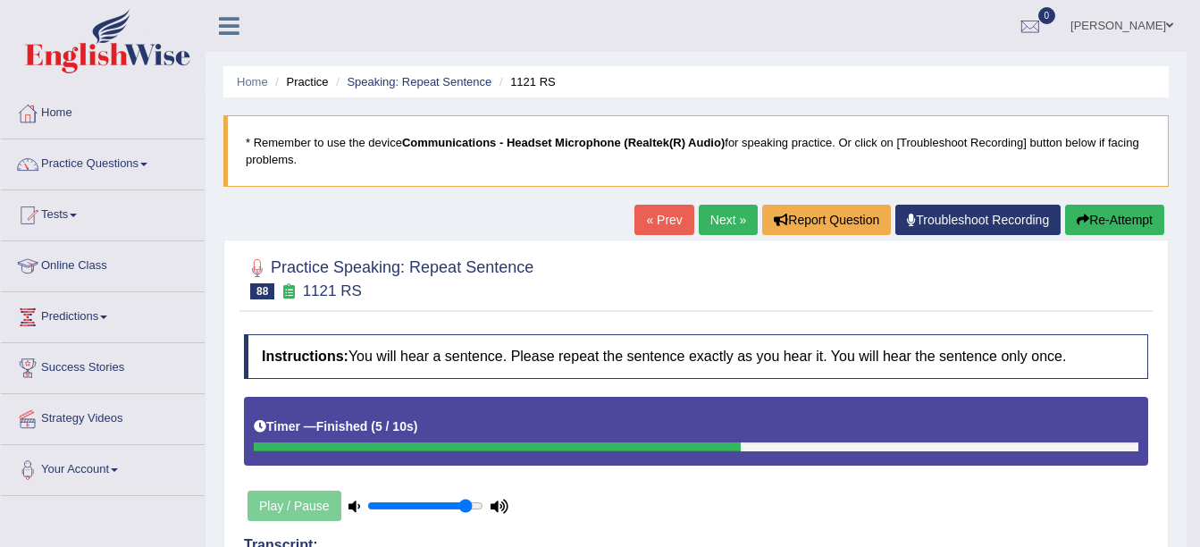
click at [714, 210] on link "Next »" at bounding box center [728, 220] width 59 height 30
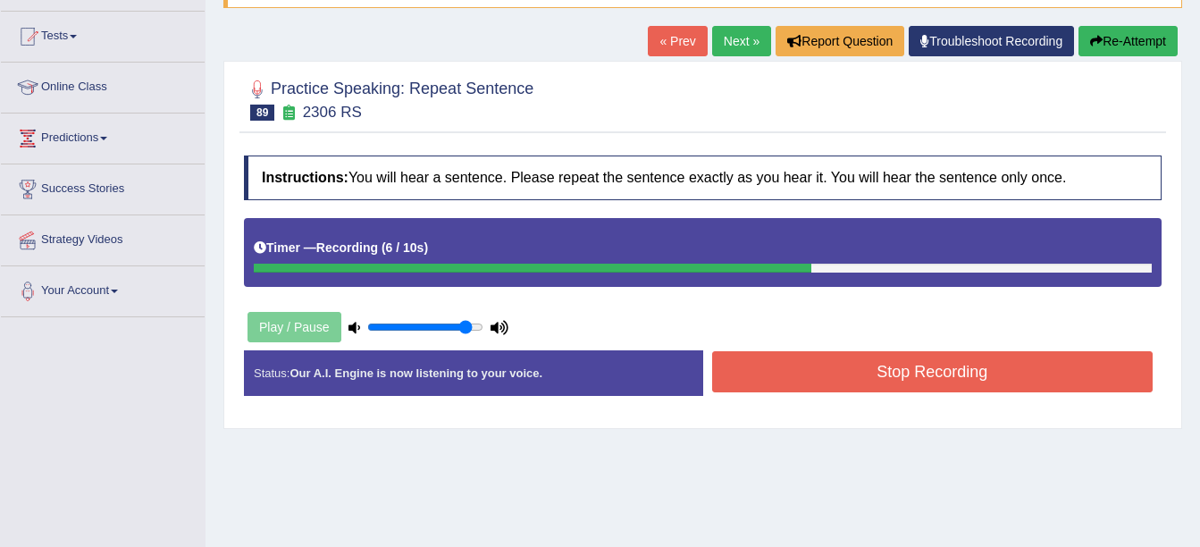
click at [767, 390] on button "Stop Recording" at bounding box center [932, 371] width 441 height 41
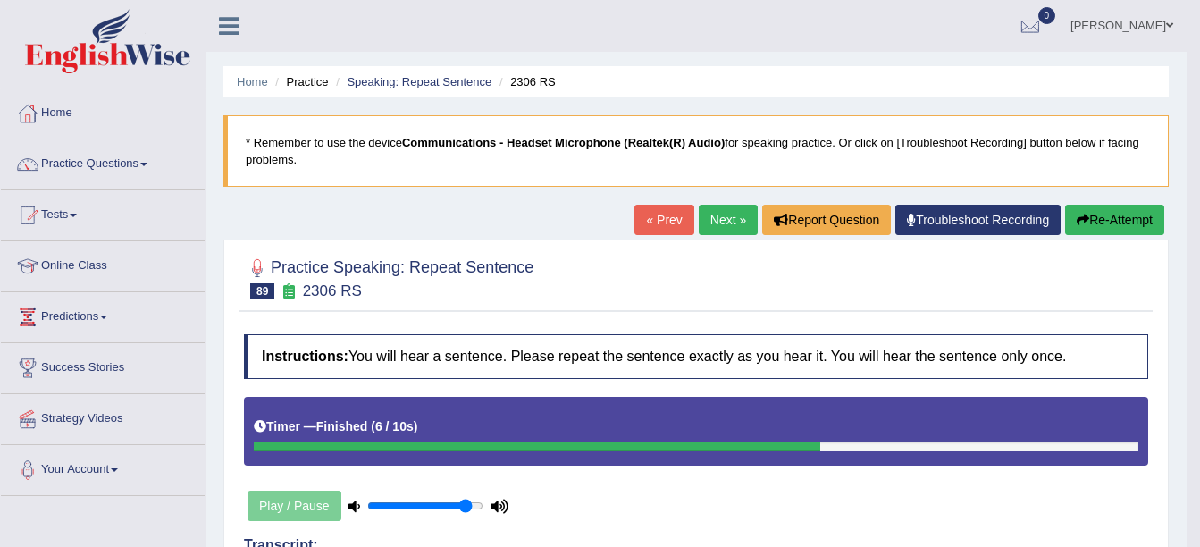
click at [715, 216] on link "Next »" at bounding box center [728, 220] width 59 height 30
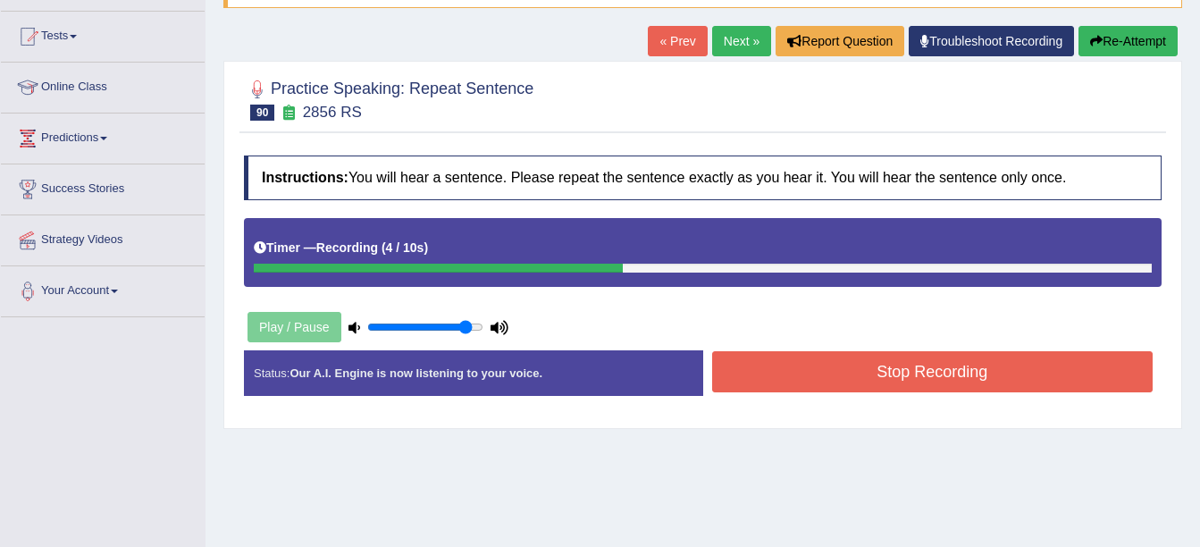
click at [789, 386] on button "Stop Recording" at bounding box center [932, 371] width 441 height 41
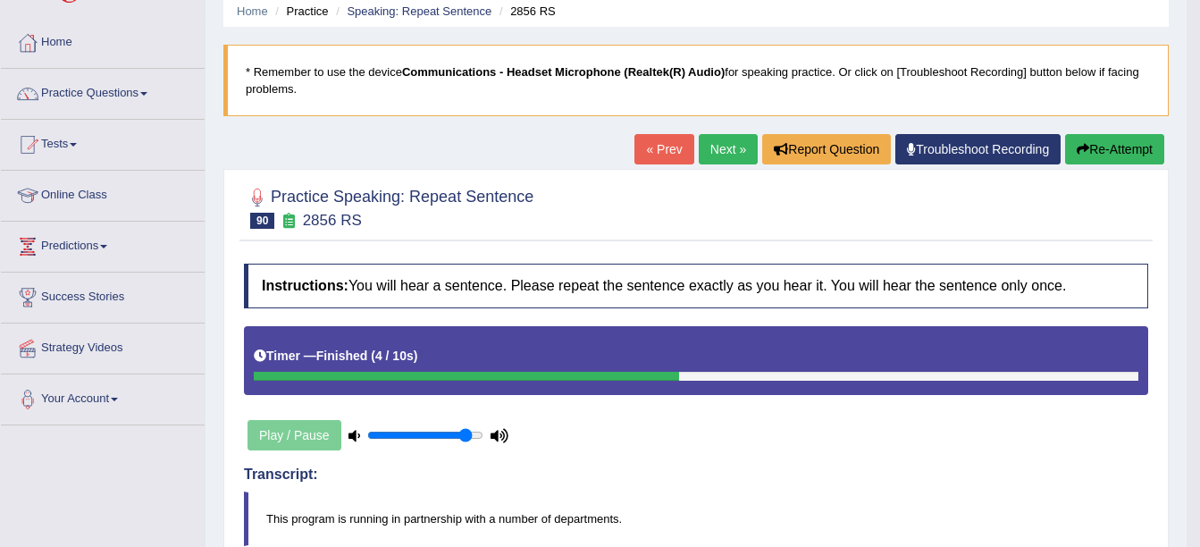
scroll to position [34, 0]
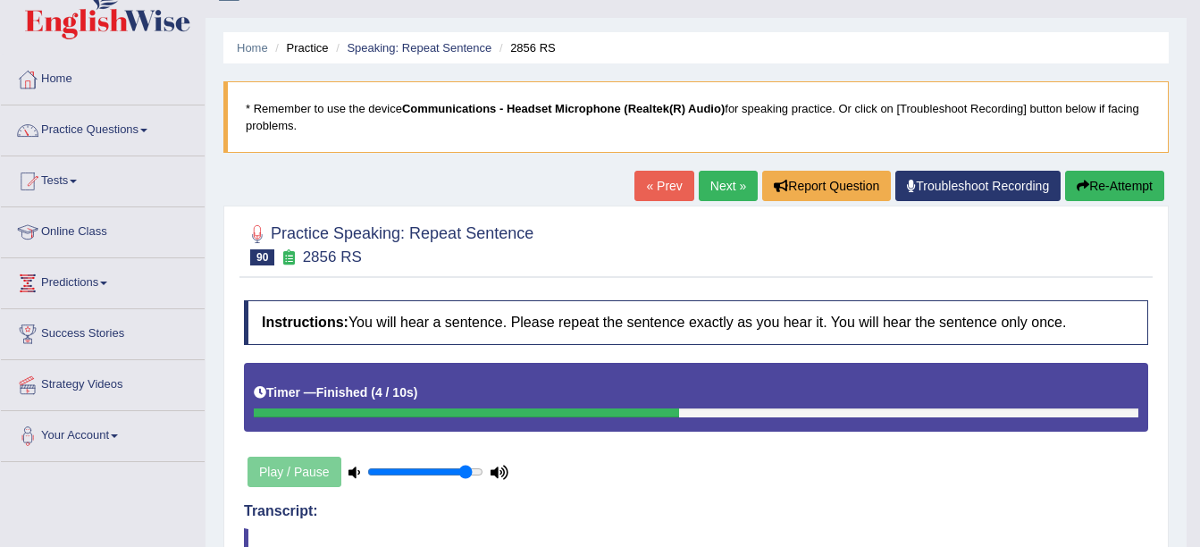
click at [720, 175] on link "Next »" at bounding box center [728, 186] width 59 height 30
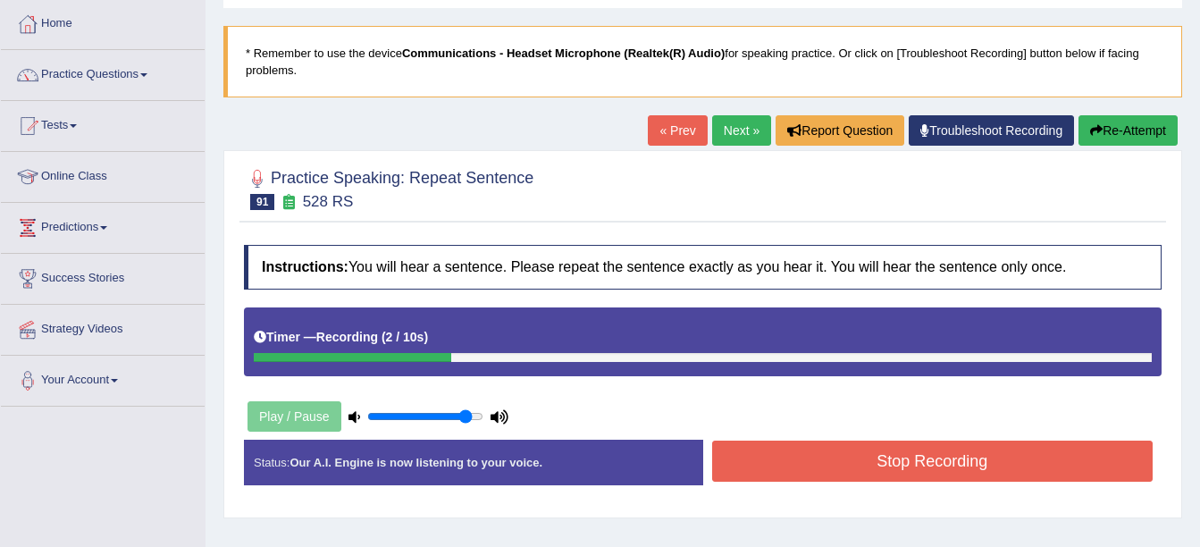
click at [753, 442] on button "Stop Recording" at bounding box center [932, 460] width 441 height 41
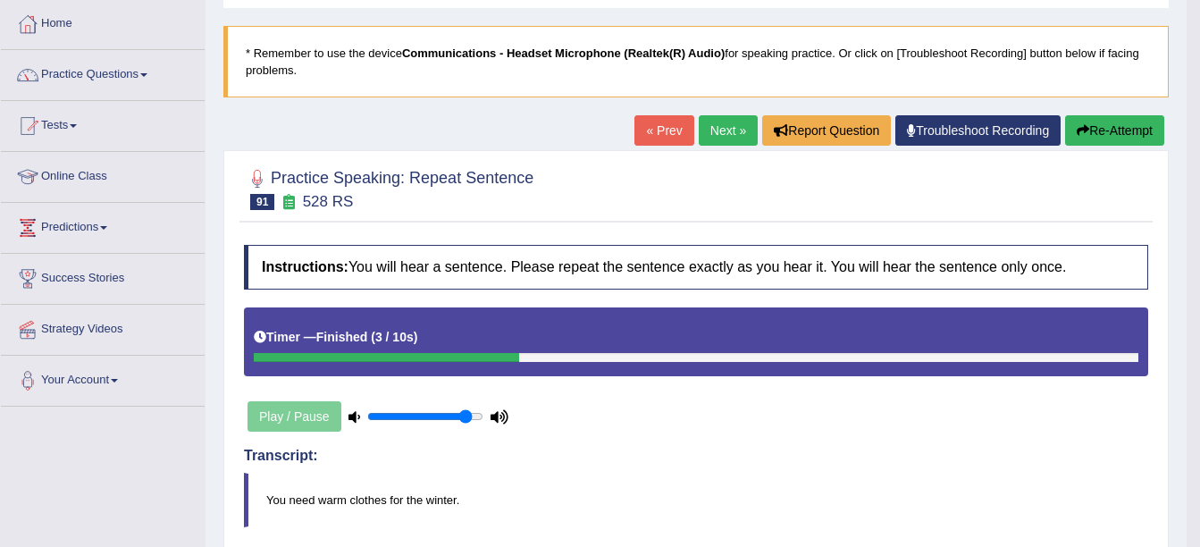
click at [735, 126] on link "Next »" at bounding box center [728, 130] width 59 height 30
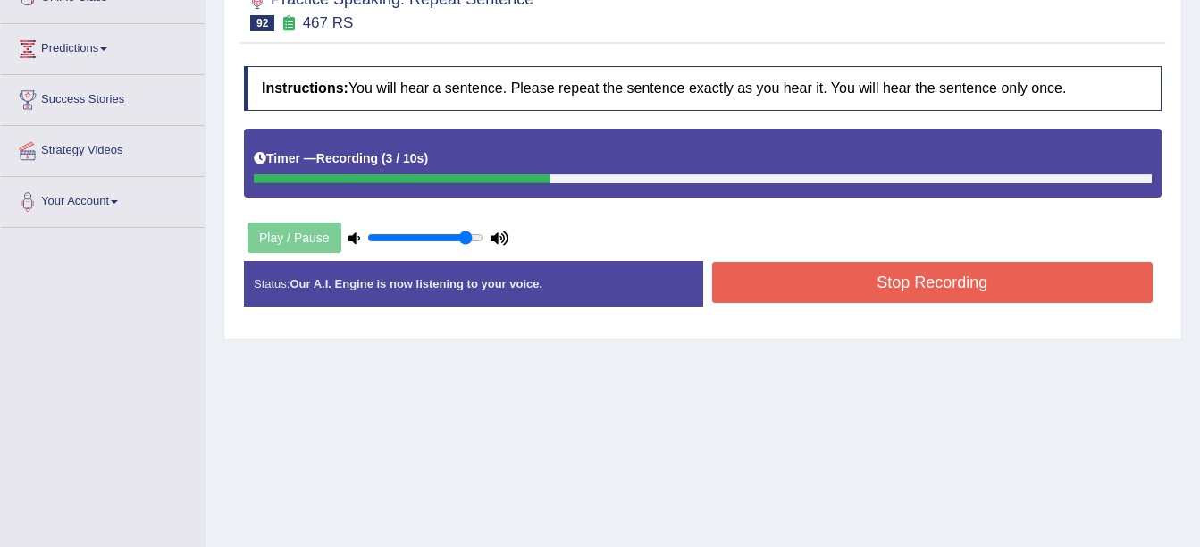
click at [757, 276] on button "Stop Recording" at bounding box center [932, 282] width 441 height 41
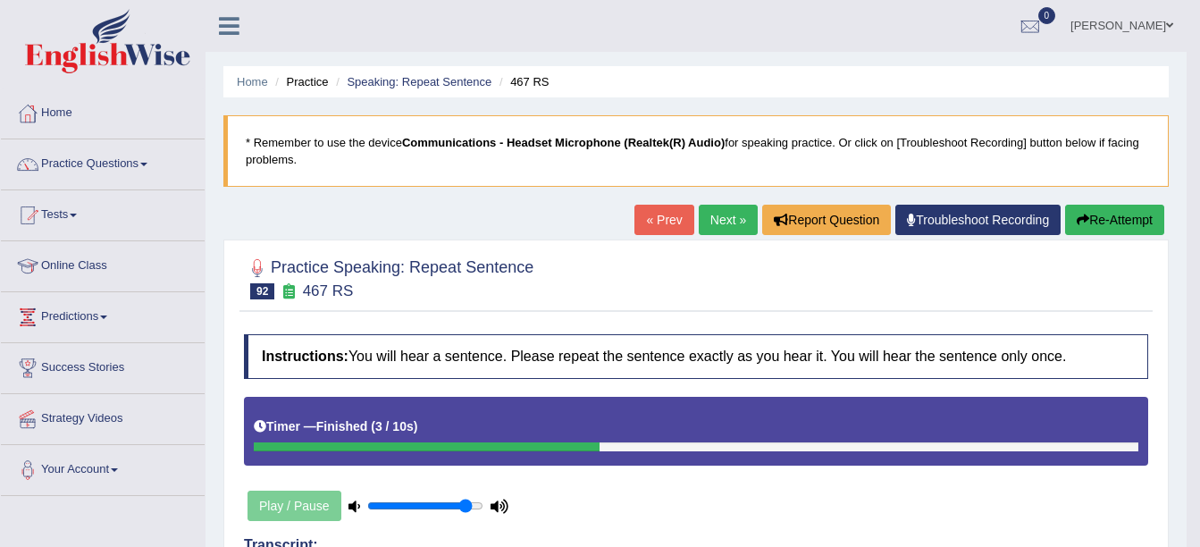
click at [715, 227] on link "Next »" at bounding box center [728, 220] width 59 height 30
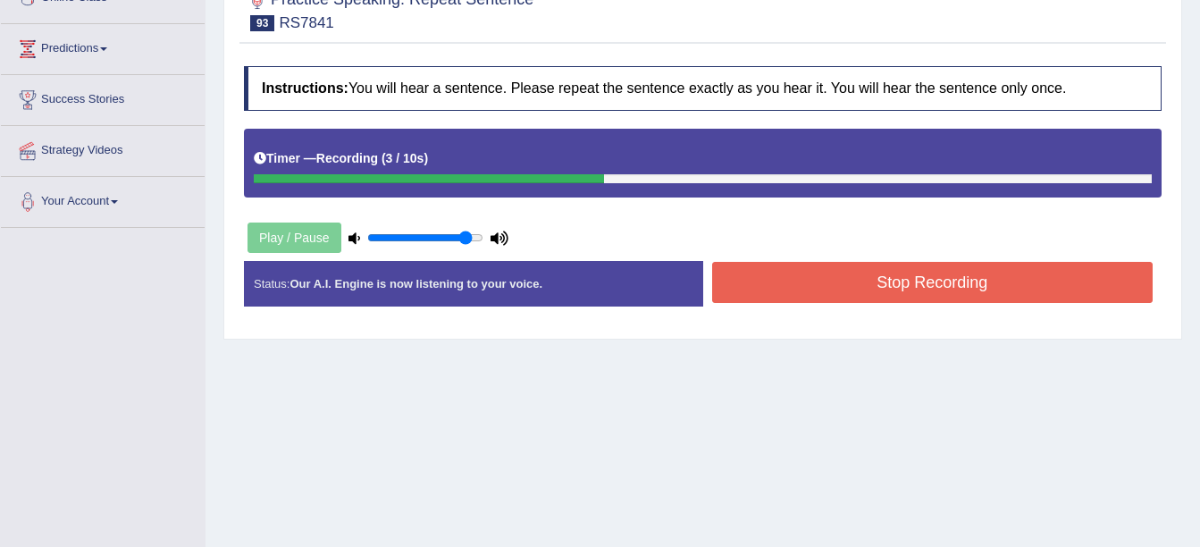
click at [784, 289] on button "Stop Recording" at bounding box center [932, 282] width 441 height 41
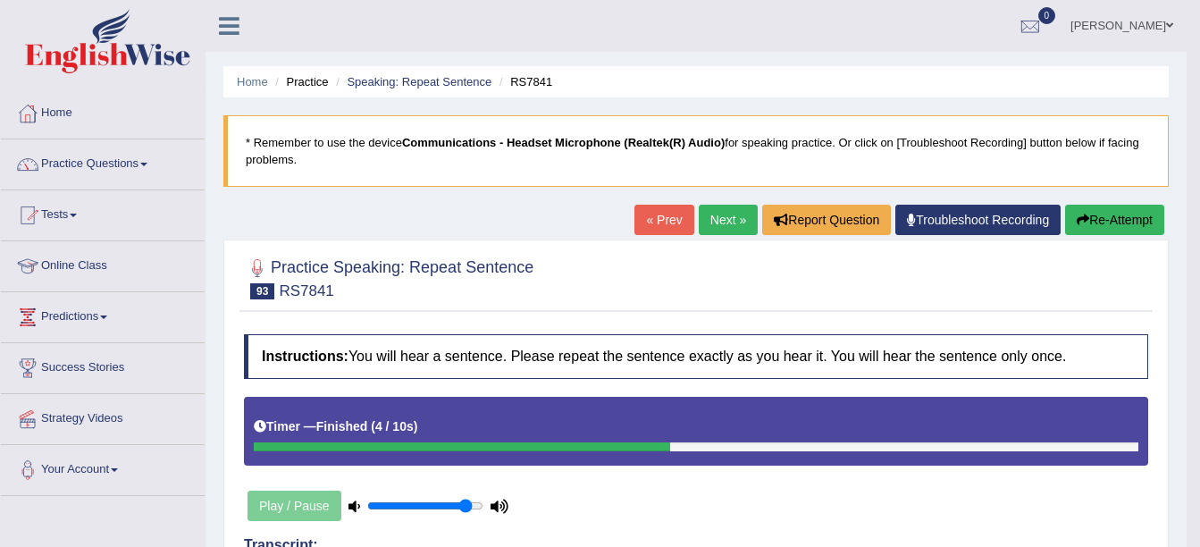
click at [726, 212] on link "Next »" at bounding box center [728, 220] width 59 height 30
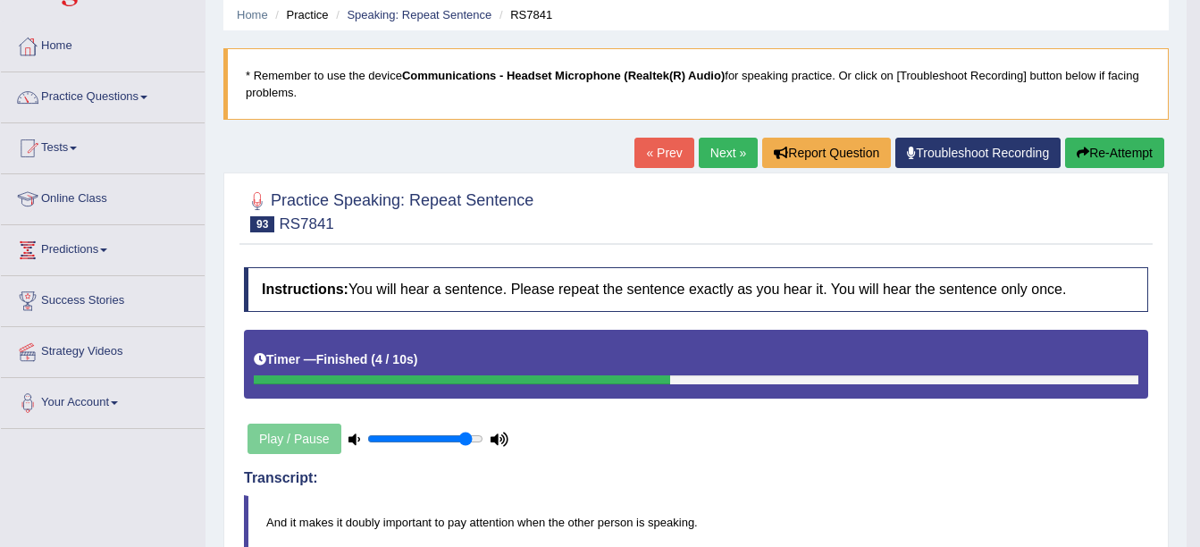
scroll to position [357, 0]
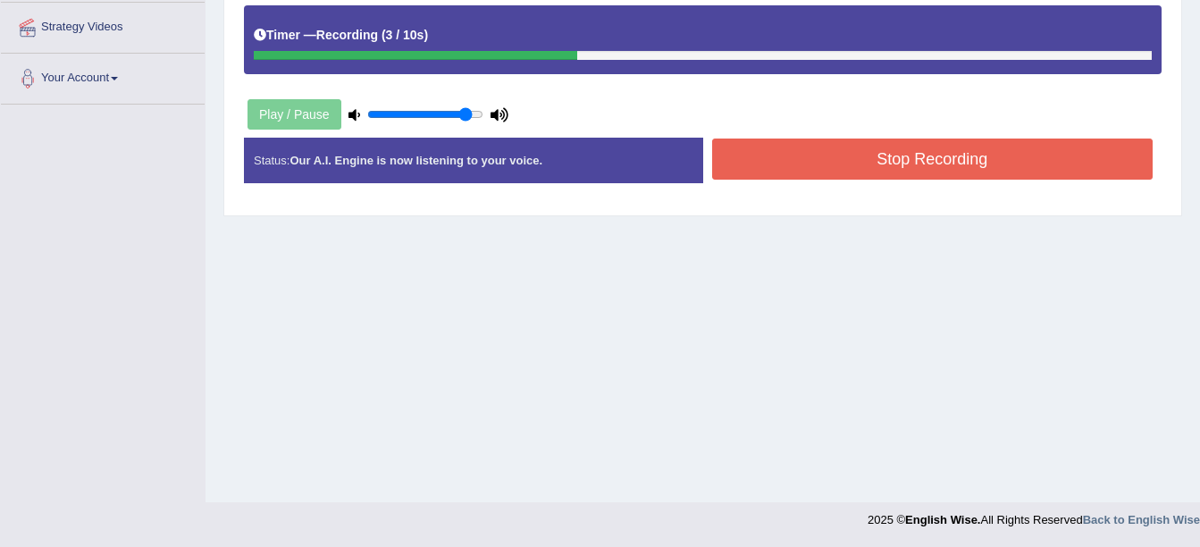
click at [736, 164] on button "Stop Recording" at bounding box center [932, 158] width 441 height 41
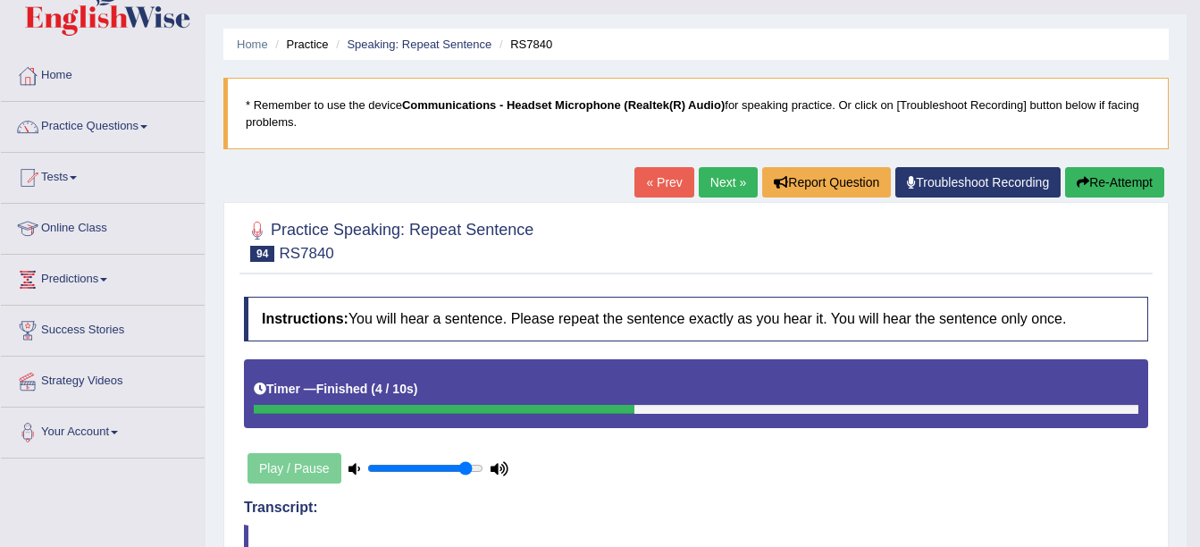
scroll to position [34, 0]
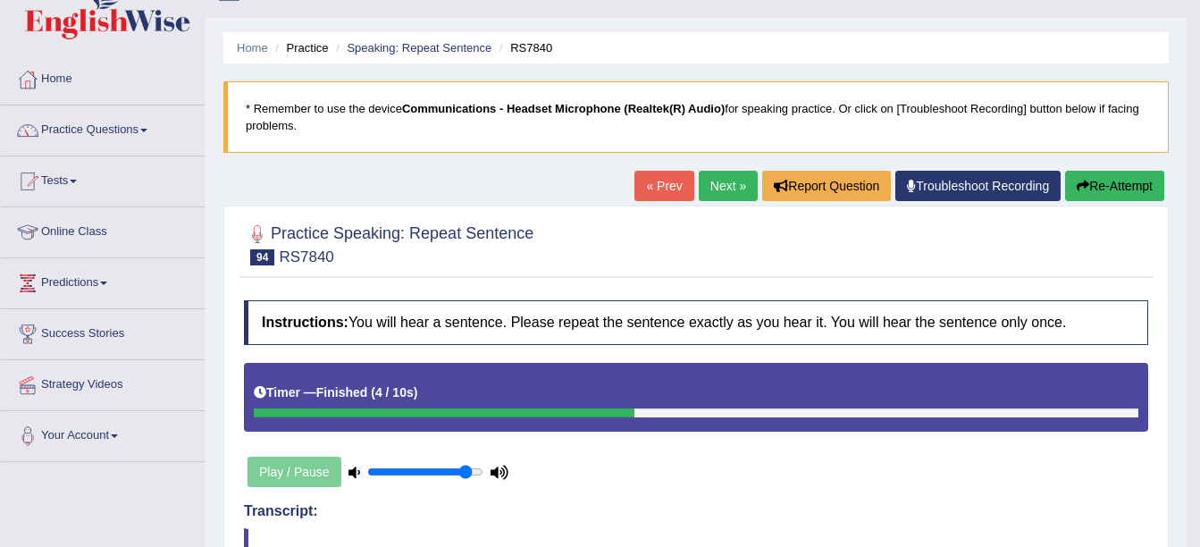
click at [728, 177] on link "Next »" at bounding box center [728, 186] width 59 height 30
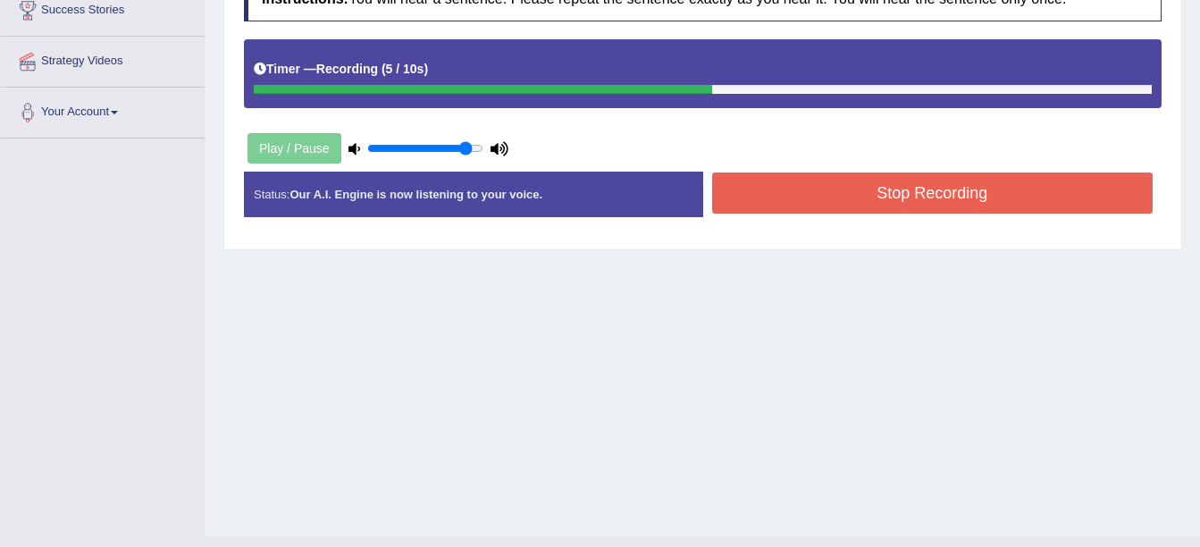
click at [737, 192] on button "Stop Recording" at bounding box center [932, 192] width 441 height 41
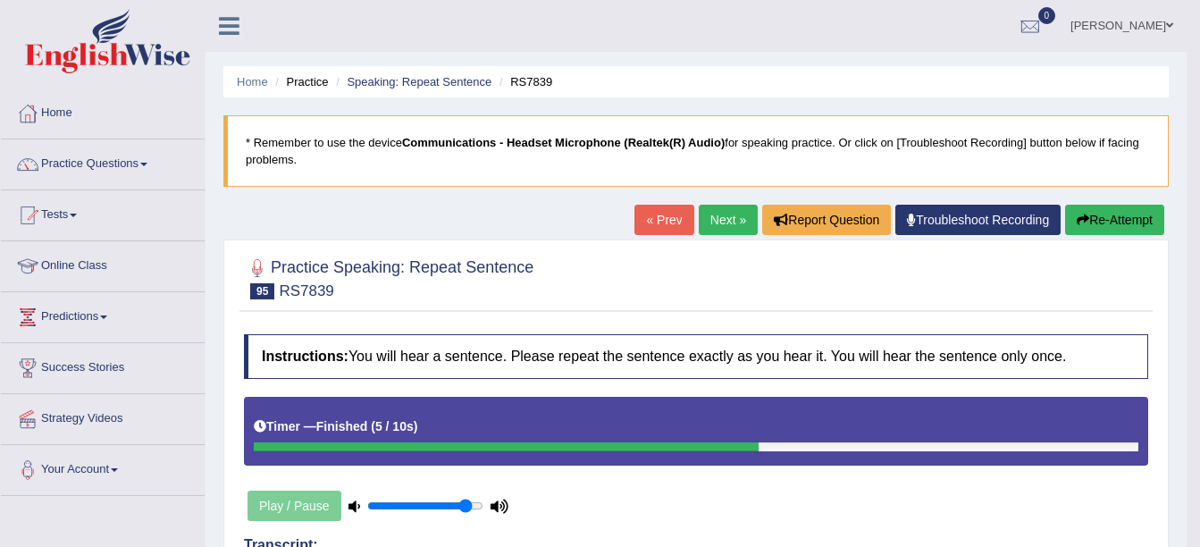
click at [728, 231] on link "Next »" at bounding box center [728, 220] width 59 height 30
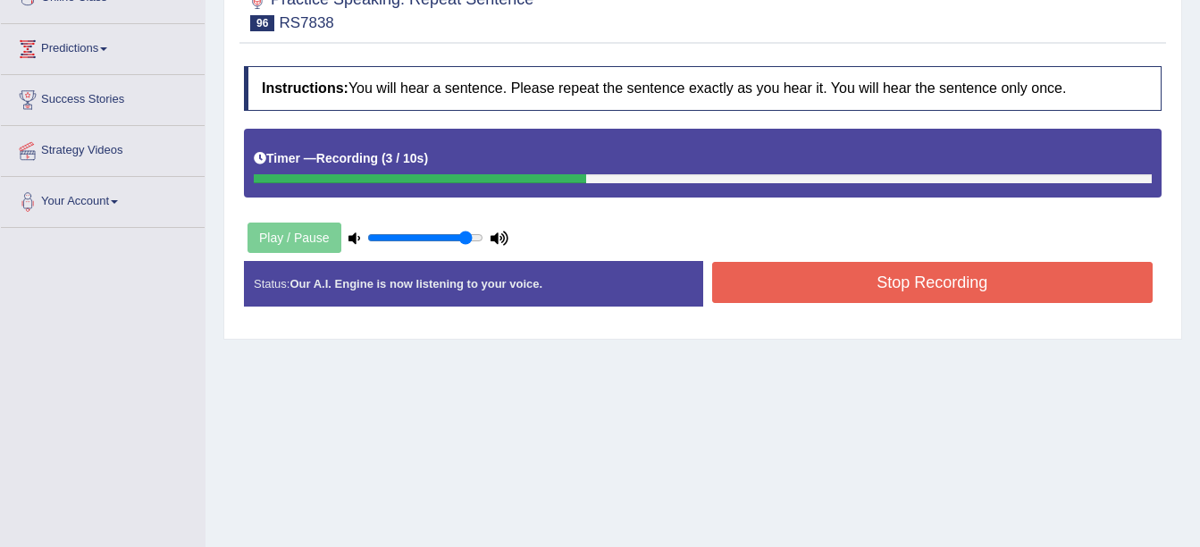
click at [760, 278] on button "Stop Recording" at bounding box center [932, 282] width 441 height 41
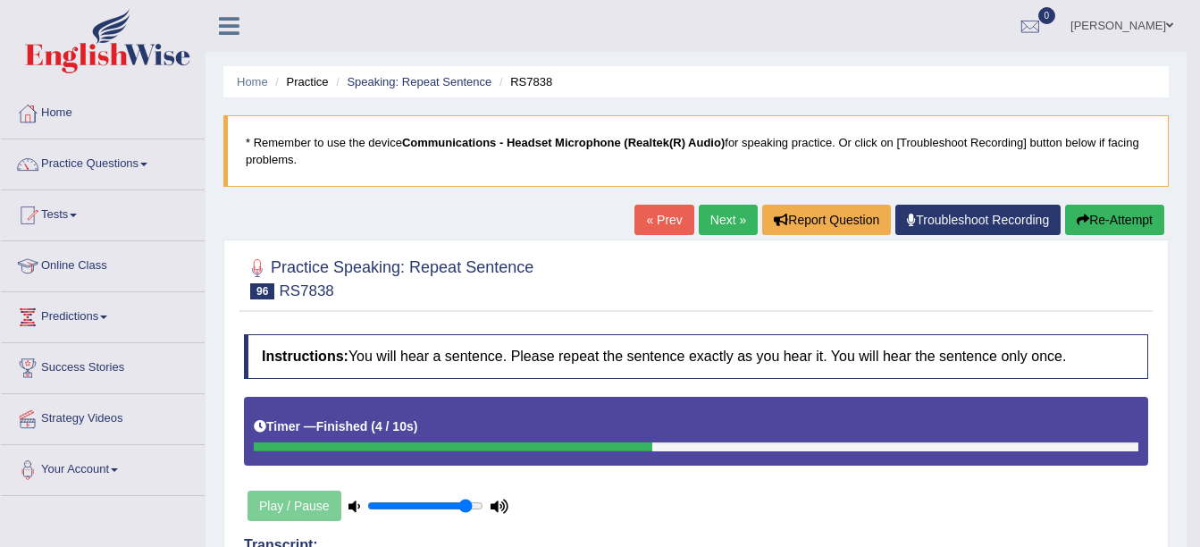
click at [732, 229] on link "Next »" at bounding box center [728, 220] width 59 height 30
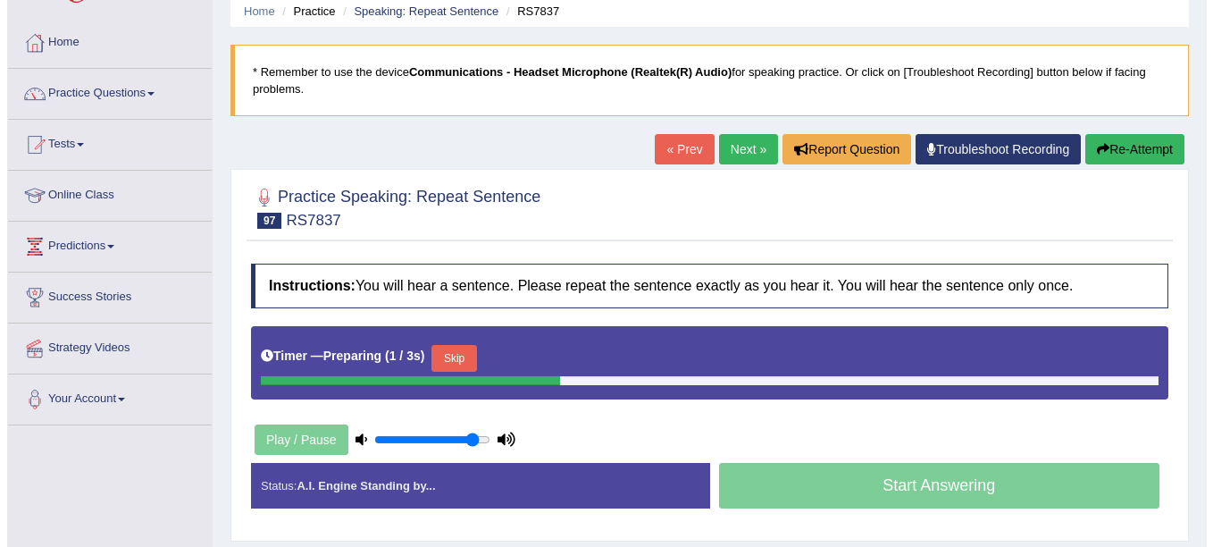
scroll to position [268, 0]
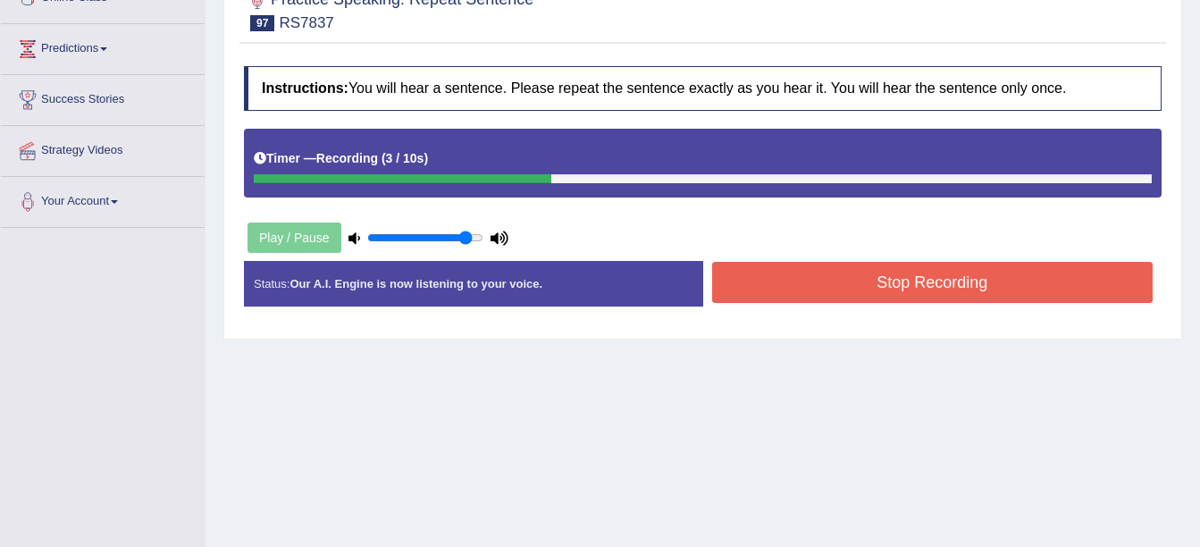
click at [749, 276] on button "Stop Recording" at bounding box center [932, 282] width 441 height 41
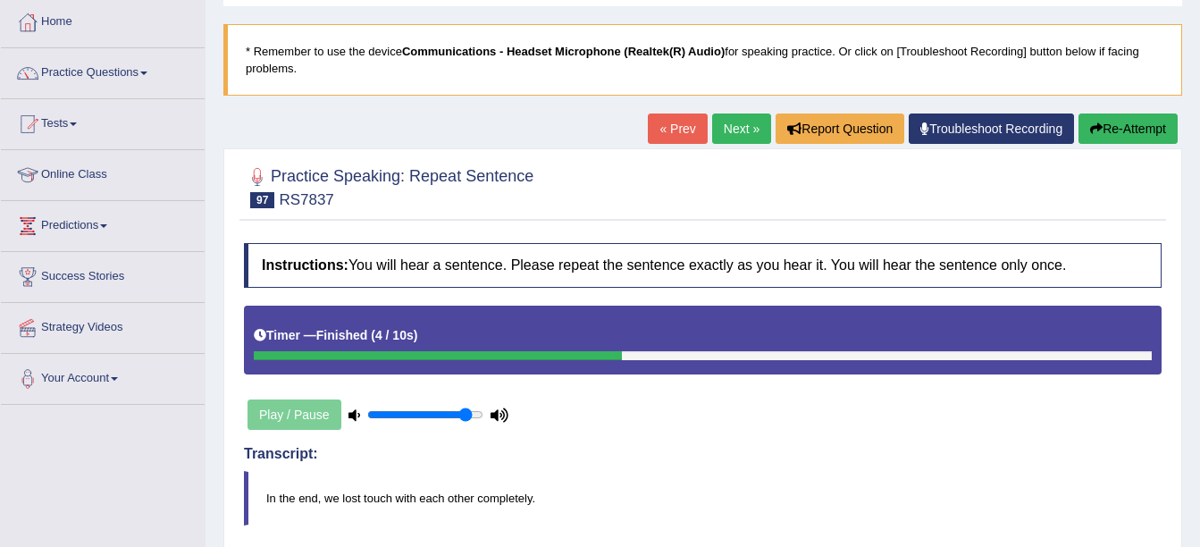
scroll to position [0, 0]
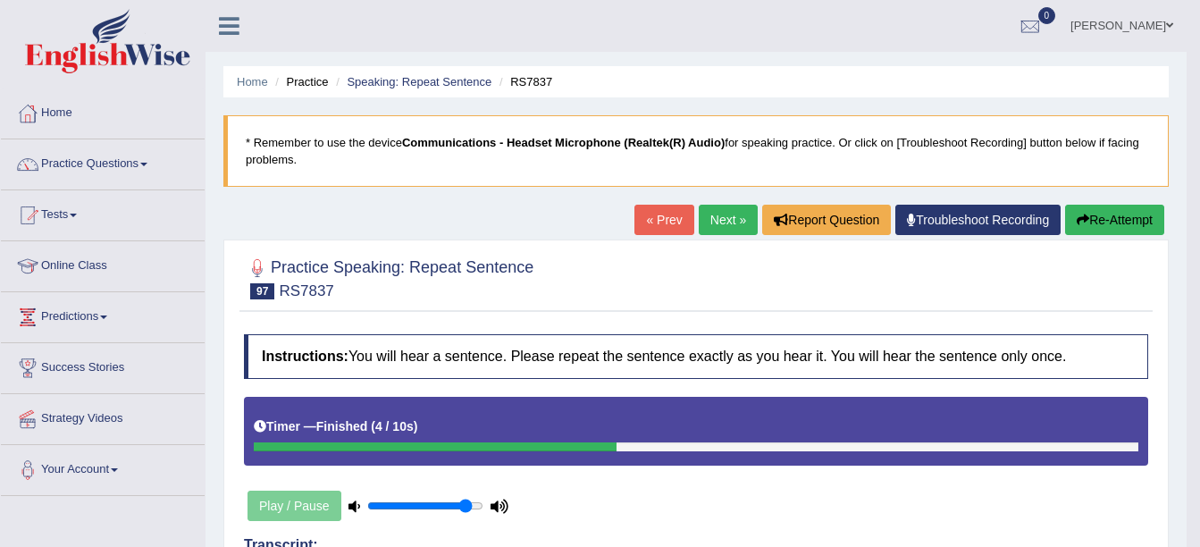
click at [724, 215] on link "Next »" at bounding box center [728, 220] width 59 height 30
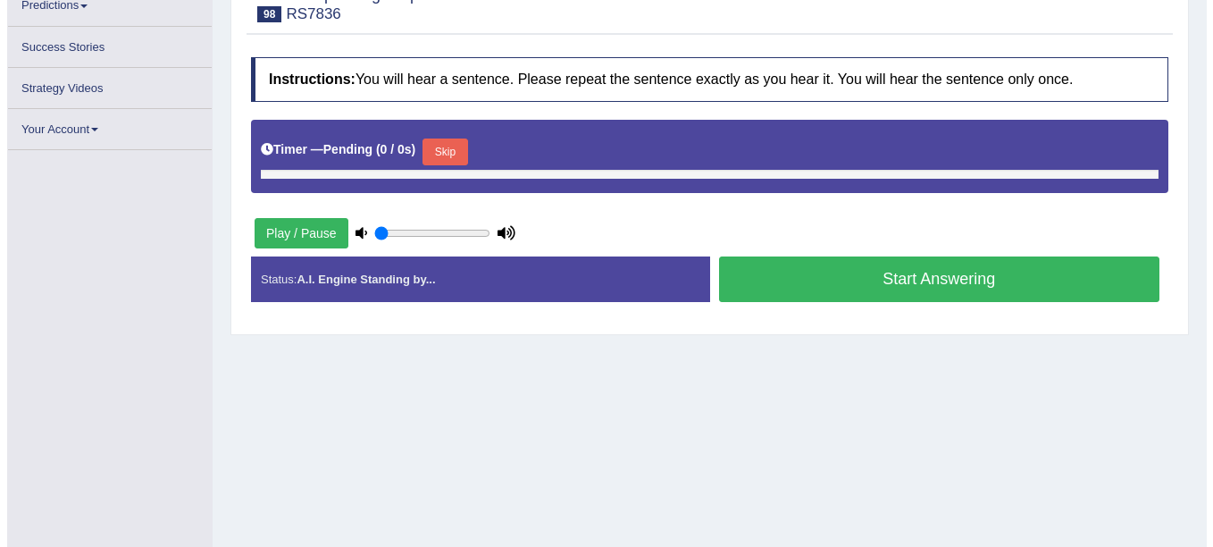
scroll to position [311, 0]
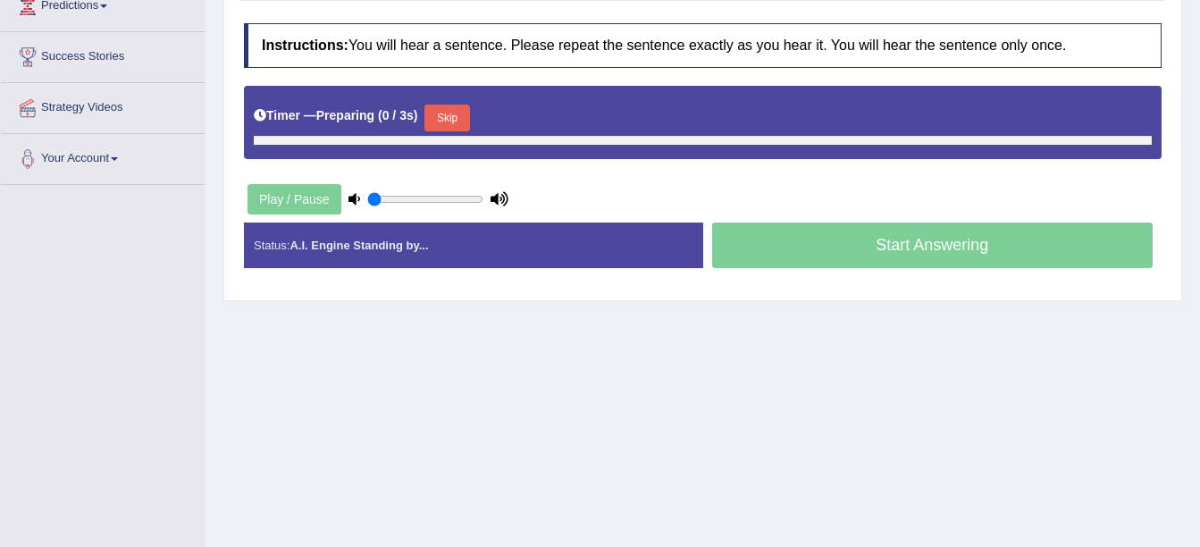
type input "0.9"
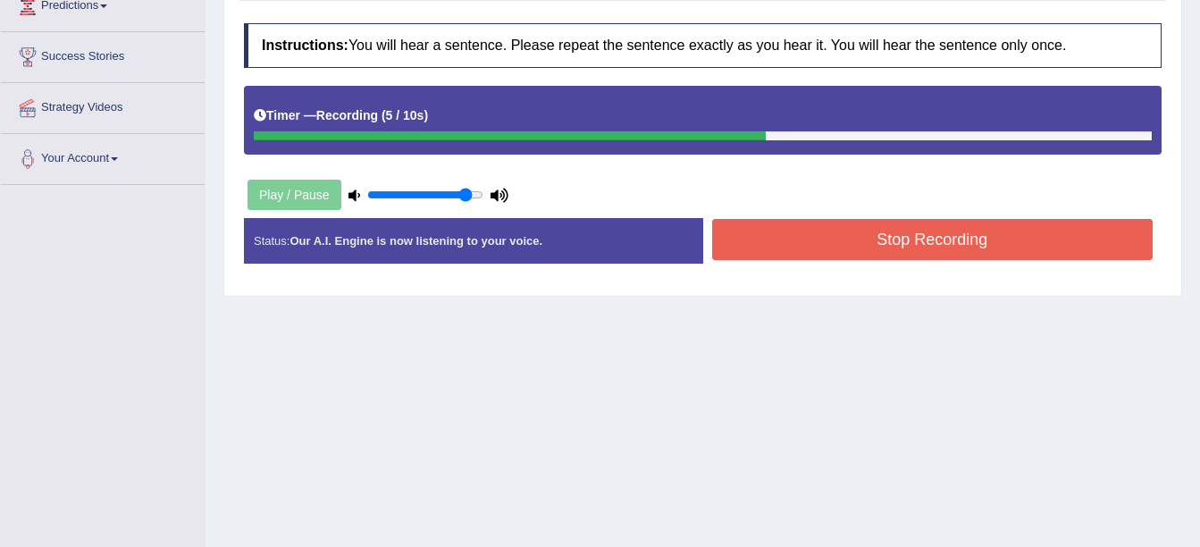
click at [747, 244] on button "Stop Recording" at bounding box center [932, 239] width 441 height 41
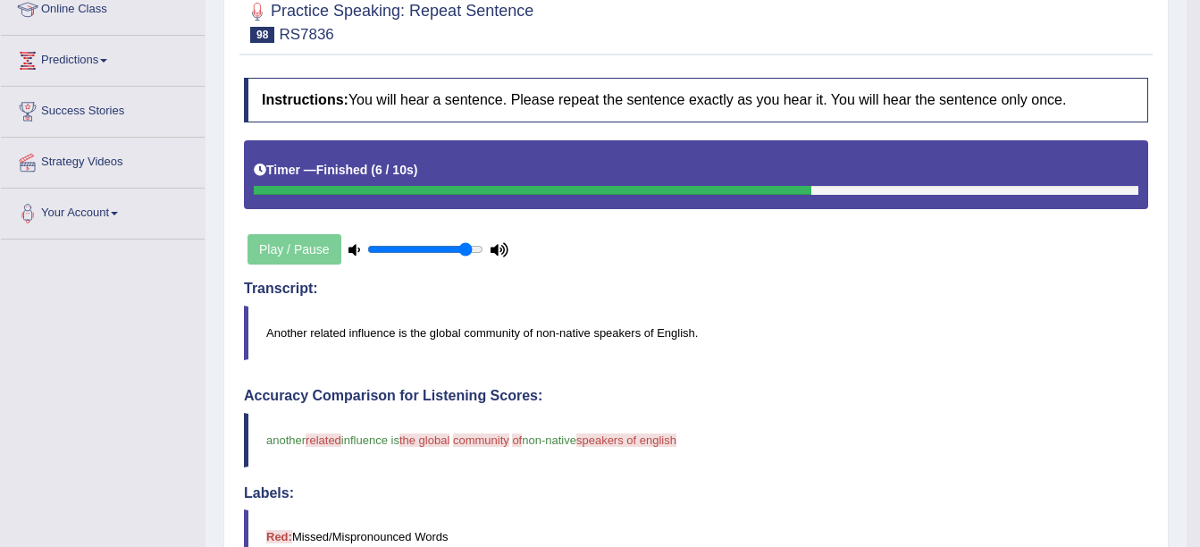
scroll to position [127, 0]
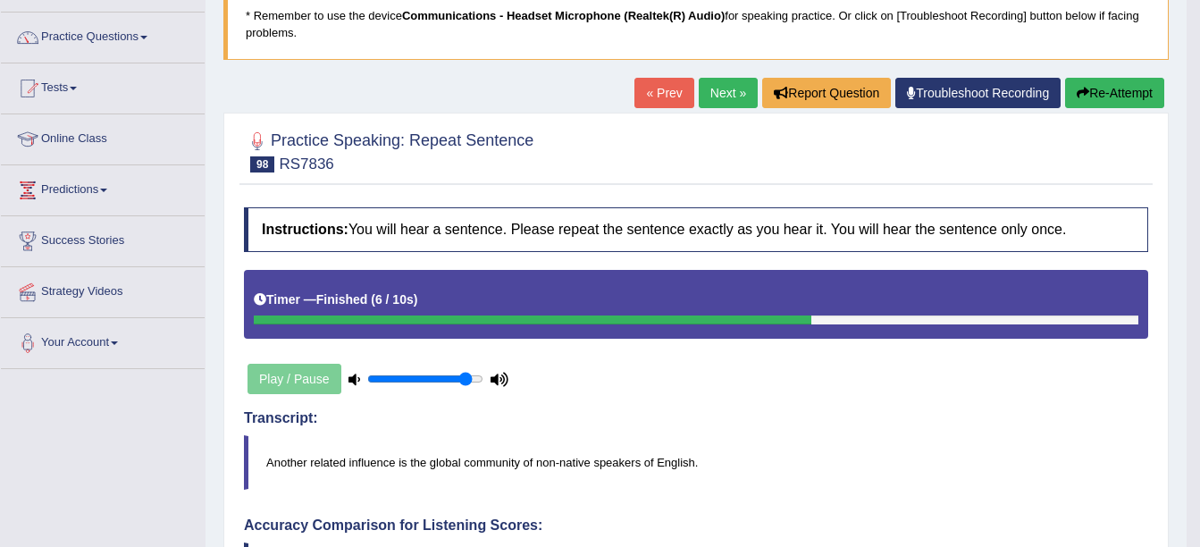
click at [733, 84] on link "Next »" at bounding box center [728, 93] width 59 height 30
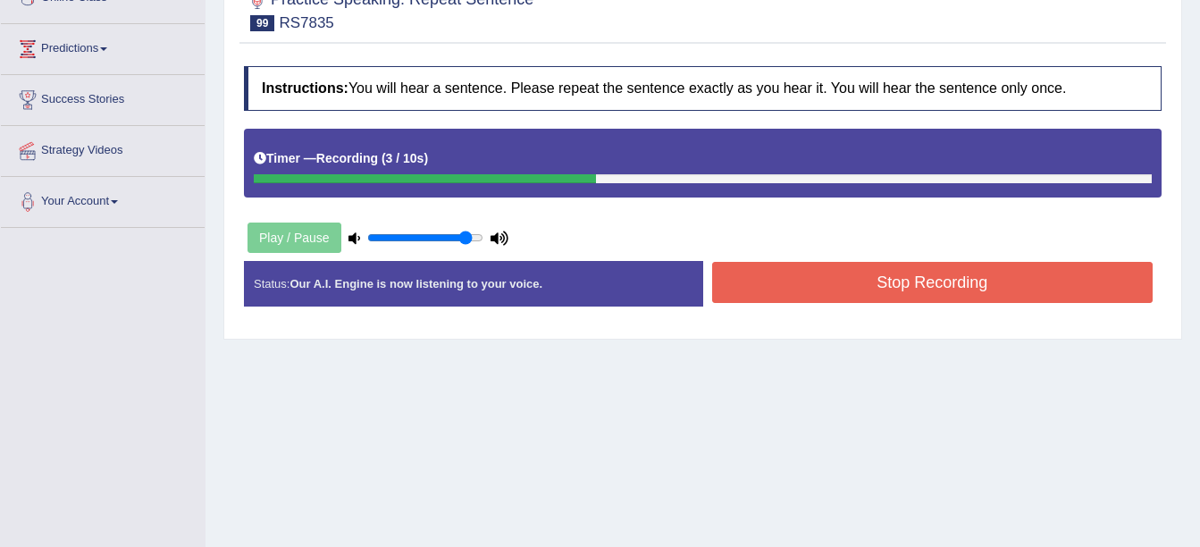
click at [761, 273] on button "Stop Recording" at bounding box center [932, 282] width 441 height 41
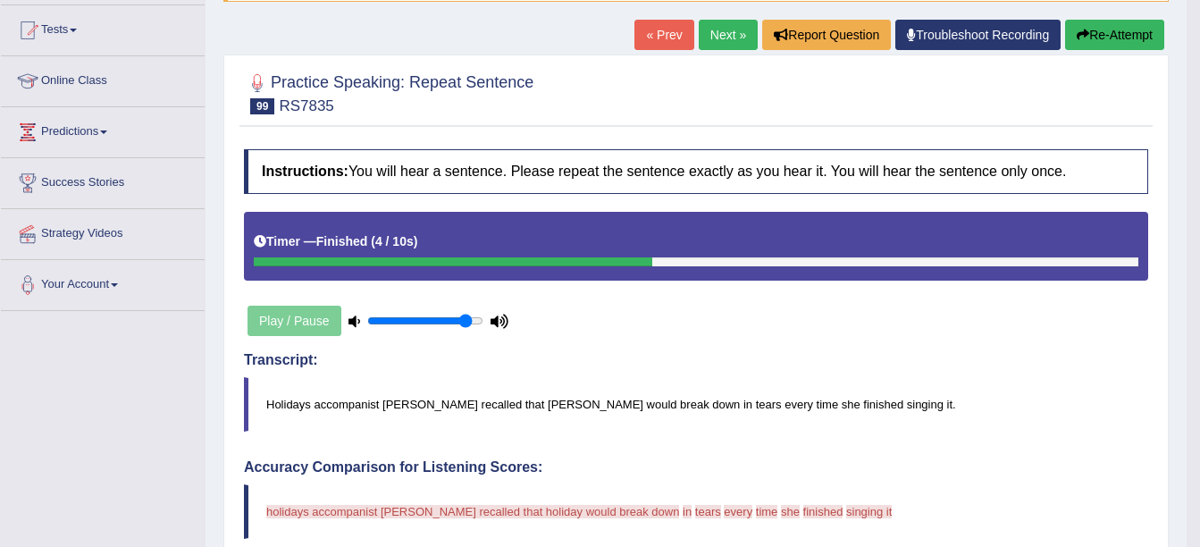
scroll to position [89, 0]
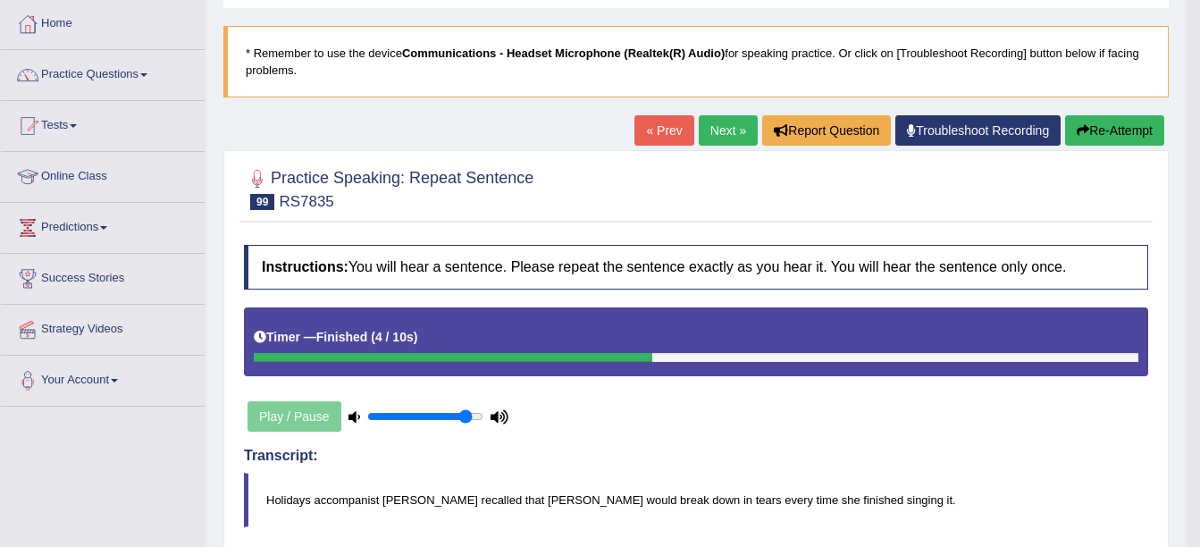
click at [1101, 123] on button "Re-Attempt" at bounding box center [1114, 130] width 99 height 30
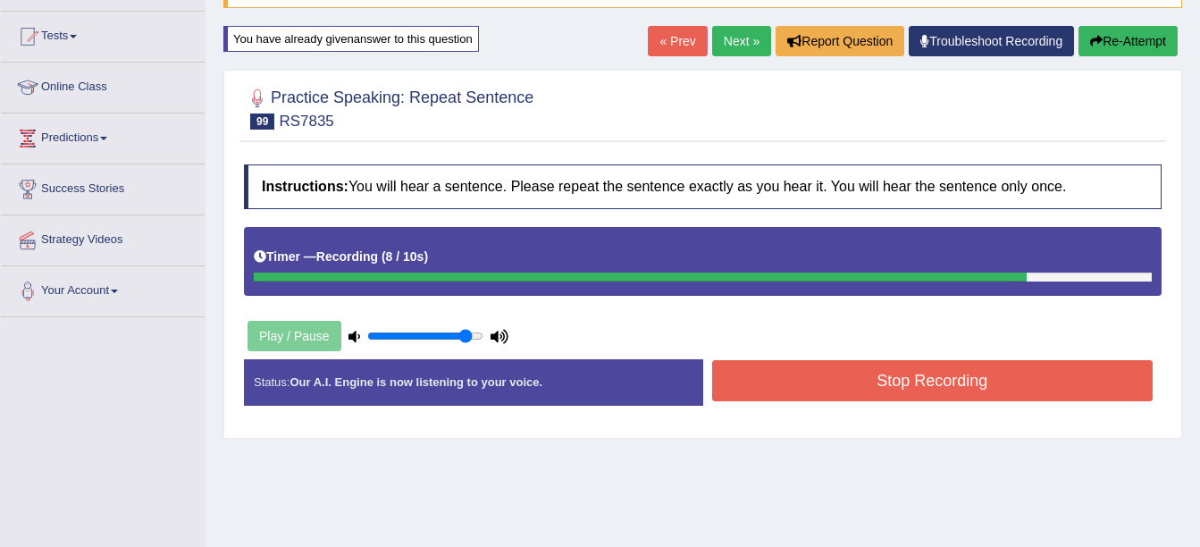
click at [734, 51] on link "Next »" at bounding box center [741, 41] width 59 height 30
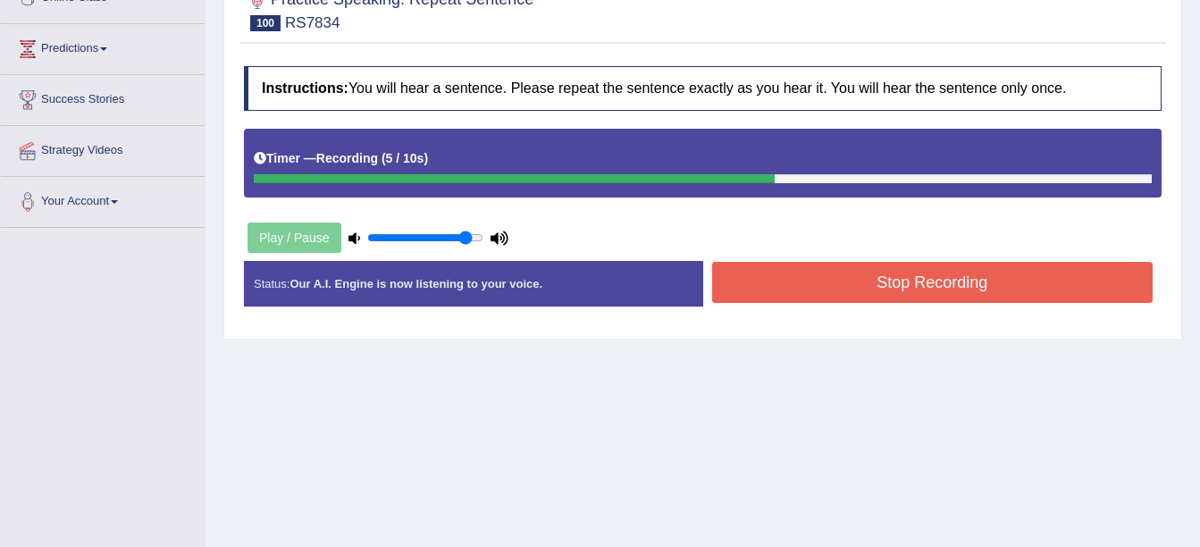
drag, startPoint x: 732, startPoint y: 255, endPoint x: 737, endPoint y: 270, distance: 16.1
click at [737, 268] on div "Instructions: You will hear a sentence. Please repeat the sentence exactly as y…" at bounding box center [702, 193] width 926 height 272
click at [736, 270] on button "Stop Recording" at bounding box center [932, 282] width 441 height 41
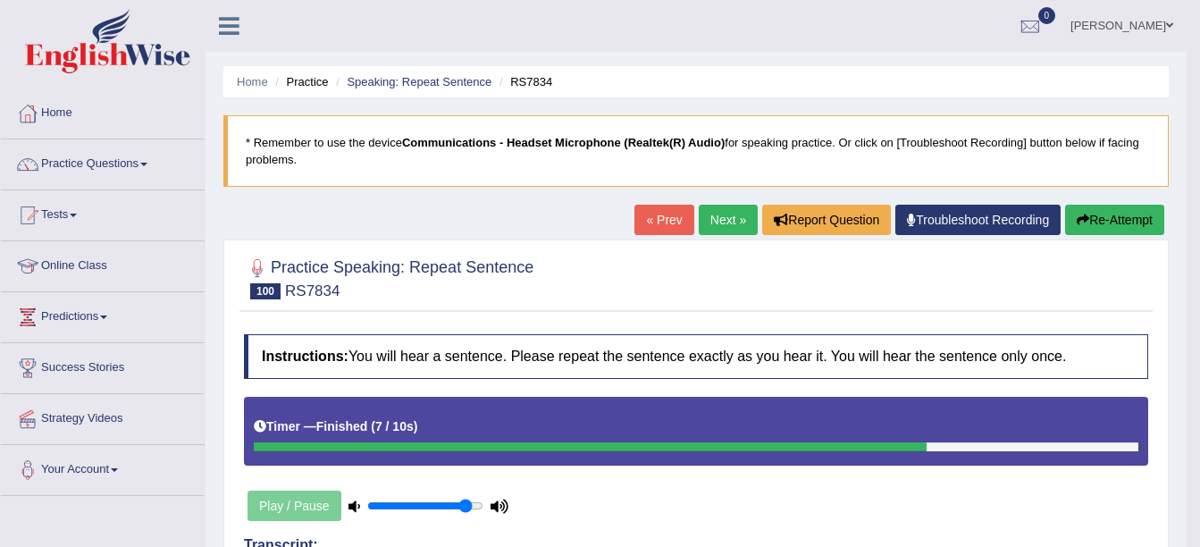
click at [708, 226] on link "Next »" at bounding box center [728, 220] width 59 height 30
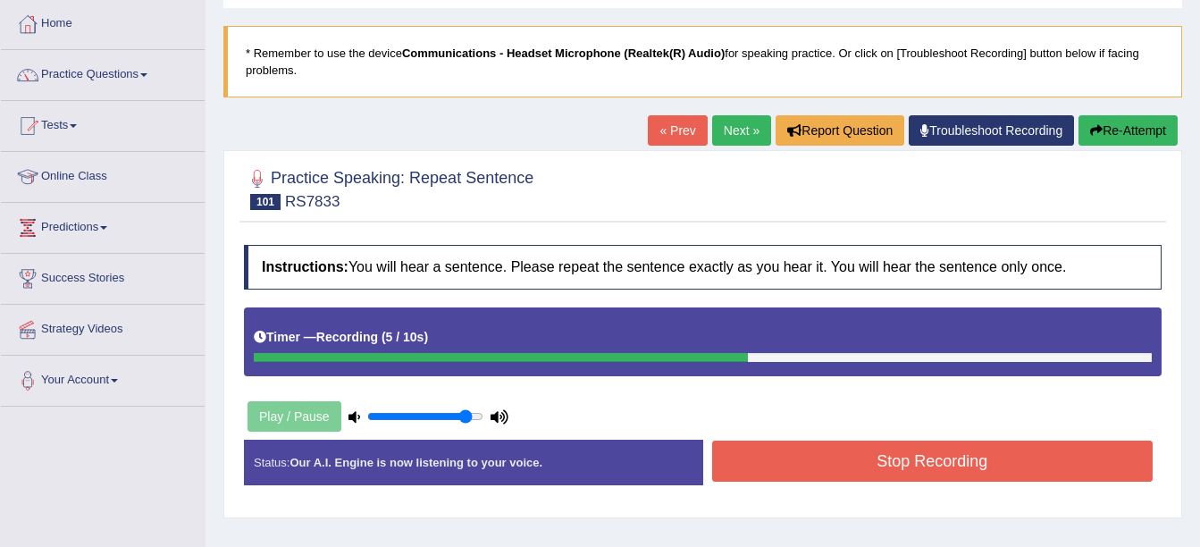
click at [787, 438] on div "Instructions: You will hear a sentence. Please repeat the sentence exactly as y…" at bounding box center [702, 372] width 926 height 272
drag, startPoint x: 786, startPoint y: 448, endPoint x: 792, endPoint y: 464, distance: 17.3
click at [792, 465] on button "Stop Recording" at bounding box center [932, 460] width 441 height 41
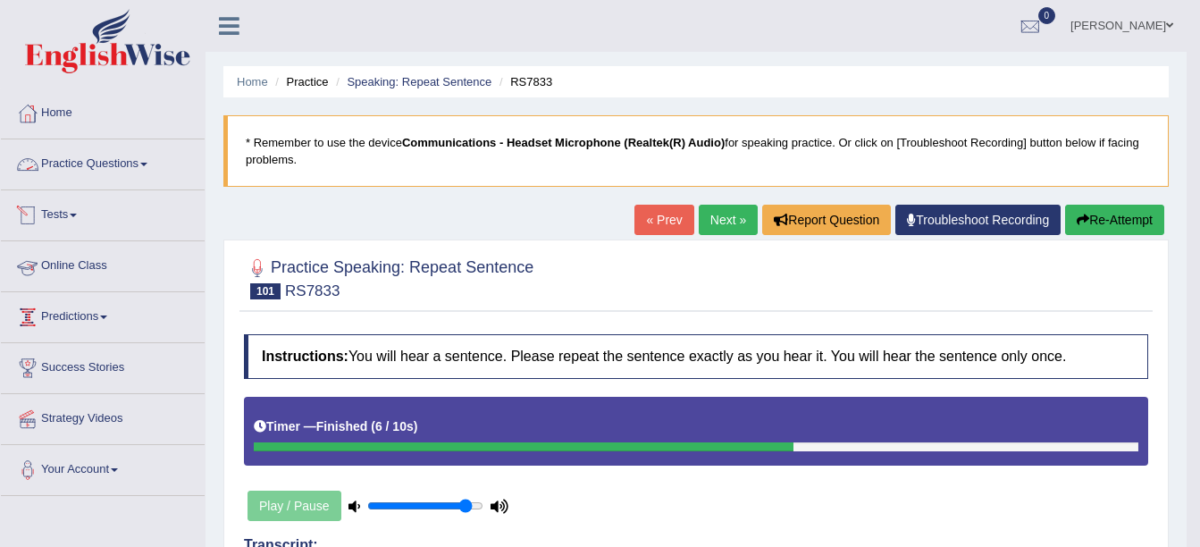
click at [103, 161] on link "Practice Questions" at bounding box center [103, 161] width 204 height 45
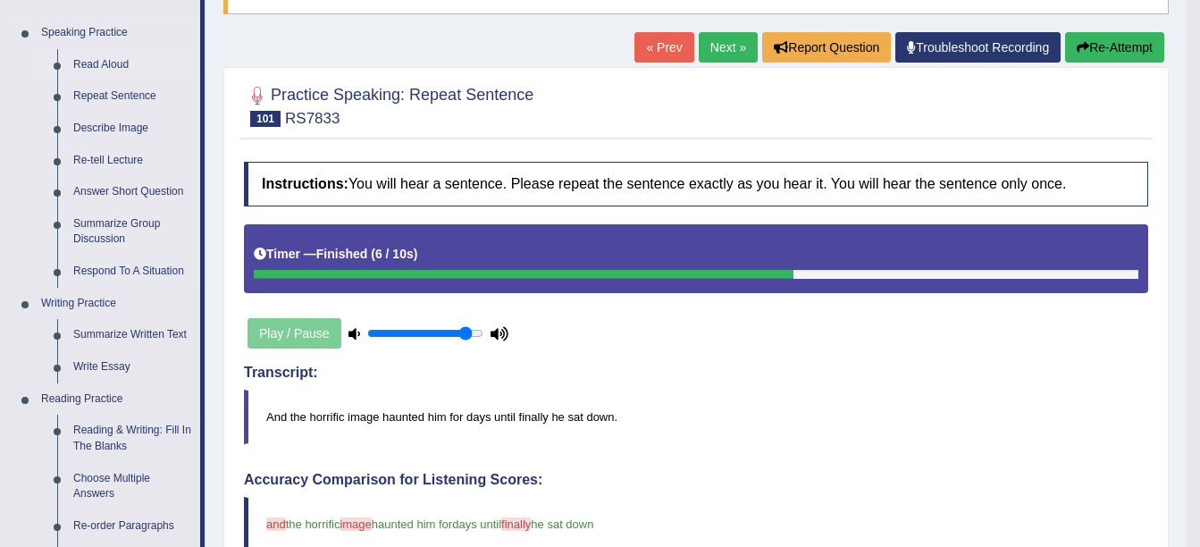
scroll to position [179, 0]
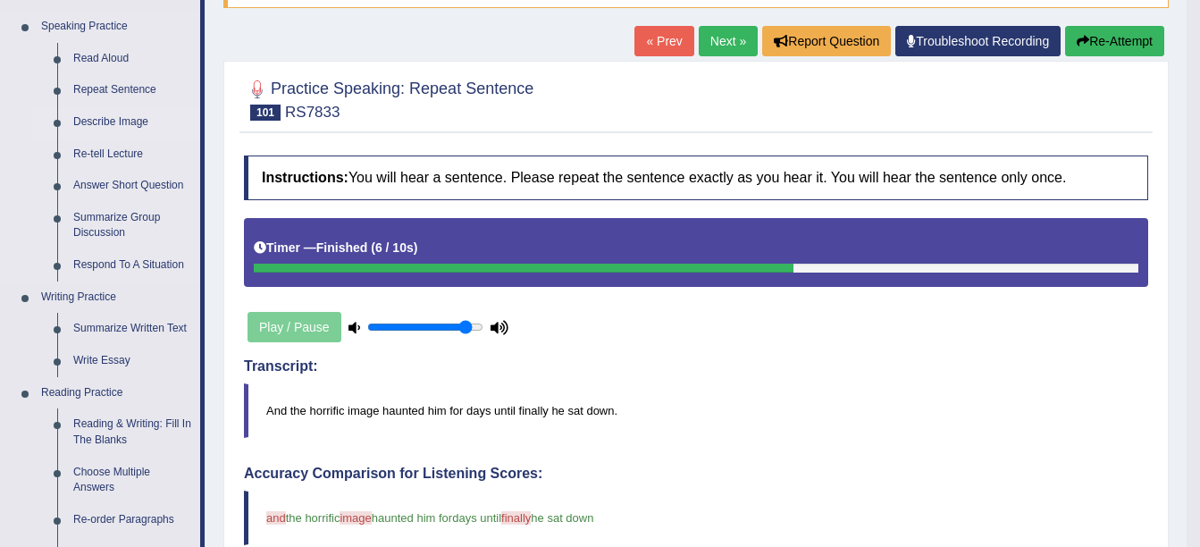
click at [102, 127] on link "Describe Image" at bounding box center [132, 122] width 135 height 32
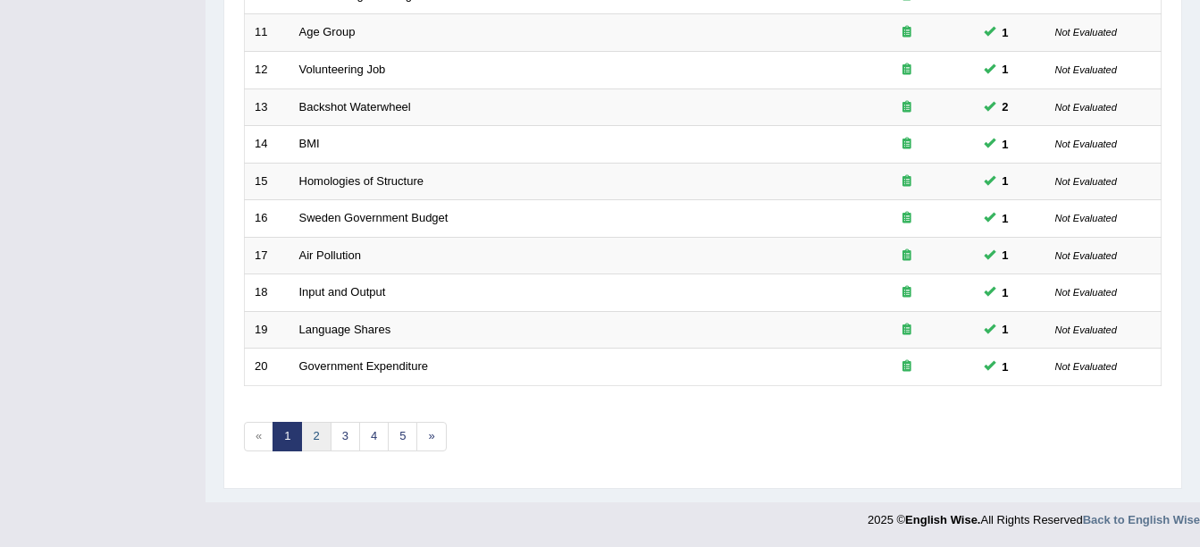
click at [307, 443] on link "2" at bounding box center [315, 436] width 29 height 29
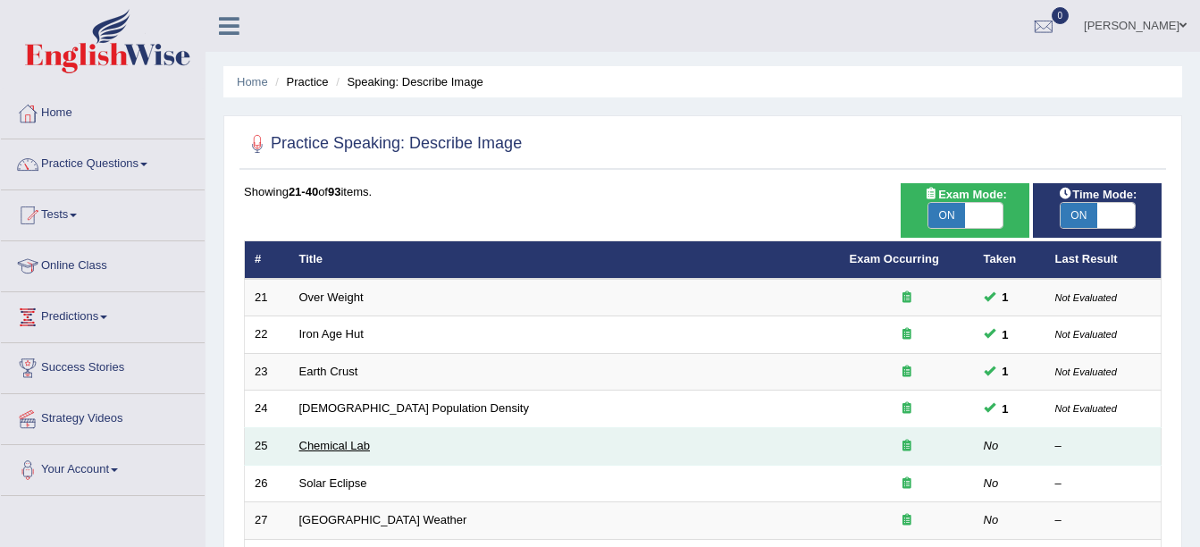
click at [314, 449] on link "Chemical Lab" at bounding box center [334, 445] width 71 height 13
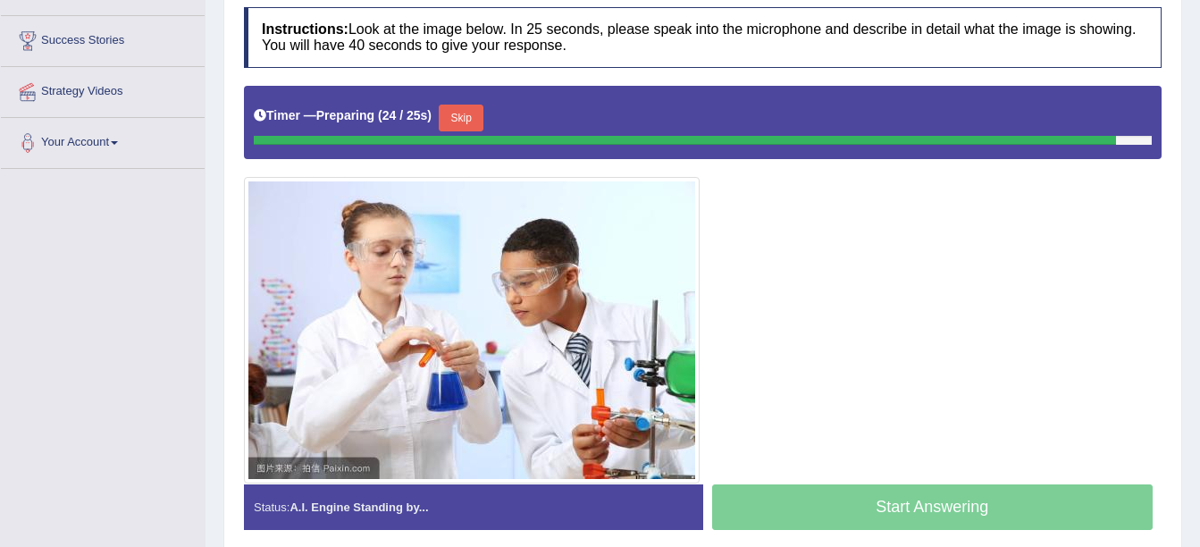
scroll to position [357, 0]
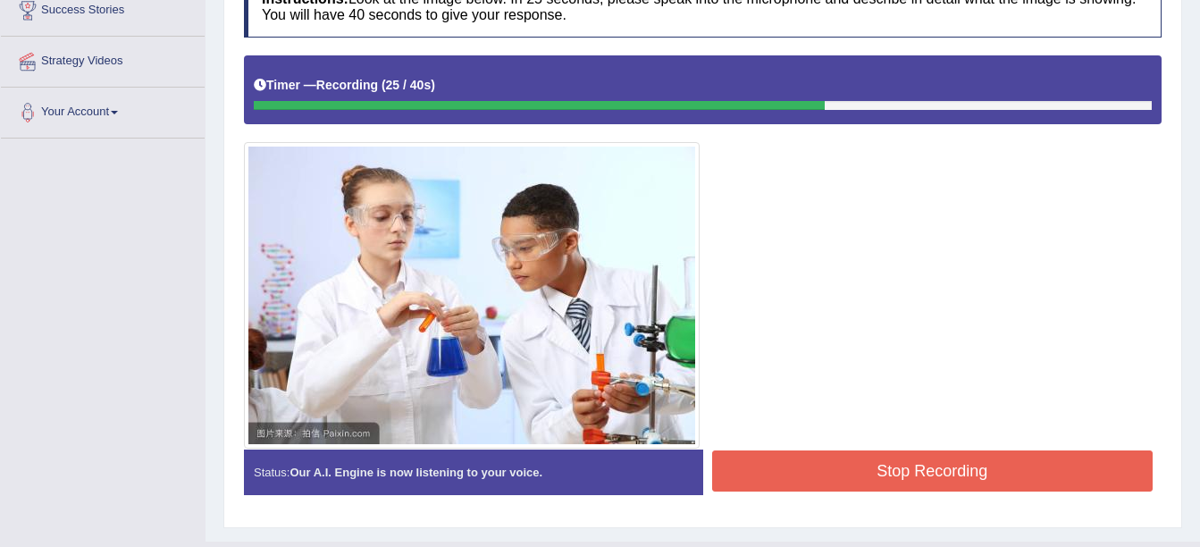
drag, startPoint x: 772, startPoint y: 434, endPoint x: 776, endPoint y: 371, distance: 63.6
click at [774, 377] on div "Instructions: Look at the image below. In 25 seconds, please speak into the mic…" at bounding box center [702, 243] width 926 height 550
click at [762, 458] on button "Stop Recording" at bounding box center [932, 470] width 441 height 41
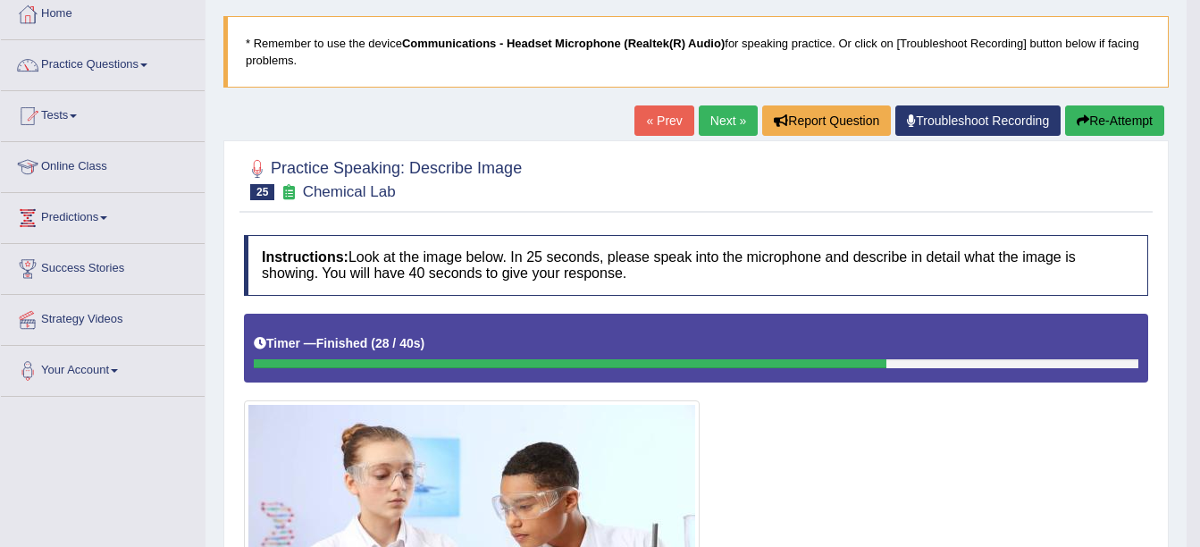
scroll to position [89, 0]
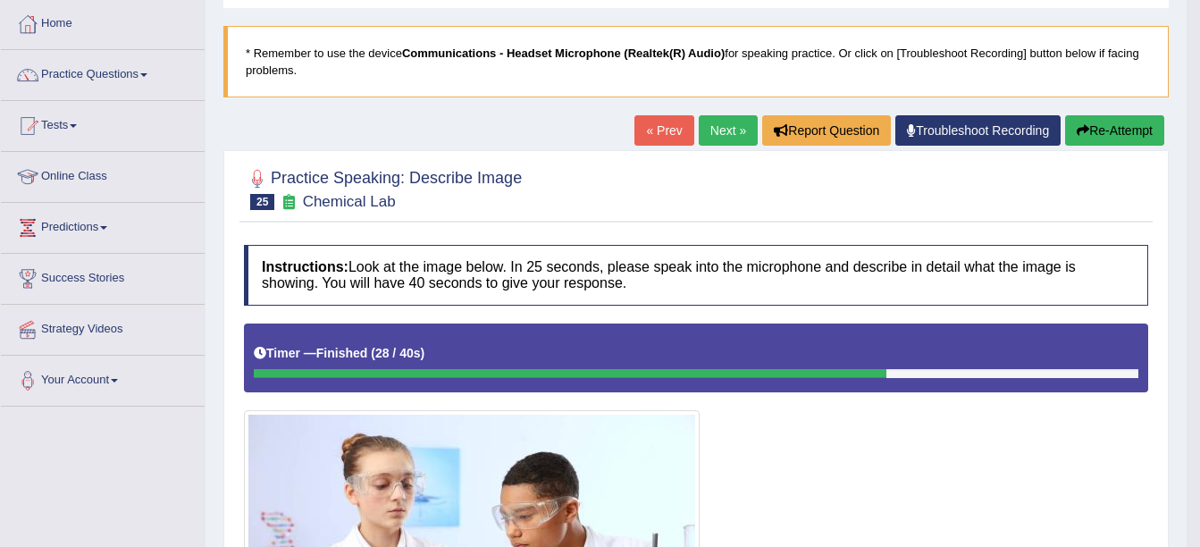
click at [700, 140] on link "Next »" at bounding box center [728, 130] width 59 height 30
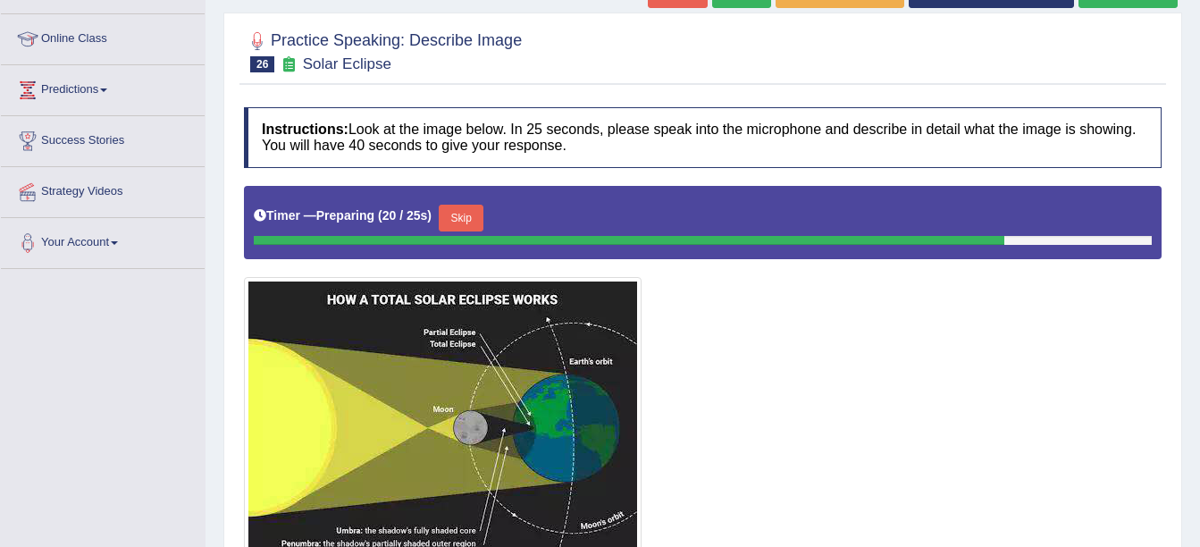
scroll to position [316, 0]
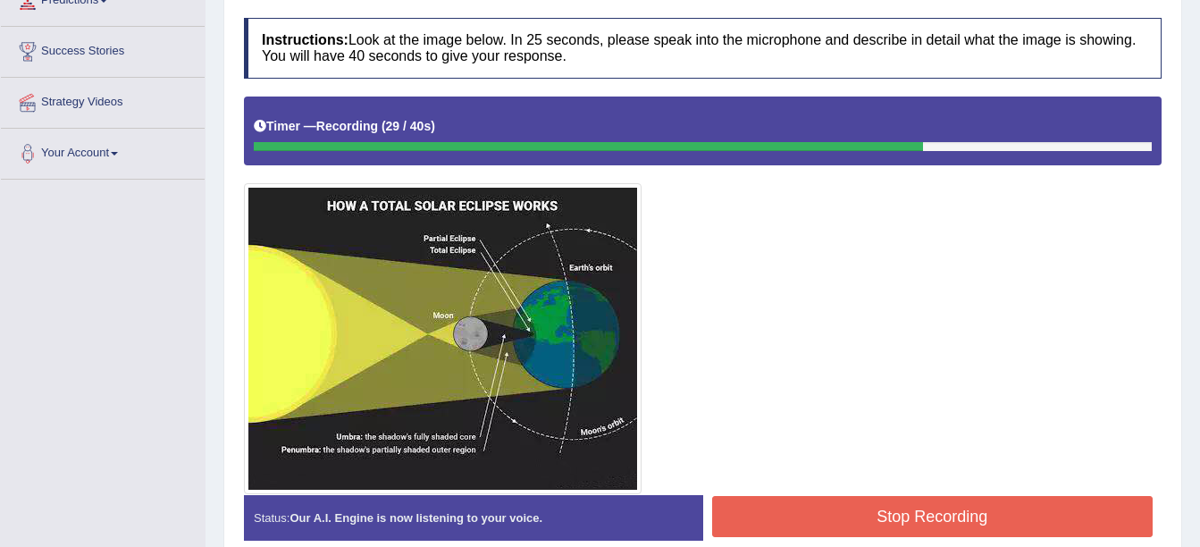
click at [765, 513] on button "Stop Recording" at bounding box center [932, 516] width 441 height 41
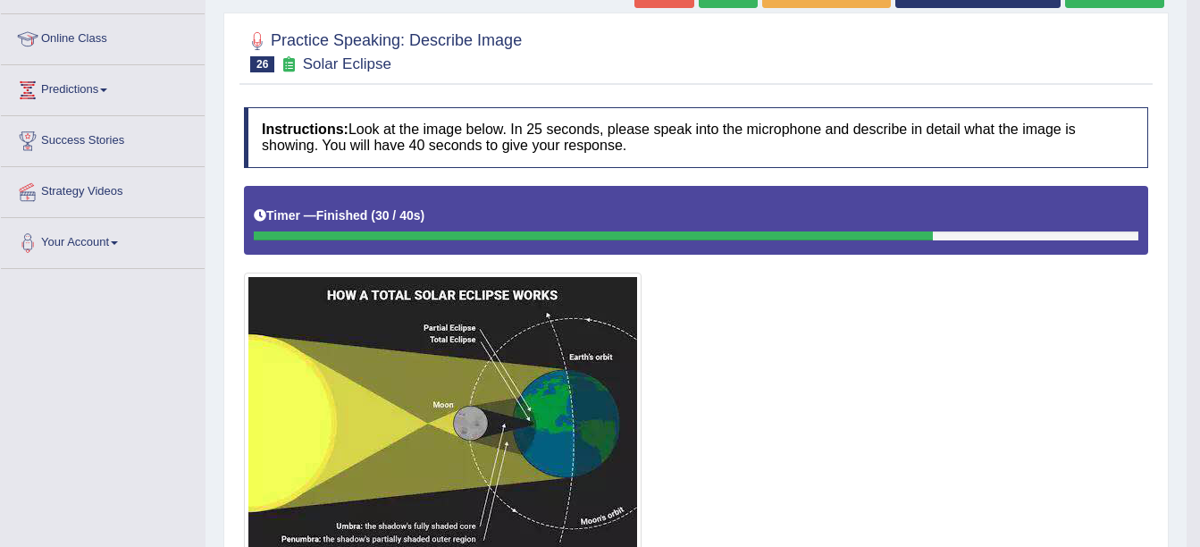
scroll to position [48, 0]
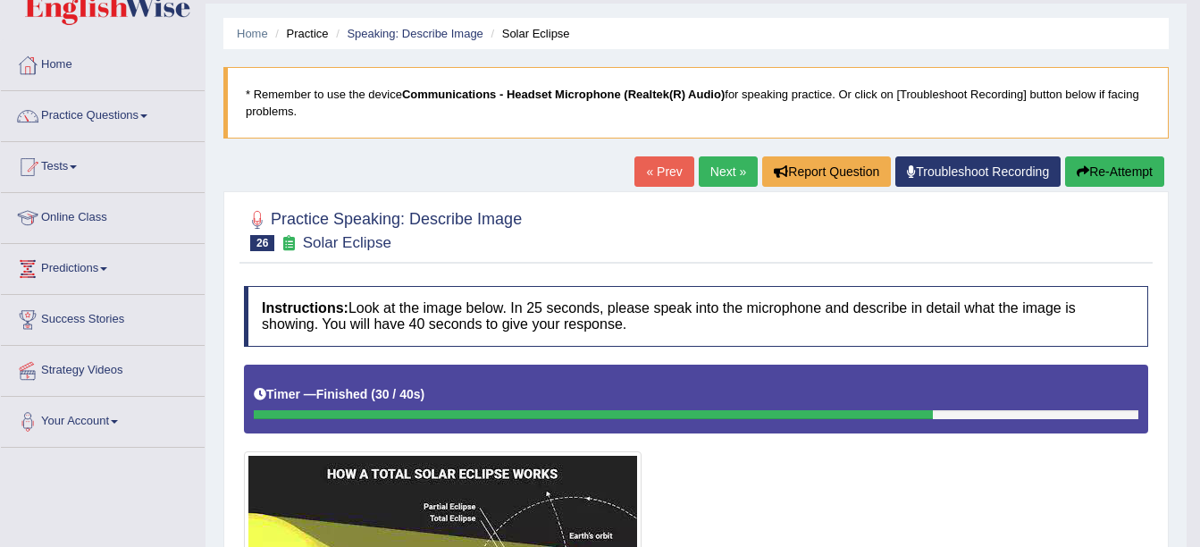
click at [725, 168] on link "Next »" at bounding box center [728, 171] width 59 height 30
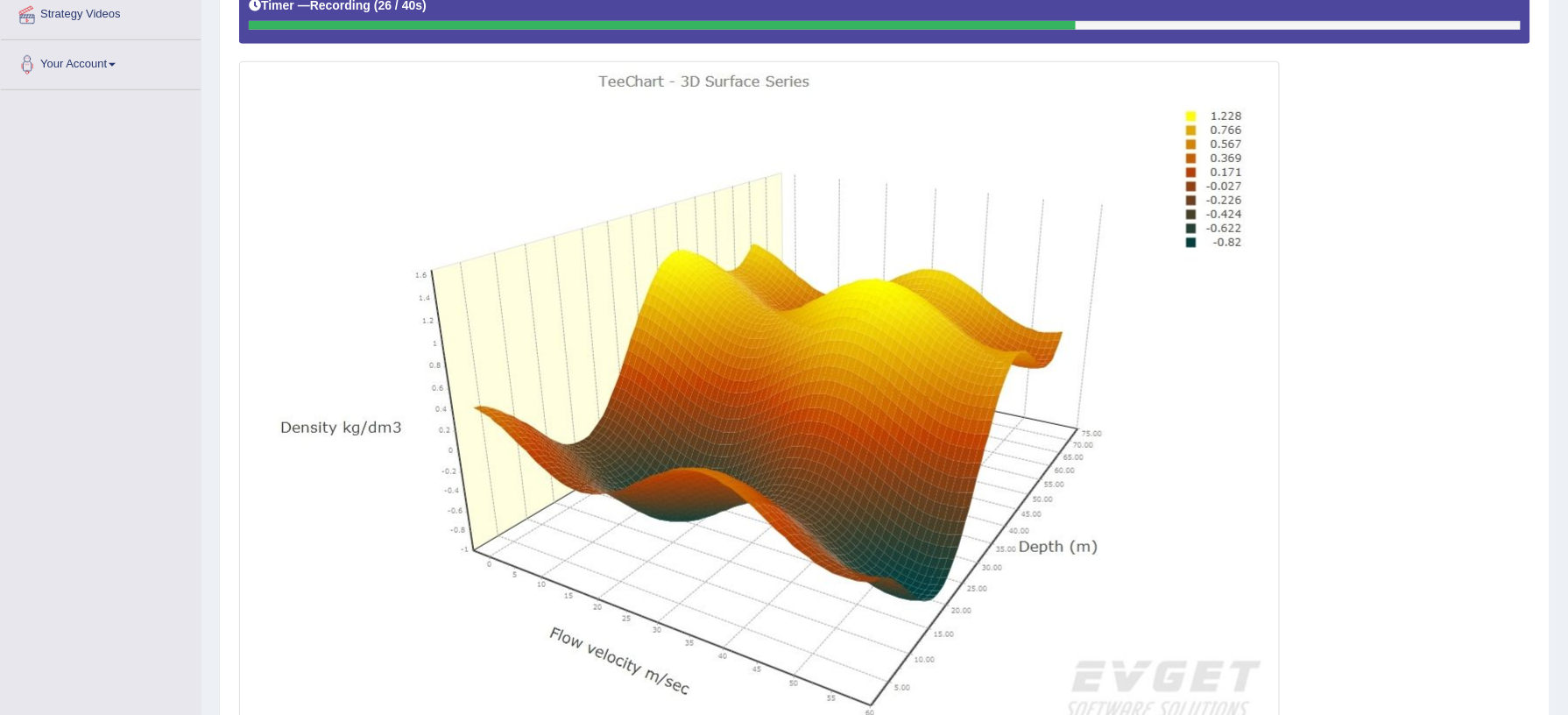
scroll to position [470, 0]
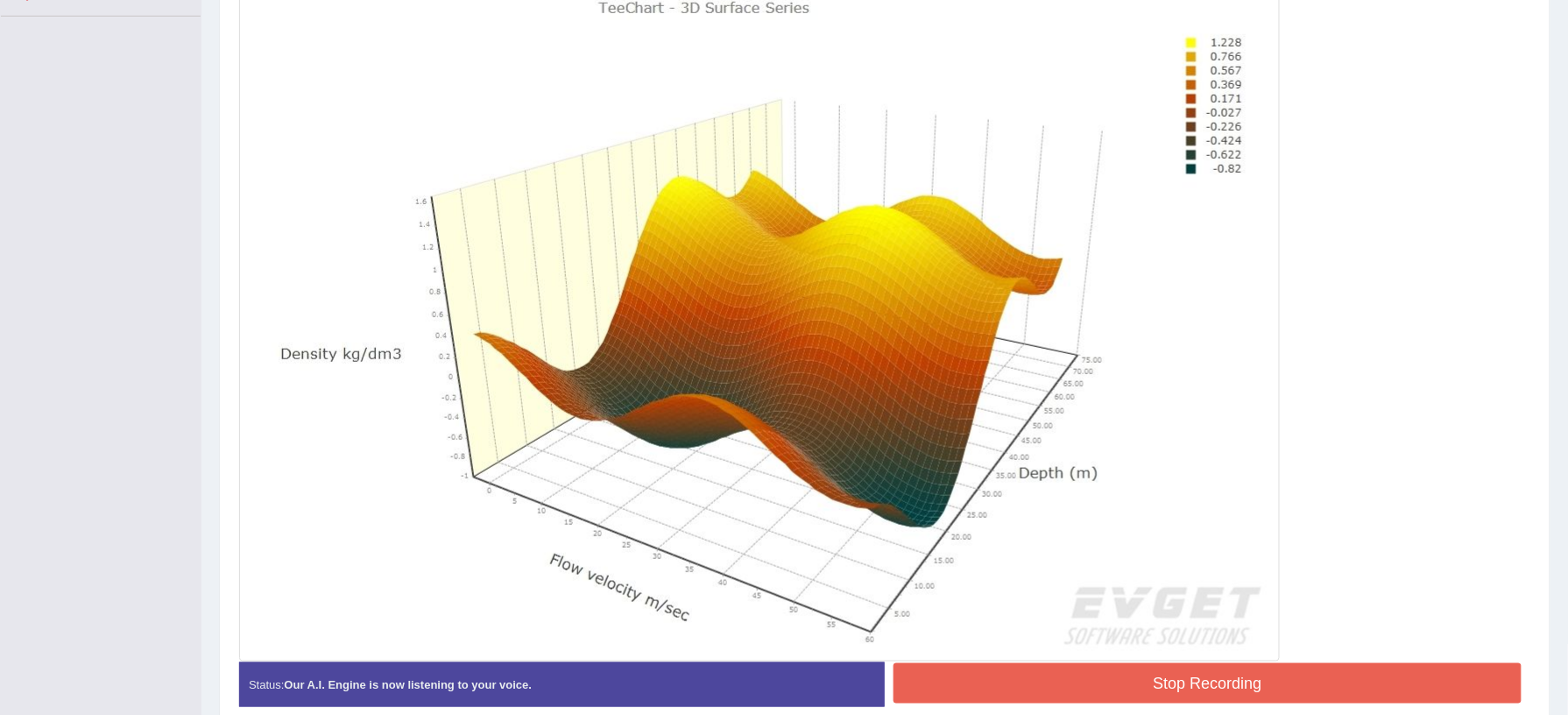
click at [1004, 536] on button "Stop Recording" at bounding box center [1207, 683] width 629 height 40
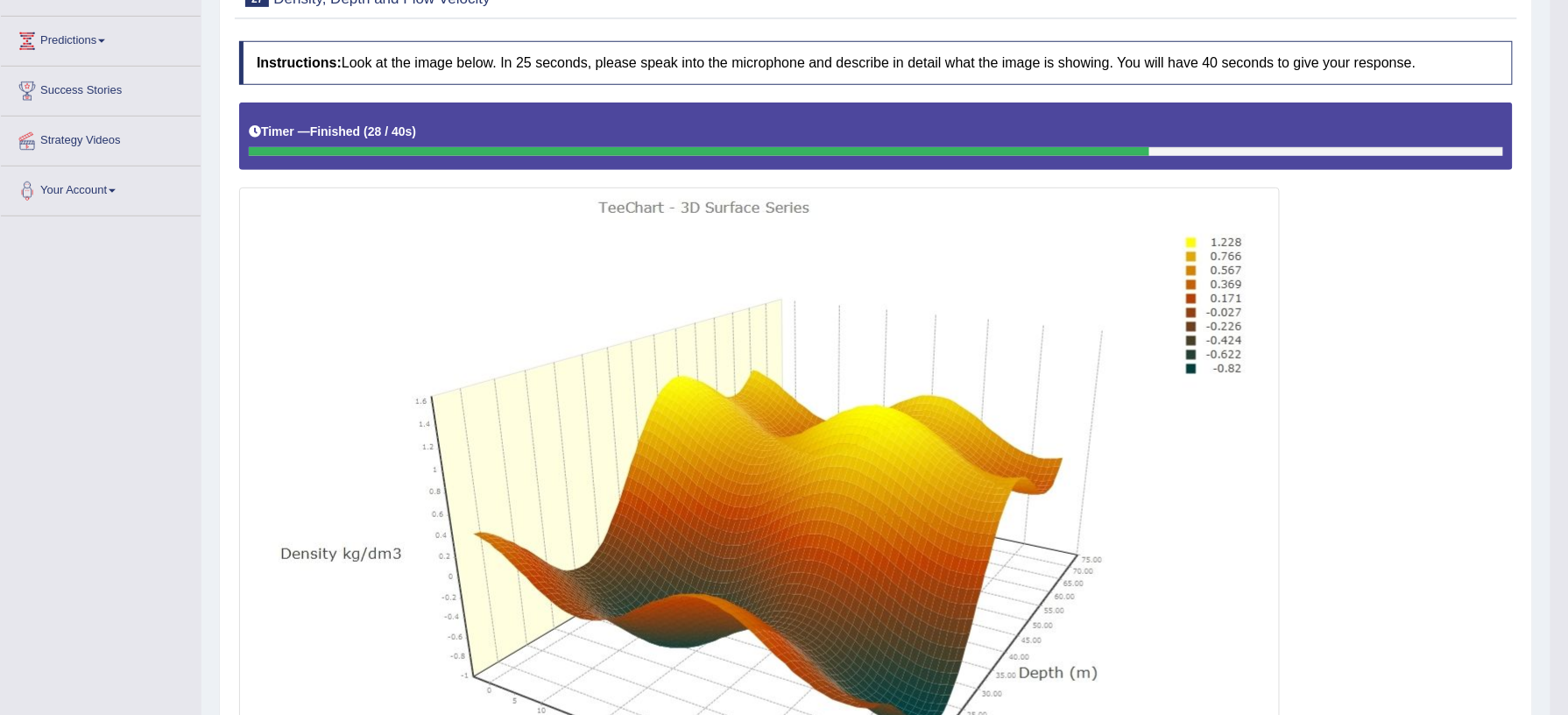
scroll to position [0, 0]
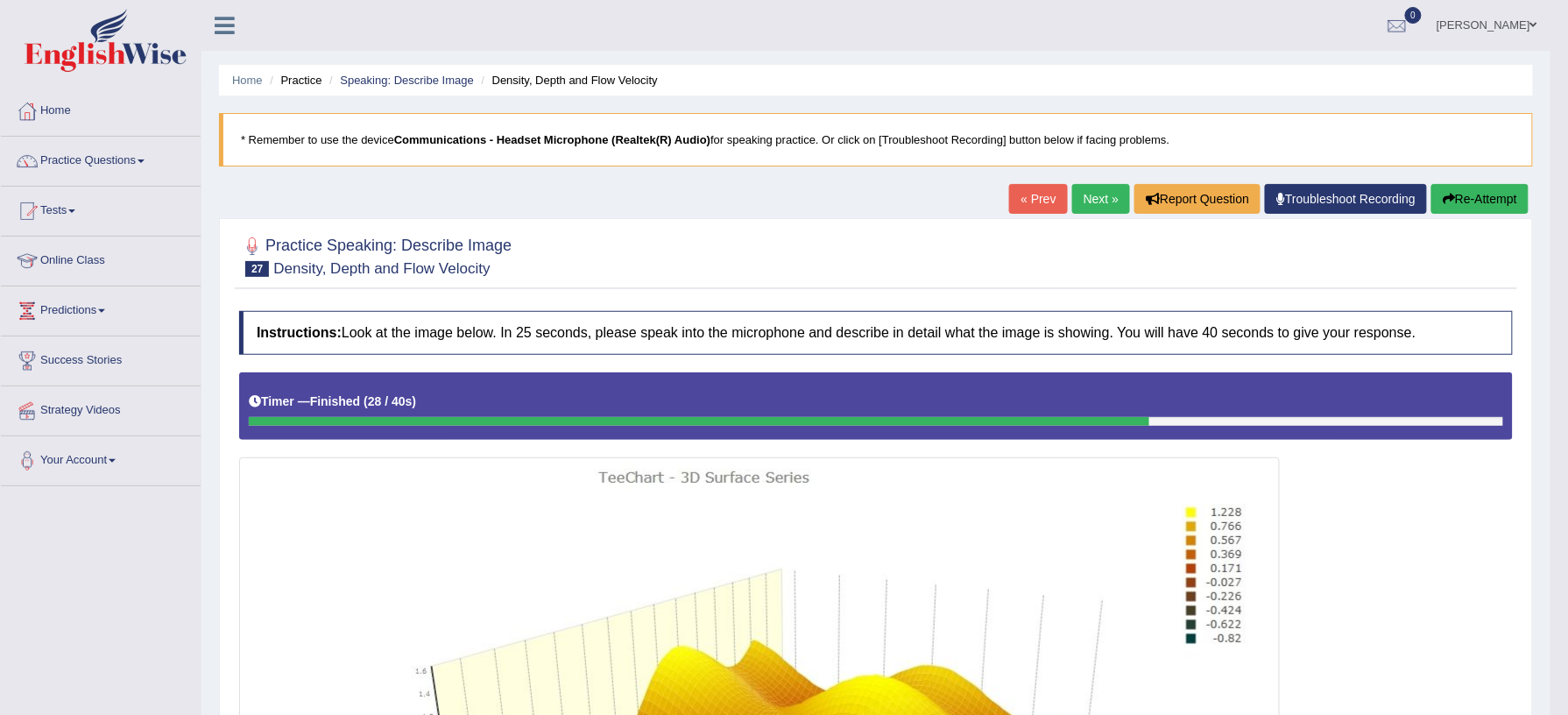
click at [1090, 201] on link "Next »" at bounding box center [1101, 199] width 58 height 29
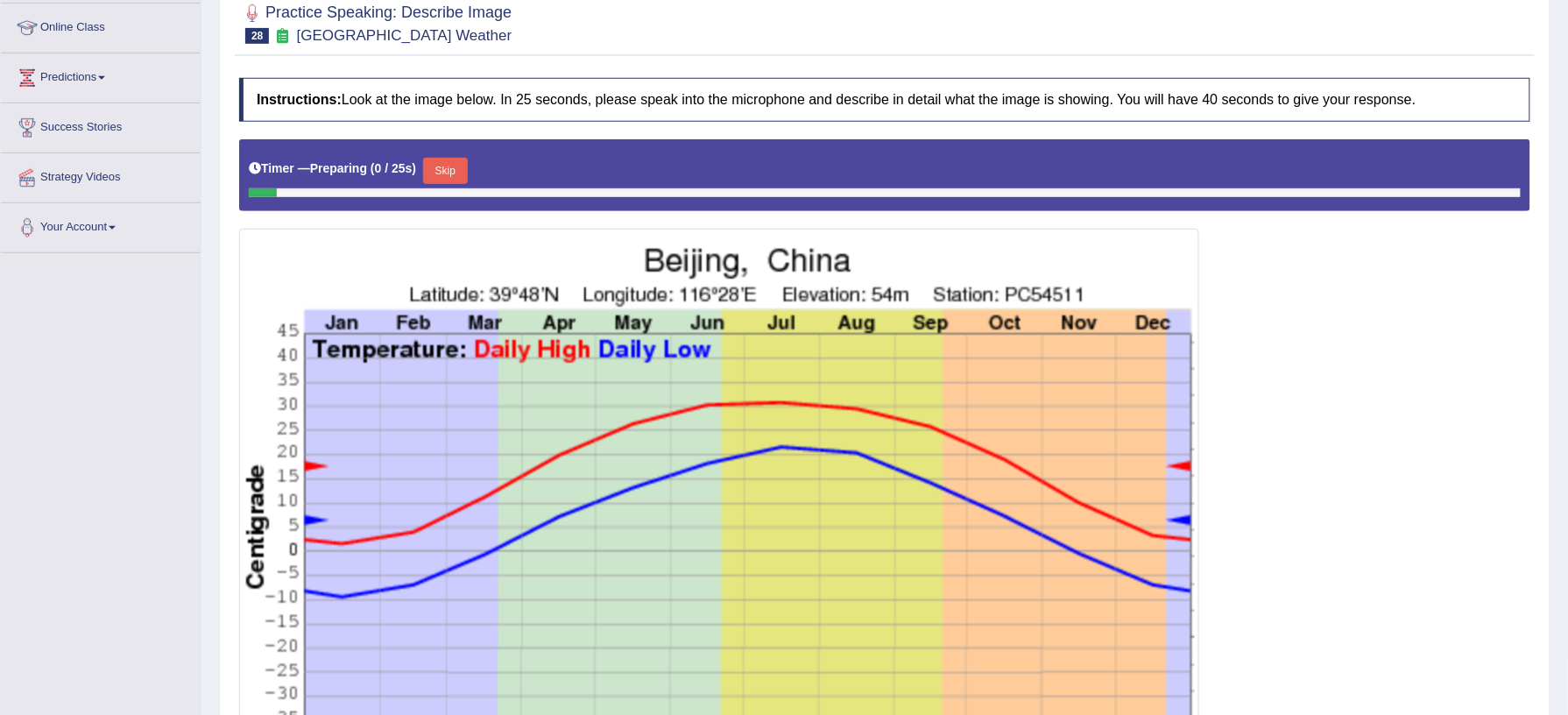
scroll to position [383, 0]
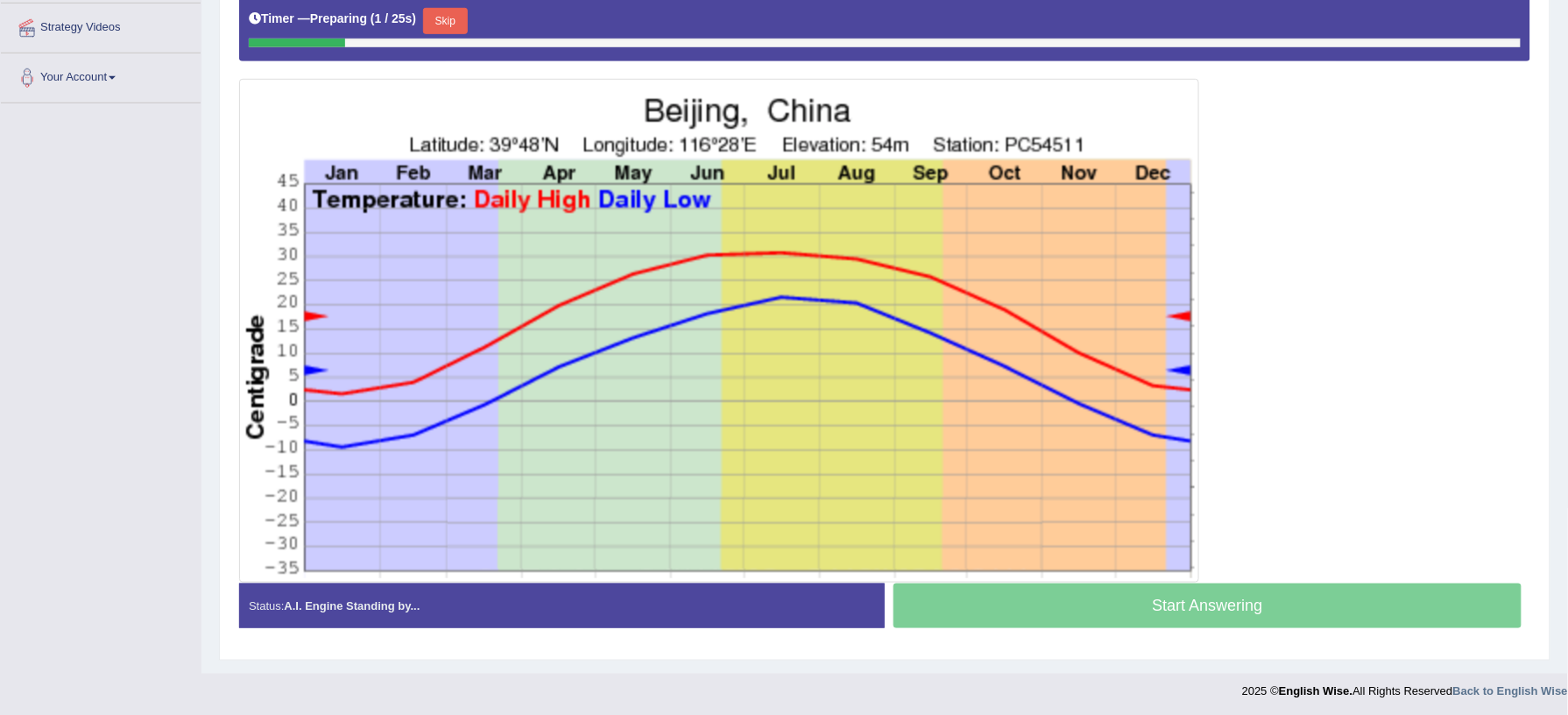
click at [441, 28] on button "Skip" at bounding box center [445, 21] width 44 height 26
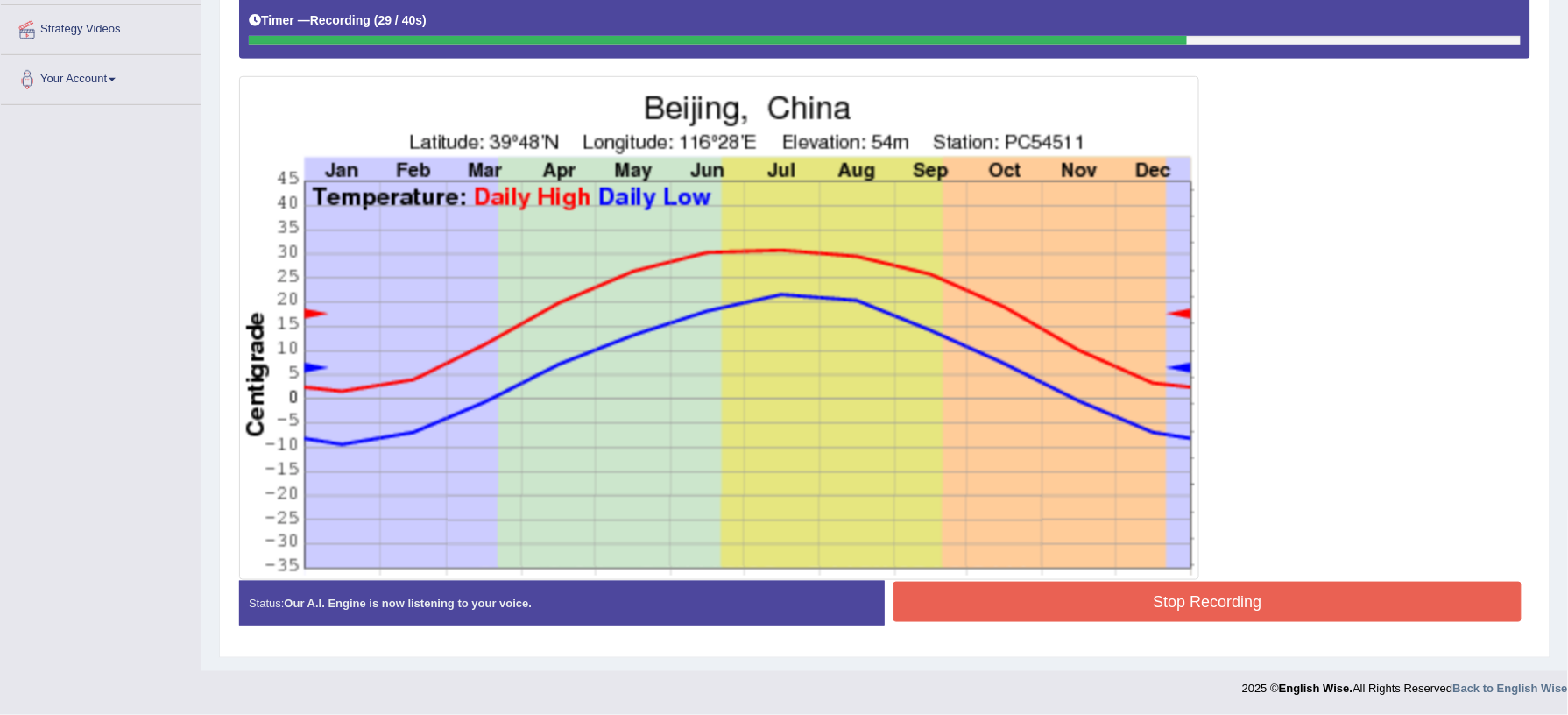
click at [1328, 596] on button "Stop Recording" at bounding box center [1207, 601] width 629 height 40
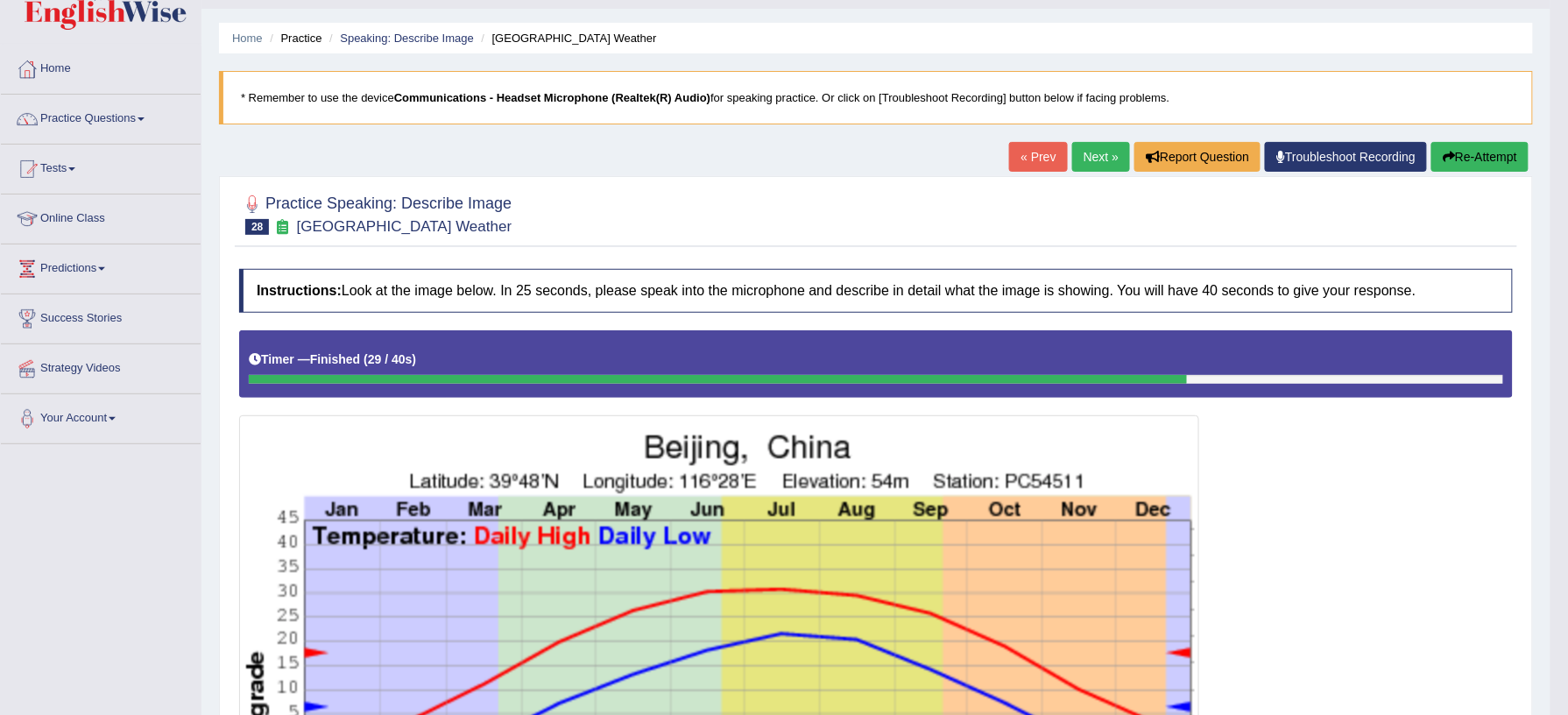
scroll to position [32, 0]
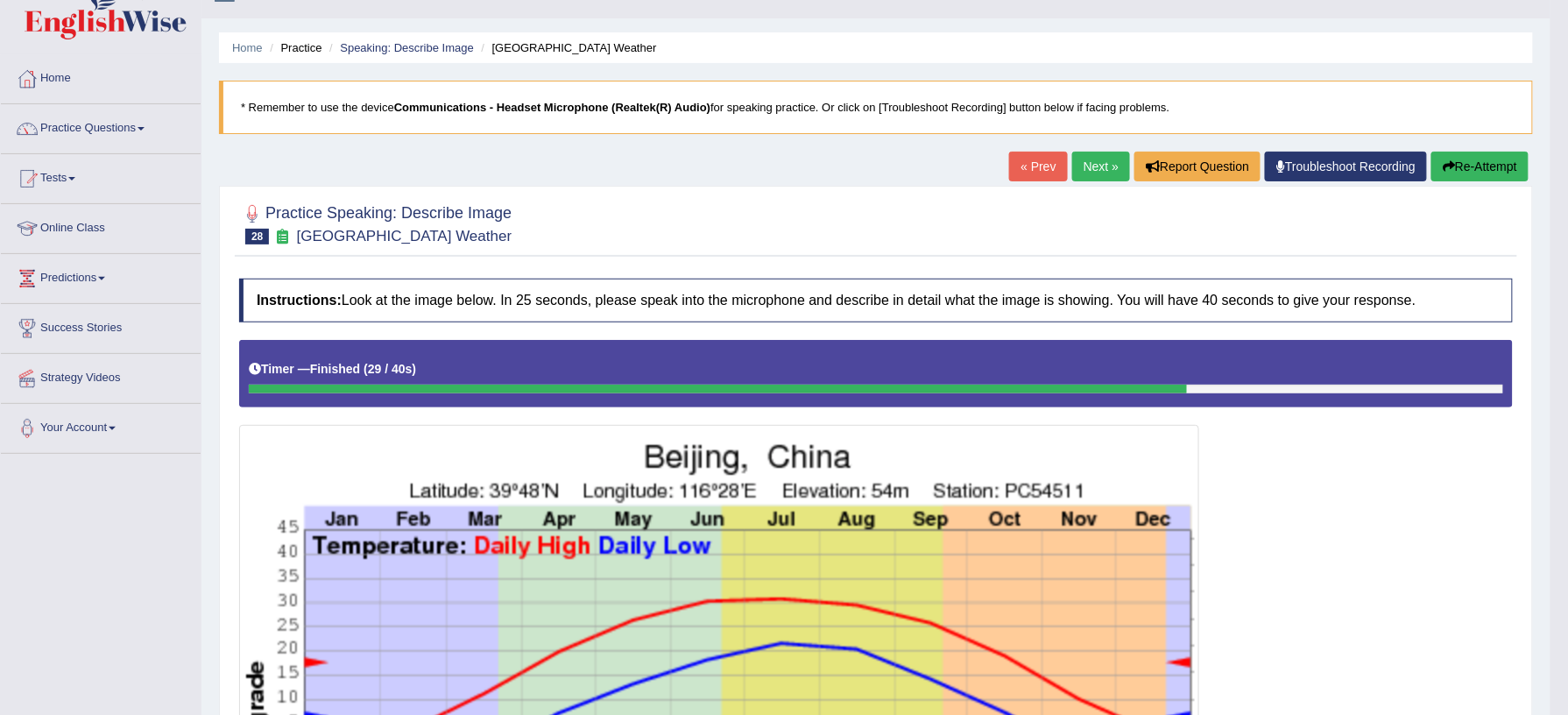
click at [1088, 174] on link "Next »" at bounding box center [1101, 167] width 58 height 29
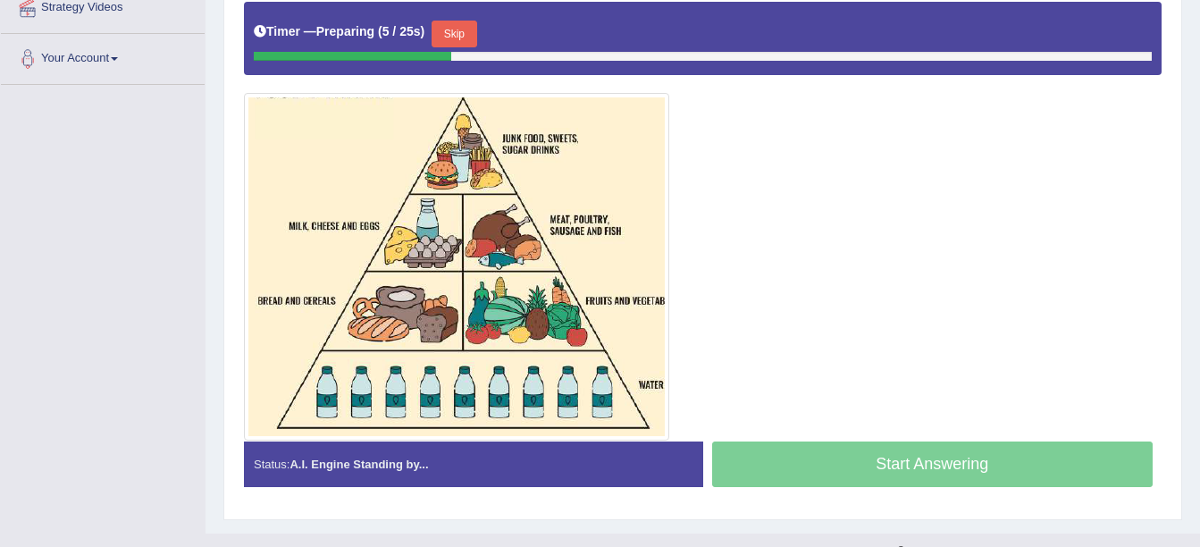
scroll to position [442, 0]
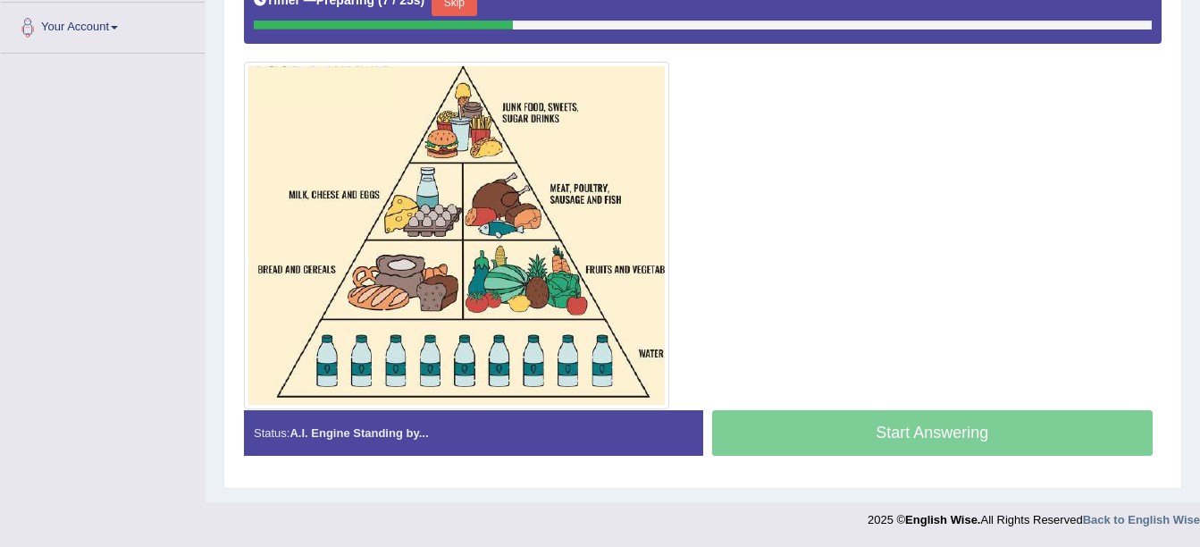
click at [455, 13] on button "Skip" at bounding box center [454, 2] width 45 height 27
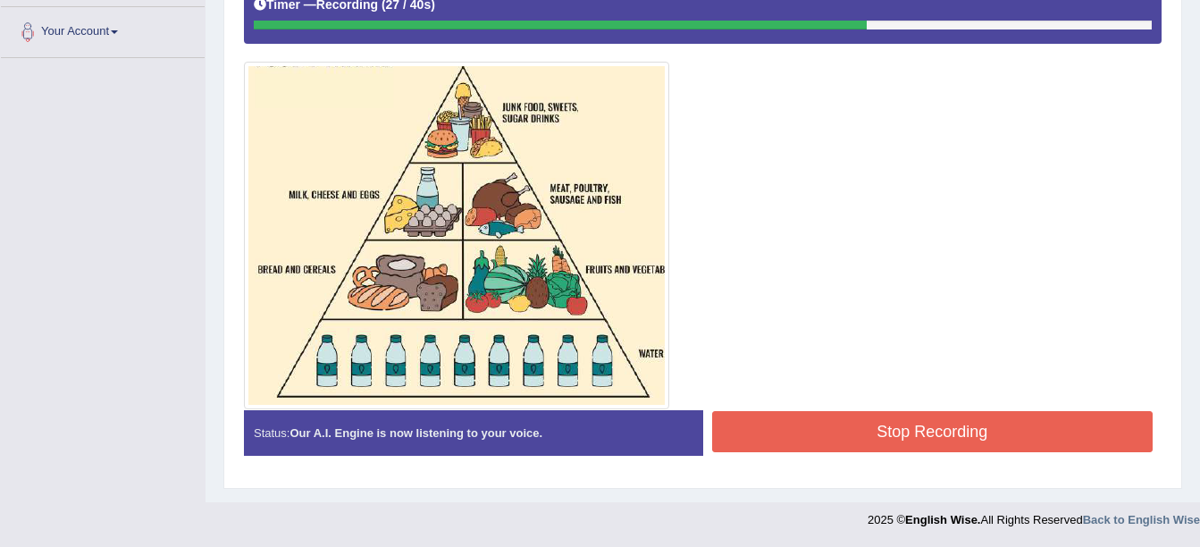
click at [923, 438] on button "Stop Recording" at bounding box center [932, 431] width 441 height 41
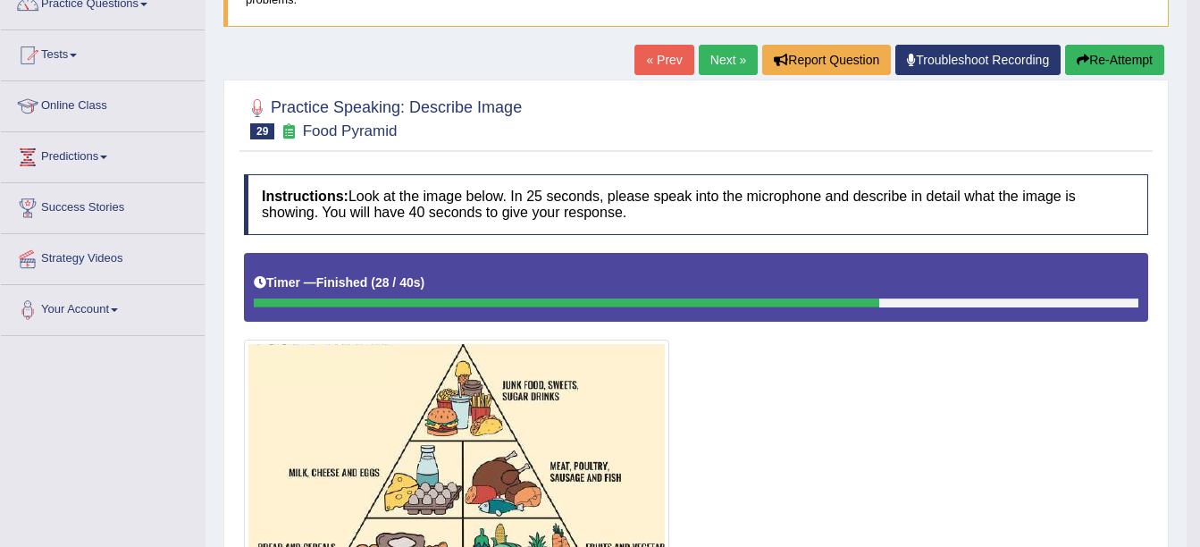
scroll to position [97, 0]
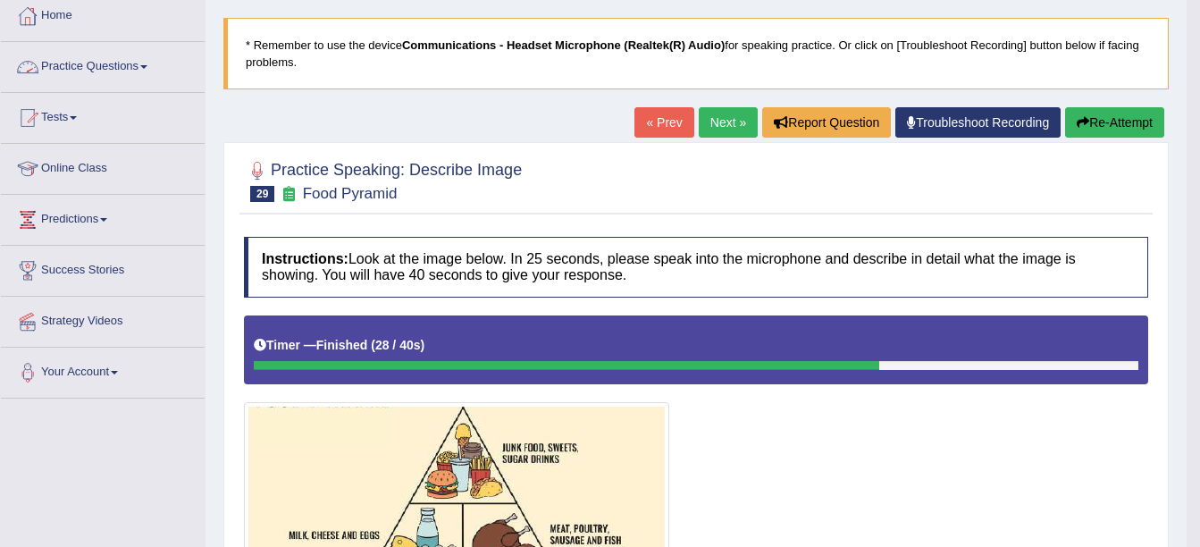
click at [130, 71] on link "Practice Questions" at bounding box center [103, 64] width 204 height 45
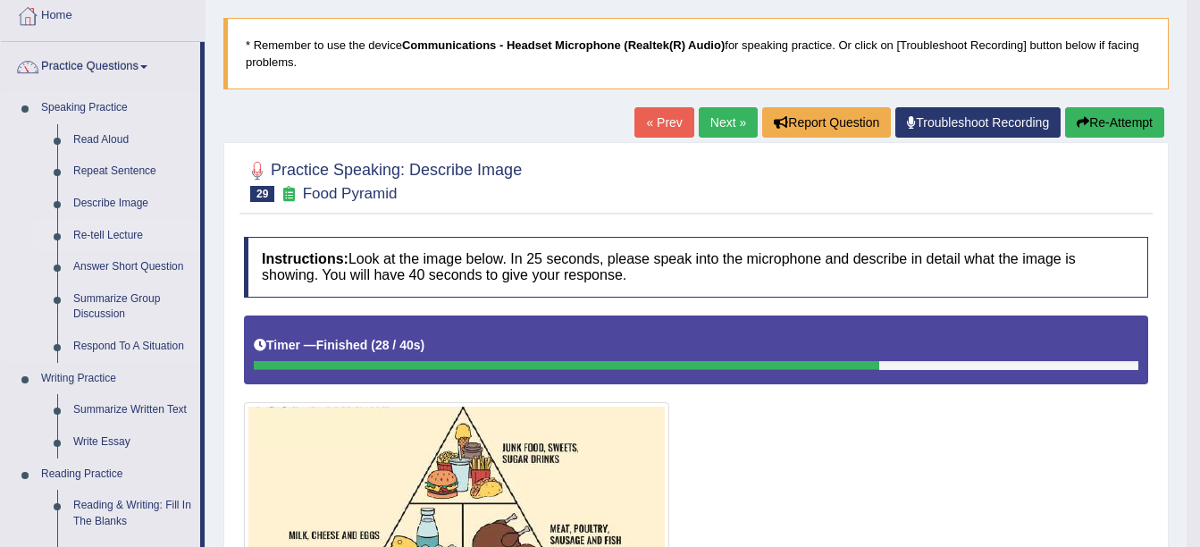
click at [133, 233] on link "Re-tell Lecture" at bounding box center [132, 236] width 135 height 32
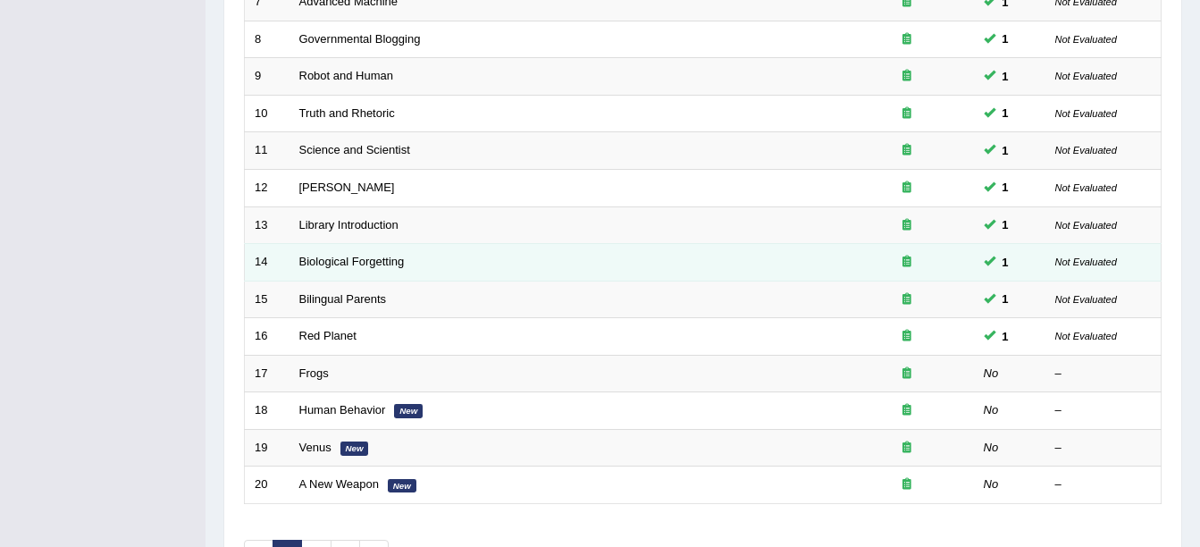
scroll to position [625, 0]
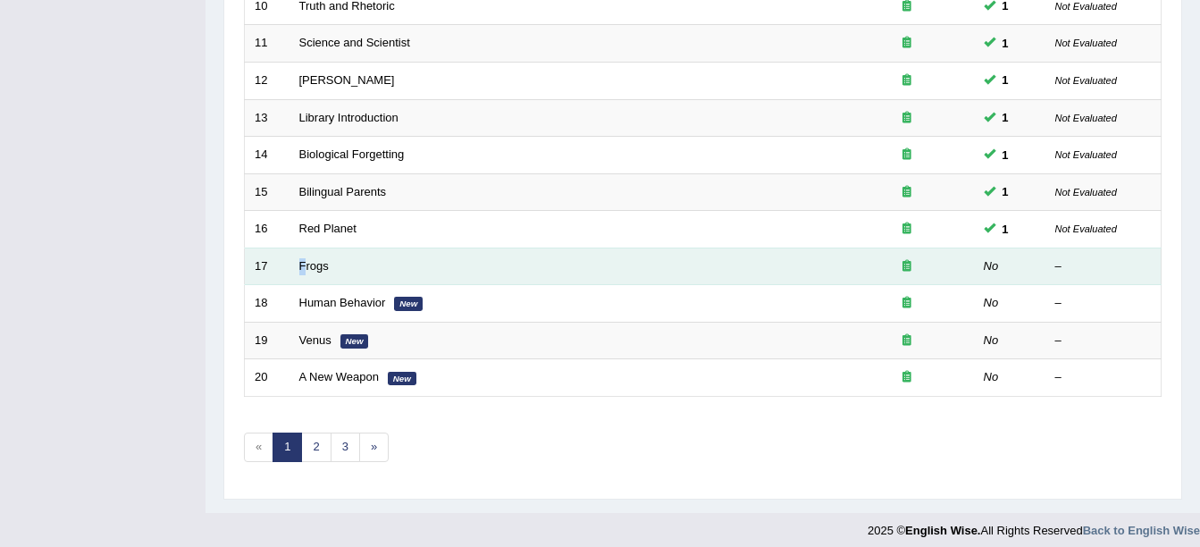
drag, startPoint x: 298, startPoint y: 267, endPoint x: 304, endPoint y: 248, distance: 19.8
click at [304, 249] on td "Frogs" at bounding box center [564, 266] width 550 height 38
drag, startPoint x: 304, startPoint y: 248, endPoint x: 328, endPoint y: 269, distance: 31.7
click at [328, 269] on link "Frogs" at bounding box center [313, 265] width 29 height 13
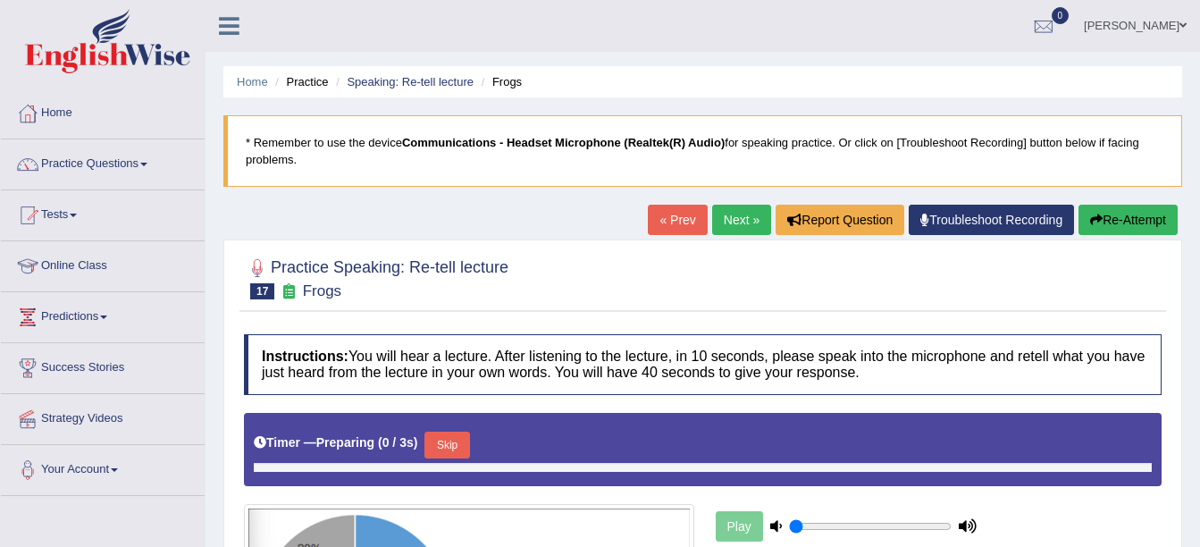
type input "0.9"
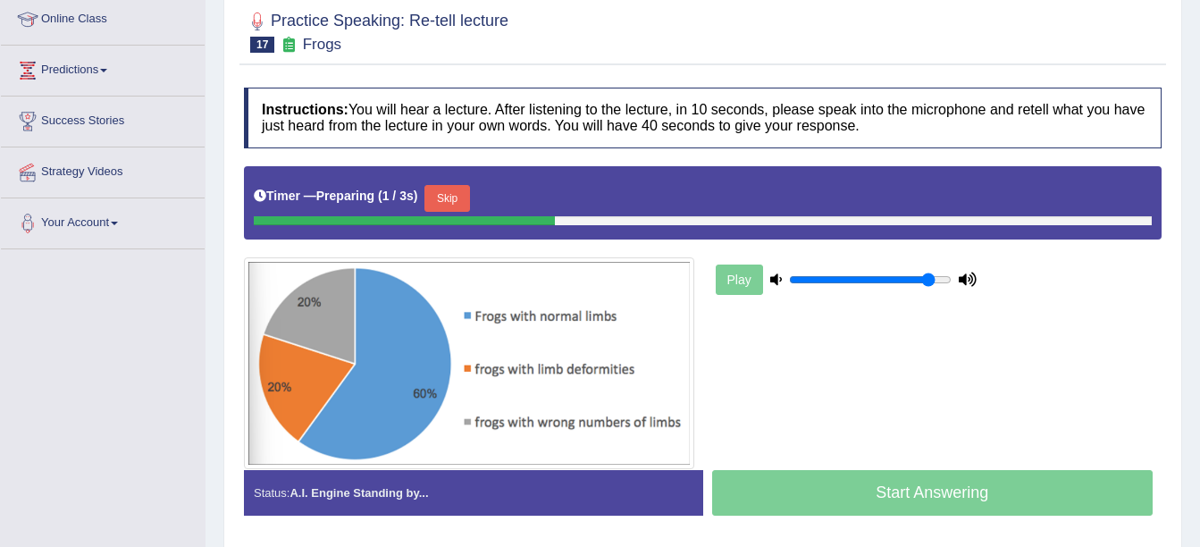
scroll to position [268, 0]
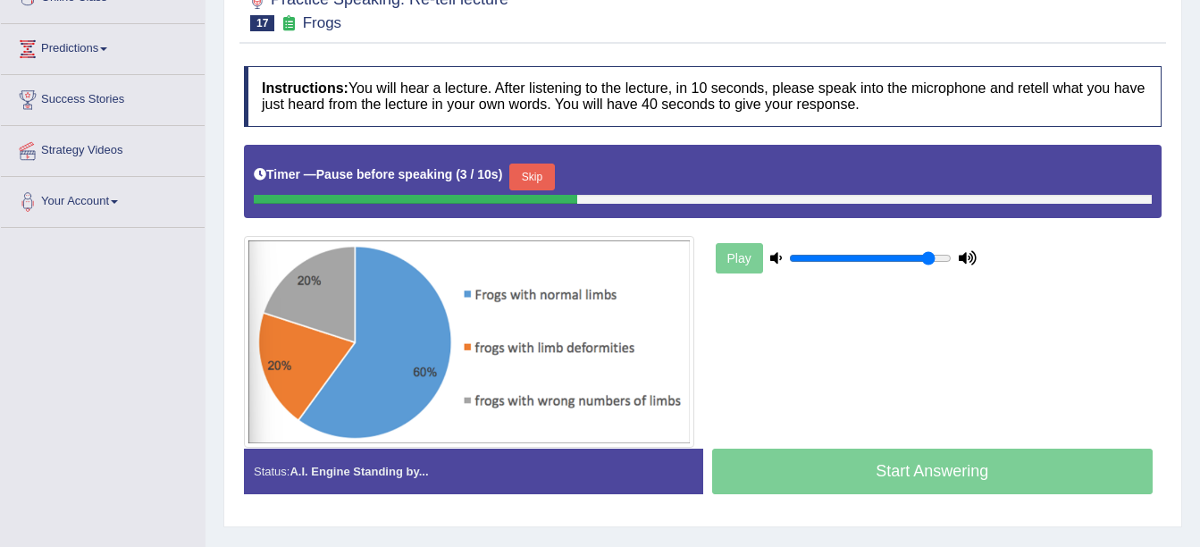
click at [515, 167] on button "Skip" at bounding box center [531, 176] width 45 height 27
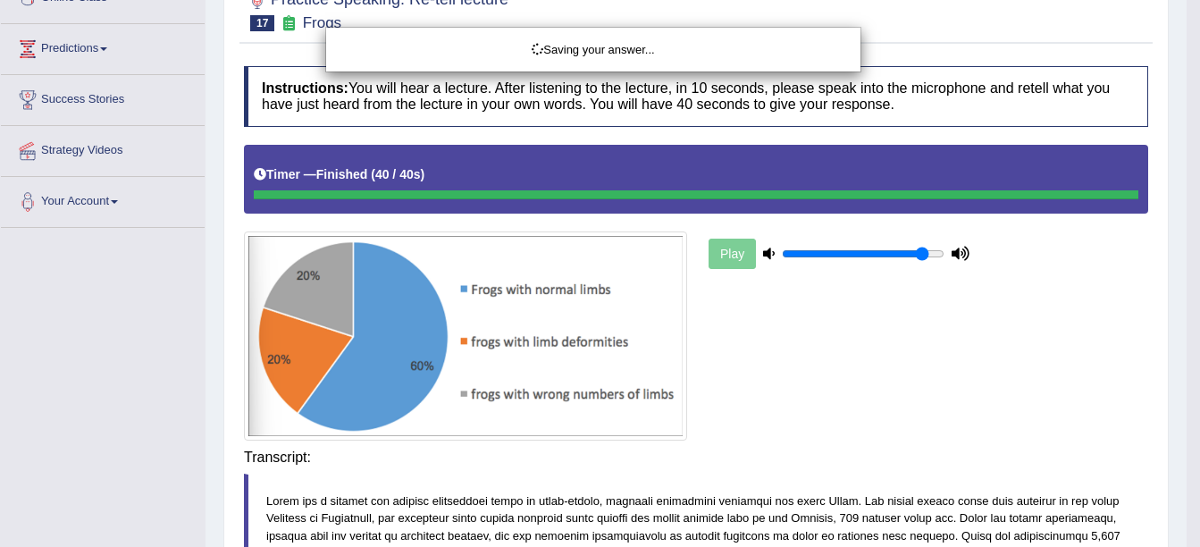
click at [762, 279] on body "Toggle navigation Home Practice Questions Speaking Practice Read Aloud Repeat S…" at bounding box center [600, 5] width 1200 height 547
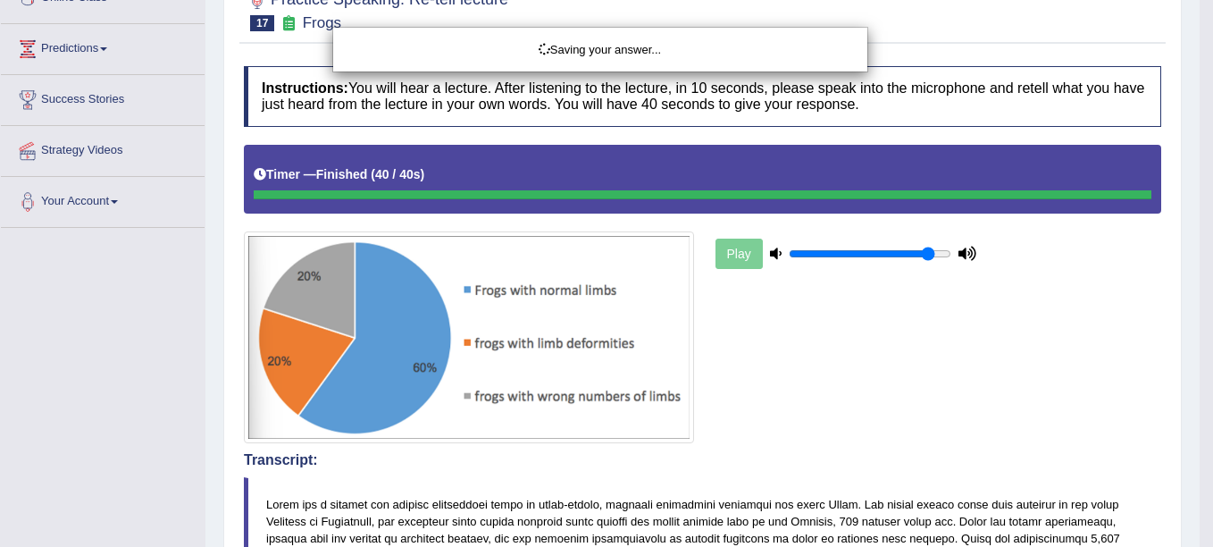
click at [757, 451] on div "Saving your answer..." at bounding box center [606, 273] width 1213 height 547
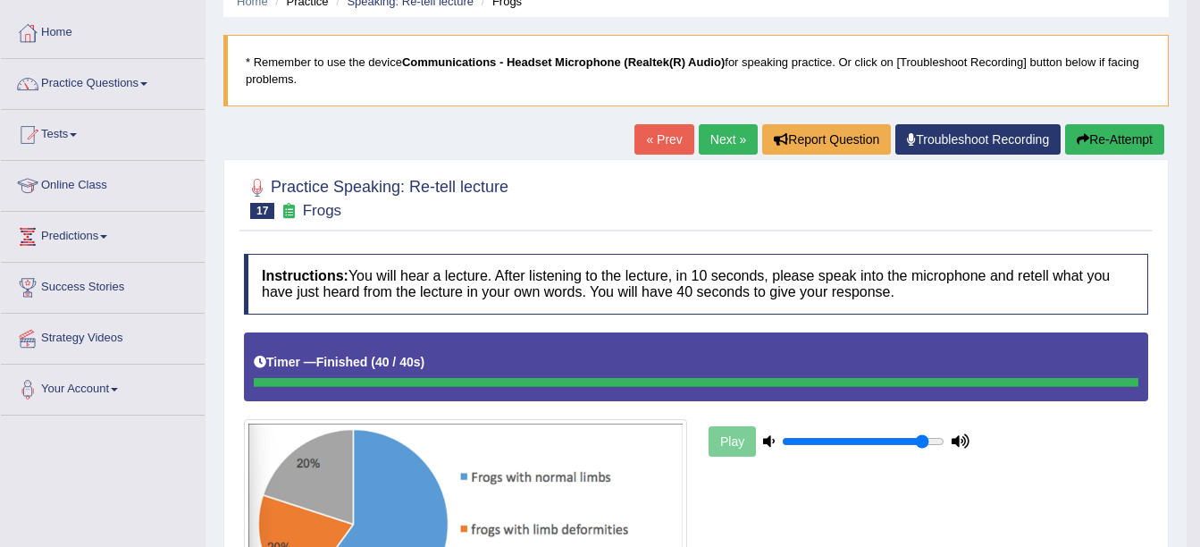
scroll to position [0, 0]
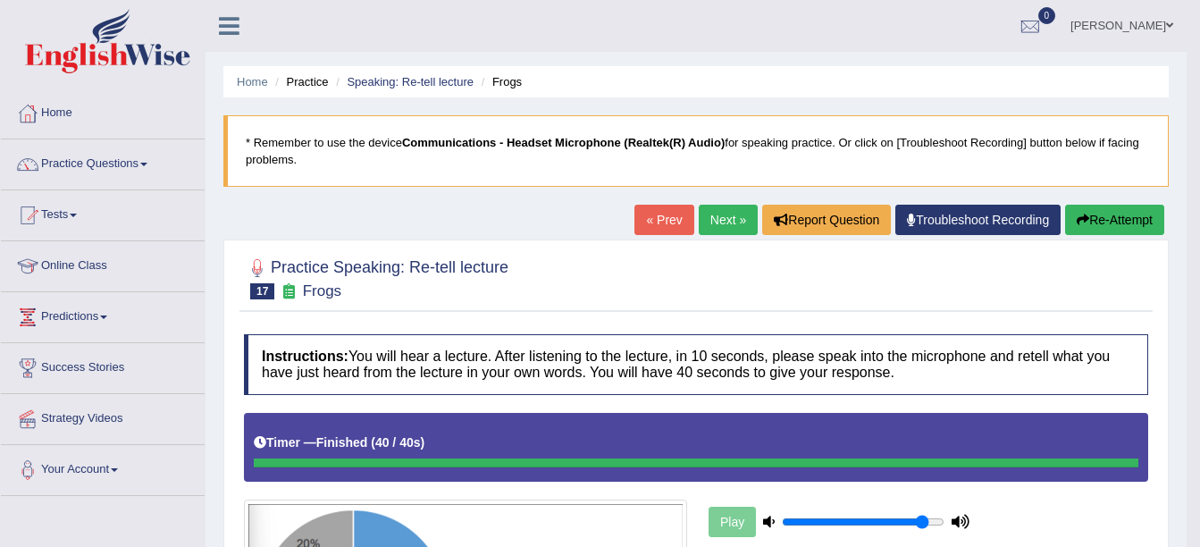
click at [714, 236] on div "« Prev Next » Report Question Troubleshoot Recording Re-Attempt" at bounding box center [901, 222] width 534 height 35
click at [719, 207] on link "Next »" at bounding box center [728, 220] width 59 height 30
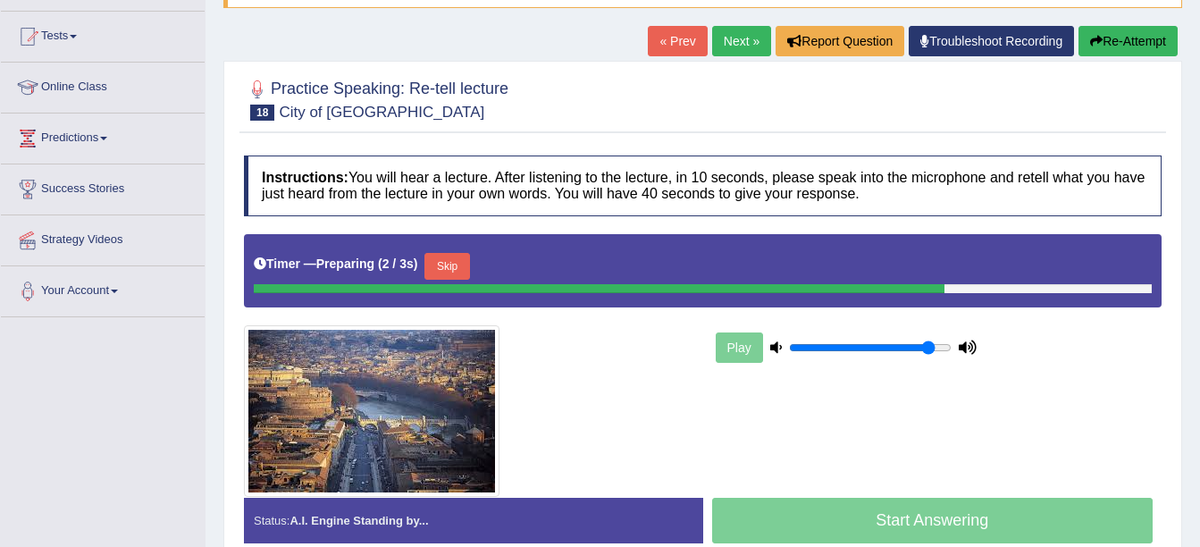
click at [449, 261] on button "Skip" at bounding box center [446, 266] width 45 height 27
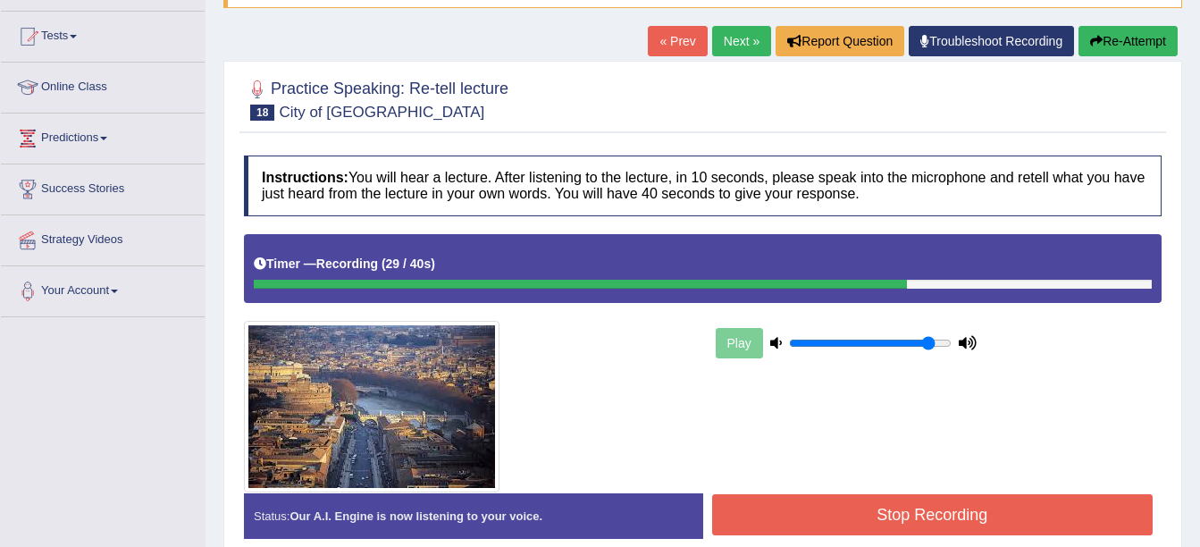
click at [1001, 501] on button "Stop Recording" at bounding box center [932, 514] width 441 height 41
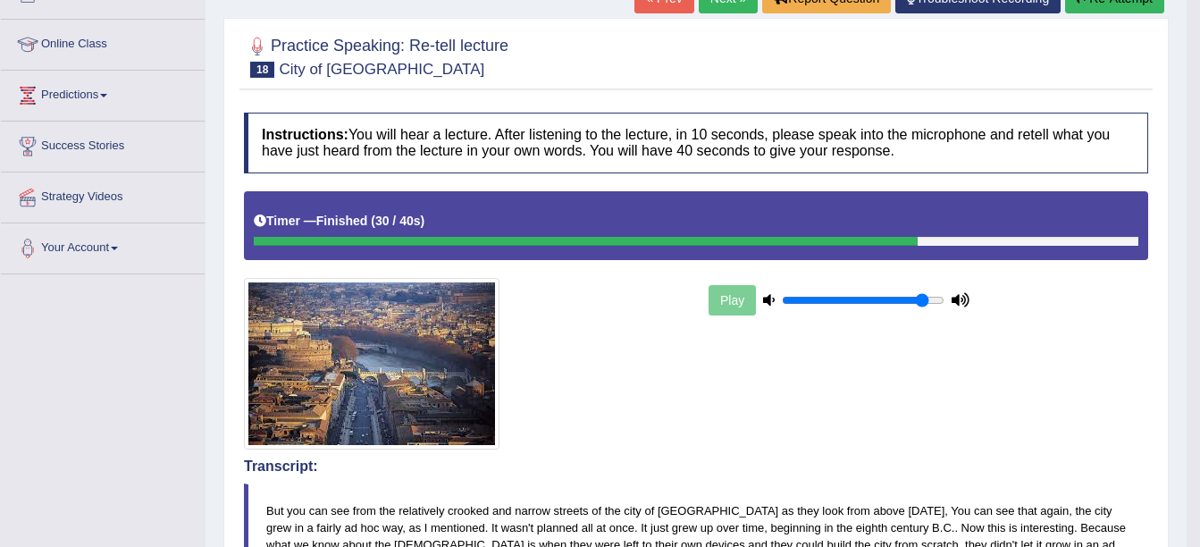
scroll to position [179, 0]
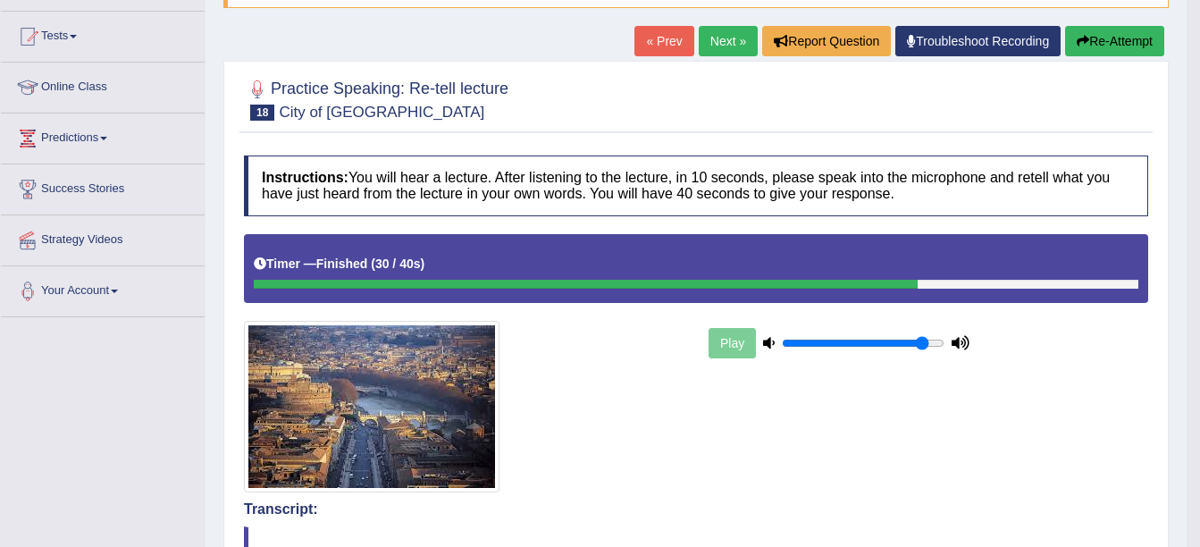
click at [712, 45] on link "Next »" at bounding box center [728, 41] width 59 height 30
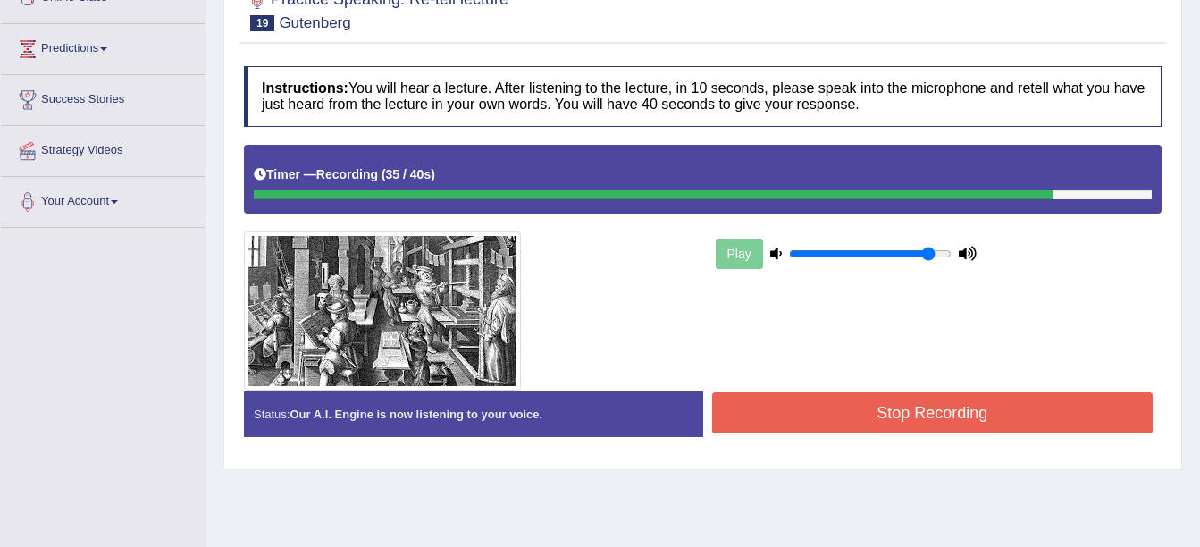
click at [992, 423] on button "Stop Recording" at bounding box center [932, 412] width 441 height 41
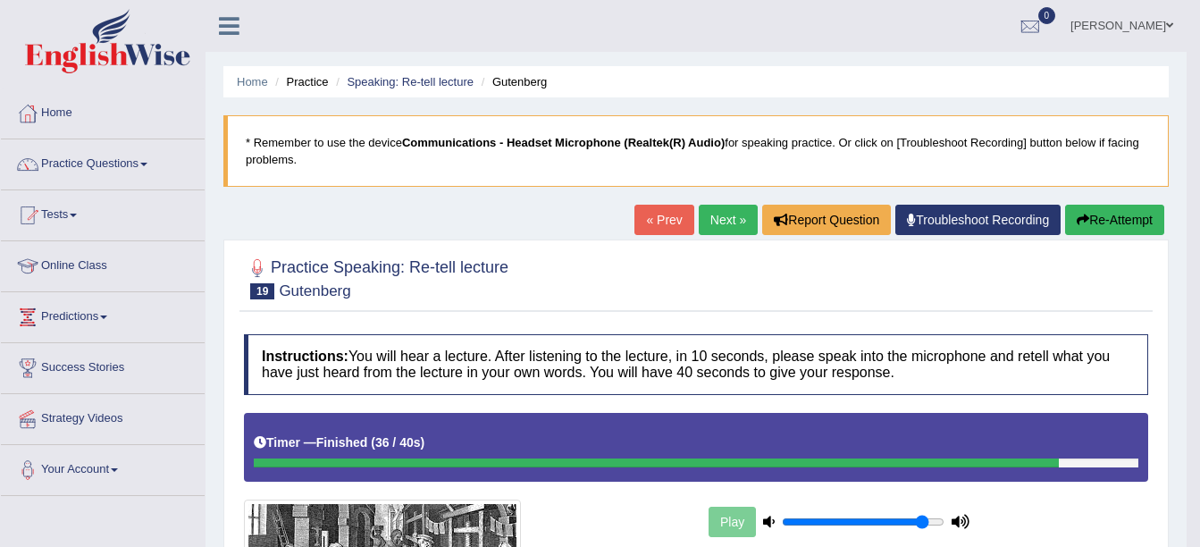
click at [830, 312] on div "Practice Speaking: Re-tell lecture 19 Gutenberg" at bounding box center [695, 280] width 913 height 63
click at [713, 231] on link "Next »" at bounding box center [728, 220] width 59 height 30
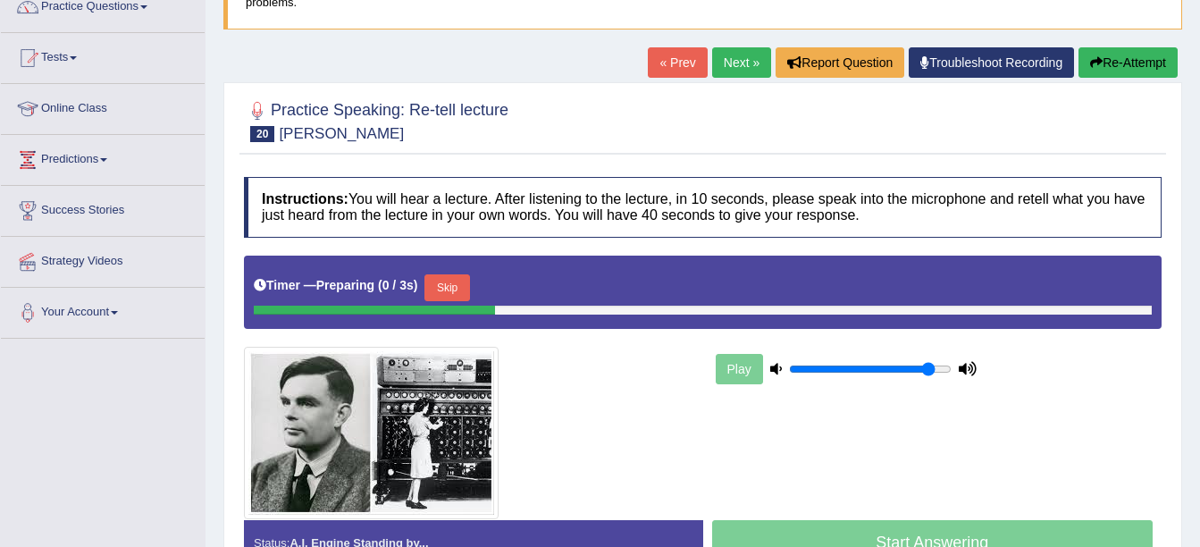
scroll to position [179, 0]
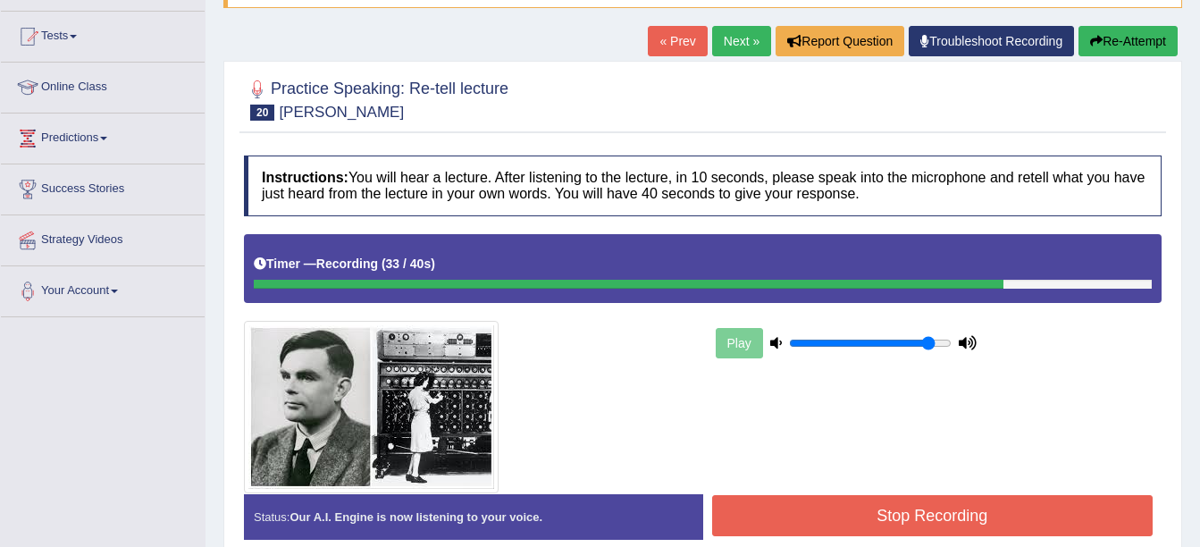
click at [800, 516] on button "Stop Recording" at bounding box center [932, 515] width 441 height 41
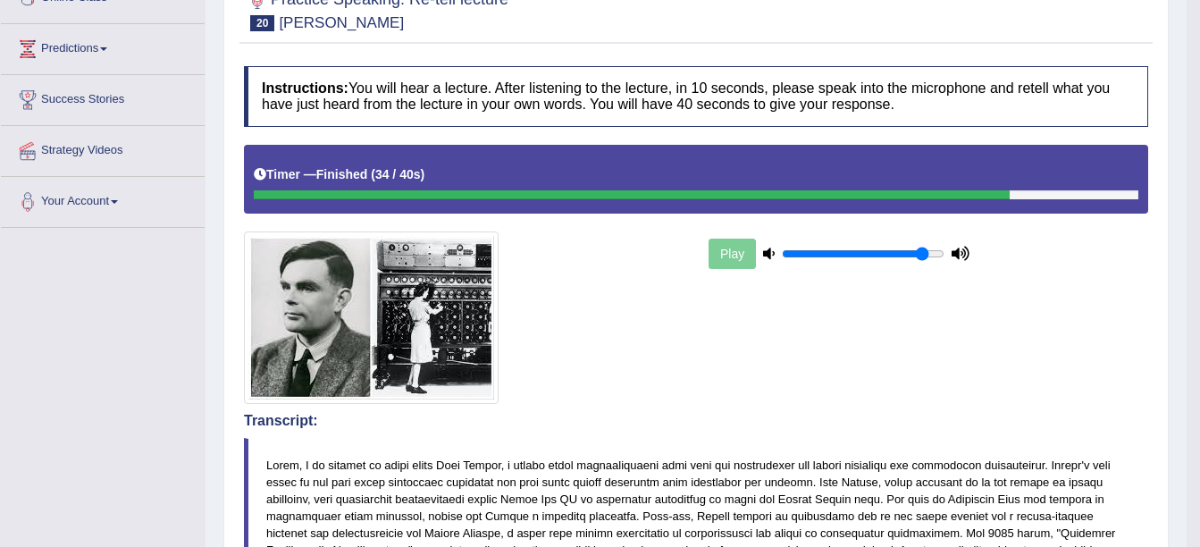
scroll to position [0, 0]
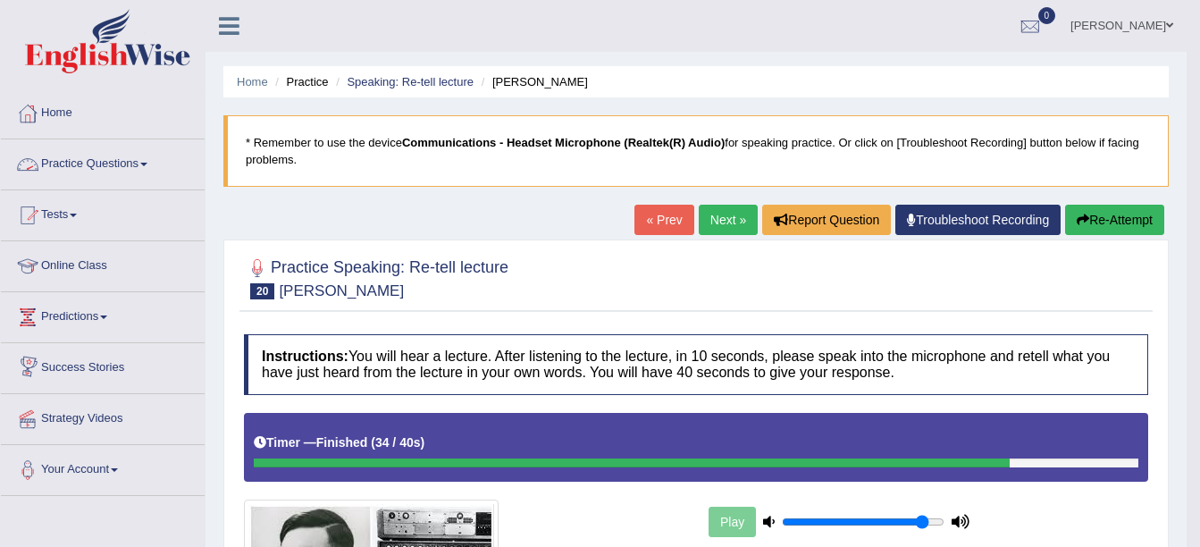
click at [65, 157] on link "Practice Questions" at bounding box center [103, 161] width 204 height 45
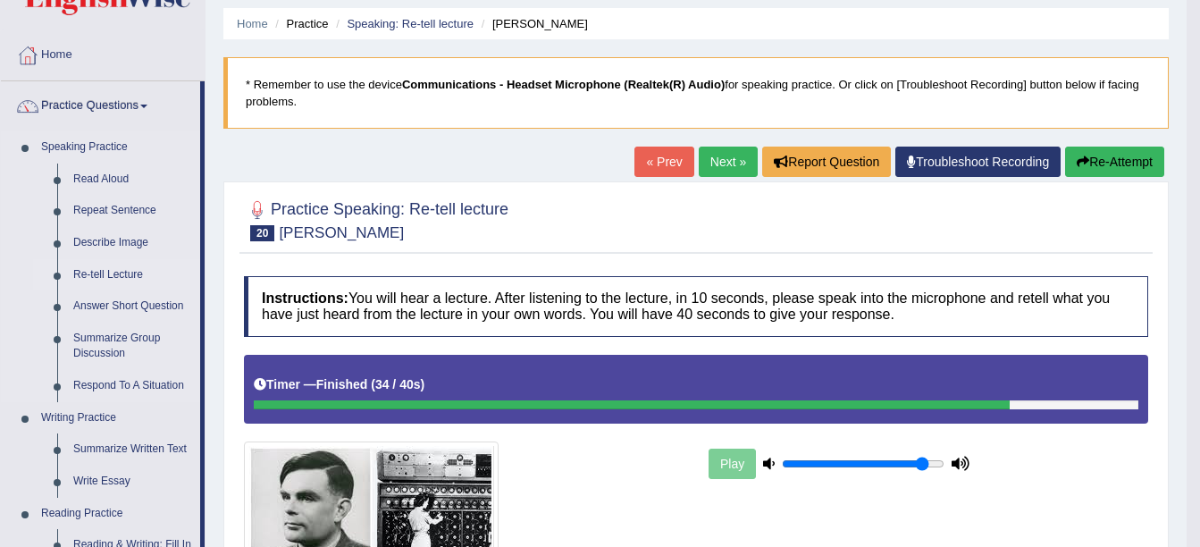
scroll to position [89, 0]
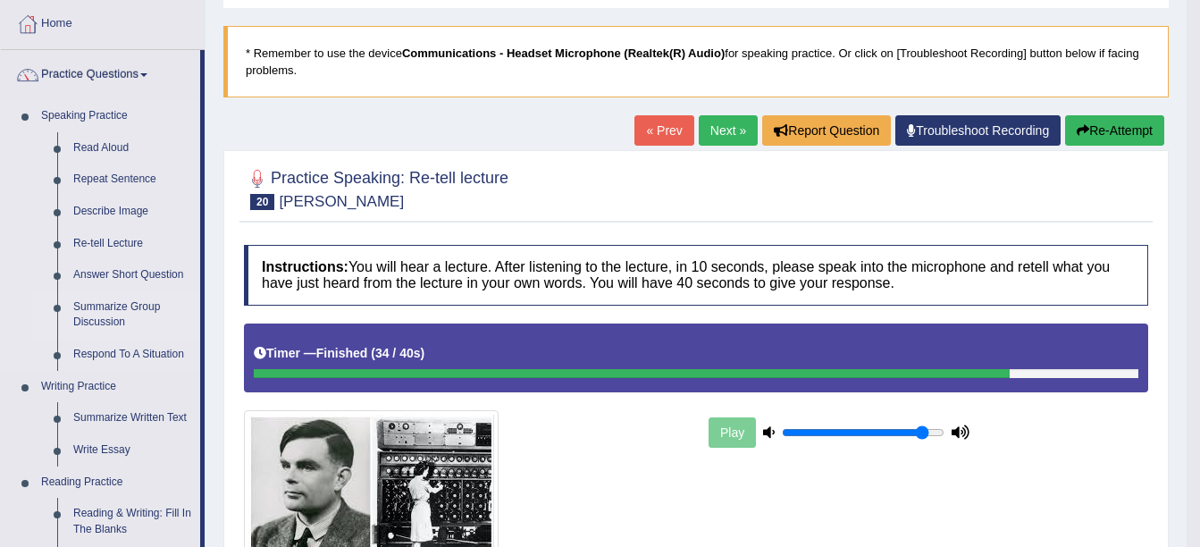
click at [131, 312] on link "Summarize Group Discussion" at bounding box center [132, 314] width 135 height 47
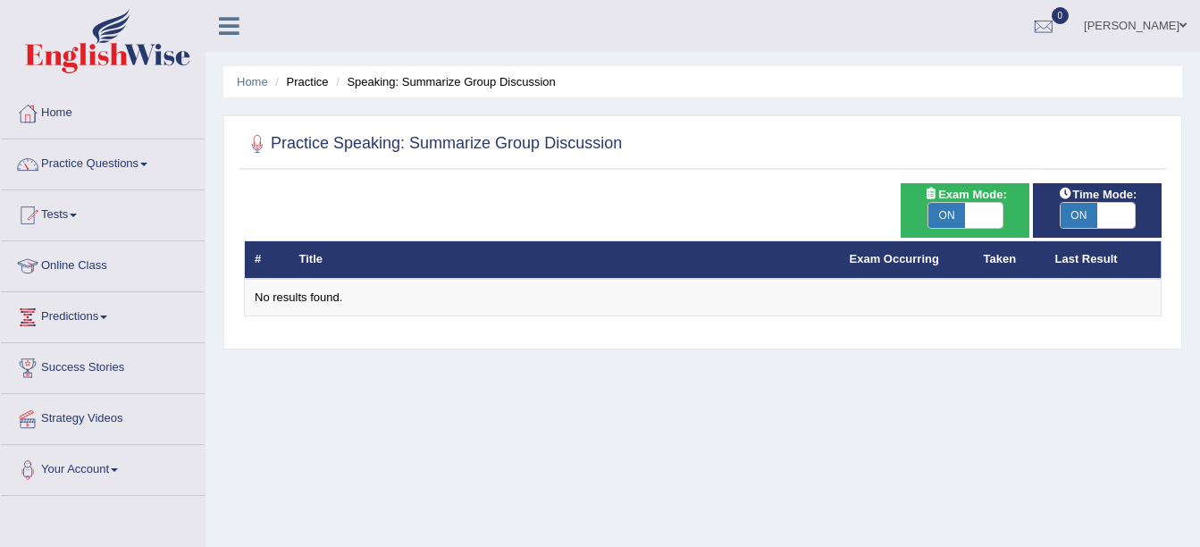
click at [947, 220] on span "ON" at bounding box center [947, 215] width 38 height 25
checkbox input "false"
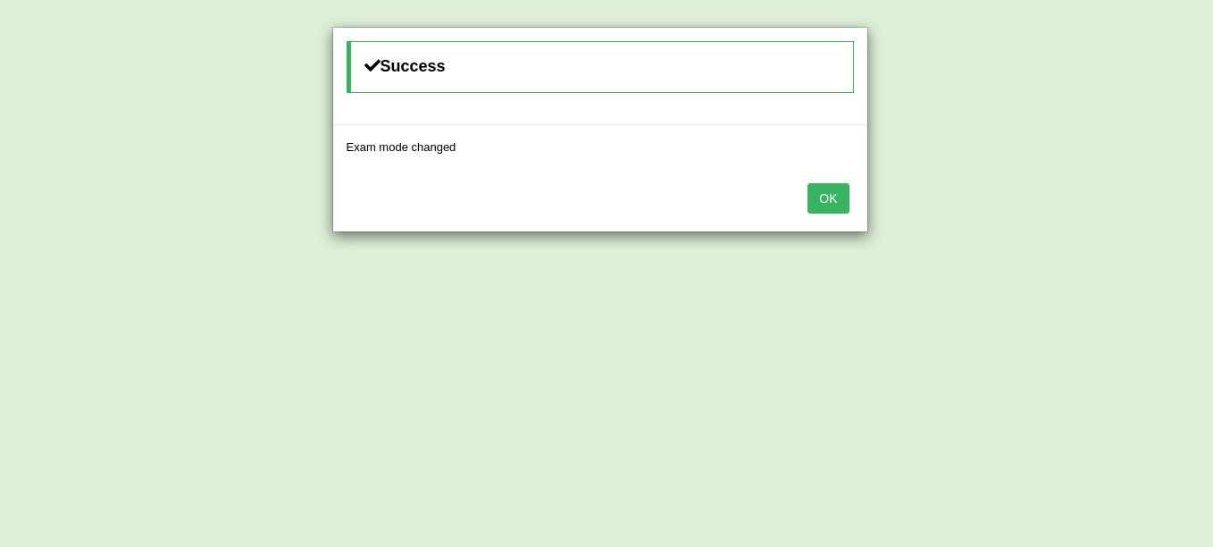
click at [824, 207] on button "OK" at bounding box center [828, 198] width 41 height 30
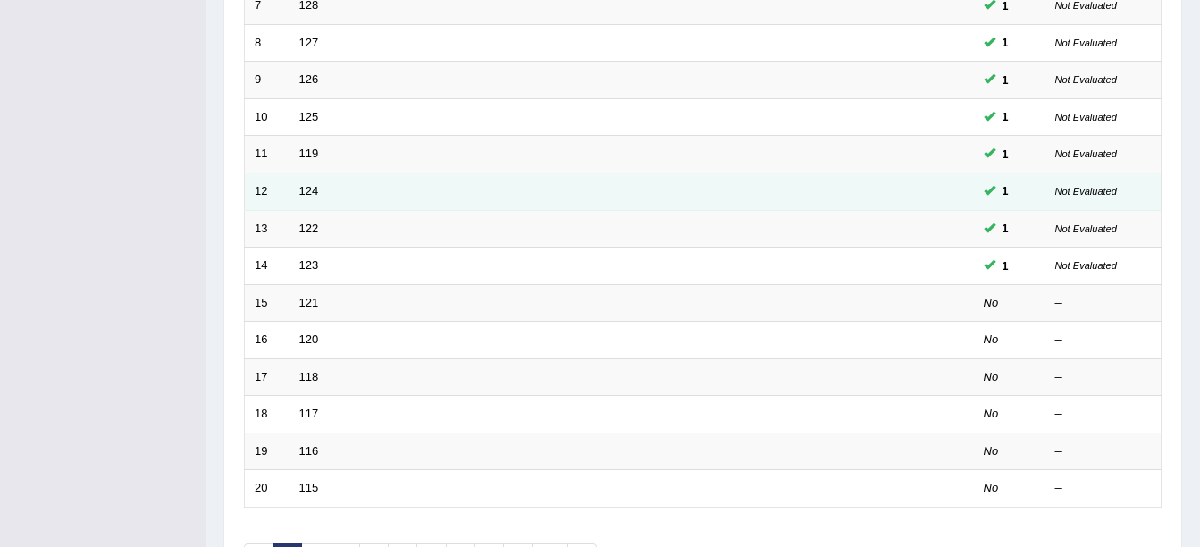
scroll to position [625, 0]
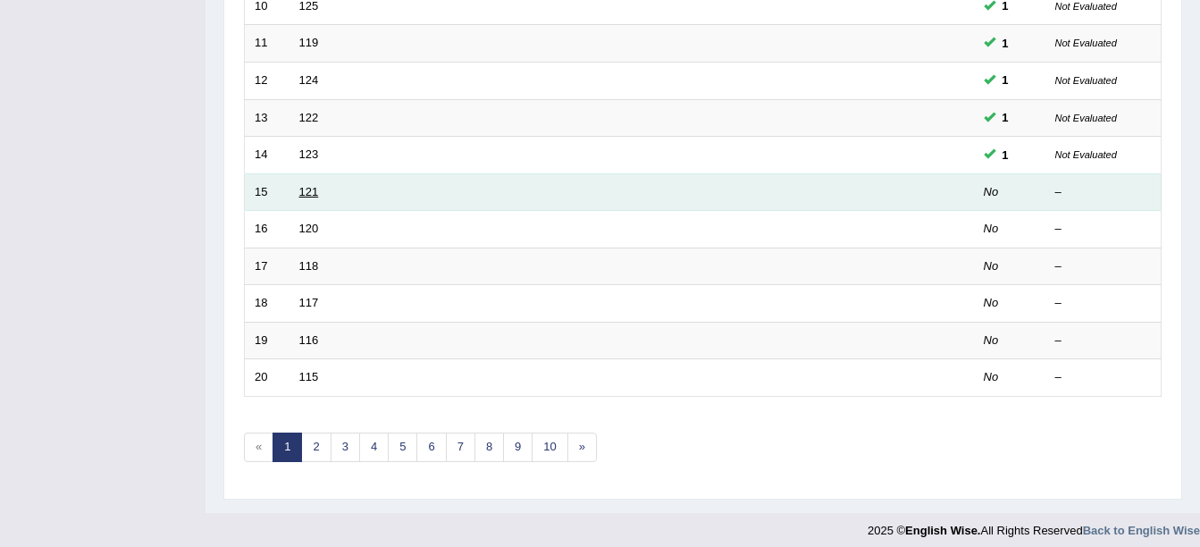
click at [304, 193] on link "121" at bounding box center [309, 191] width 20 height 13
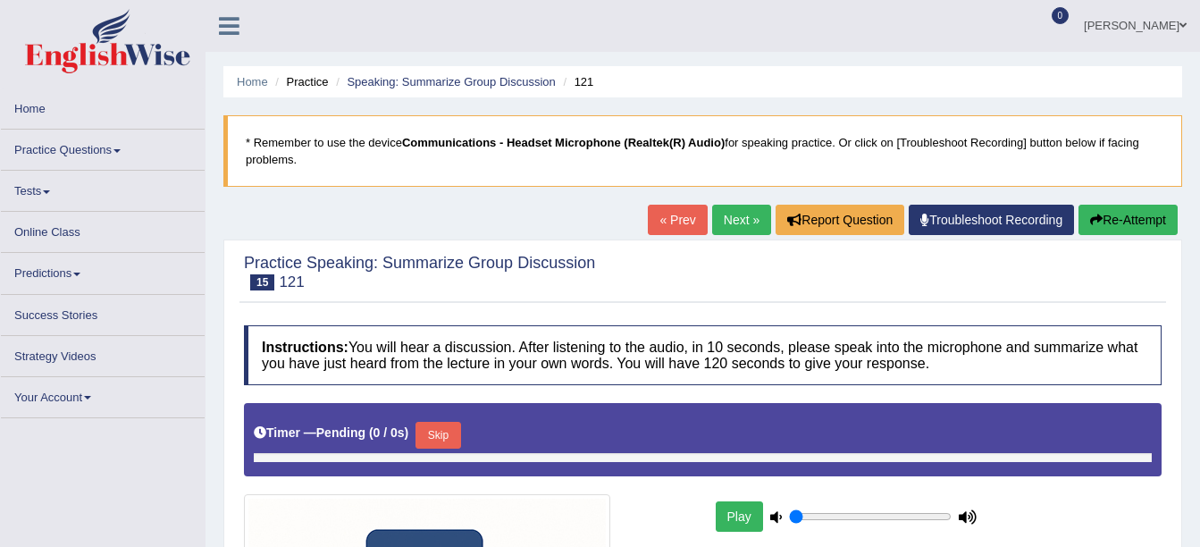
type input "0.9"
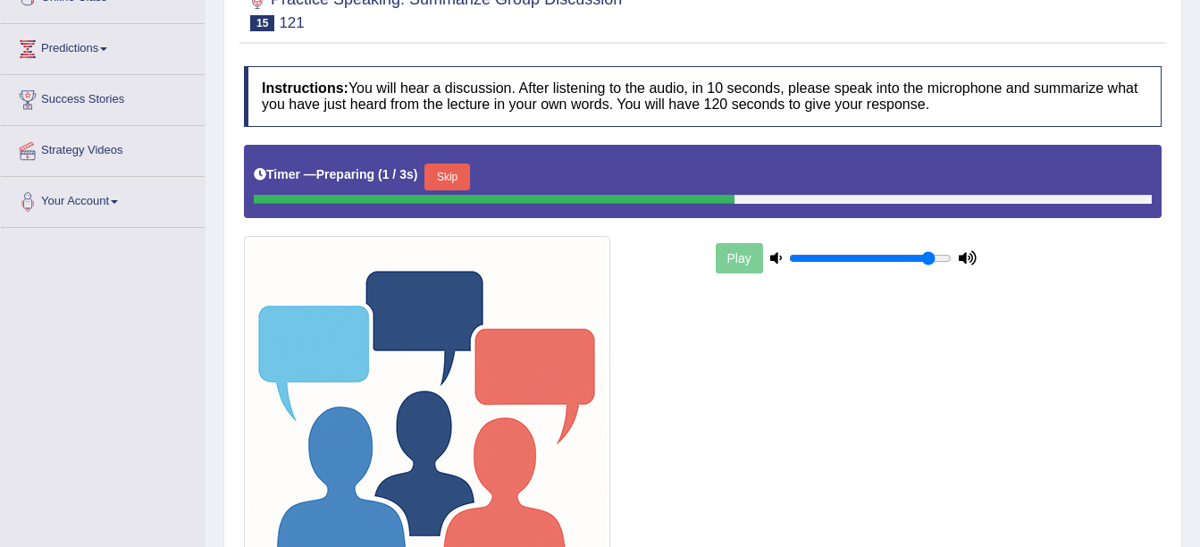
scroll to position [357, 0]
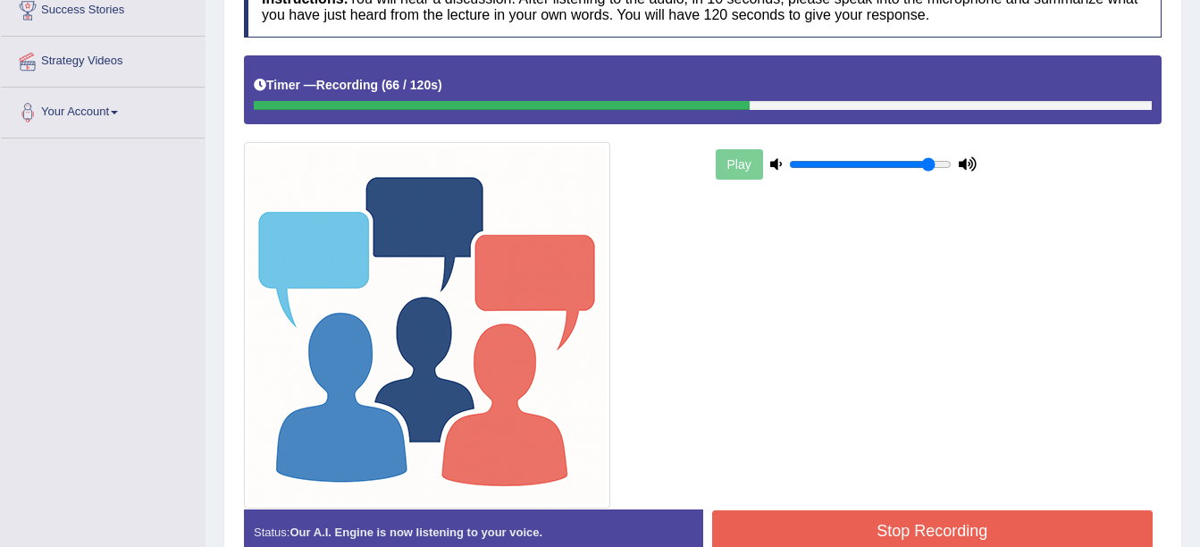
click at [846, 525] on button "Stop Recording" at bounding box center [932, 530] width 441 height 41
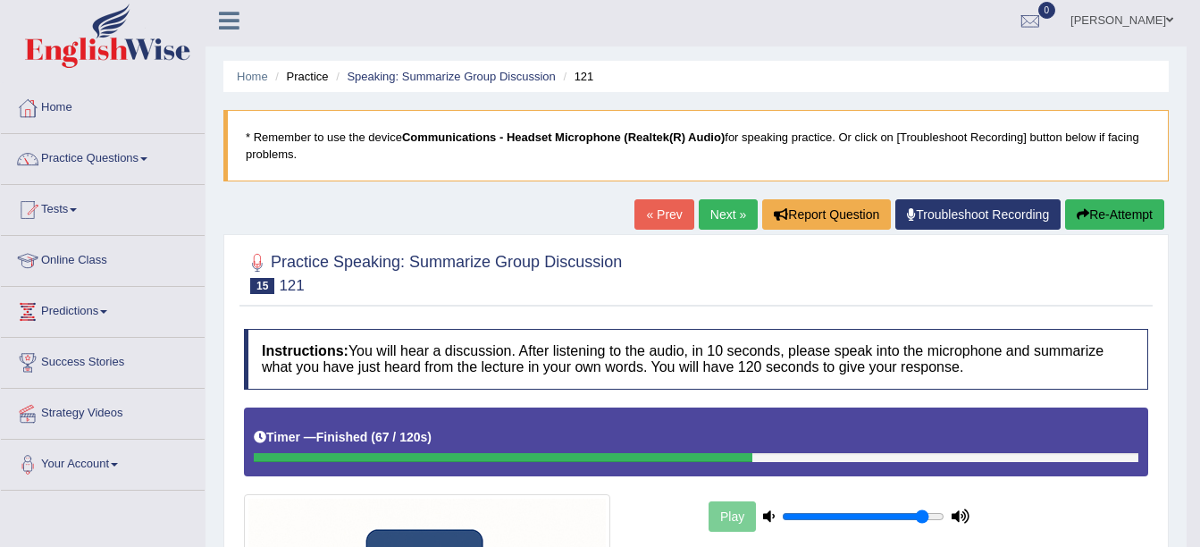
scroll to position [0, 0]
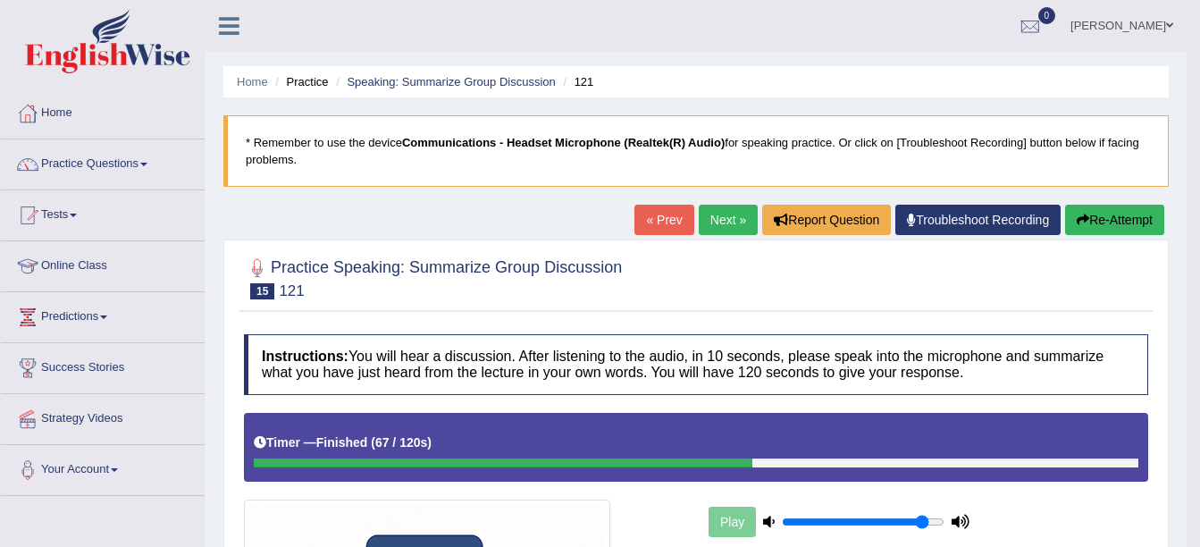
click at [711, 223] on link "Next »" at bounding box center [728, 220] width 59 height 30
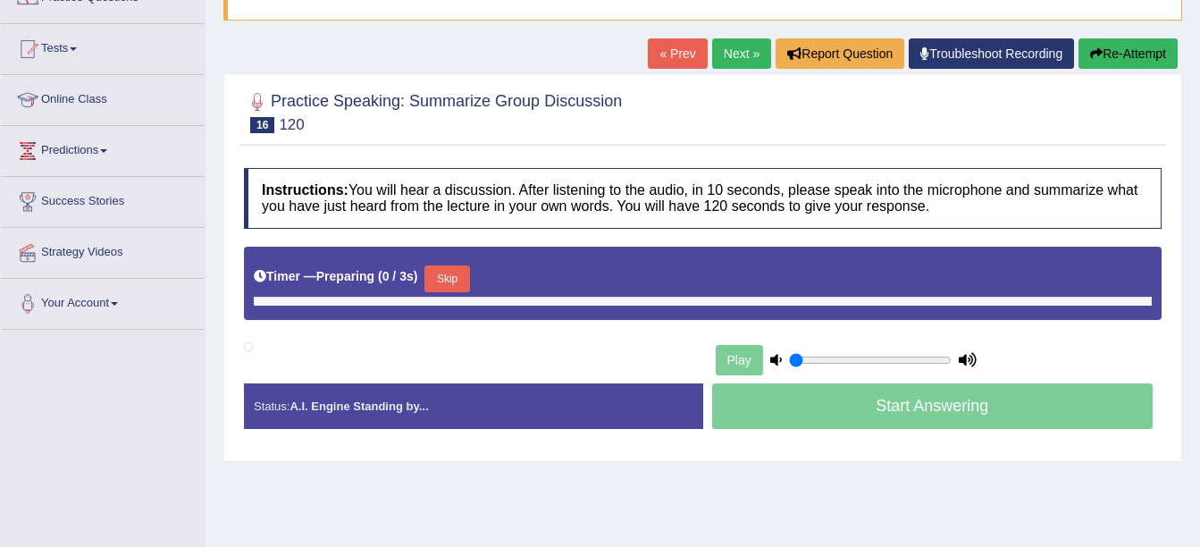
type input "0.9"
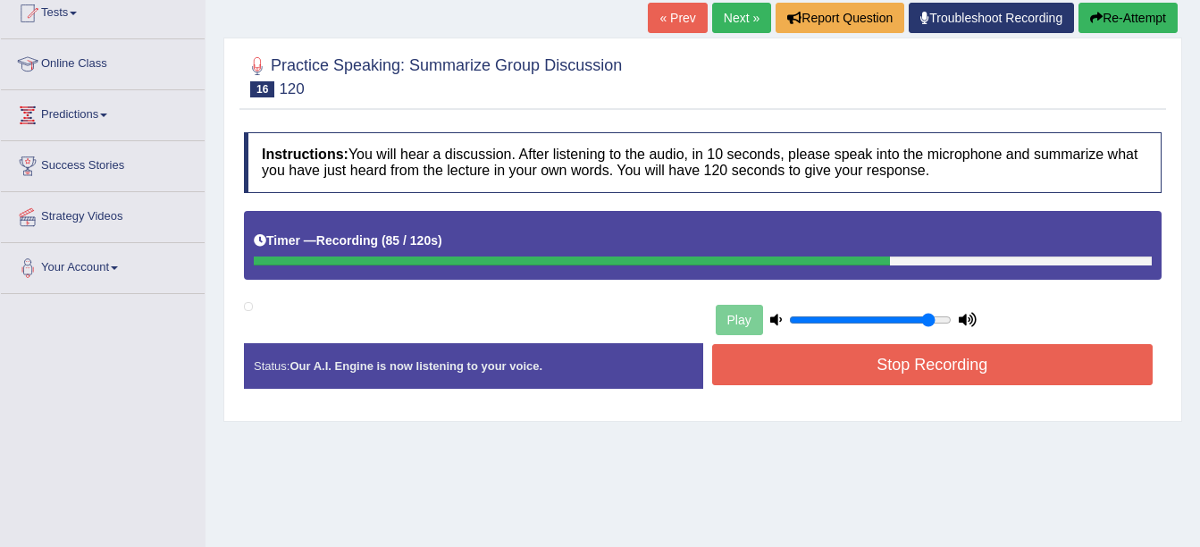
click at [1006, 353] on button "Stop Recording" at bounding box center [932, 364] width 441 height 41
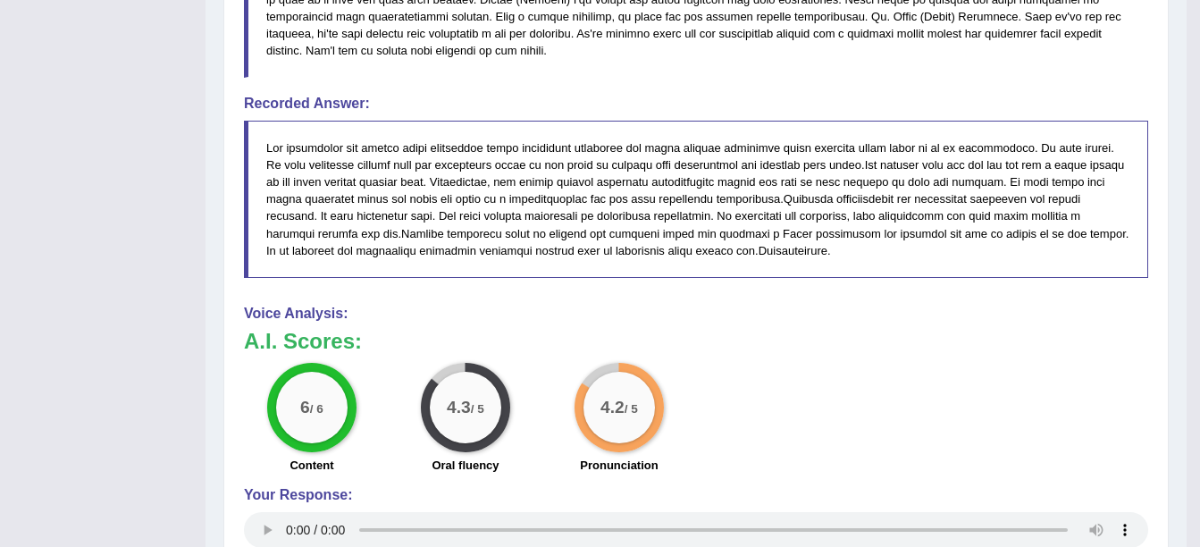
scroll to position [917, 0]
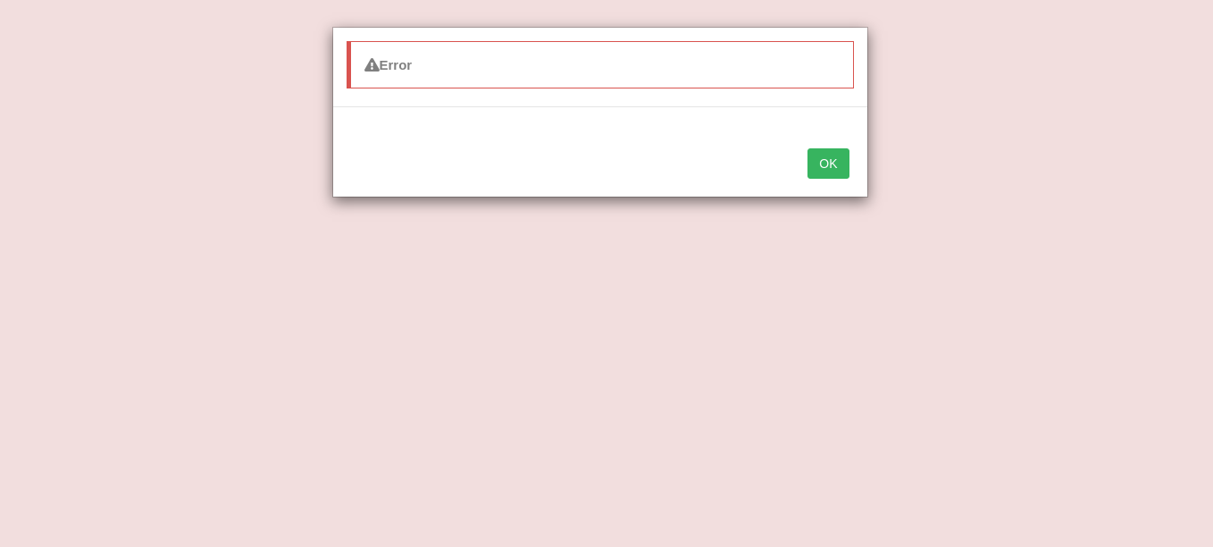
click at [1072, 371] on div "Error OK" at bounding box center [606, 273] width 1213 height 547
click at [826, 163] on button "OK" at bounding box center [828, 163] width 41 height 30
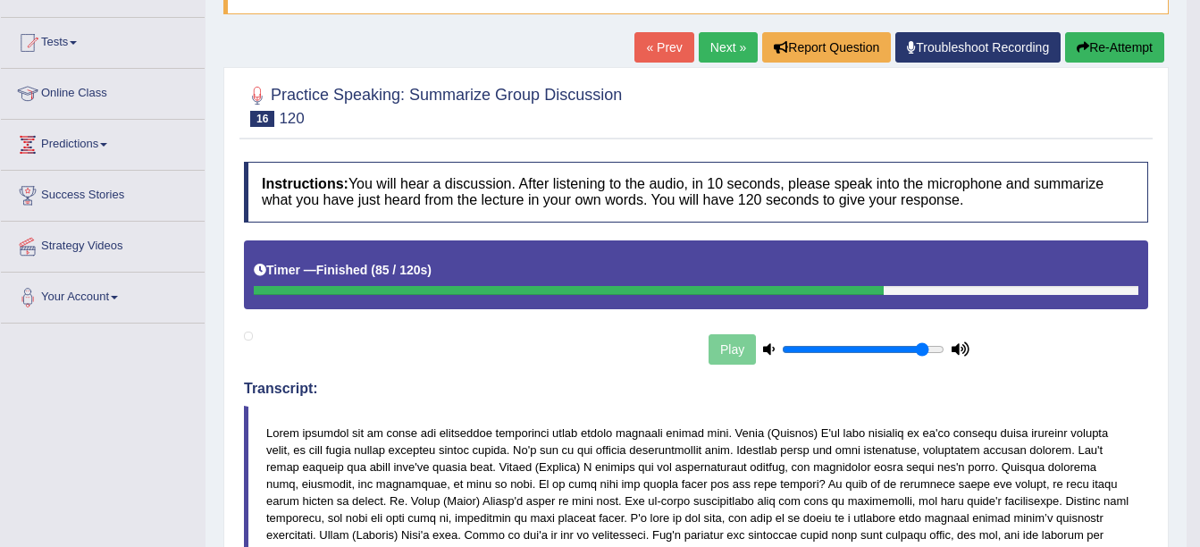
scroll to position [113, 0]
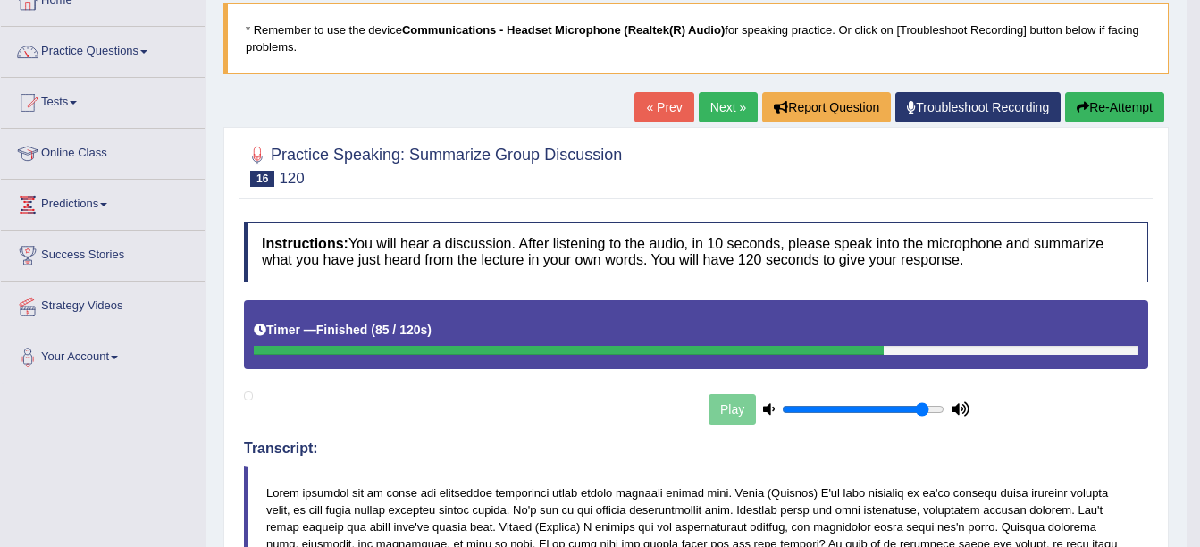
click at [713, 109] on link "Next »" at bounding box center [728, 107] width 59 height 30
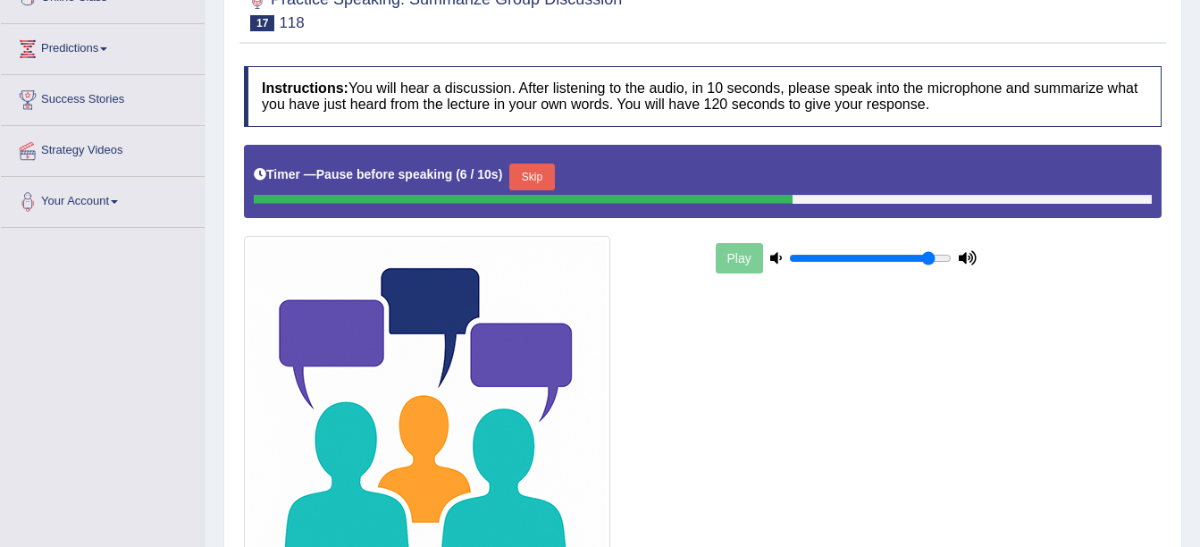
click at [528, 176] on button "Skip" at bounding box center [531, 176] width 45 height 27
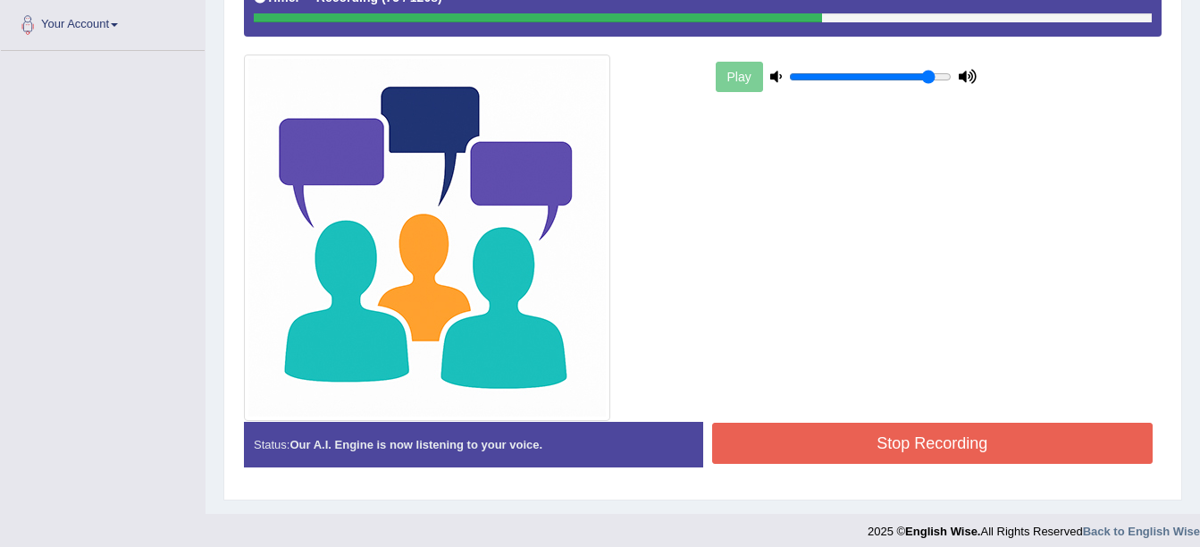
scroll to position [457, 0]
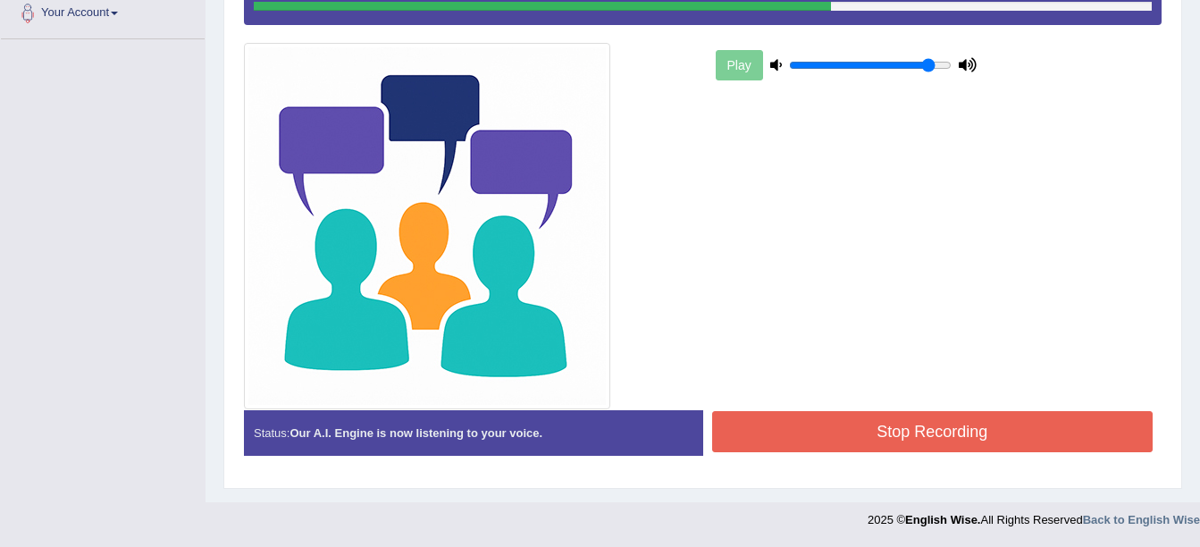
click at [939, 420] on button "Stop Recording" at bounding box center [932, 431] width 441 height 41
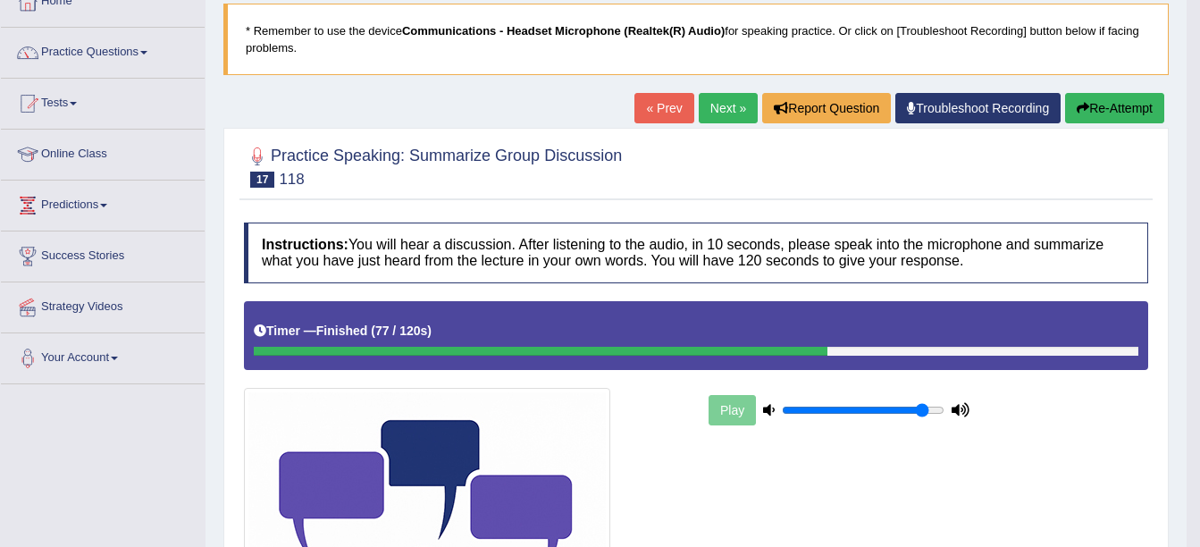
scroll to position [99, 0]
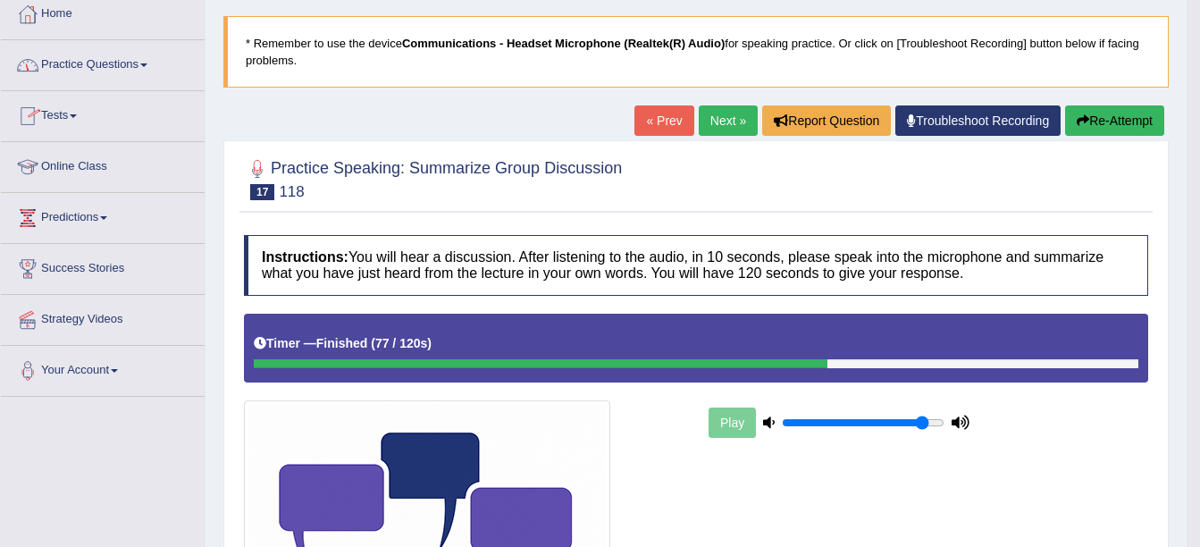
click at [68, 80] on link "Practice Questions" at bounding box center [103, 62] width 204 height 45
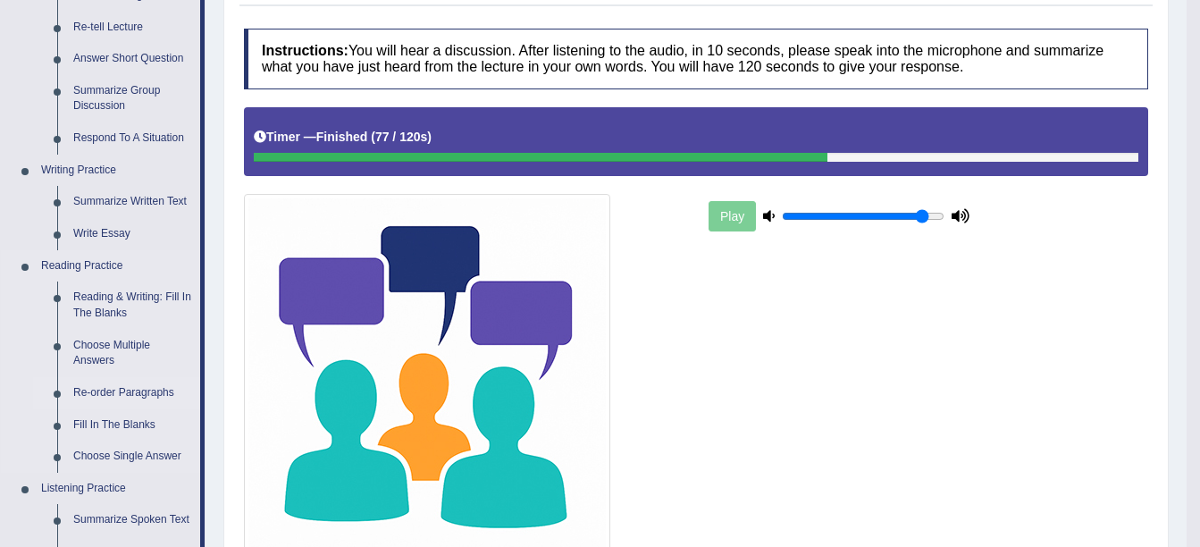
scroll to position [278, 0]
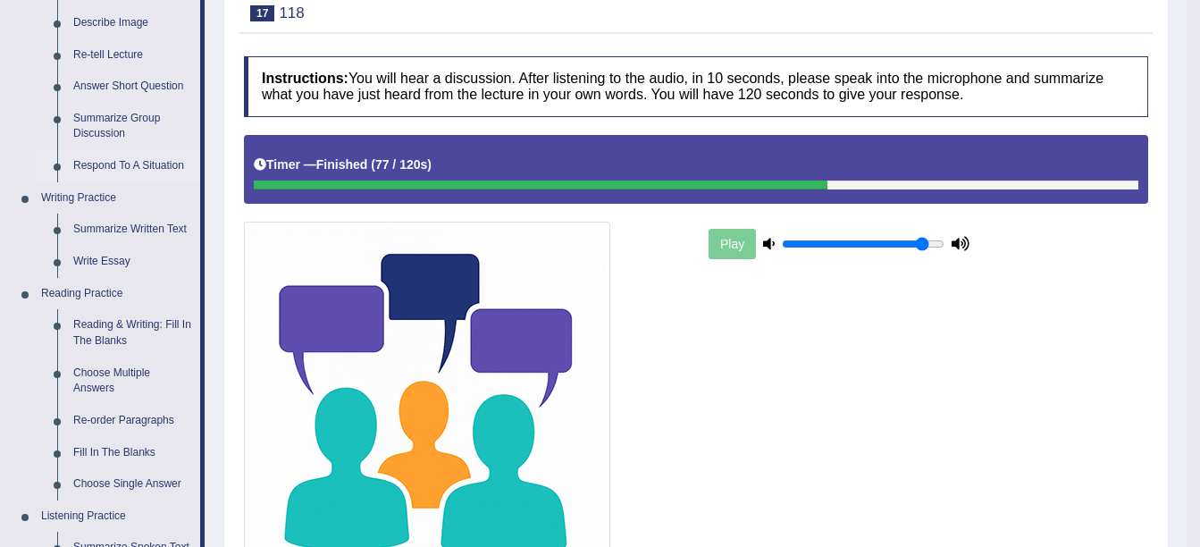
click at [114, 166] on link "Respond To A Situation" at bounding box center [132, 166] width 135 height 32
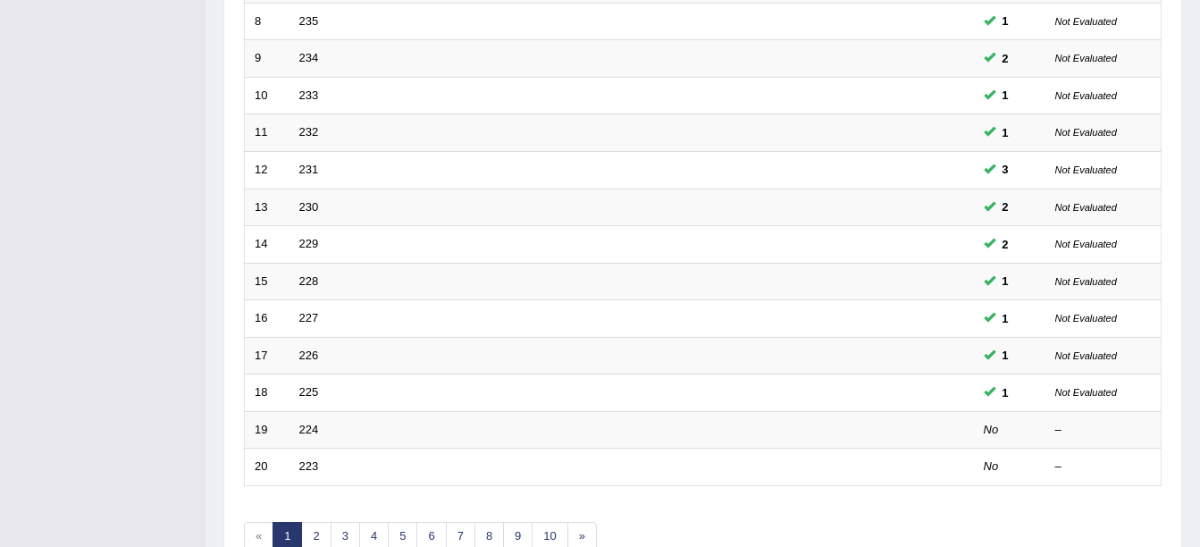
scroll to position [636, 0]
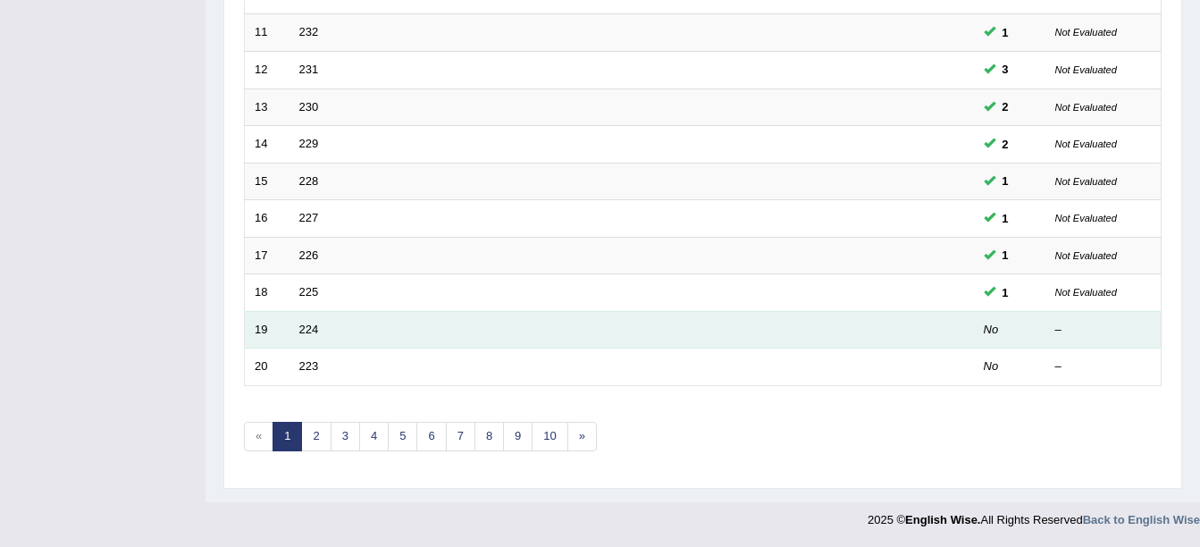
click at [304, 337] on td "224" at bounding box center [564, 330] width 550 height 38
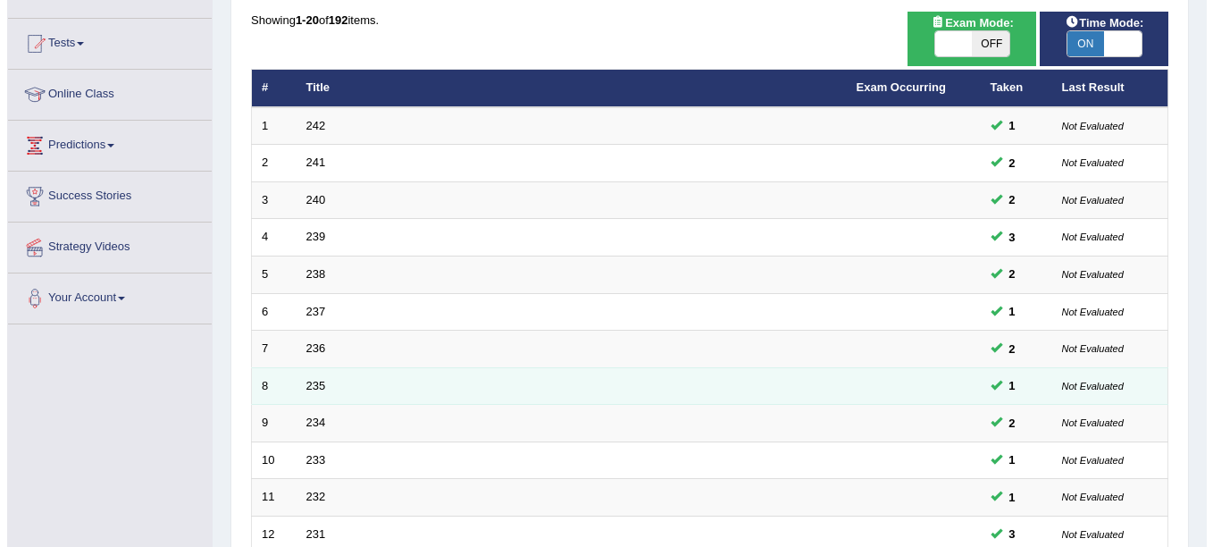
scroll to position [11, 0]
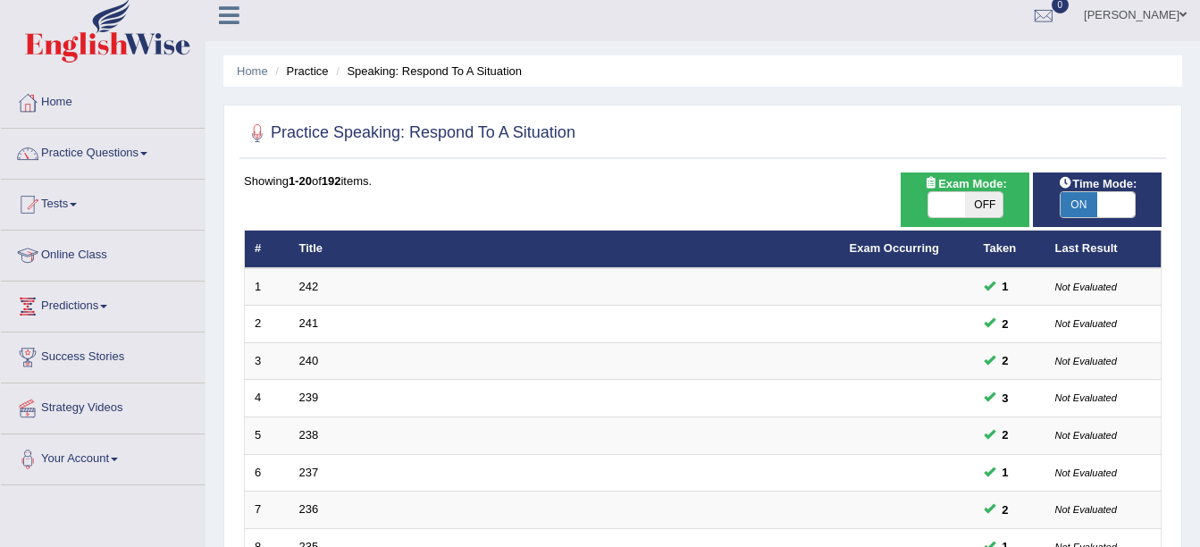
click at [1077, 199] on span "ON" at bounding box center [1080, 204] width 38 height 25
checkbox input "false"
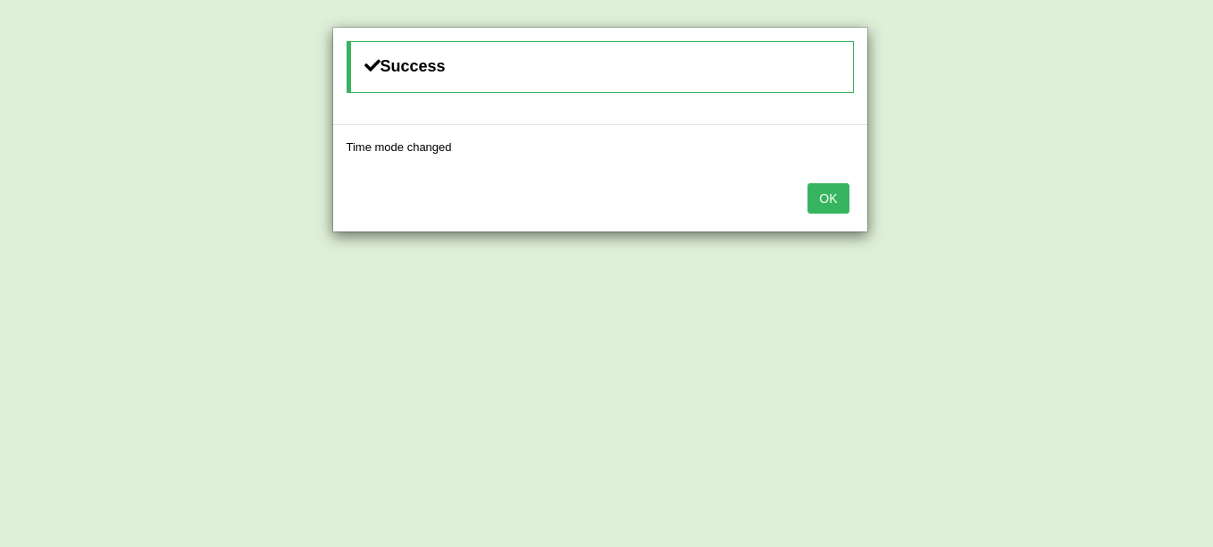
click at [838, 203] on button "OK" at bounding box center [828, 198] width 41 height 30
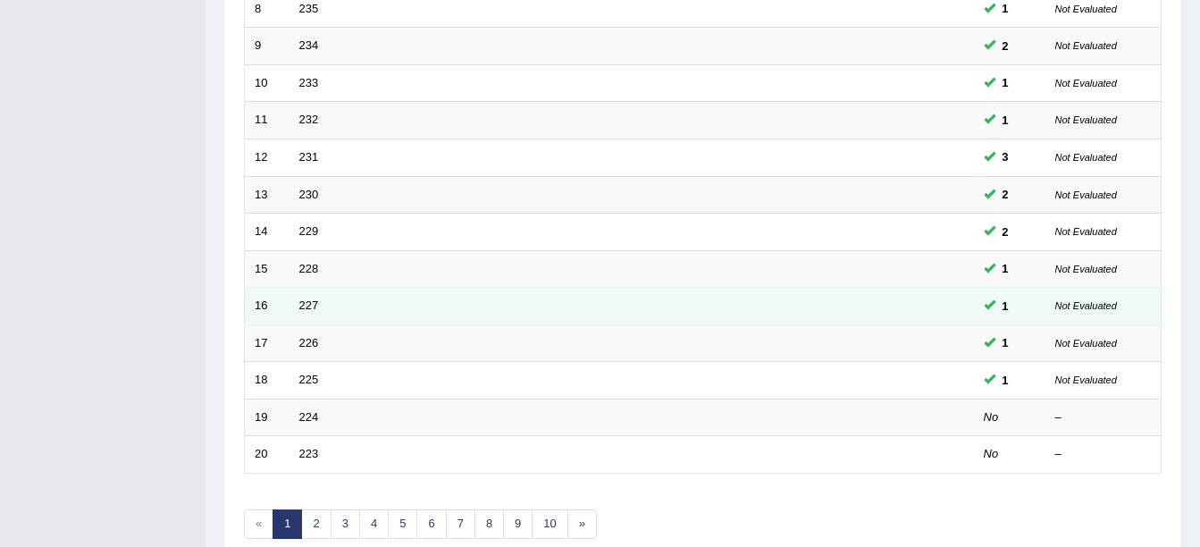
scroll to position [636, 0]
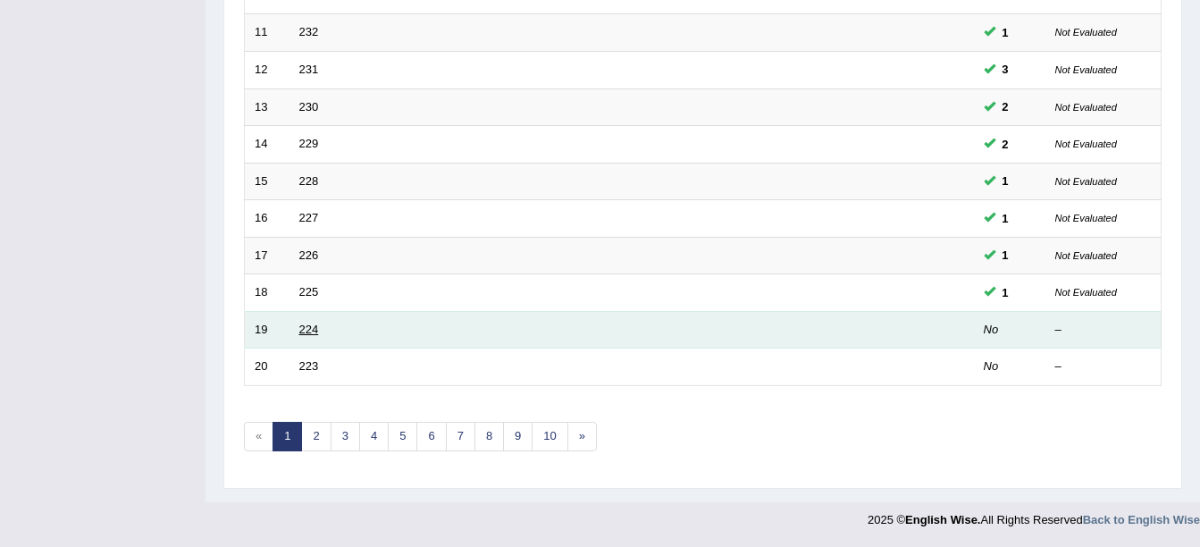
click at [308, 331] on link "224" at bounding box center [309, 329] width 20 height 13
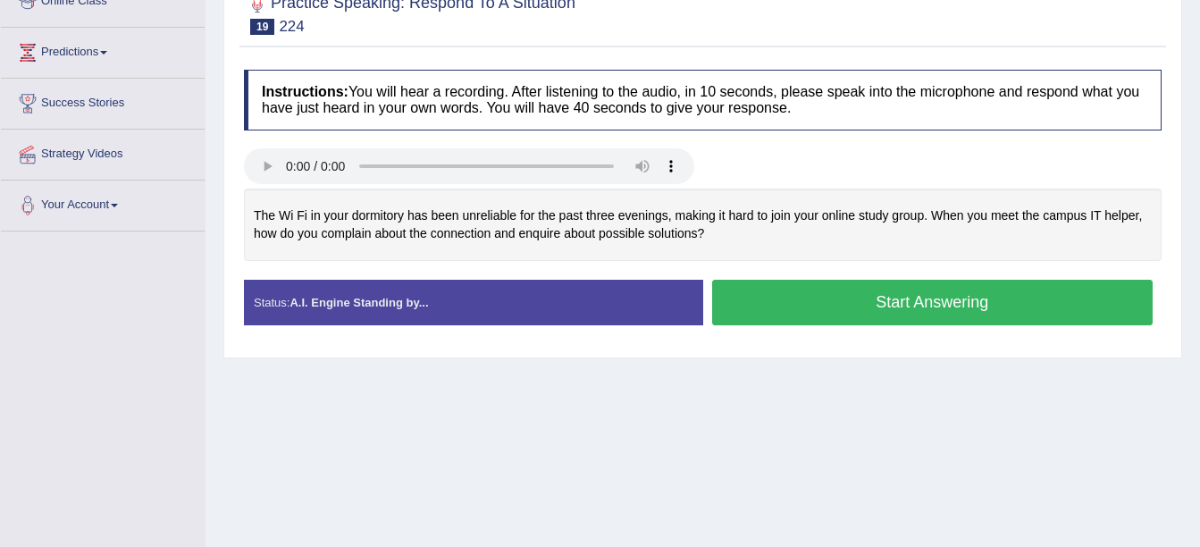
scroll to position [268, 0]
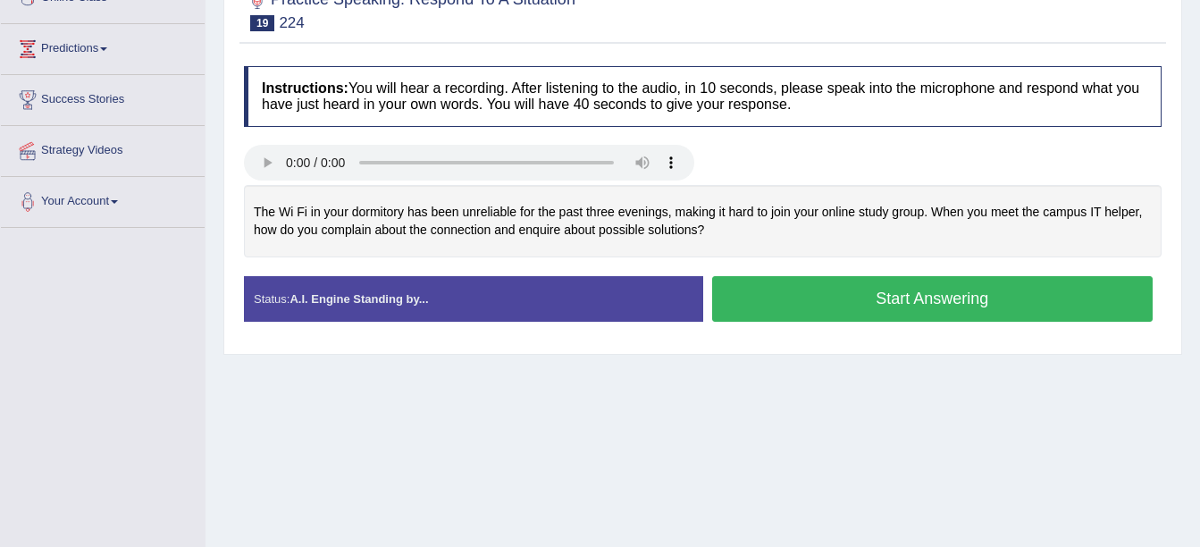
drag, startPoint x: 263, startPoint y: 203, endPoint x: 860, endPoint y: 175, distance: 598.3
click at [863, 175] on div "Instructions: You will hear a recording. After listening to the audio, in 10 se…" at bounding box center [702, 201] width 926 height 288
click at [771, 296] on button "Start Answering" at bounding box center [932, 299] width 441 height 46
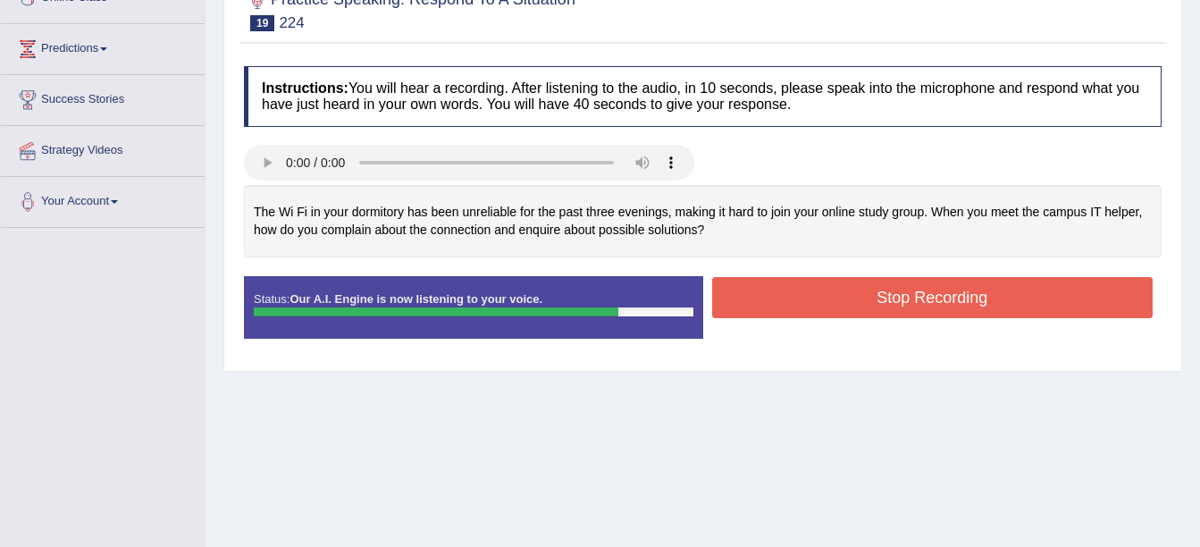
click at [758, 300] on button "Stop Recording" at bounding box center [932, 297] width 441 height 41
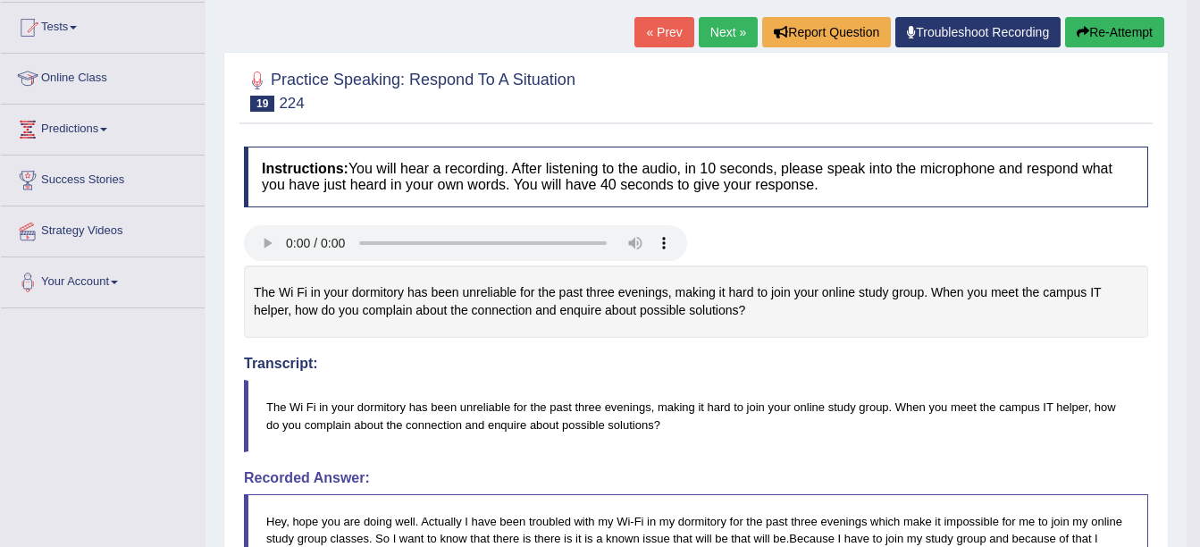
scroll to position [0, 0]
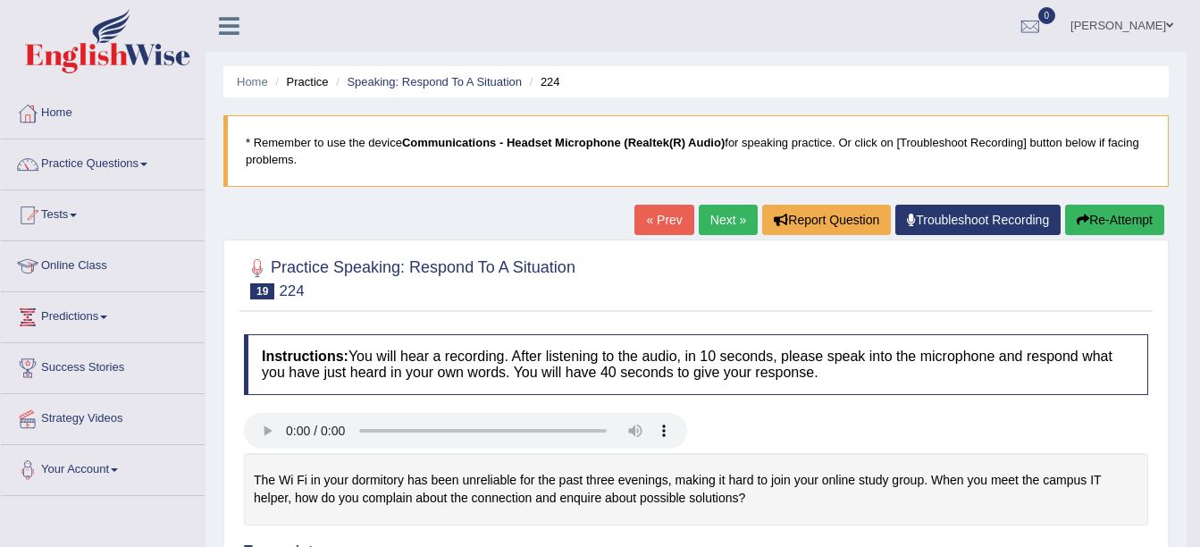
click at [710, 220] on link "Next »" at bounding box center [728, 220] width 59 height 30
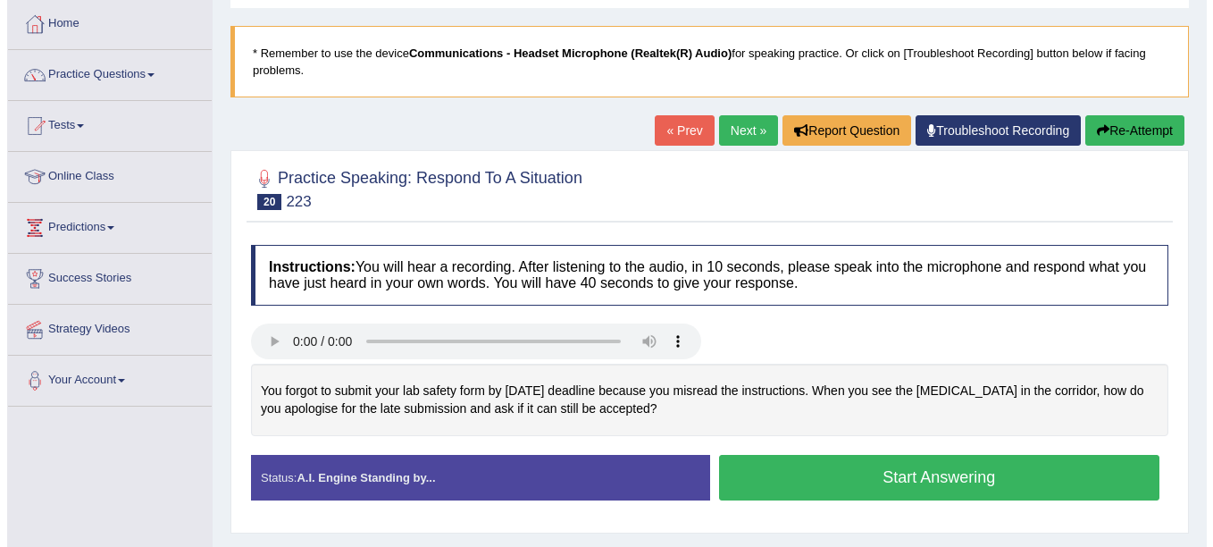
scroll to position [179, 0]
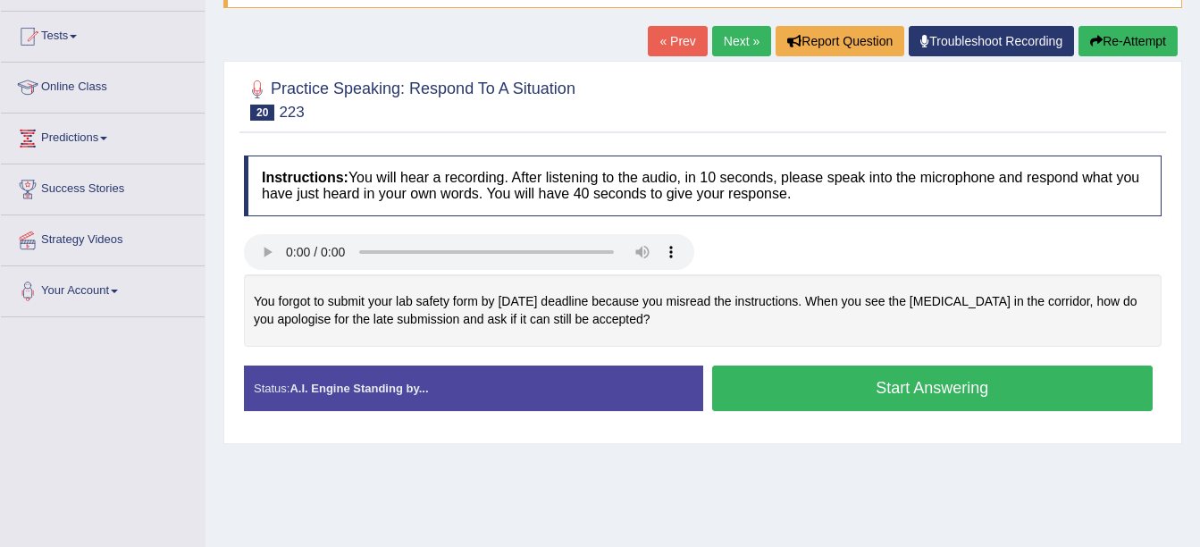
click at [792, 399] on button "Start Answering" at bounding box center [932, 388] width 441 height 46
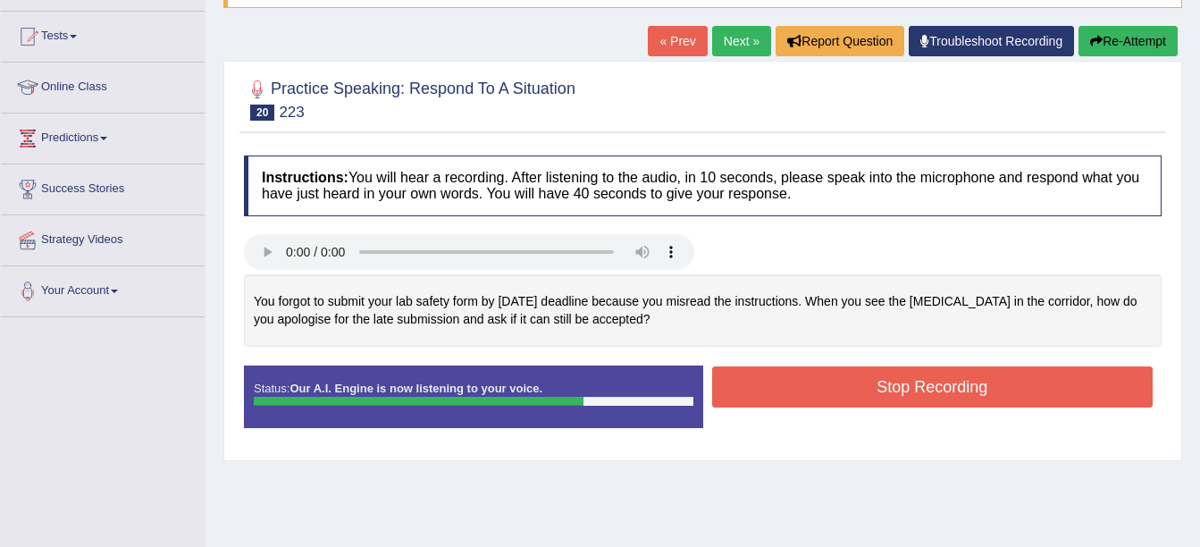
click at [795, 373] on button "Stop Recording" at bounding box center [932, 386] width 441 height 41
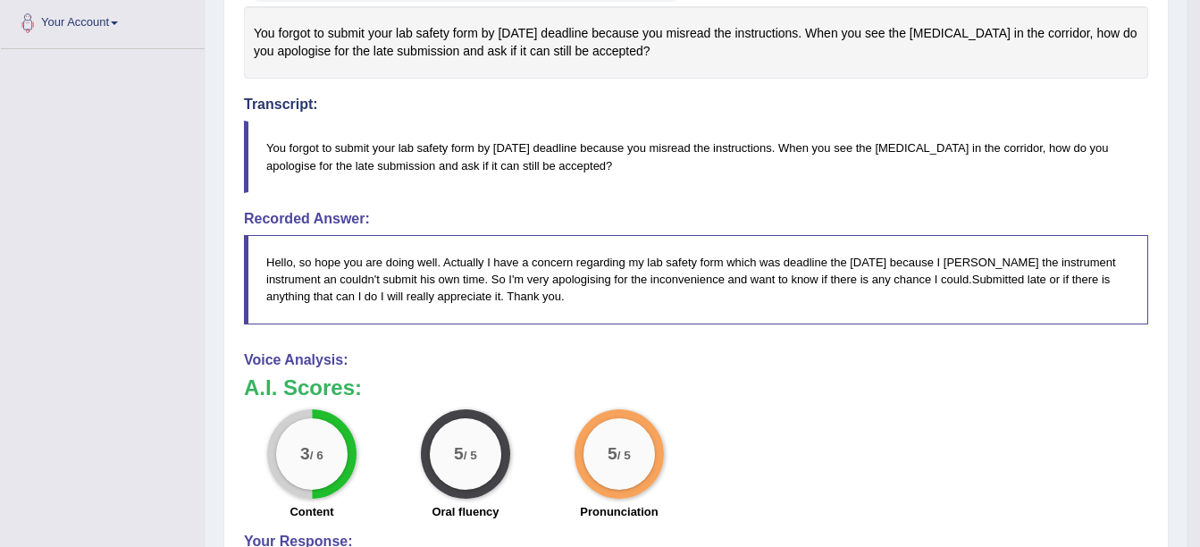
scroll to position [357, 0]
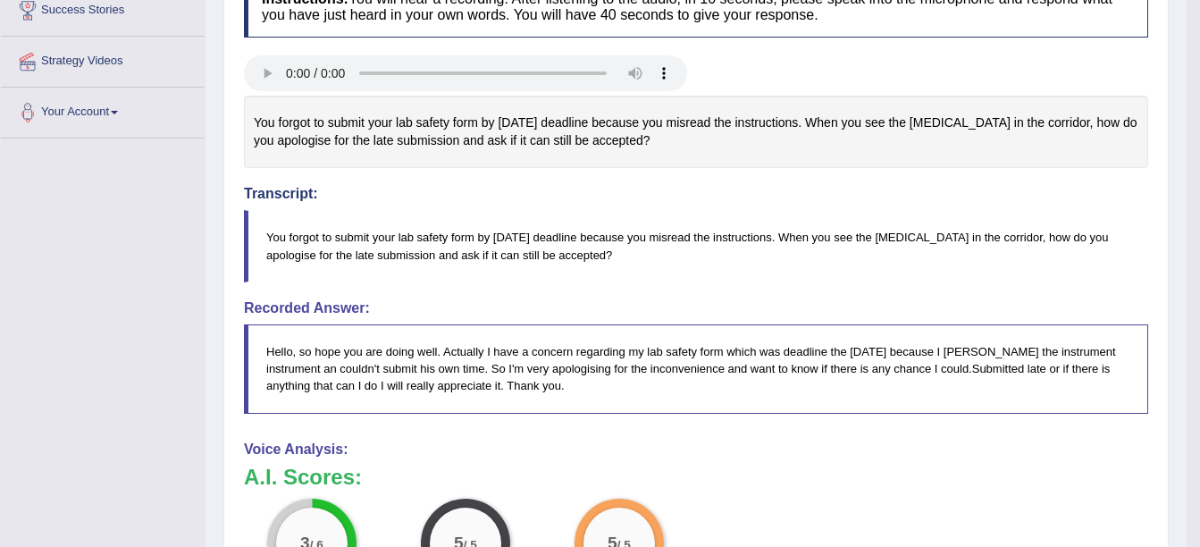
drag, startPoint x: 549, startPoint y: 385, endPoint x: 164, endPoint y: 333, distance: 388.5
click at [162, 334] on div "Toggle navigation Home Practice Questions Speaking Practice Read Aloud Repeat S…" at bounding box center [593, 290] width 1186 height 1295
drag, startPoint x: 292, startPoint y: 245, endPoint x: 568, endPoint y: 204, distance: 279.1
click at [569, 205] on div "Transcript: You forgot to submit your lab safety form by last Friday's deadline…" at bounding box center [696, 194] width 904 height 178
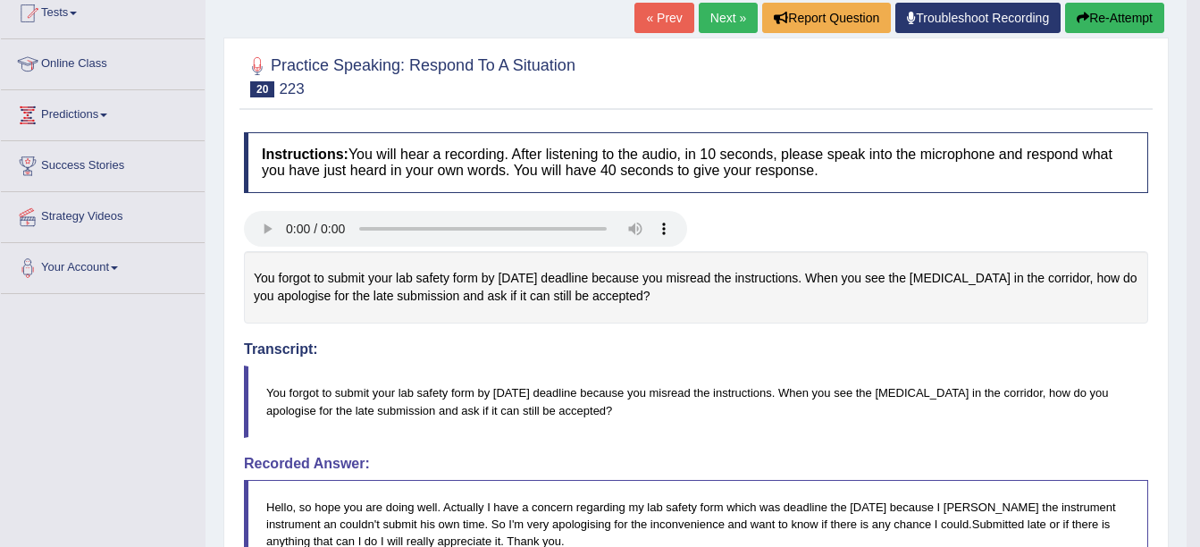
scroll to position [179, 0]
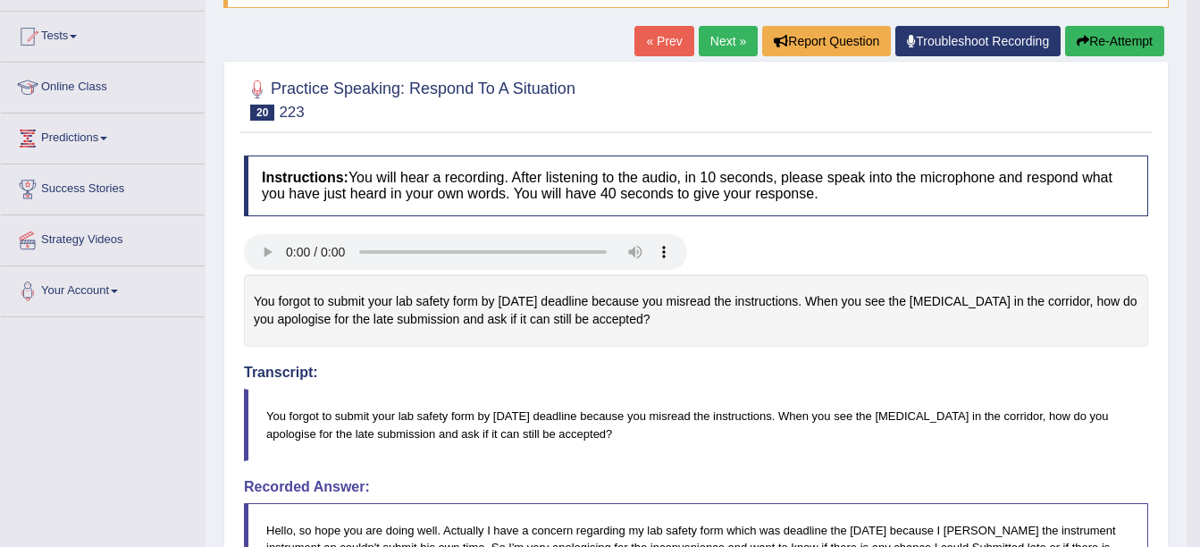
click at [1100, 47] on button "Re-Attempt" at bounding box center [1114, 41] width 99 height 30
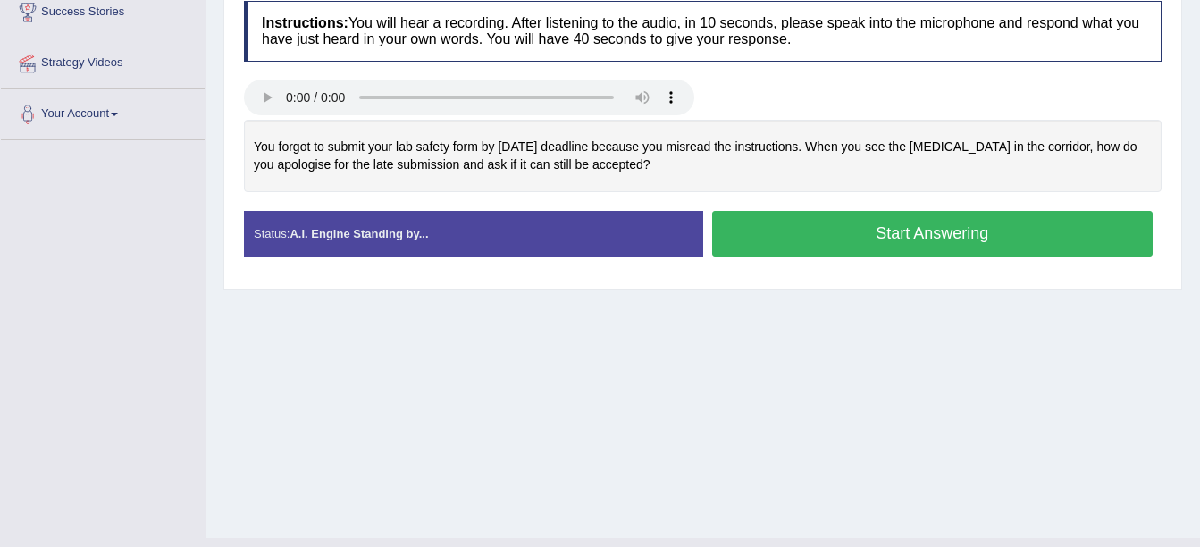
scroll to position [357, 0]
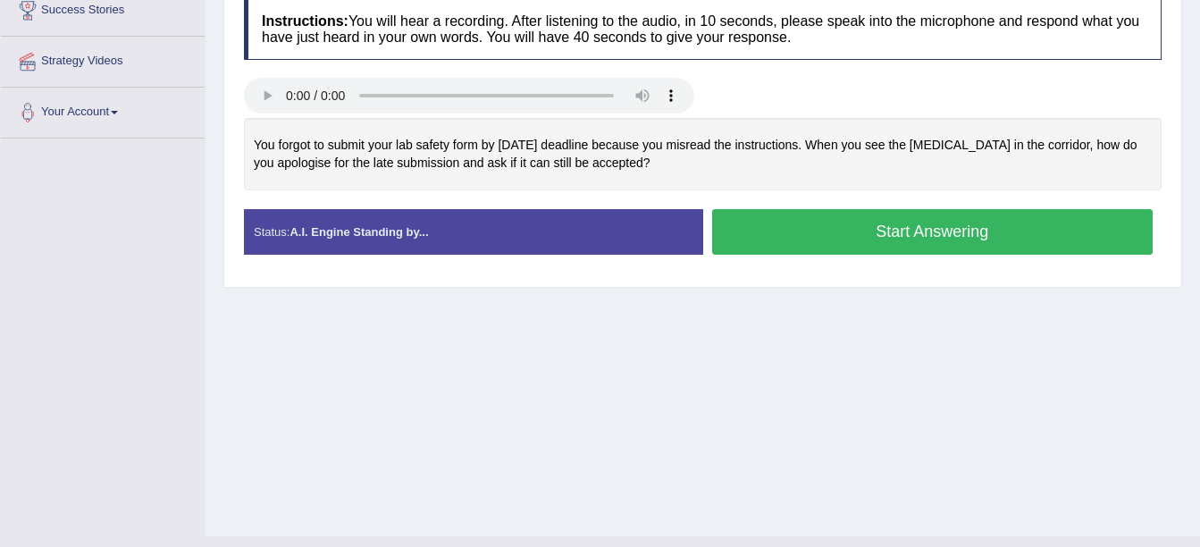
click at [864, 212] on button "Start Answering" at bounding box center [932, 232] width 441 height 46
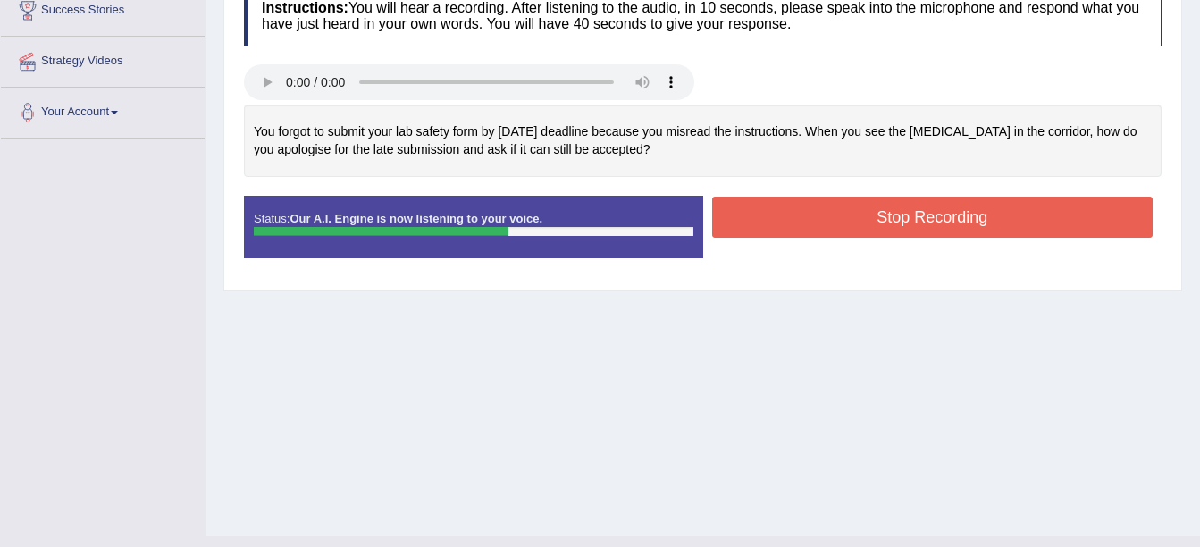
click at [838, 219] on button "Stop Recording" at bounding box center [932, 217] width 441 height 41
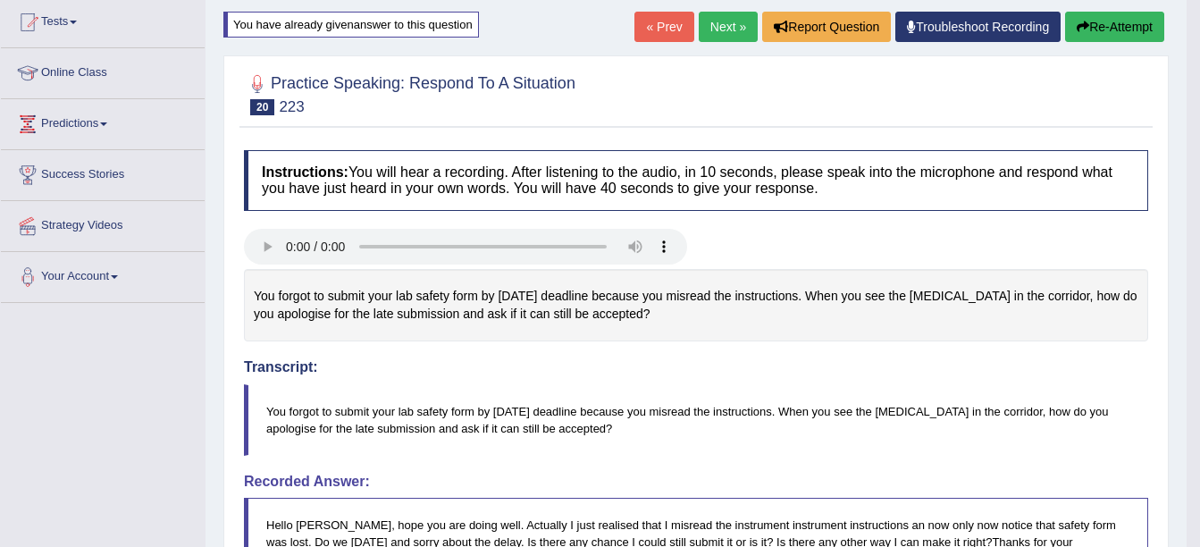
scroll to position [179, 0]
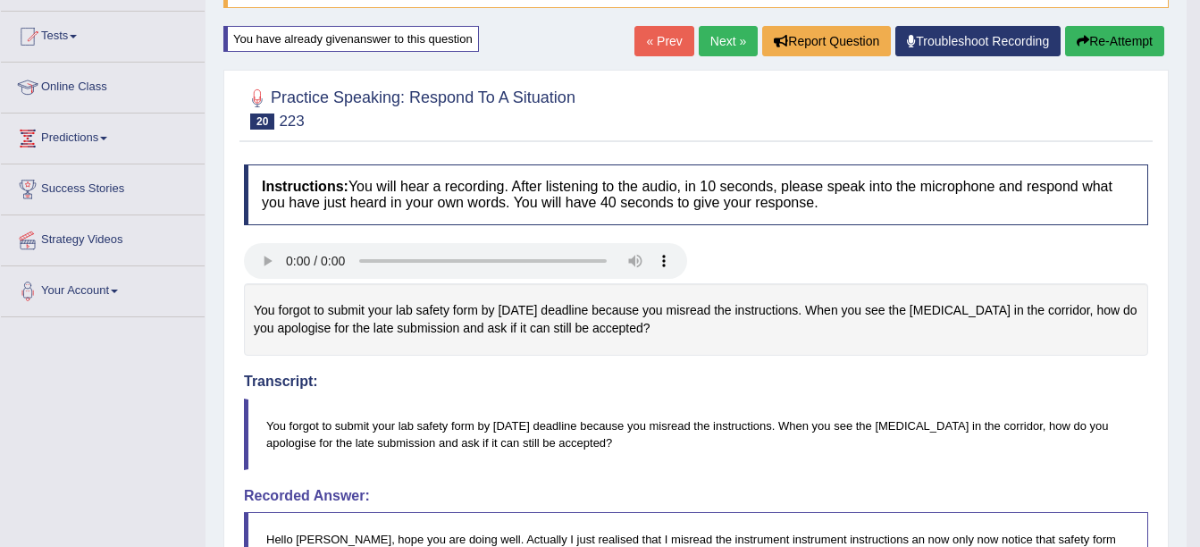
click at [723, 44] on link "Next »" at bounding box center [728, 41] width 59 height 30
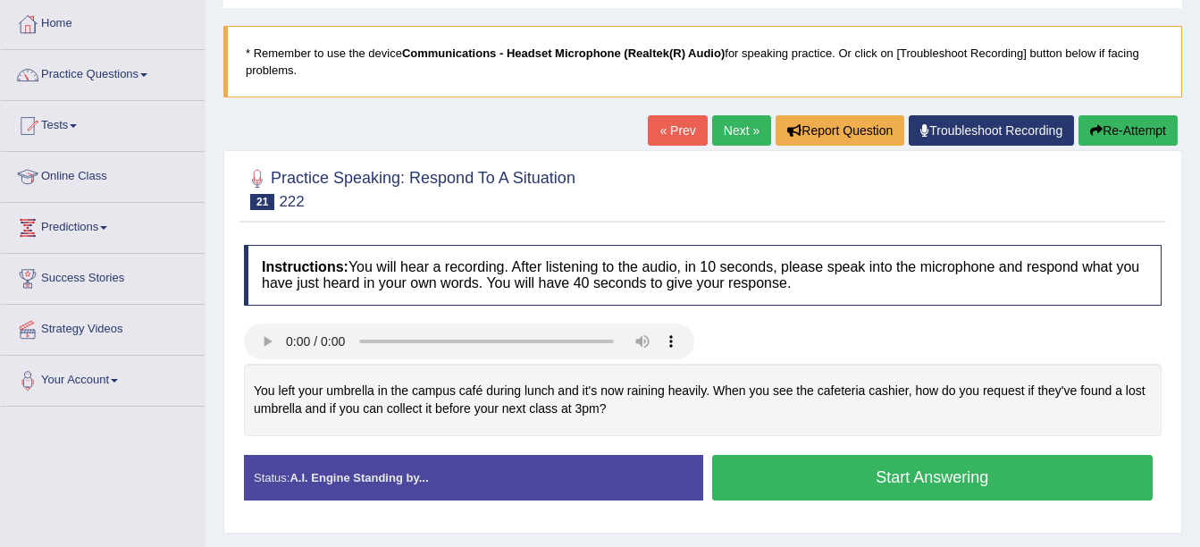
scroll to position [179, 0]
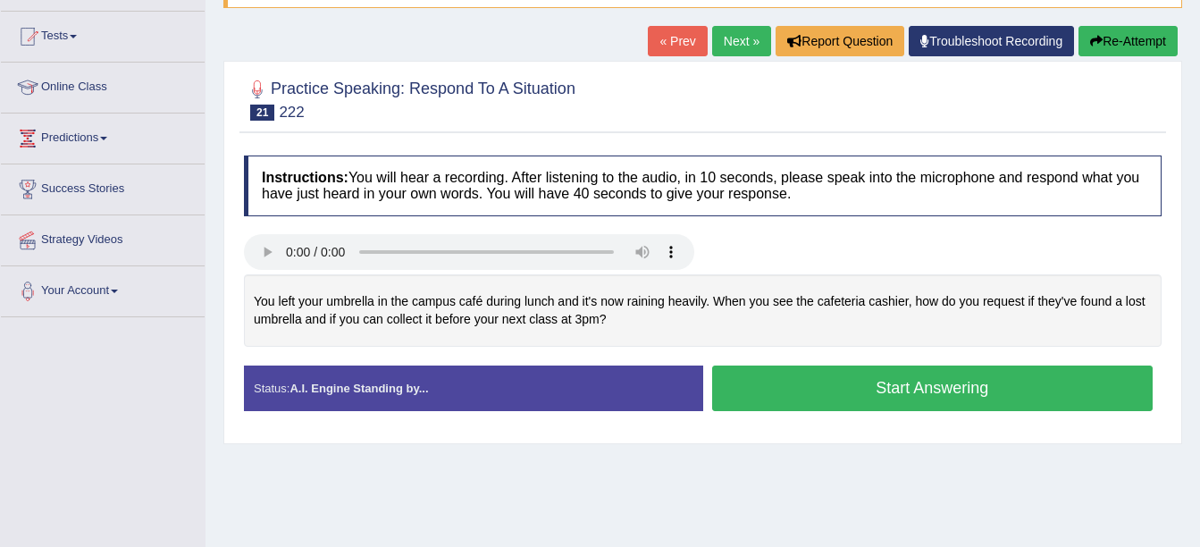
click at [930, 386] on button "Start Answering" at bounding box center [932, 388] width 441 height 46
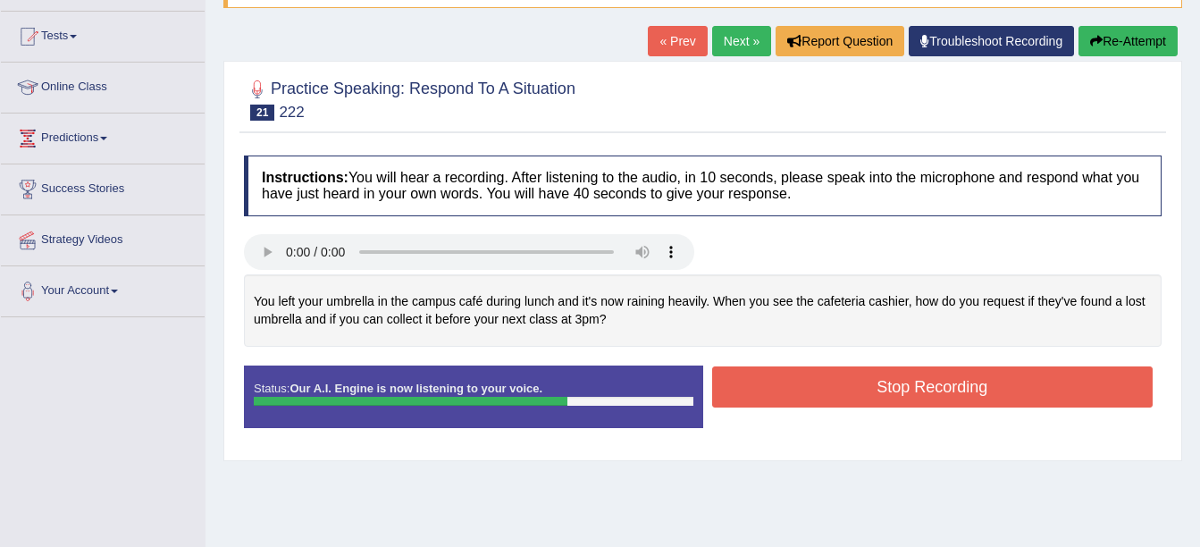
click at [930, 382] on button "Stop Recording" at bounding box center [932, 386] width 441 height 41
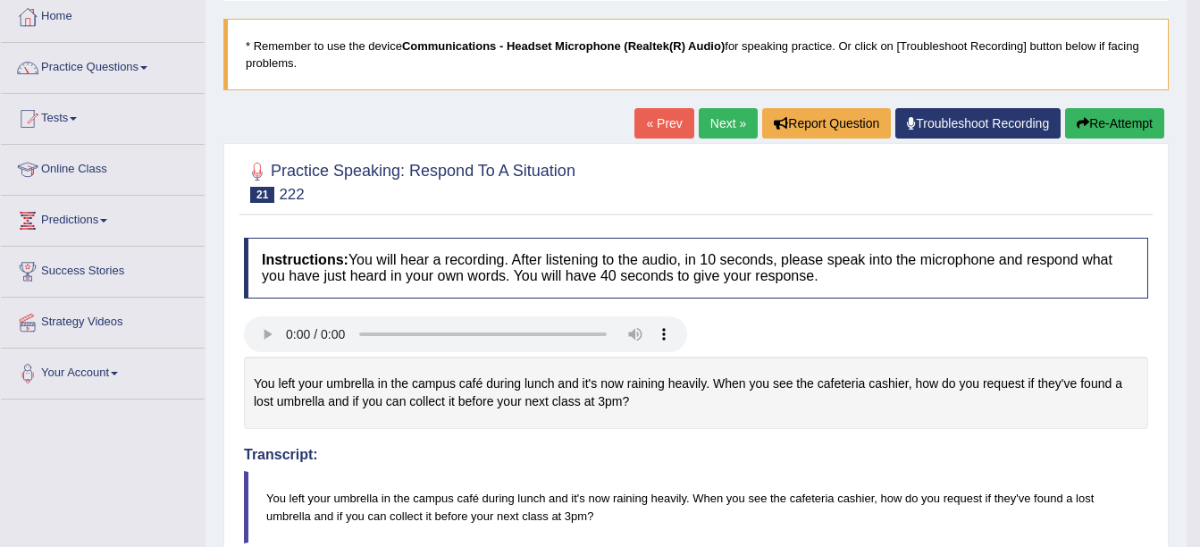
scroll to position [0, 0]
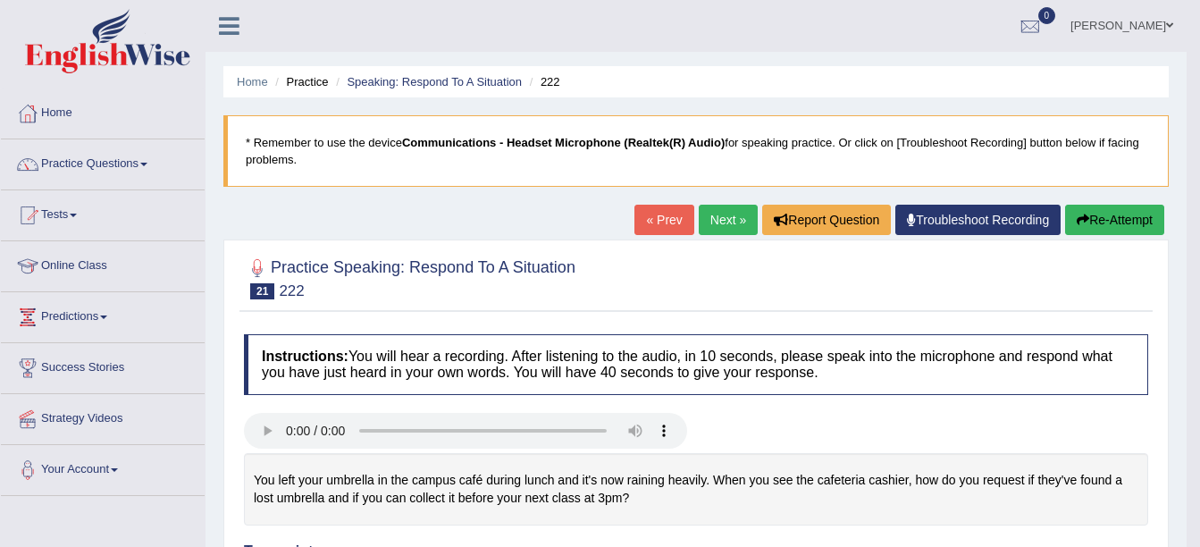
click at [723, 229] on link "Next »" at bounding box center [728, 220] width 59 height 30
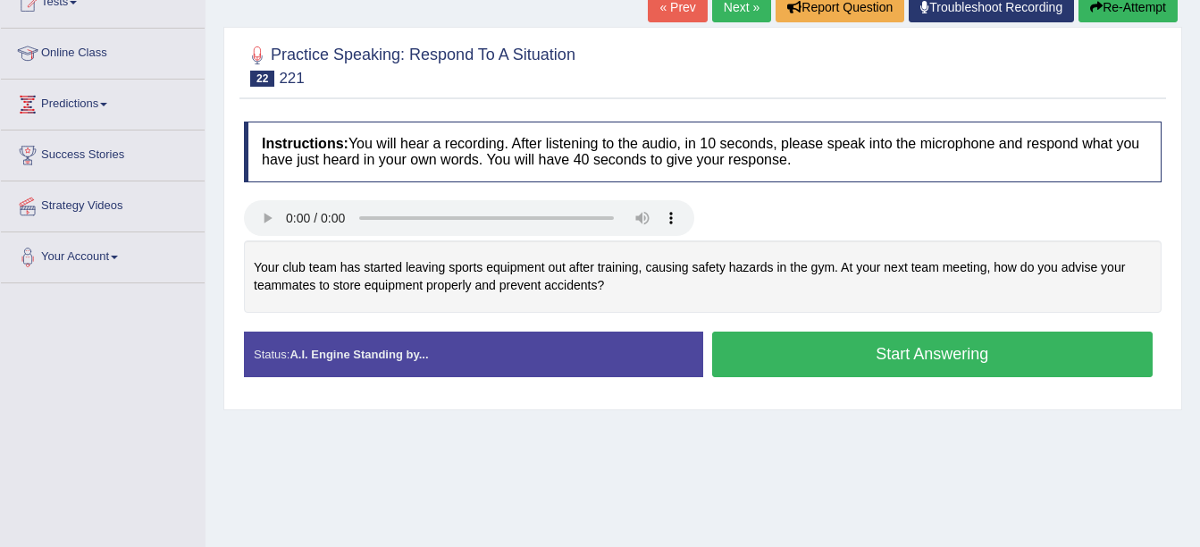
scroll to position [268, 0]
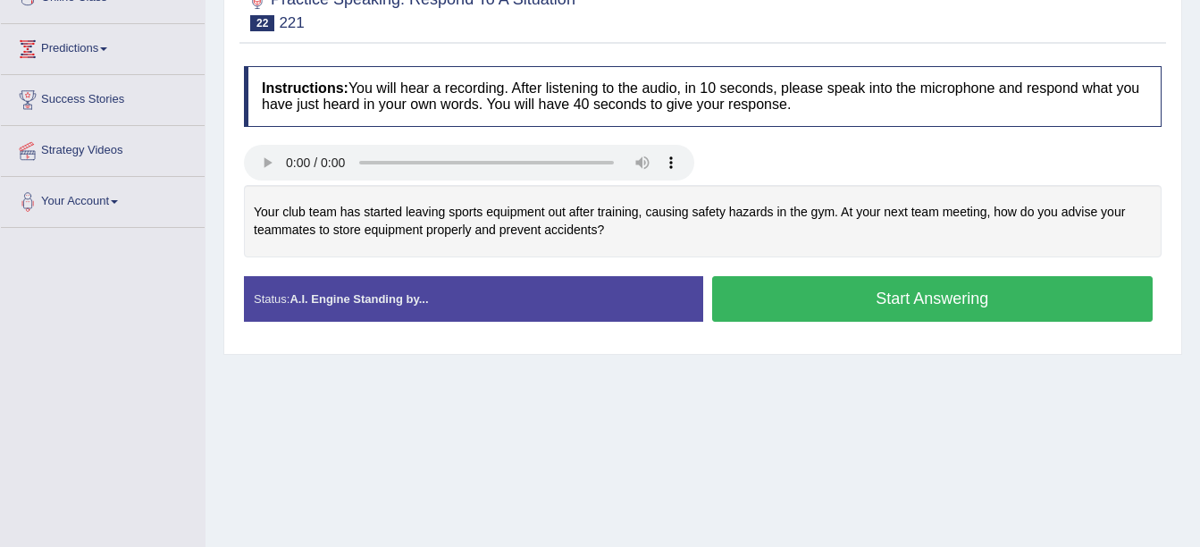
click at [868, 300] on button "Start Answering" at bounding box center [932, 299] width 441 height 46
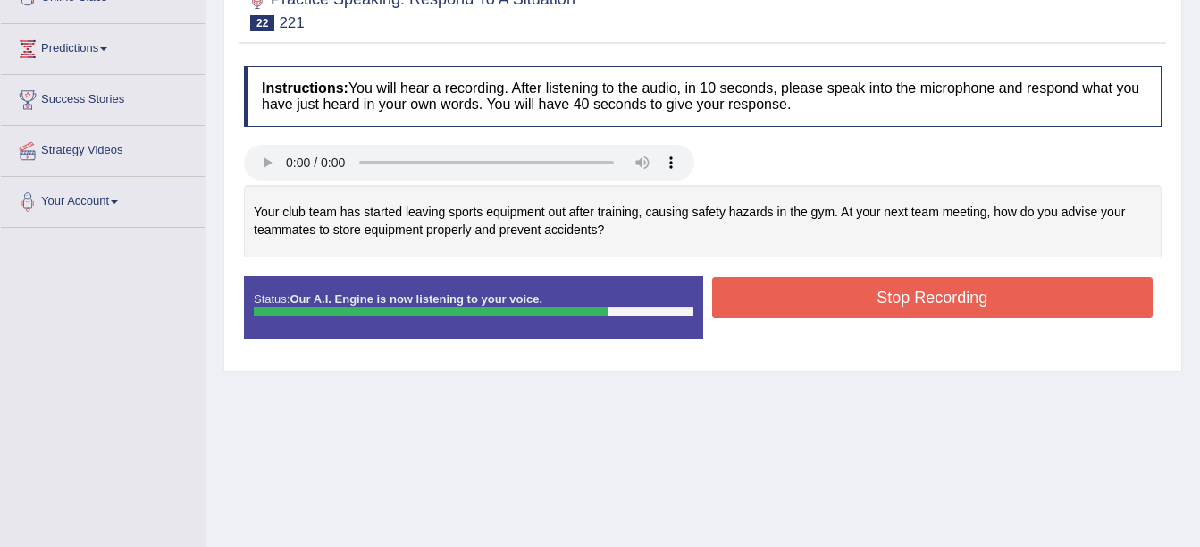
click at [853, 304] on button "Stop Recording" at bounding box center [932, 297] width 441 height 41
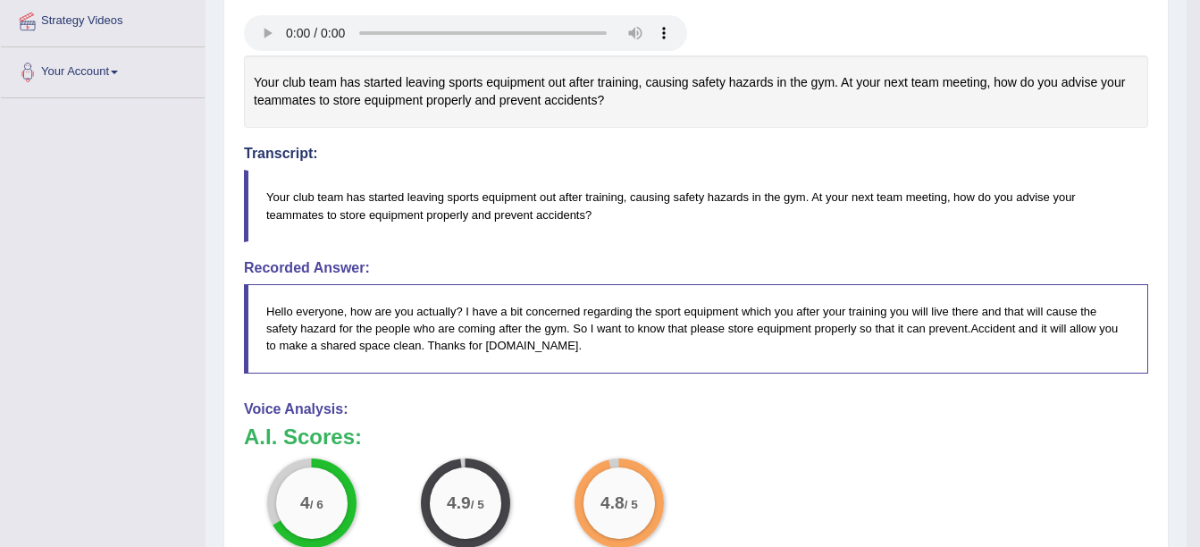
scroll to position [145, 0]
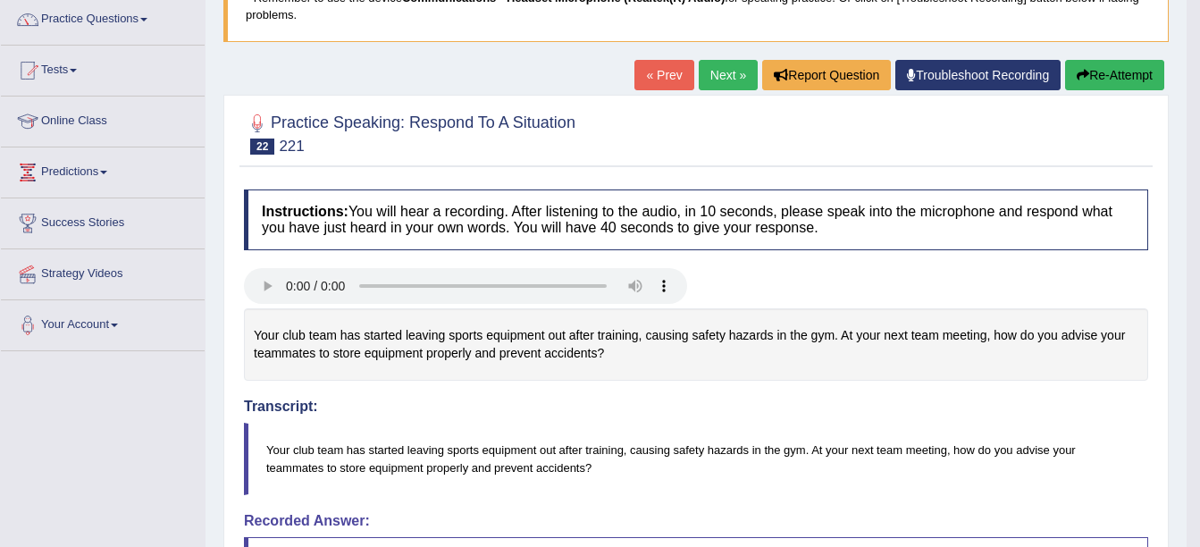
click at [1144, 74] on button "Re-Attempt" at bounding box center [1114, 75] width 99 height 30
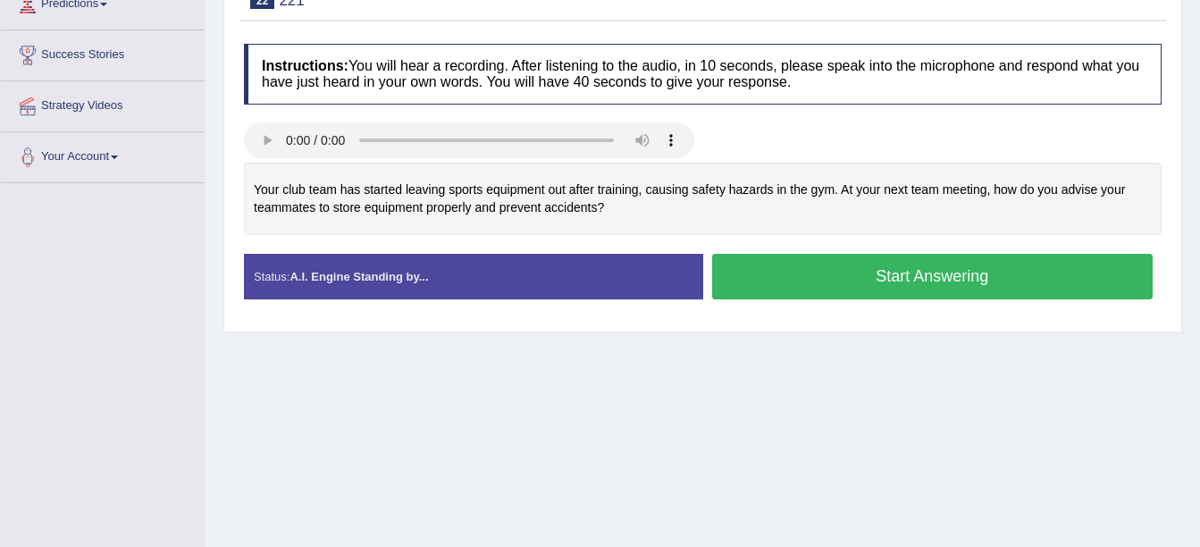
scroll to position [329, 0]
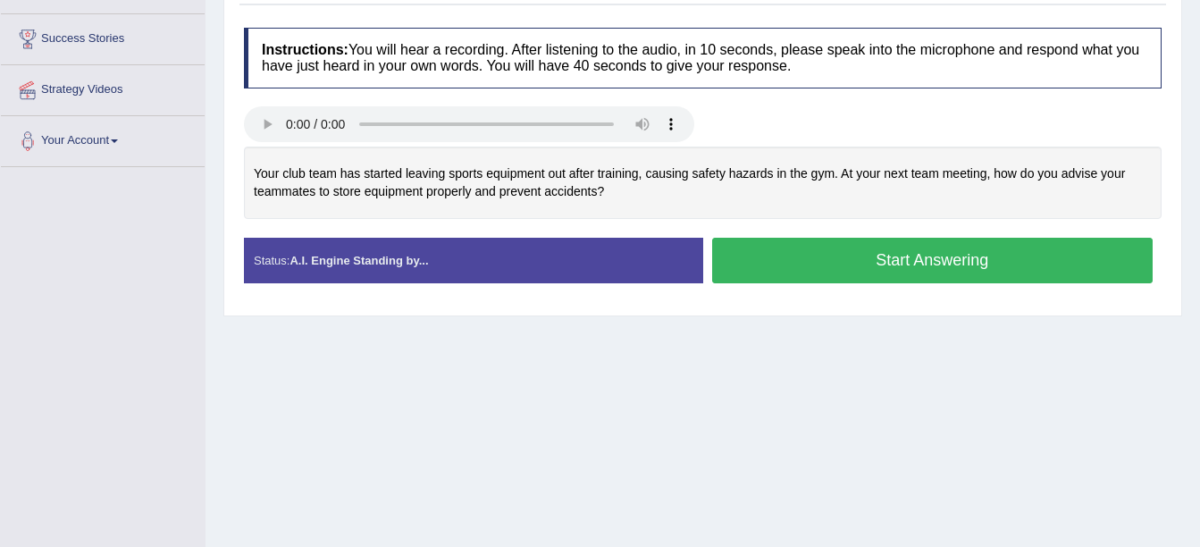
click at [1050, 247] on button "Start Answering" at bounding box center [932, 261] width 441 height 46
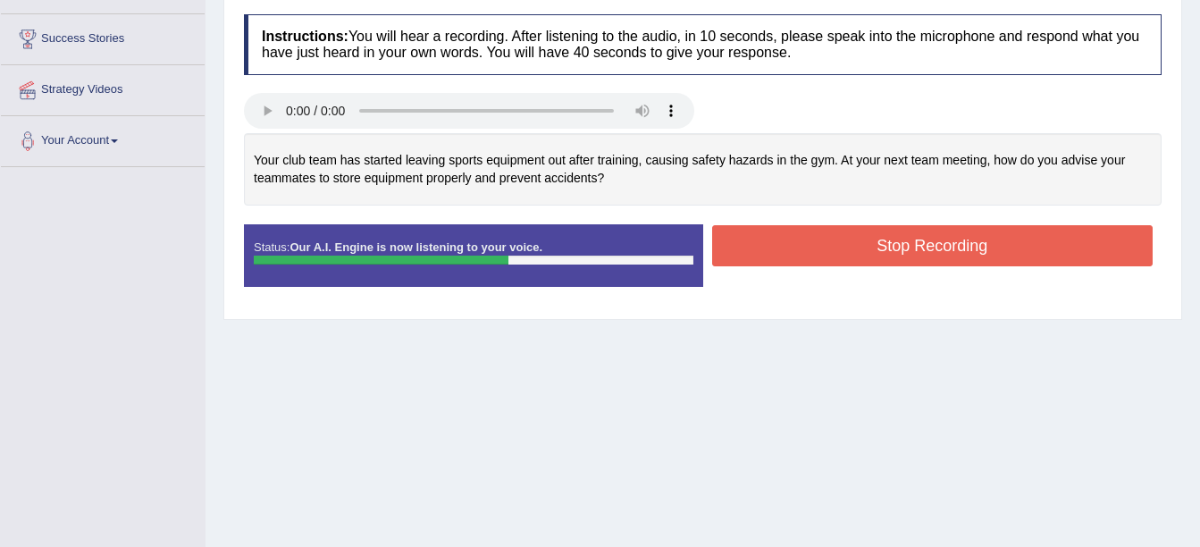
click at [1050, 247] on button "Stop Recording" at bounding box center [932, 245] width 441 height 41
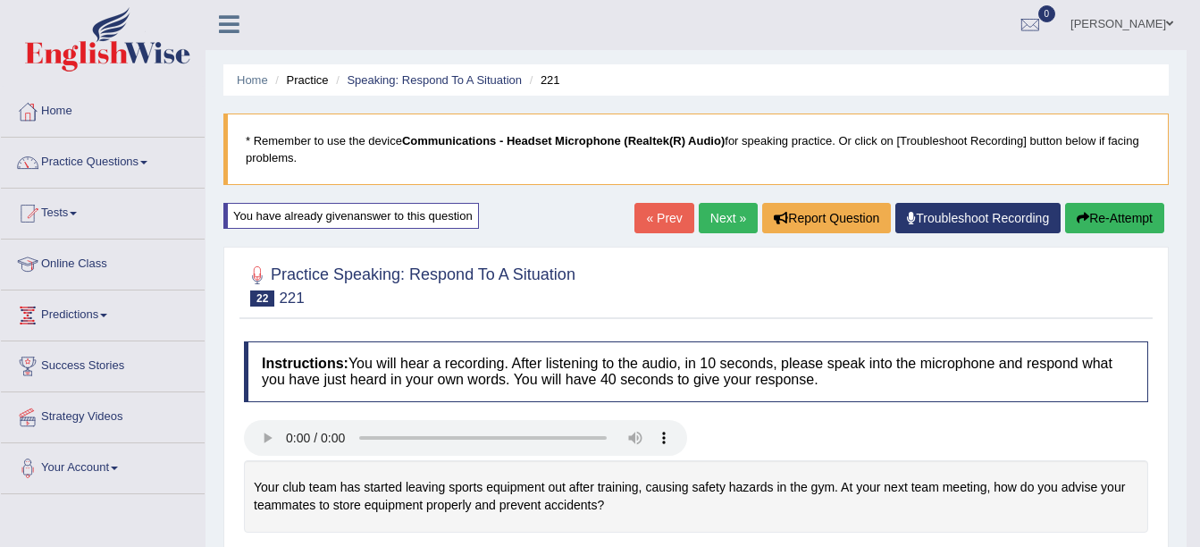
scroll to position [0, 0]
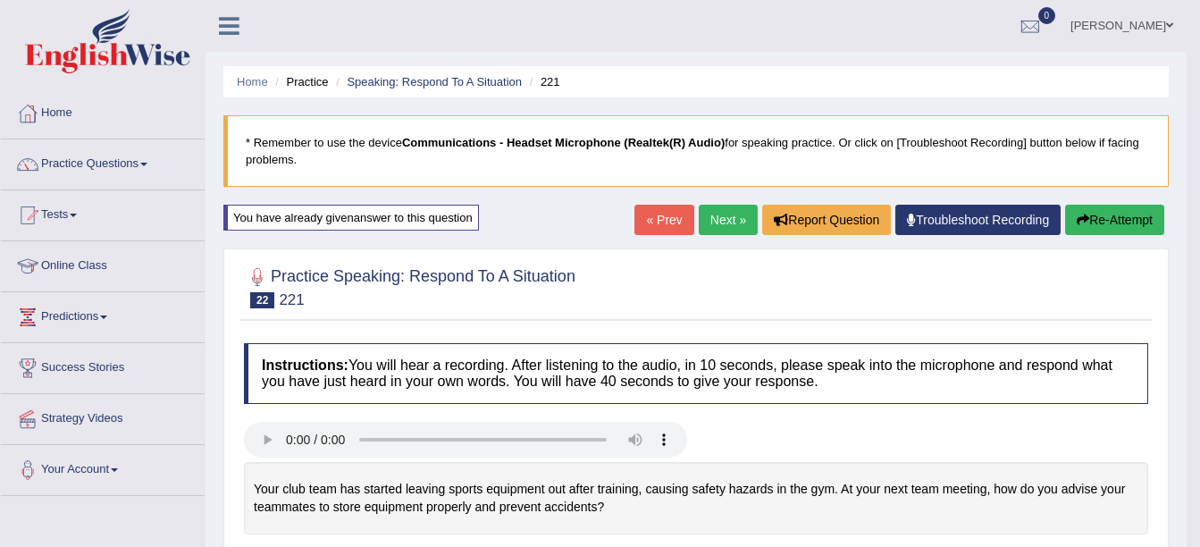
click at [727, 227] on link "Next »" at bounding box center [728, 220] width 59 height 30
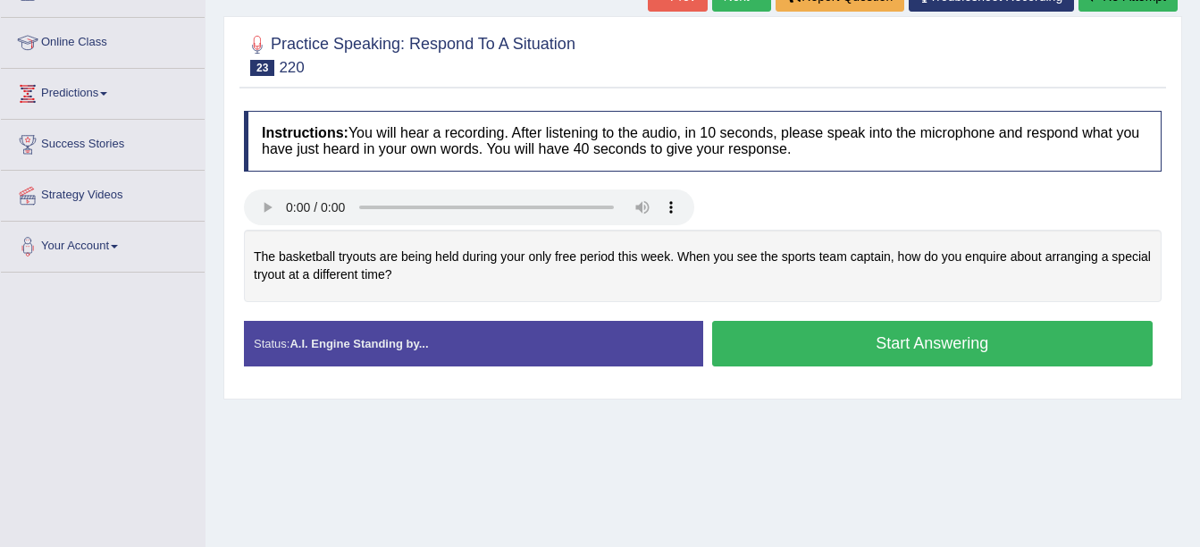
scroll to position [179, 0]
